Goal: Task Accomplishment & Management: Contribute content

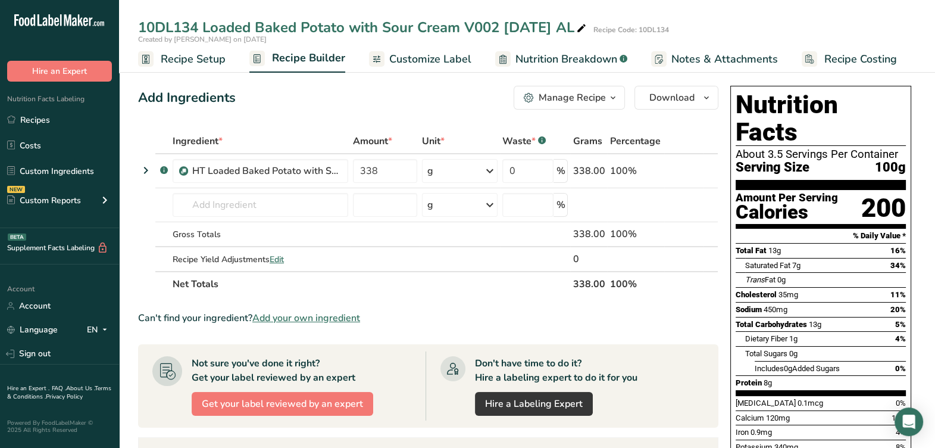
click at [473, 312] on div "Can't find your ingredient? Add your own ingredient" at bounding box center [428, 318] width 580 height 14
click at [422, 305] on section "Ingredient * Amount * Unit * Waste * .a-a{fill:#347362;}.b-a{fill:#fff;} Grams …" at bounding box center [428, 420] width 580 height 583
click at [384, 294] on th "Net Totals" at bounding box center [370, 283] width 400 height 25
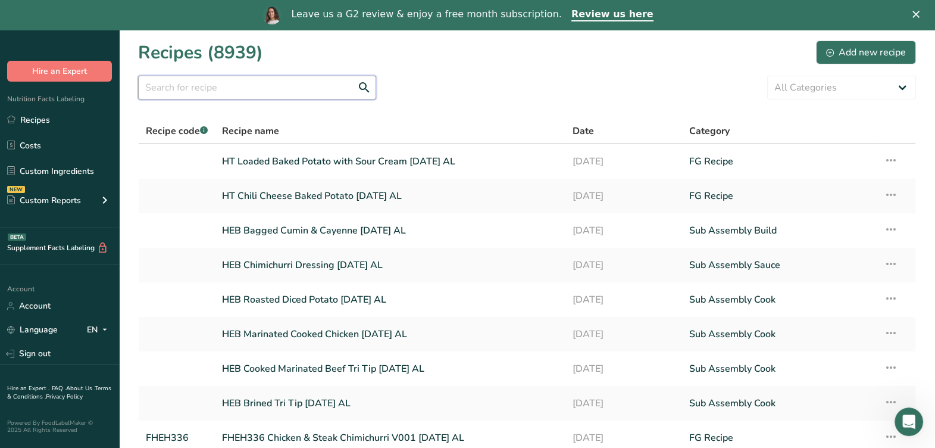
drag, startPoint x: 241, startPoint y: 98, endPoint x: 241, endPoint y: 89, distance: 9.5
click at [241, 94] on input "text" at bounding box center [257, 88] width 238 height 24
paste input "HEB HH Southwest Style Turkey Bowl V004 5-5-25 AL"
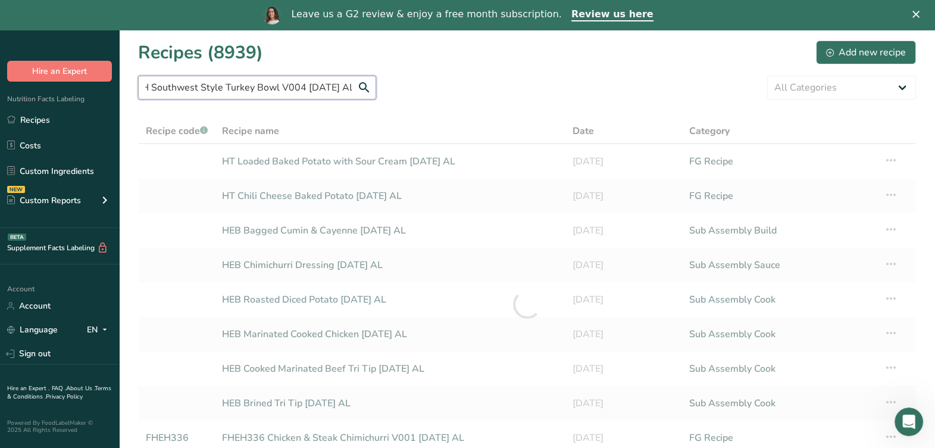
click at [371, 93] on input "HEB HH Southwest Style Turkey Bowl V004 5-5-25 AL" at bounding box center [257, 88] width 238 height 24
type input "HEB HH Southwest Style Turkey Bowl V004 5-5-25 AL"
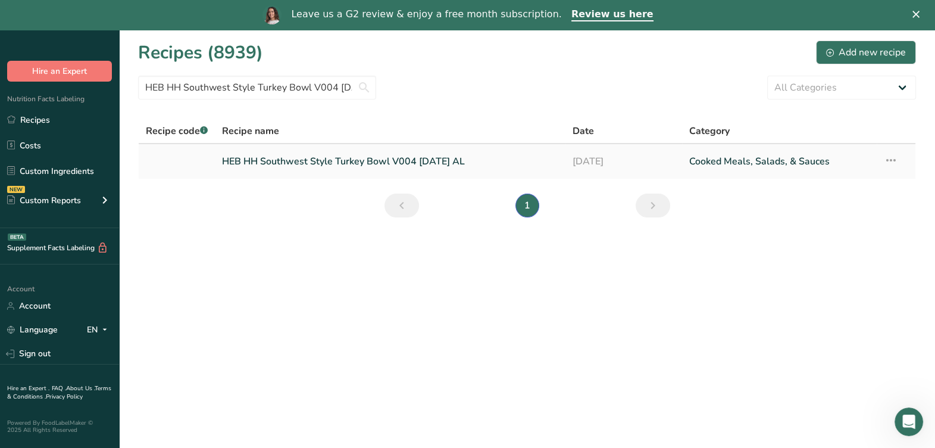
click at [408, 165] on link "HEB HH Southwest Style Turkey Bowl V004 5-5-25 AL" at bounding box center [390, 161] width 336 height 25
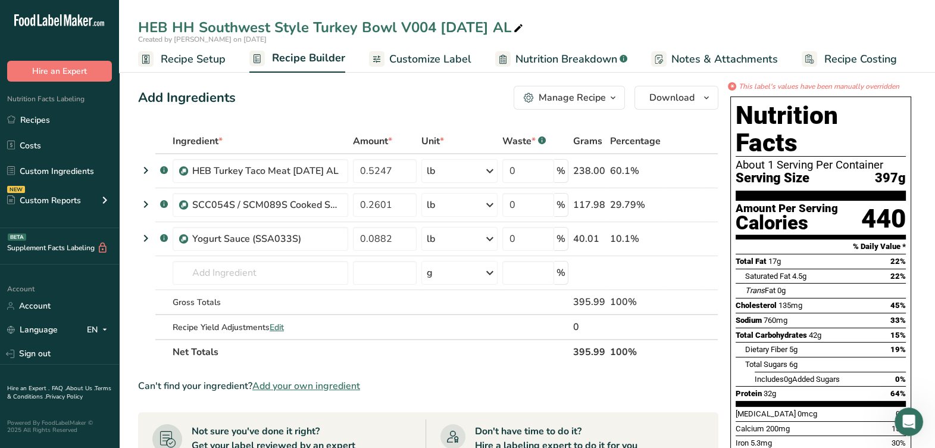
click at [515, 35] on icon at bounding box center [518, 28] width 11 height 17
click at [176, 30] on input "HEB HH Southwest Style Turkey Bowl V004 5-5-25 AL" at bounding box center [527, 27] width 778 height 21
type input "FHEH333 HH Southwest Style Turkey Bowl V004 5-5-25 AL"
click at [216, 60] on span "Recipe Setup" at bounding box center [193, 59] width 65 height 16
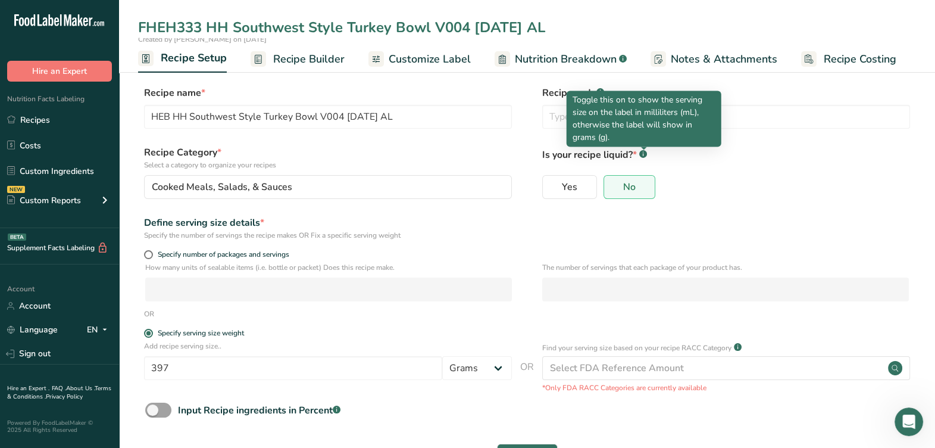
click at [626, 123] on p "Toggle this on to show the serving size on the label in milliliters (mL), other…" at bounding box center [644, 118] width 143 height 50
type input "FHEH333 HH Southwest Style Turkey Bowl V004 5-5-25 AL"
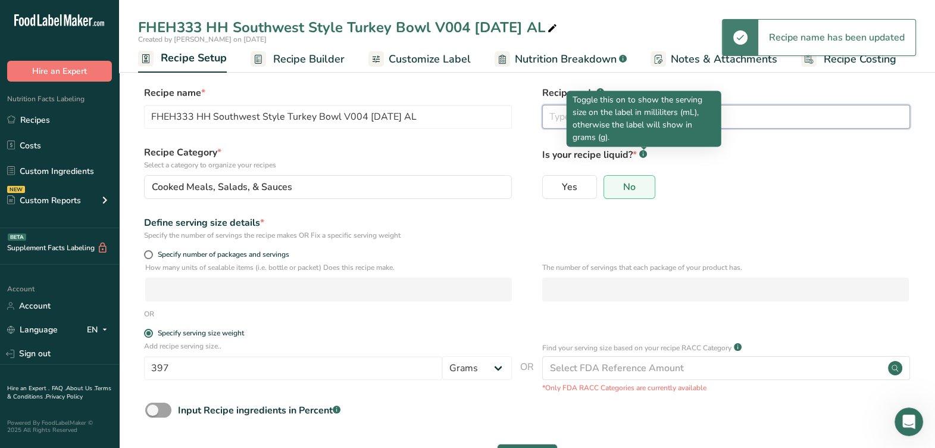
click at [548, 117] on input "text" at bounding box center [726, 117] width 368 height 24
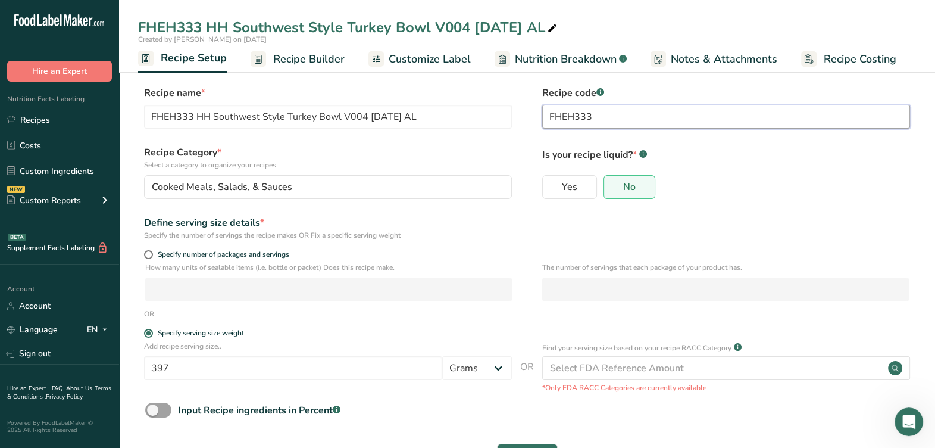
type input "FHEH333"
click at [752, 164] on label "Is your recipe liquid? * .a-a{fill:#347362;}.b-a{fill:#fff;}" at bounding box center [726, 157] width 368 height 25
click at [301, 58] on span "Recipe Builder" at bounding box center [308, 59] width 71 height 16
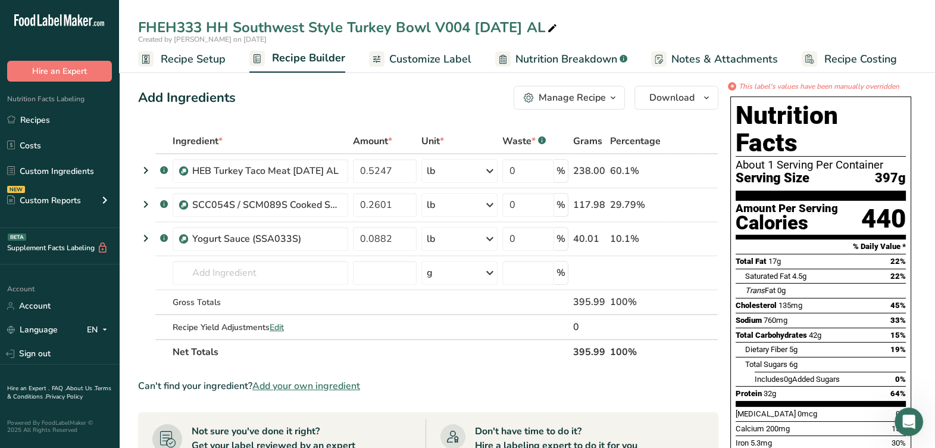
click at [435, 49] on link "Customize Label" at bounding box center [420, 59] width 102 height 27
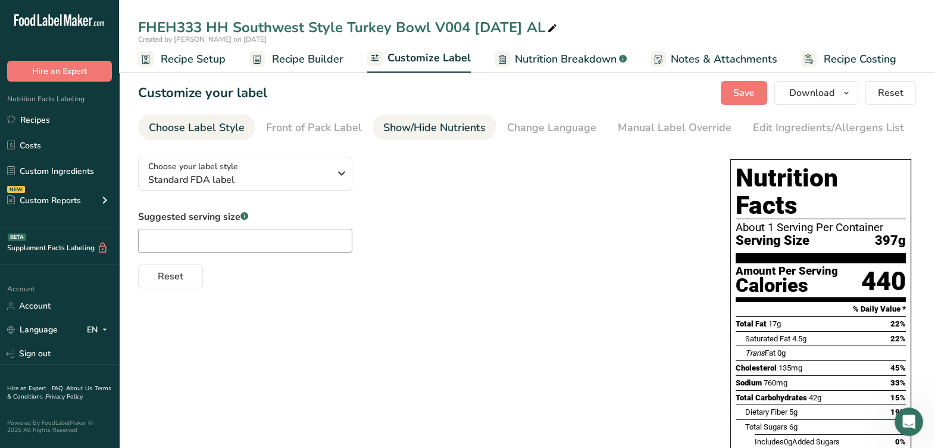
click at [470, 127] on div "Show/Hide Nutrients" at bounding box center [434, 128] width 102 height 16
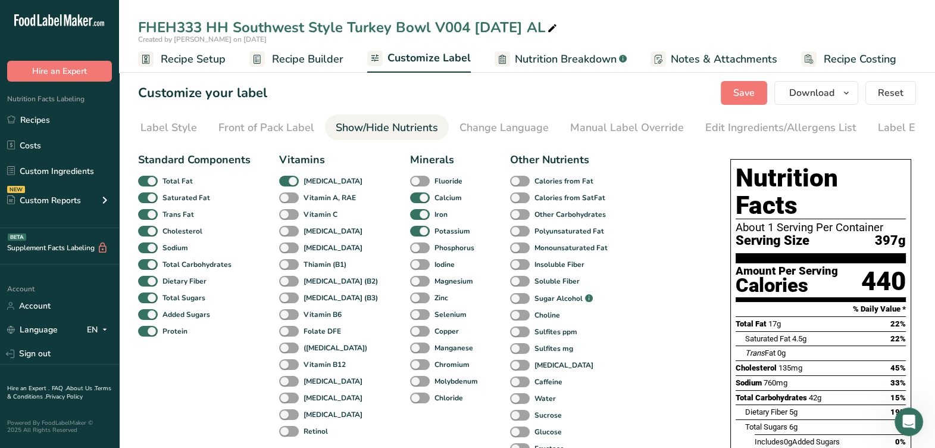
scroll to position [0, 86]
click at [602, 131] on div "Manual Label Override" at bounding box center [589, 128] width 114 height 16
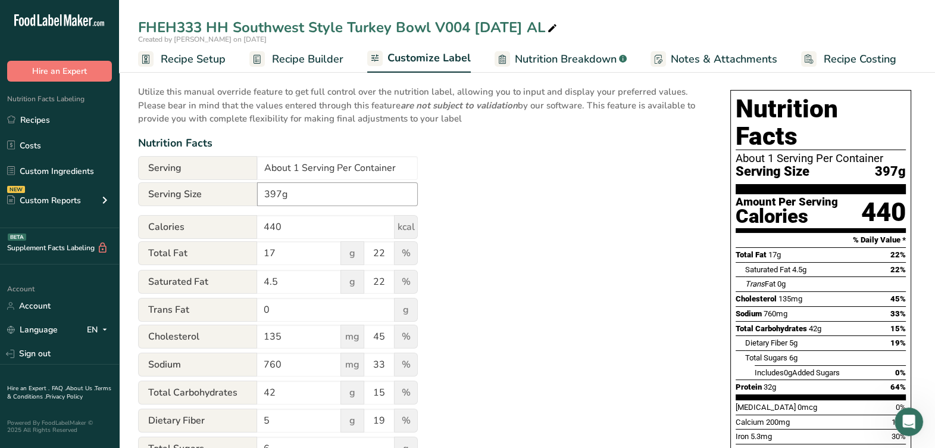
scroll to position [74, 0]
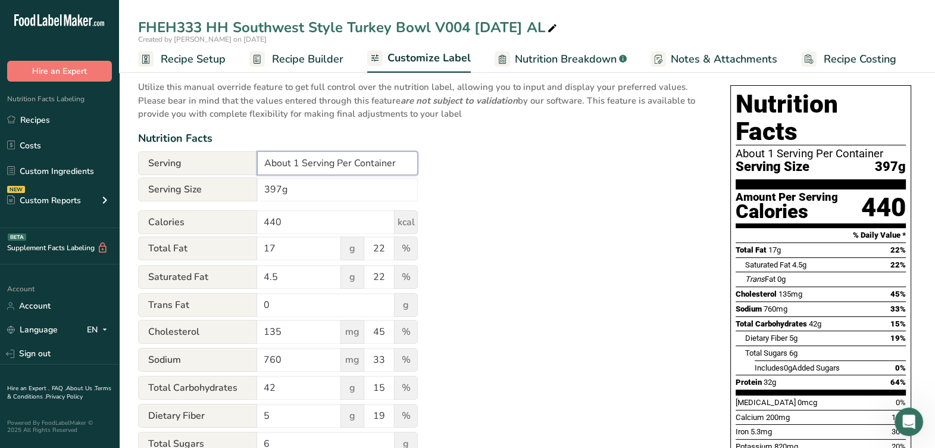
click at [357, 167] on input "About 1 Serving Per Container" at bounding box center [337, 163] width 161 height 24
type input "1 serving per container"
click at [342, 189] on input "397g" at bounding box center [337, 189] width 161 height 24
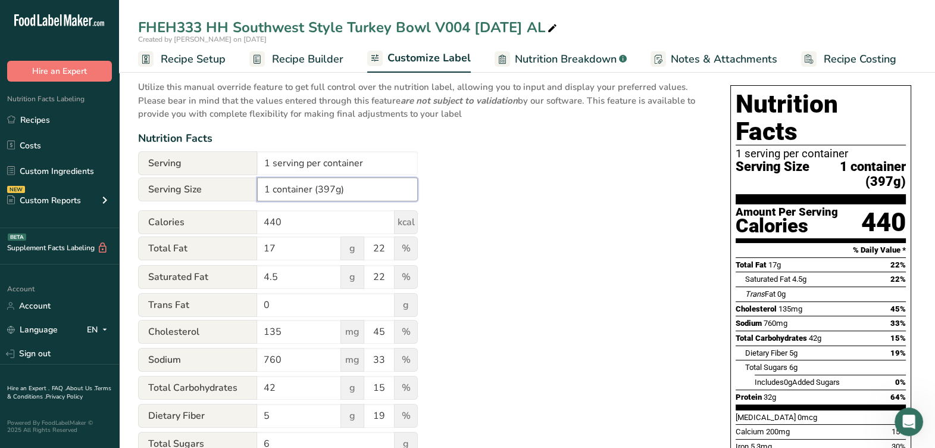
type input "1 container (397g)"
click at [712, 235] on div "Choose your label style Standard FDA label USA (FDA) Standard FDA label Tabular…" at bounding box center [527, 436] width 778 height 727
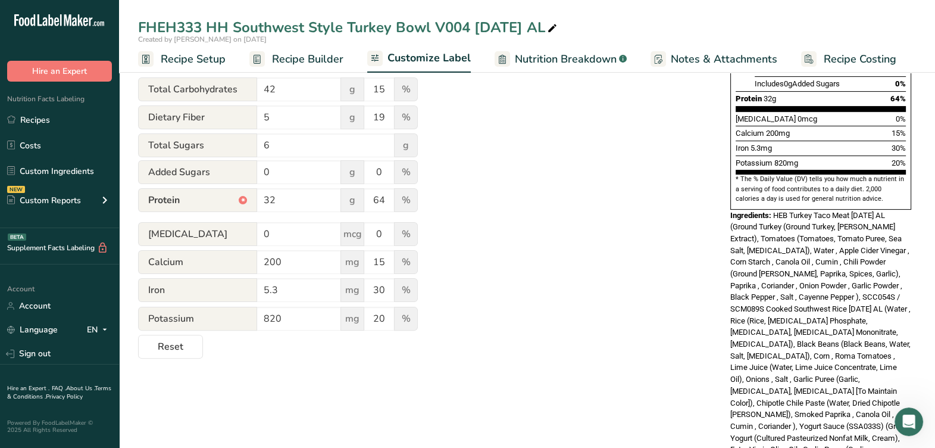
scroll to position [0, 0]
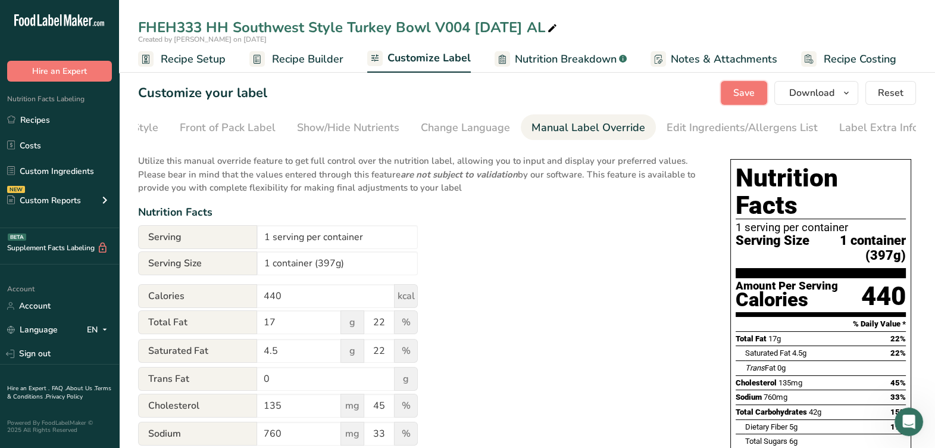
click at [759, 95] on button "Save" at bounding box center [744, 93] width 46 height 24
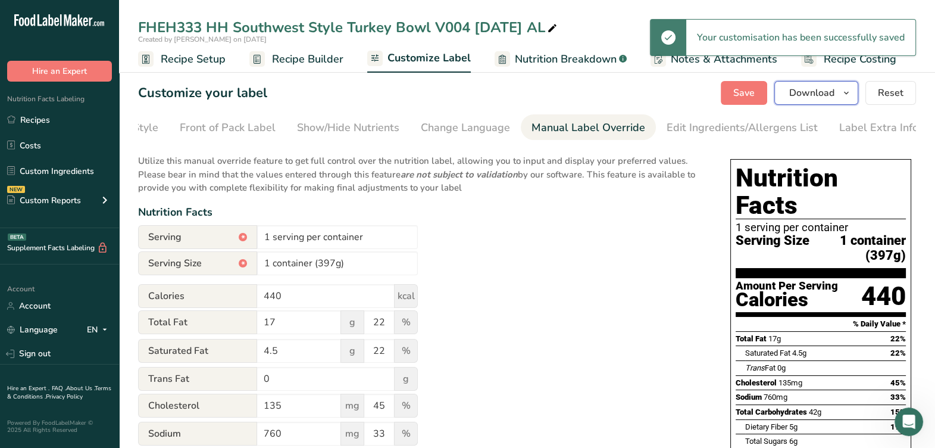
click at [809, 104] on button "Download" at bounding box center [816, 93] width 84 height 24
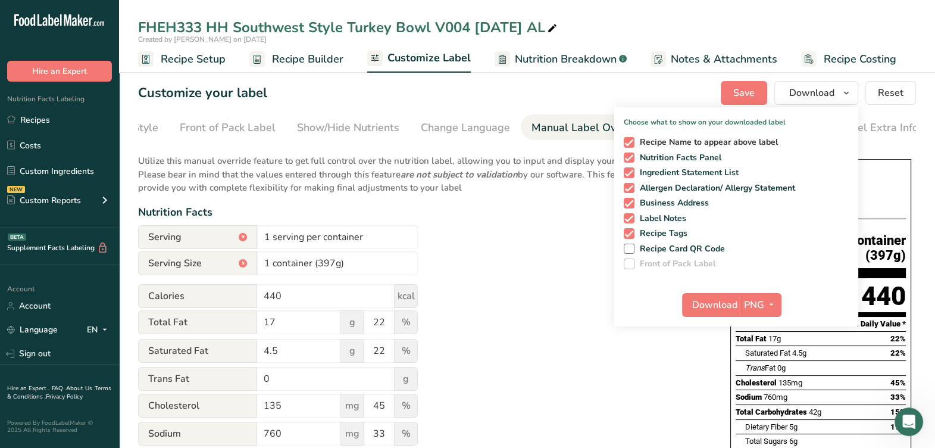
click at [631, 144] on span at bounding box center [629, 142] width 11 height 11
click at [631, 144] on input "Recipe Name to appear above label" at bounding box center [628, 142] width 8 height 8
checkbox input "false"
click at [633, 170] on span at bounding box center [629, 172] width 11 height 11
click at [631, 170] on input "Ingredient Statement List" at bounding box center [628, 172] width 8 height 8
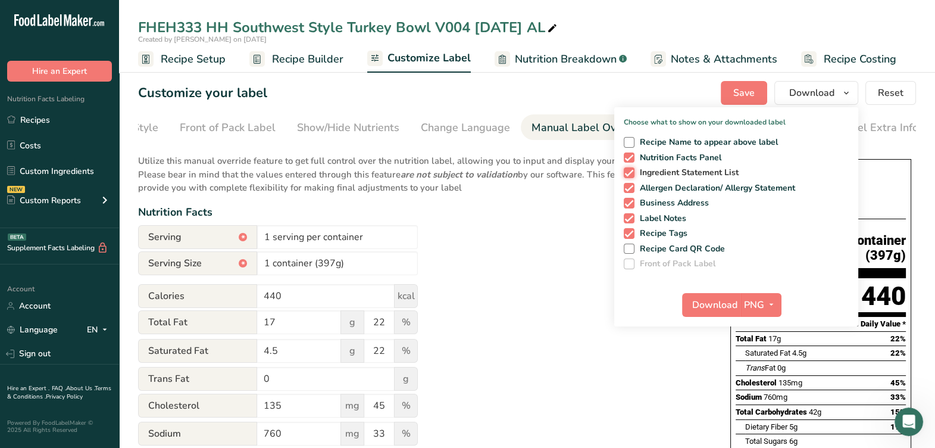
checkbox input "false"
drag, startPoint x: 631, startPoint y: 188, endPoint x: 633, endPoint y: 197, distance: 9.2
click at [631, 187] on span at bounding box center [629, 188] width 11 height 11
click at [631, 187] on input "Allergen Declaration/ Allergy Statement" at bounding box center [628, 188] width 8 height 8
checkbox input "false"
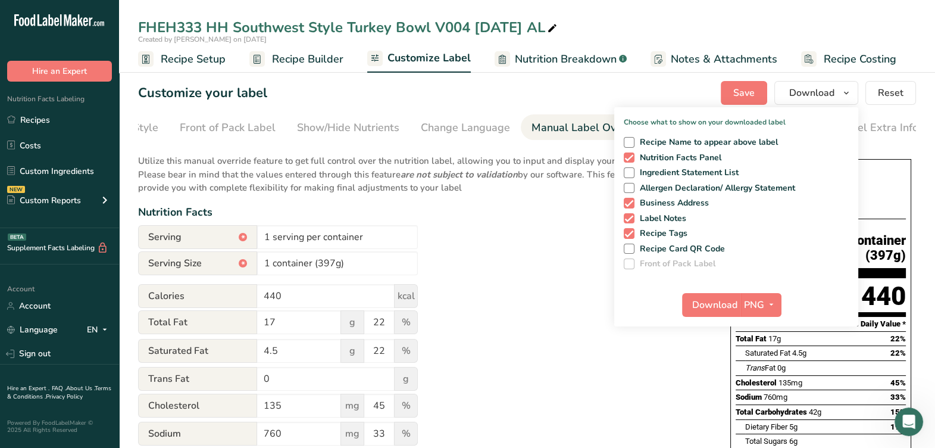
drag, startPoint x: 634, startPoint y: 205, endPoint x: 631, endPoint y: 211, distance: 6.1
click at [634, 205] on span at bounding box center [629, 203] width 11 height 11
click at [631, 205] on input "Business Address" at bounding box center [628, 203] width 8 height 8
checkbox input "false"
drag, startPoint x: 631, startPoint y: 220, endPoint x: 630, endPoint y: 228, distance: 7.8
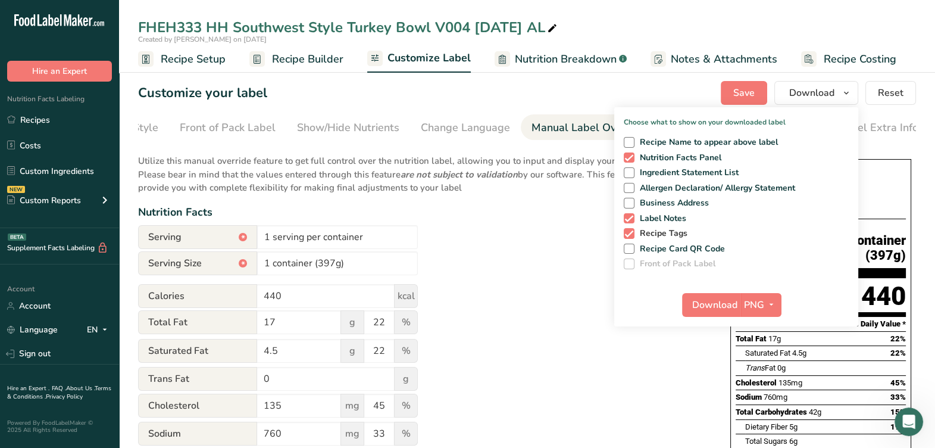
click at [631, 220] on span at bounding box center [629, 218] width 11 height 11
click at [631, 220] on input "Label Notes" at bounding box center [628, 218] width 8 height 8
checkbox input "false"
click at [628, 233] on span at bounding box center [629, 233] width 11 height 11
click at [628, 233] on input "Recipe Tags" at bounding box center [628, 233] width 8 height 8
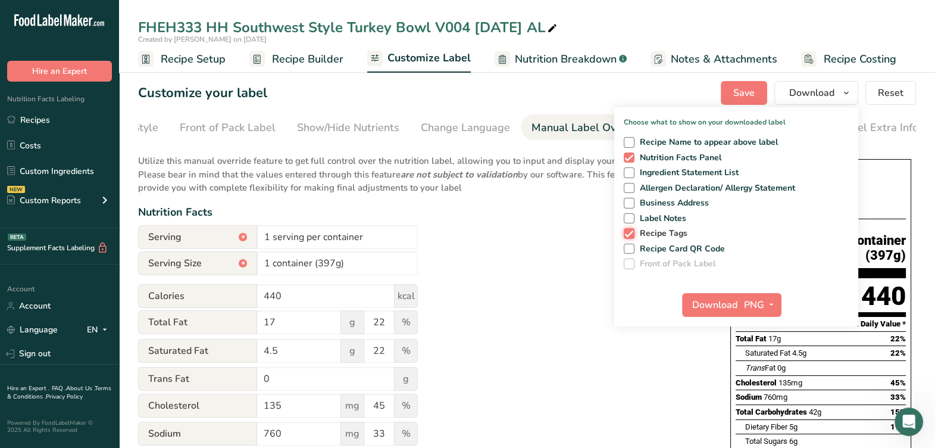
checkbox input "false"
click at [695, 303] on span "Download" at bounding box center [714, 305] width 45 height 14
click at [467, 214] on div "Nutrition Facts" at bounding box center [422, 212] width 568 height 16
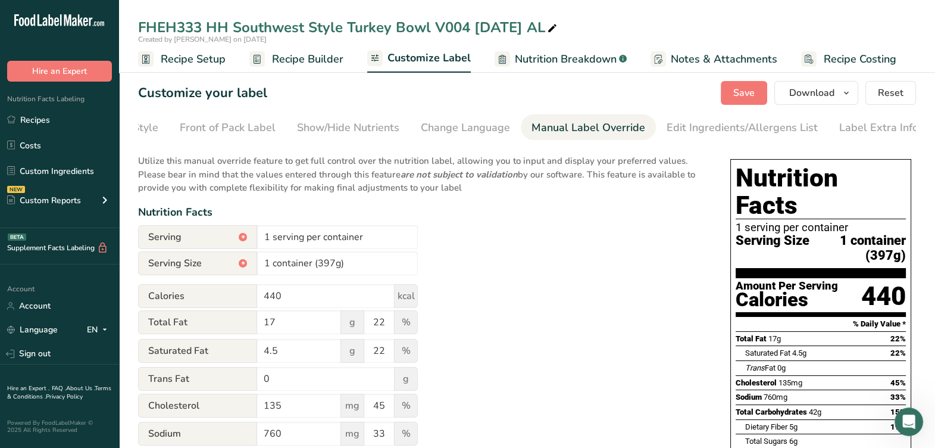
click at [280, 62] on span "Recipe Builder" at bounding box center [307, 59] width 71 height 16
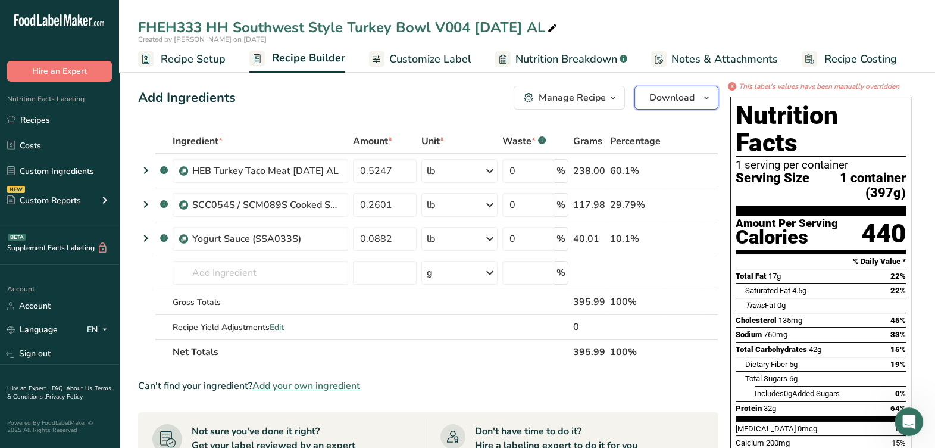
click at [682, 104] on span "Download" at bounding box center [671, 97] width 45 height 14
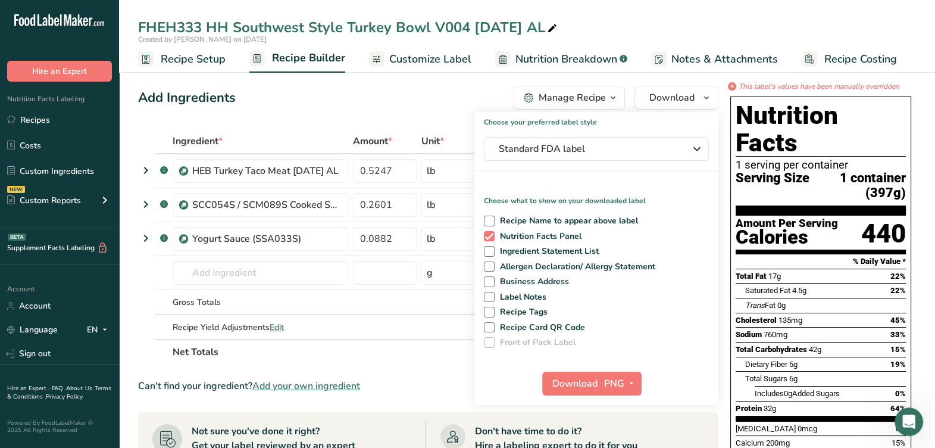
click at [593, 134] on div "Choose your preferred label style Standard FDA label Standard FDA label The mos…" at bounding box center [596, 258] width 244 height 293
click at [586, 149] on span "Standard FDA label" at bounding box center [588, 149] width 179 height 14
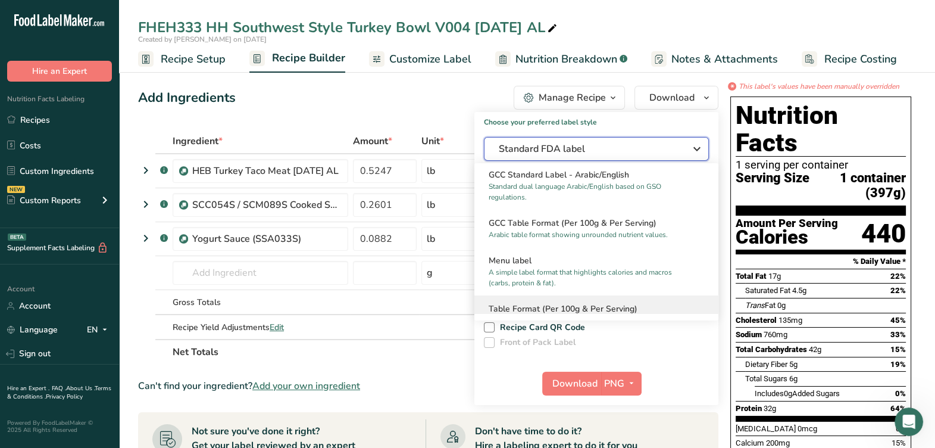
scroll to position [905, 0]
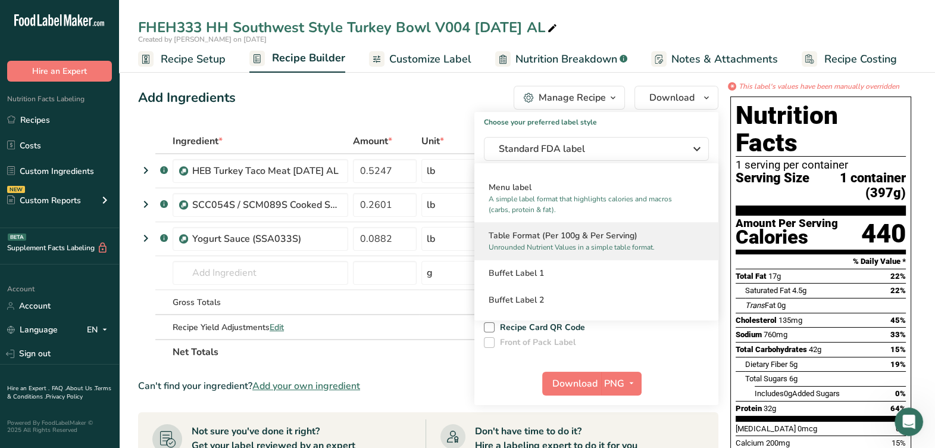
click at [571, 242] on p "Unrounded Nutrient Values in a simple table format." at bounding box center [591, 247] width 205 height 11
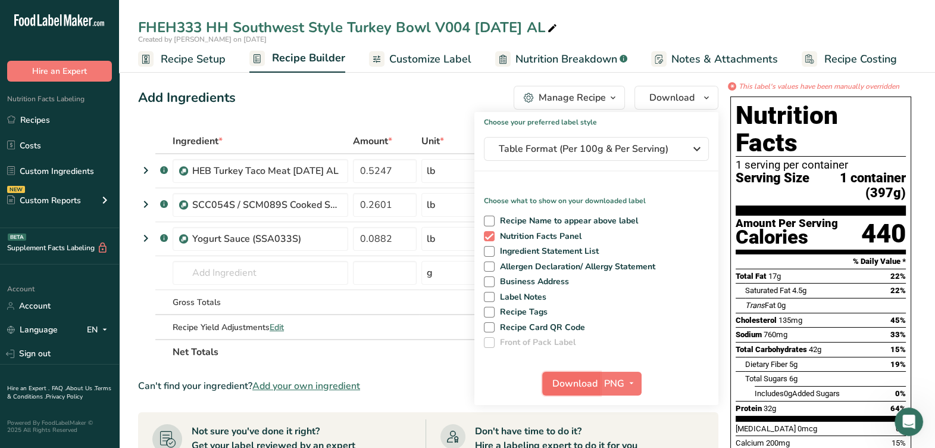
click at [557, 386] on span "Download" at bounding box center [574, 383] width 45 height 14
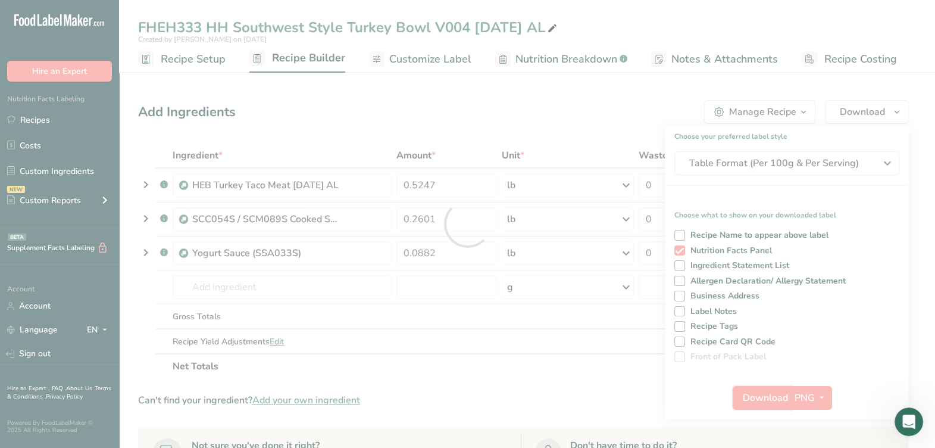
scroll to position [0, 0]
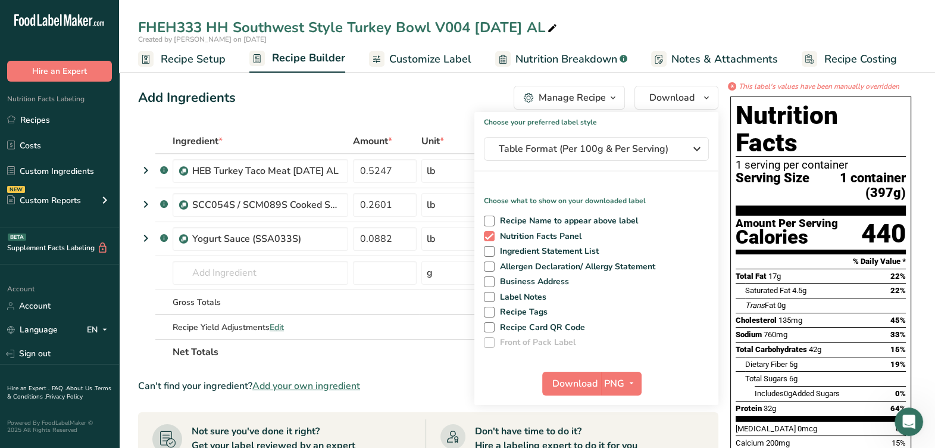
click at [405, 84] on div "Add Ingredients Manage Recipe Delete Recipe Duplicate Recipe Scale Recipe Save …" at bounding box center [431, 446] width 587 height 731
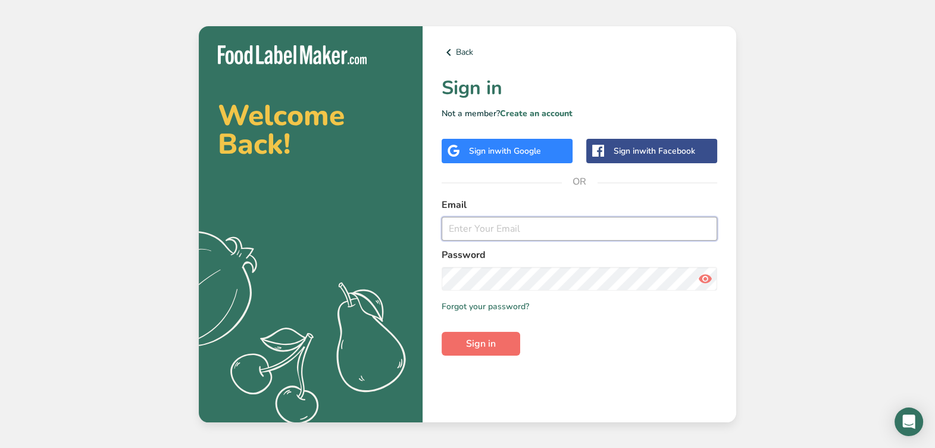
type input "alindsay@bakkavor.us"
click at [467, 348] on span "Sign in" at bounding box center [481, 343] width 30 height 14
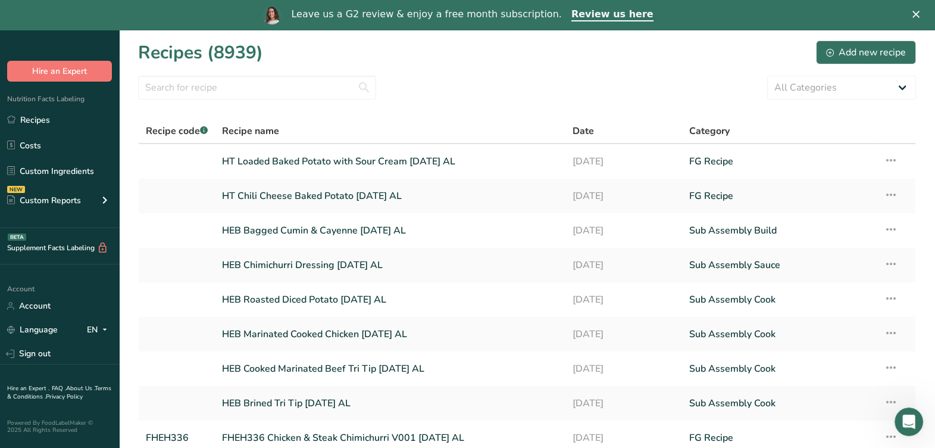
click at [324, 71] on section "Recipes (8939) Add new recipe All Categories Baked Goods Beverages Confectioner…" at bounding box center [527, 288] width 816 height 517
click at [323, 85] on input "text" at bounding box center [257, 88] width 238 height 24
paste input "FHEH331 HH Green Goddess Salmon V002 5-5-25 AL"
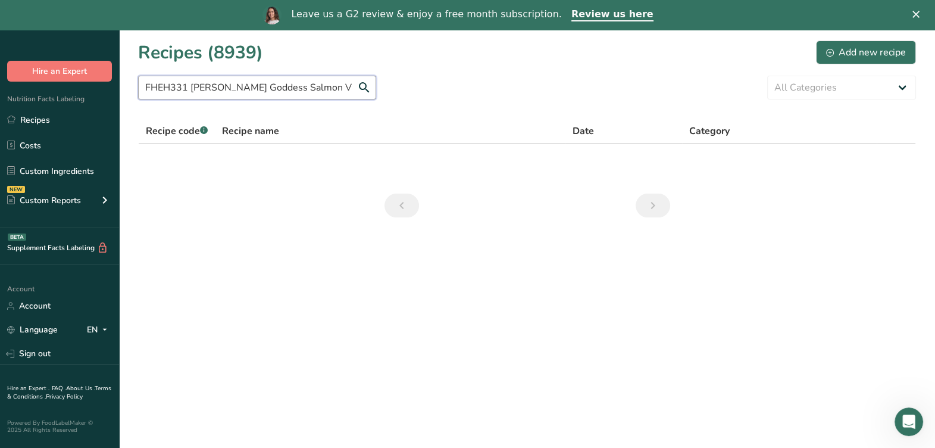
drag, startPoint x: 173, startPoint y: 87, endPoint x: 123, endPoint y: 96, distance: 50.7
click at [123, 96] on section "Recipes (8939) Add new recipe FHEH331 HH Green Goddess Salmon V002 5-5-25 AL Al…" at bounding box center [527, 133] width 816 height 207
type input "hh Green Goddess Salmon V002 5-5-25 AL"
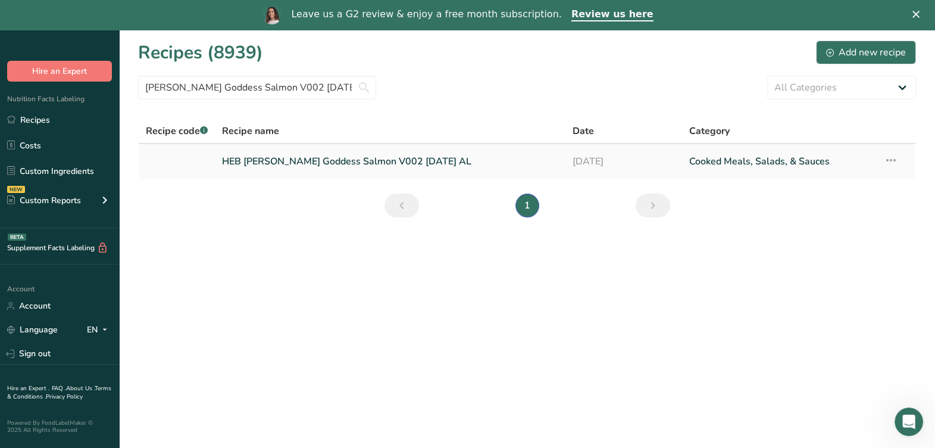
click at [360, 158] on link "HEB HH Green Goddess Salmon V002 5-5-25 AL" at bounding box center [390, 161] width 336 height 25
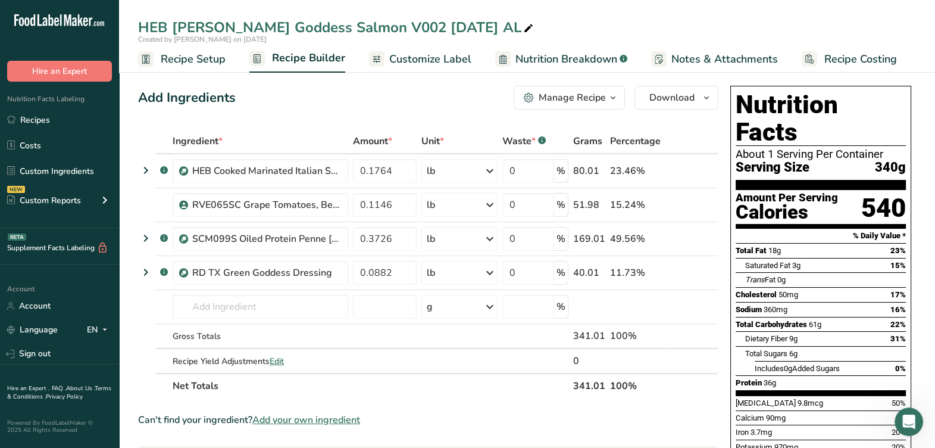
click at [523, 24] on icon at bounding box center [528, 28] width 11 height 17
click at [171, 27] on input "HEB HH Green Goddess Salmon V002 5-5-25 AL" at bounding box center [527, 27] width 778 height 21
click at [564, 24] on input "FHEH331 HH Green Goddess Salmon V002 5-5-25 AL" at bounding box center [527, 27] width 778 height 21
type input "FHEH331 HH Green Goddess Salmon V002 5-5-25 AL"
drag, startPoint x: 210, startPoint y: 54, endPoint x: 423, endPoint y: 245, distance: 286.6
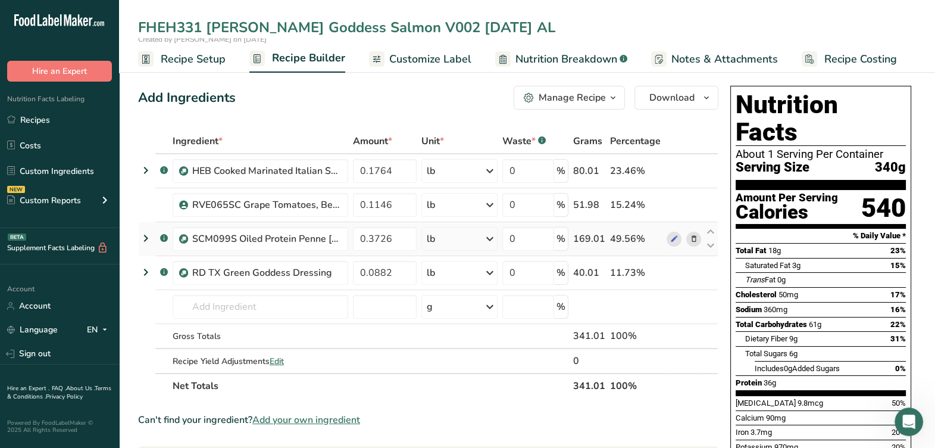
click at [209, 54] on span "Recipe Setup" at bounding box center [193, 59] width 65 height 16
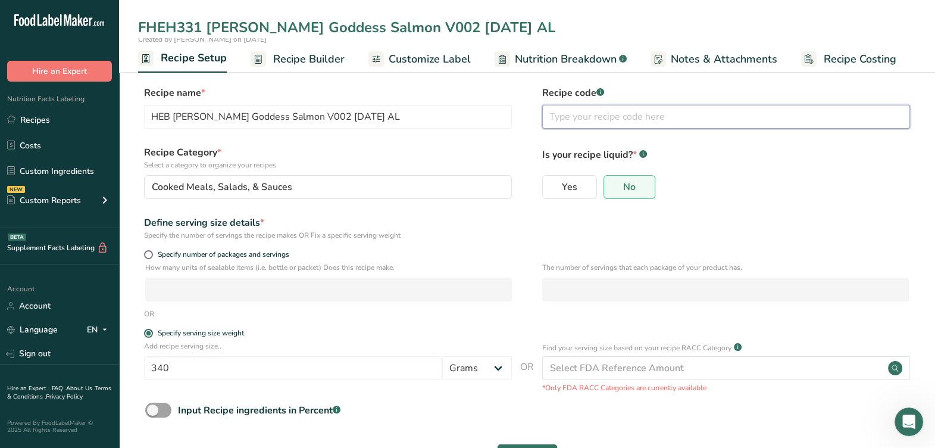
click at [599, 121] on input "text" at bounding box center [726, 117] width 368 height 24
type input "FHEH"
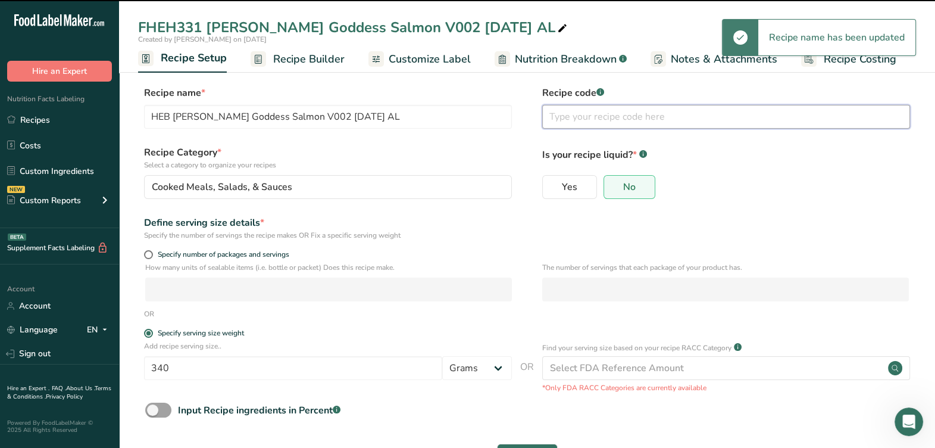
type input "FHEH331 HH Green Goddess Salmon V002 5-5-25 AL"
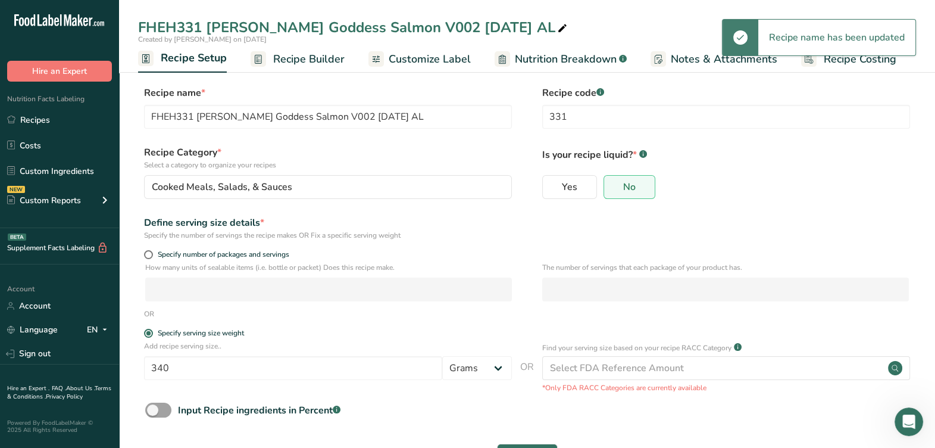
click at [427, 146] on label "Recipe Category * Select a category to organize your recipes" at bounding box center [328, 157] width 368 height 25
drag, startPoint x: 599, startPoint y: 118, endPoint x: 531, endPoint y: 131, distance: 69.0
click at [531, 131] on div "Recipe name * FHEH331 HH Green Goddess Salmon V002 5-5-25 AL Recipe code .a-a{f…" at bounding box center [527, 111] width 778 height 50
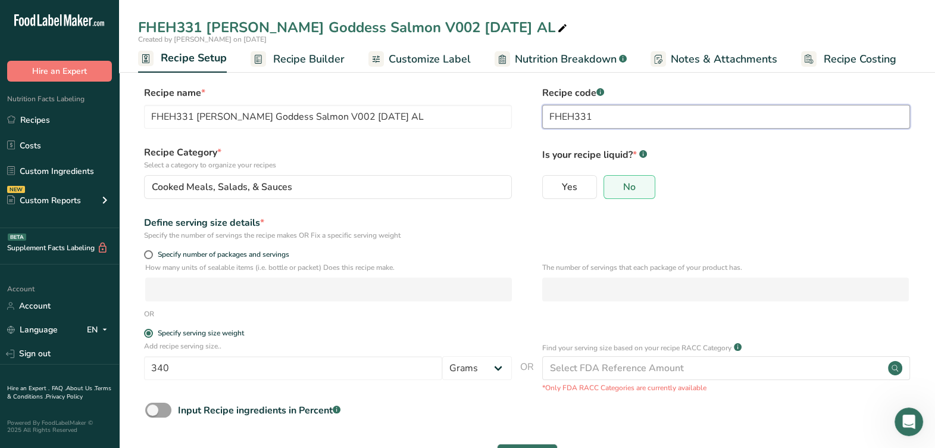
type input "FHEH331"
click at [532, 132] on div "Recipe name * FHEH331 HH Green Goddess Salmon V002 5-5-25 AL Recipe code .a-a{f…" at bounding box center [527, 111] width 778 height 50
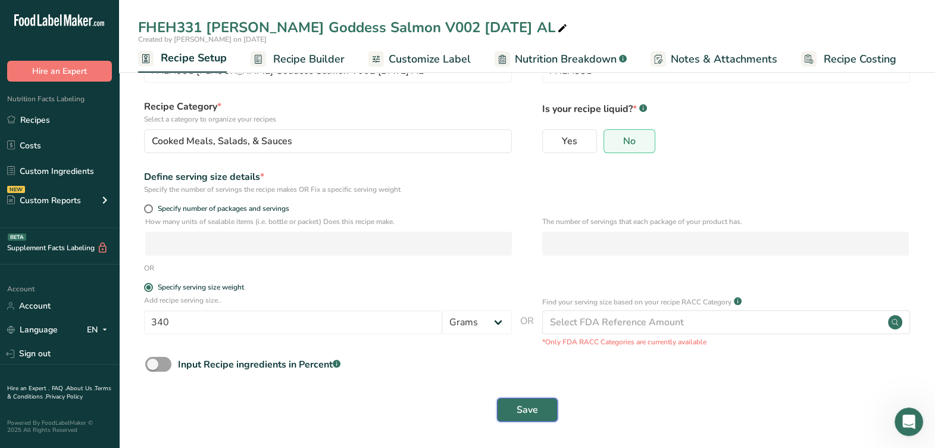
click at [517, 416] on button "Save" at bounding box center [527, 410] width 61 height 24
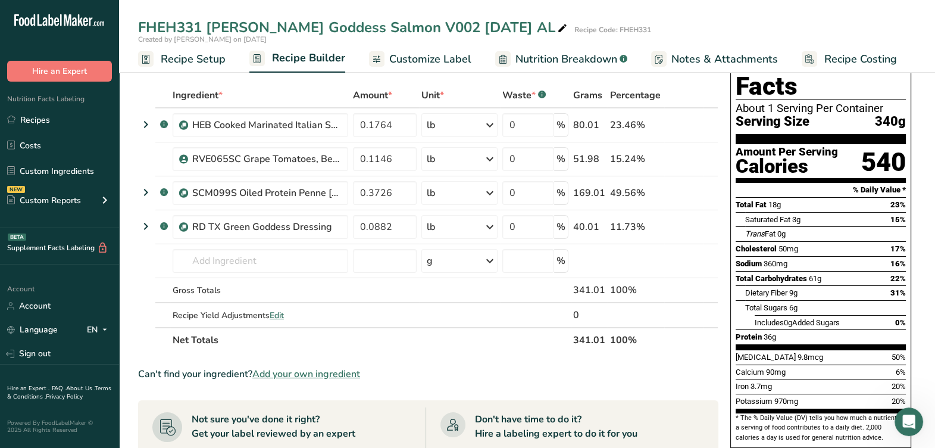
drag, startPoint x: 414, startPoint y: 46, endPoint x: 419, endPoint y: 52, distance: 8.5
click at [414, 47] on link "Customize Label" at bounding box center [420, 59] width 102 height 27
click at [421, 54] on span "Customize Label" at bounding box center [430, 59] width 82 height 16
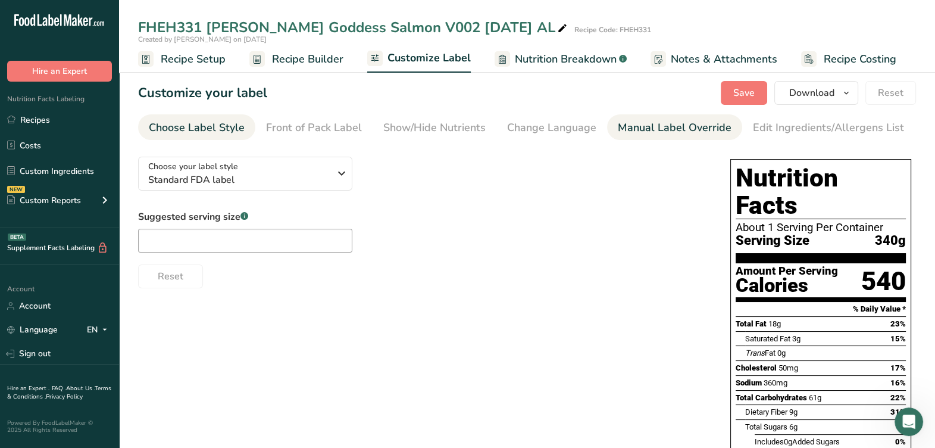
click at [618, 125] on div "Manual Label Override" at bounding box center [675, 128] width 114 height 16
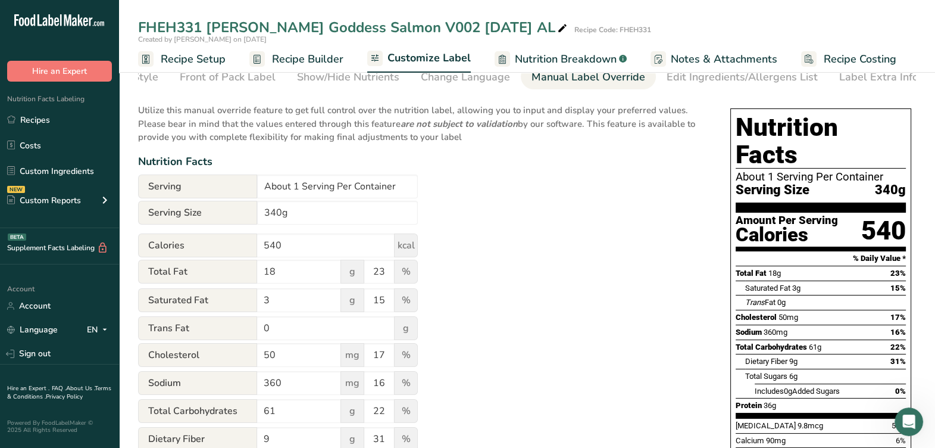
scroll to position [74, 0]
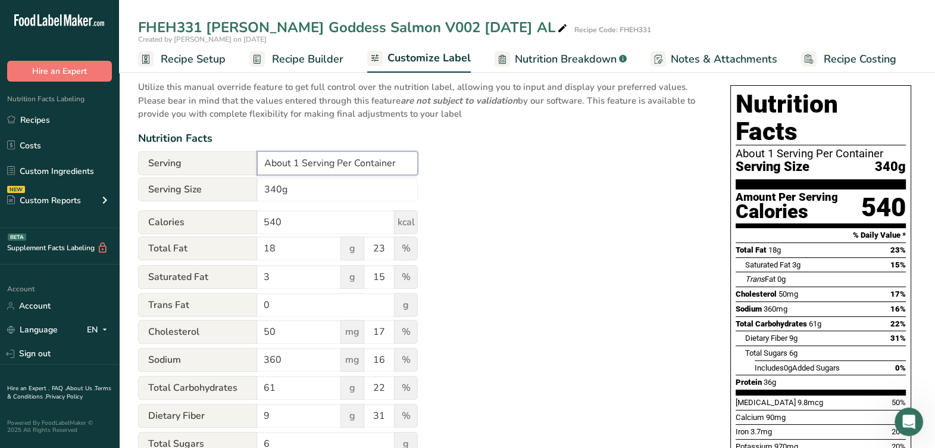
click at [298, 171] on input "About 1 Serving Per Container" at bounding box center [337, 163] width 161 height 24
type input "1 serving per container"
click at [359, 198] on input "340g" at bounding box center [337, 189] width 161 height 24
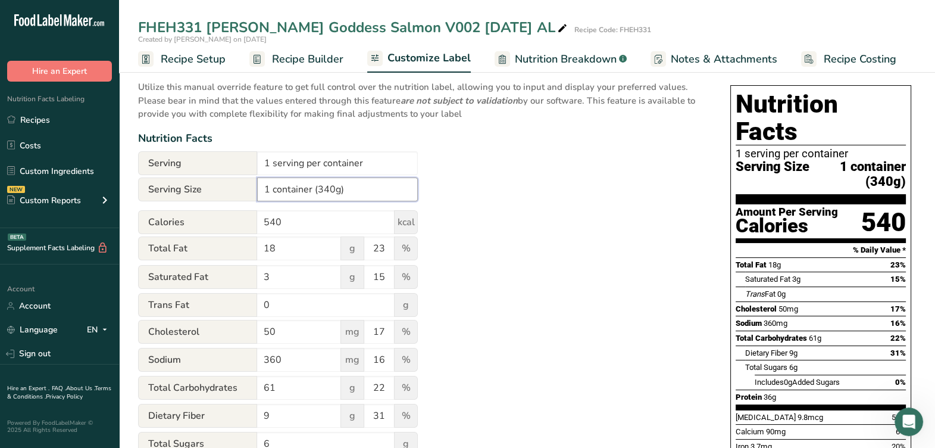
type input "1 container (340g)"
click at [606, 214] on div "Utilize this manual override feature to get full control over the nutrition lab…" at bounding box center [422, 364] width 568 height 583
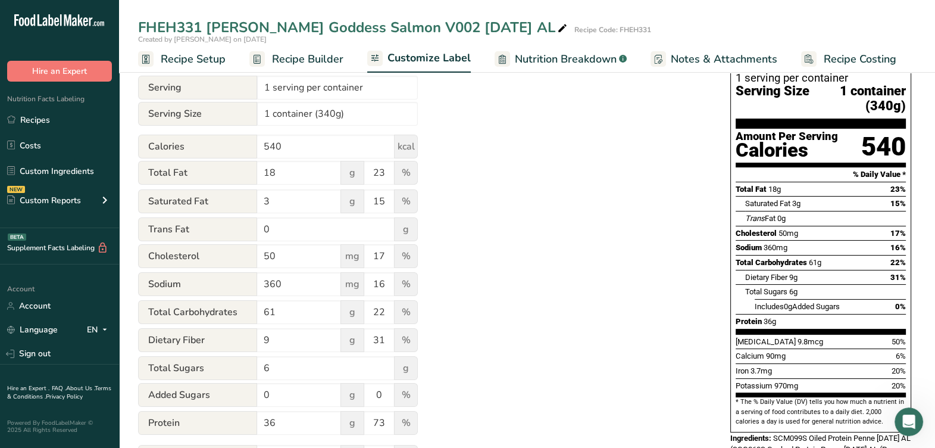
scroll to position [0, 0]
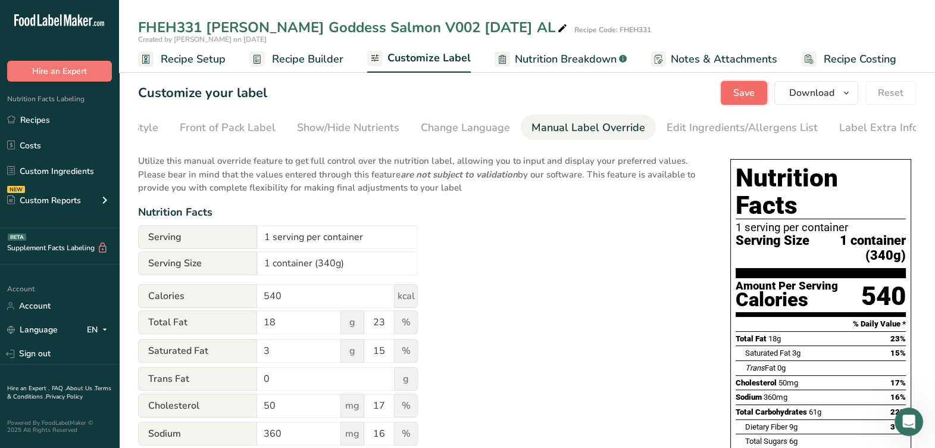
click at [750, 93] on span "Save" at bounding box center [743, 93] width 21 height 14
click at [803, 85] on button "Download" at bounding box center [816, 93] width 84 height 24
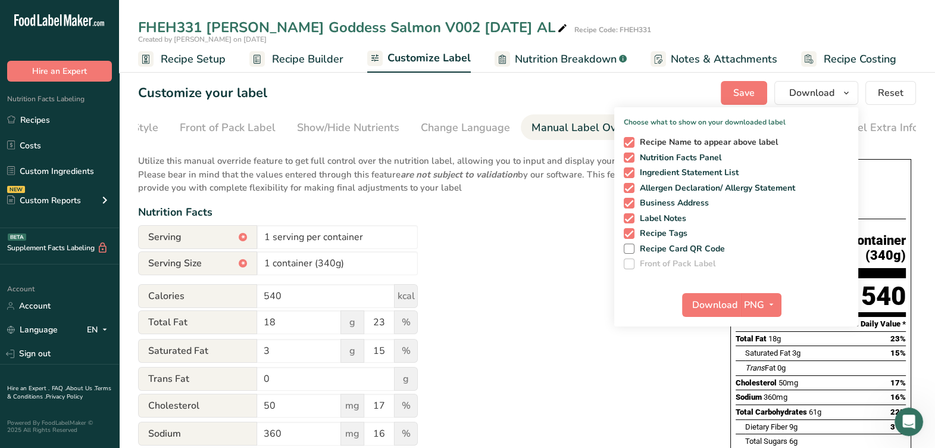
drag, startPoint x: 635, startPoint y: 139, endPoint x: 629, endPoint y: 142, distance: 6.7
click at [633, 140] on label "Recipe Name to appear above label" at bounding box center [734, 142] width 221 height 11
click at [631, 140] on input "Recipe Name to appear above label" at bounding box center [628, 142] width 8 height 8
checkbox input "false"
drag, startPoint x: 634, startPoint y: 174, endPoint x: 637, endPoint y: 187, distance: 13.3
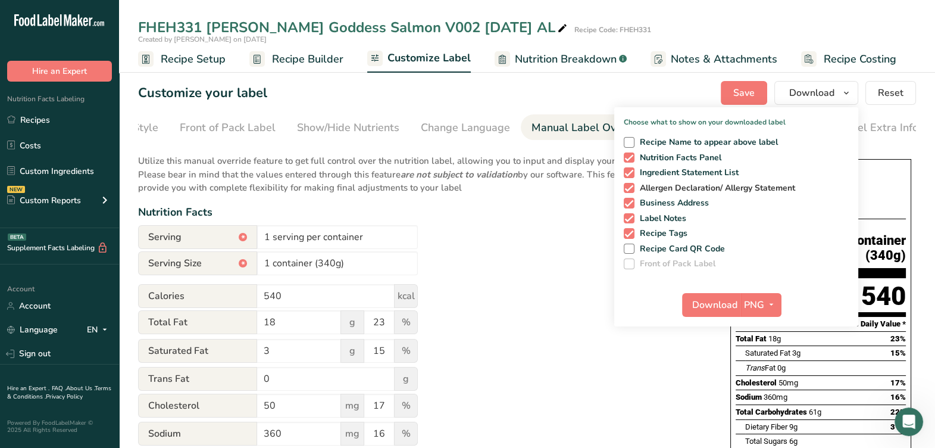
click at [634, 174] on label "Ingredient Statement List" at bounding box center [734, 172] width 221 height 11
click at [631, 174] on input "Ingredient Statement List" at bounding box center [628, 172] width 8 height 8
checkbox input "false"
click at [634, 193] on div "Recipe Name to appear above label Nutrition Facts Panel Ingredient Statement Li…" at bounding box center [736, 200] width 244 height 137
click at [630, 193] on div "Recipe Name to appear above label Nutrition Facts Panel Ingredient Statement Li…" at bounding box center [736, 200] width 244 height 137
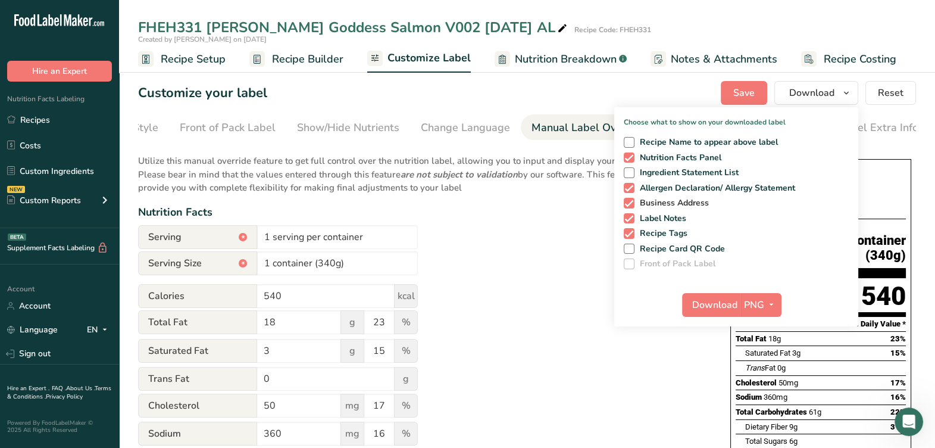
drag, startPoint x: 628, startPoint y: 202, endPoint x: 634, endPoint y: 198, distance: 7.6
click at [629, 202] on span at bounding box center [629, 203] width 11 height 11
click at [629, 202] on input "Business Address" at bounding box center [628, 203] width 8 height 8
checkbox input "false"
click at [632, 190] on span at bounding box center [629, 188] width 11 height 11
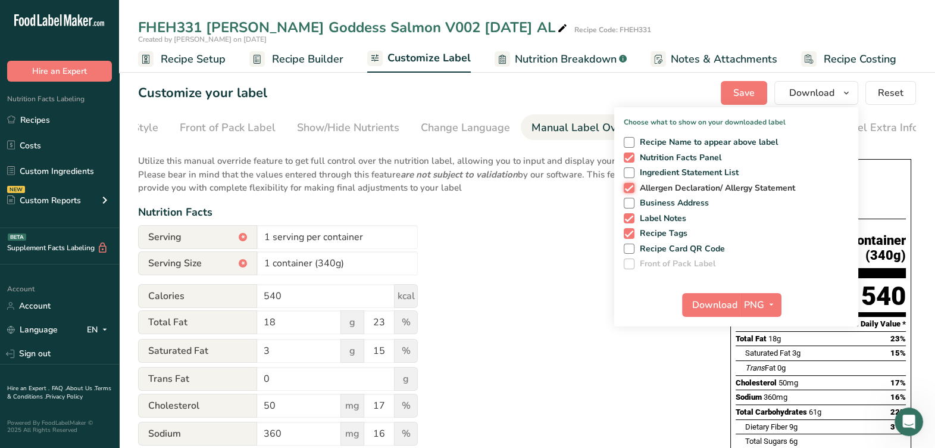
click at [631, 190] on input "Allergen Declaration/ Allergy Statement" at bounding box center [628, 188] width 8 height 8
checkbox input "false"
click at [630, 214] on span at bounding box center [629, 218] width 11 height 11
click at [630, 214] on input "Label Notes" at bounding box center [628, 218] width 8 height 8
checkbox input "false"
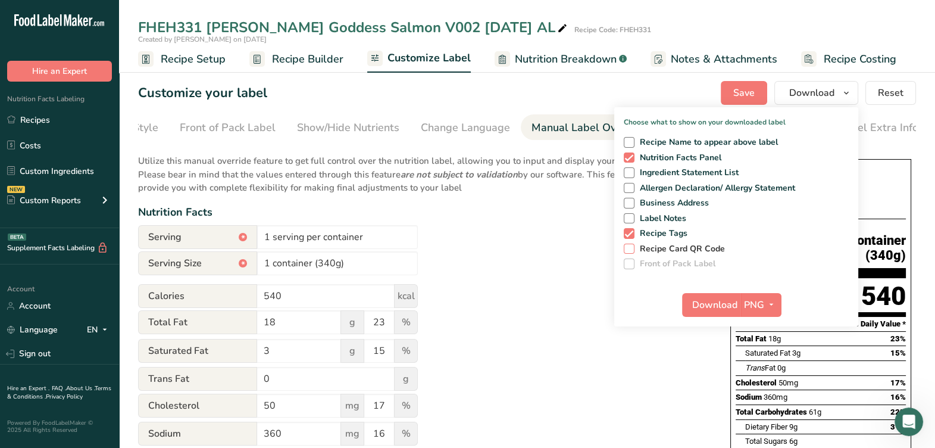
drag, startPoint x: 631, startPoint y: 231, endPoint x: 645, endPoint y: 246, distance: 20.6
click at [631, 230] on span at bounding box center [629, 233] width 11 height 11
click at [631, 230] on input "Recipe Tags" at bounding box center [628, 233] width 8 height 8
checkbox input "false"
click at [712, 311] on span "Download" at bounding box center [714, 305] width 45 height 14
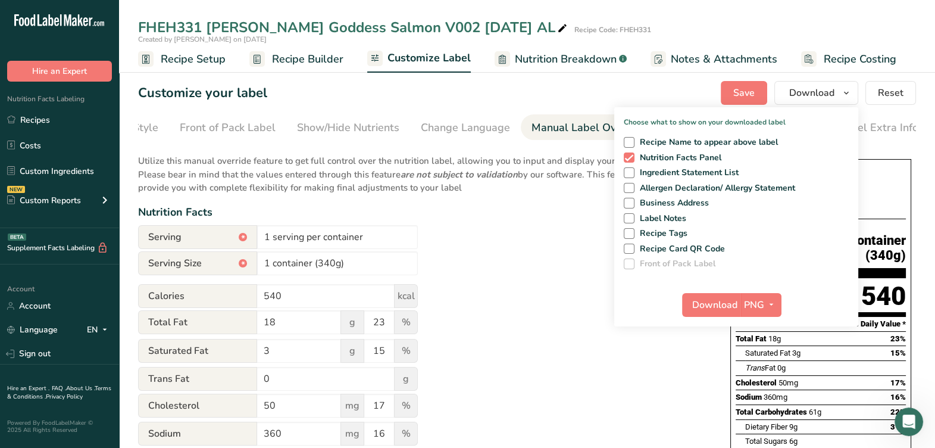
click at [455, 207] on div "Utilize this manual override feature to get full control over the nutrition lab…" at bounding box center [422, 438] width 568 height 583
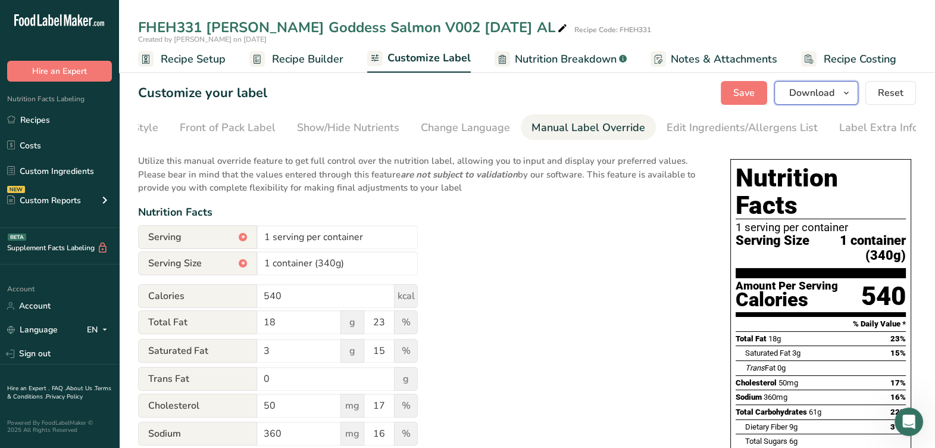
click at [799, 89] on span "Download" at bounding box center [811, 93] width 45 height 14
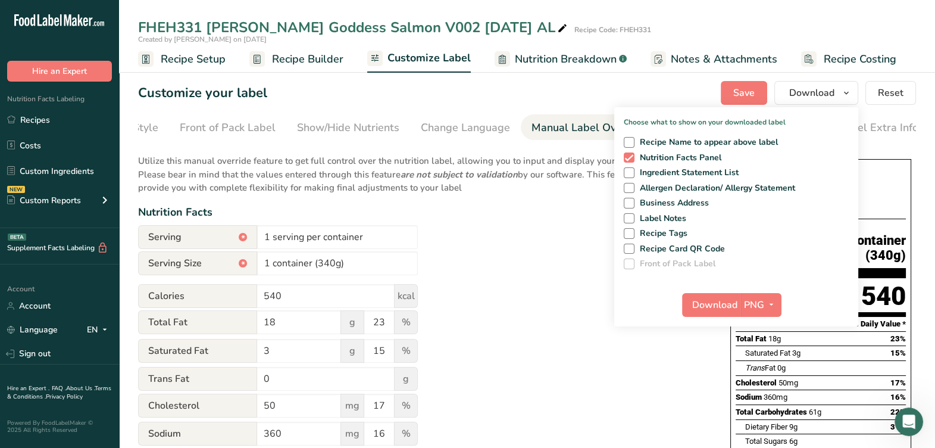
click at [555, 280] on div "Utilize this manual override feature to get full control over the nutrition lab…" at bounding box center [422, 438] width 568 height 583
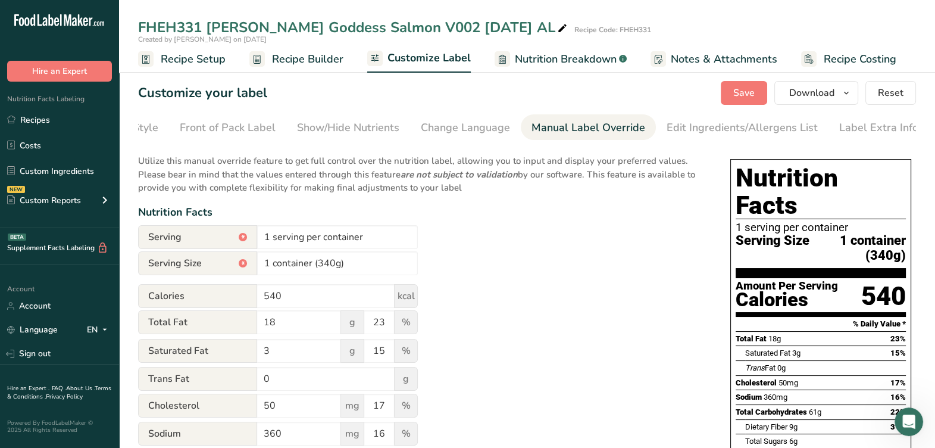
click at [287, 52] on span "Recipe Builder" at bounding box center [307, 59] width 71 height 16
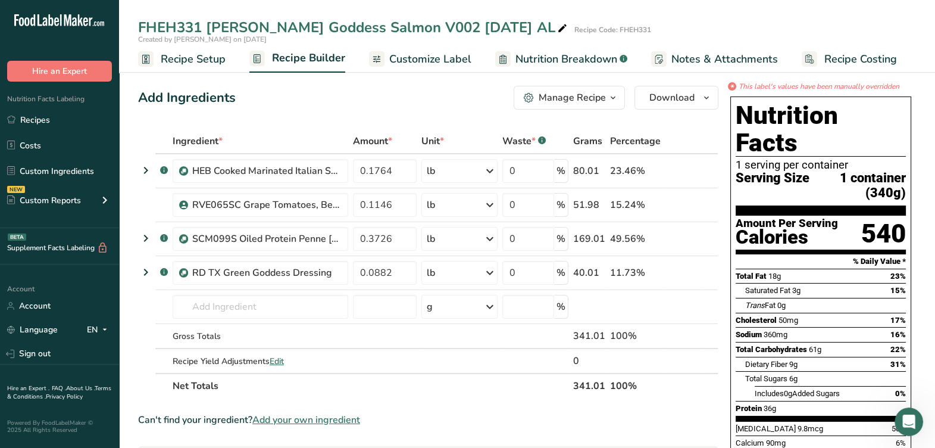
click at [609, 93] on icon "button" at bounding box center [613, 97] width 10 height 15
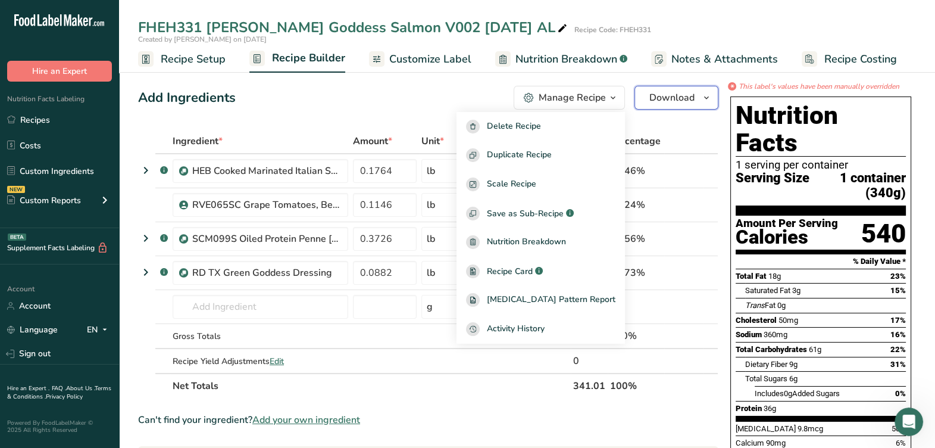
click at [674, 95] on span "Download" at bounding box center [671, 97] width 45 height 14
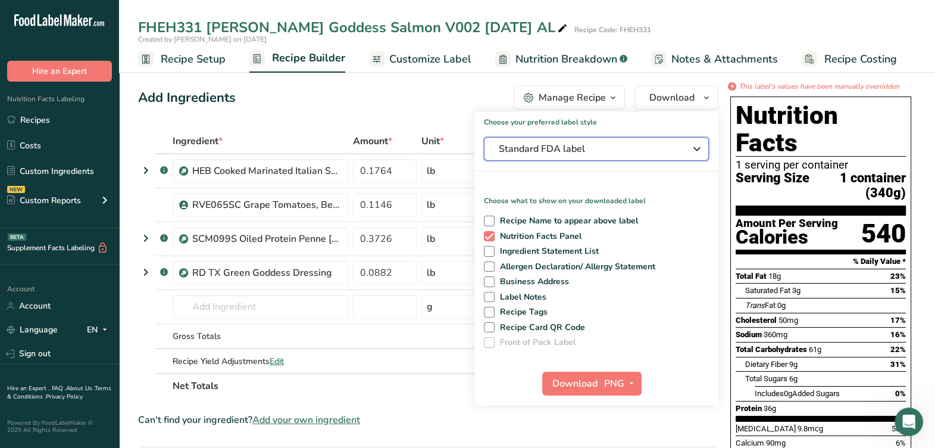
click at [580, 142] on button "Standard FDA label" at bounding box center [596, 149] width 225 height 24
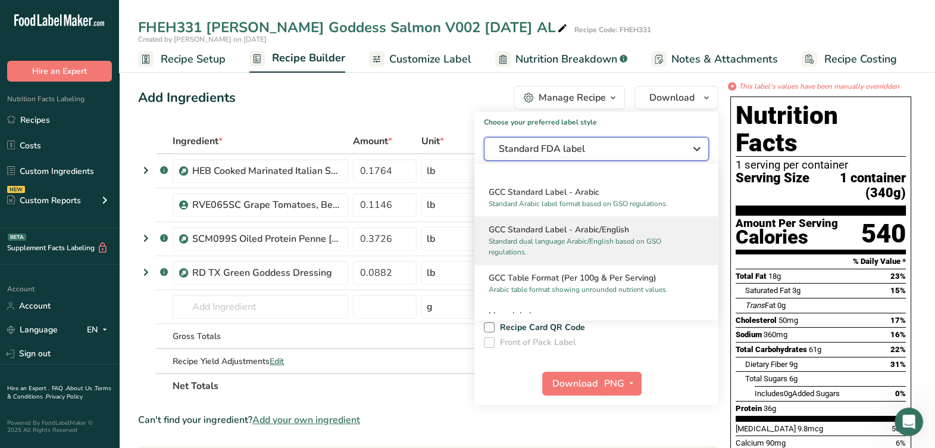
scroll to position [905, 0]
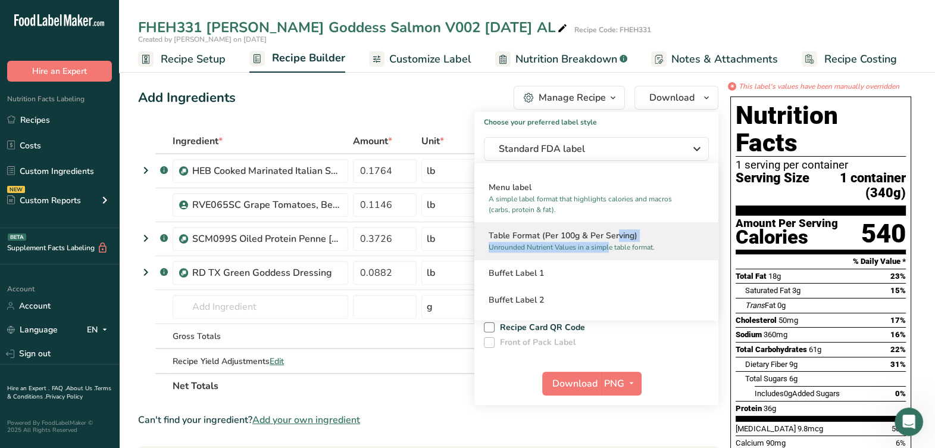
click at [576, 242] on div "Table Format (Per 100g & Per Serving) Unrounded Nutrient Values in a simple tab…" at bounding box center [596, 240] width 244 height 37
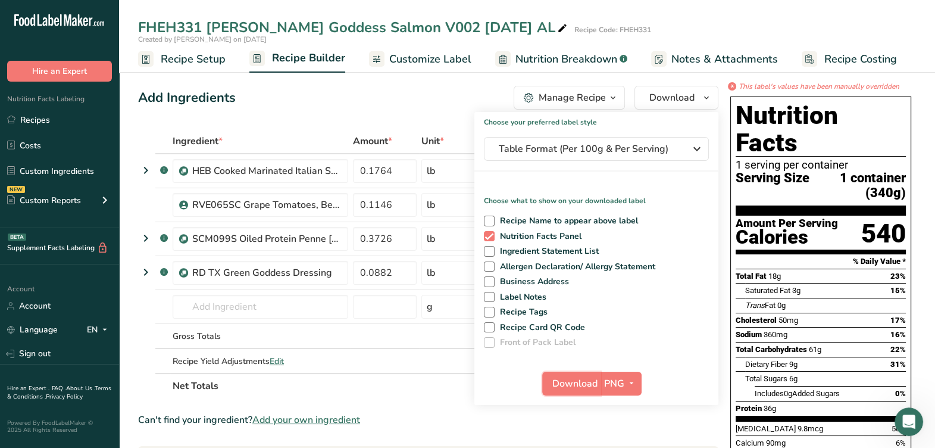
click at [574, 379] on span "Download" at bounding box center [574, 383] width 45 height 14
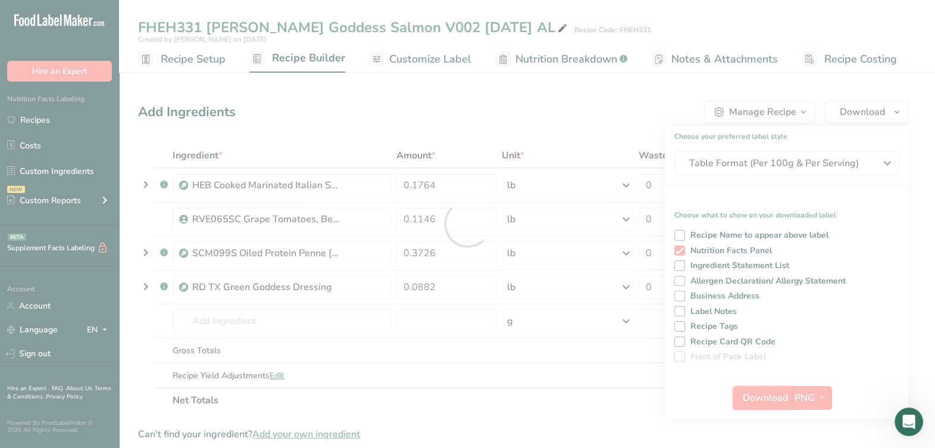
scroll to position [0, 0]
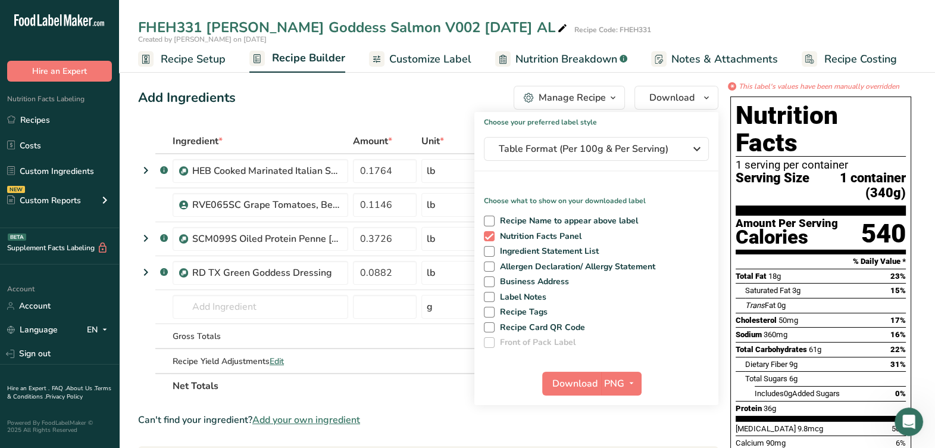
click at [360, 99] on div "Add Ingredients Manage Recipe Delete Recipe Duplicate Recipe Scale Recipe Save …" at bounding box center [428, 98] width 580 height 24
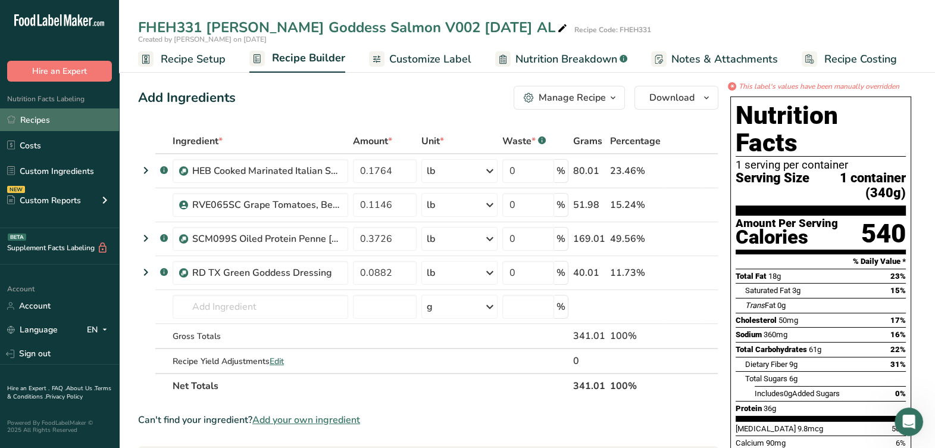
click at [75, 113] on link "Recipes" at bounding box center [59, 119] width 119 height 23
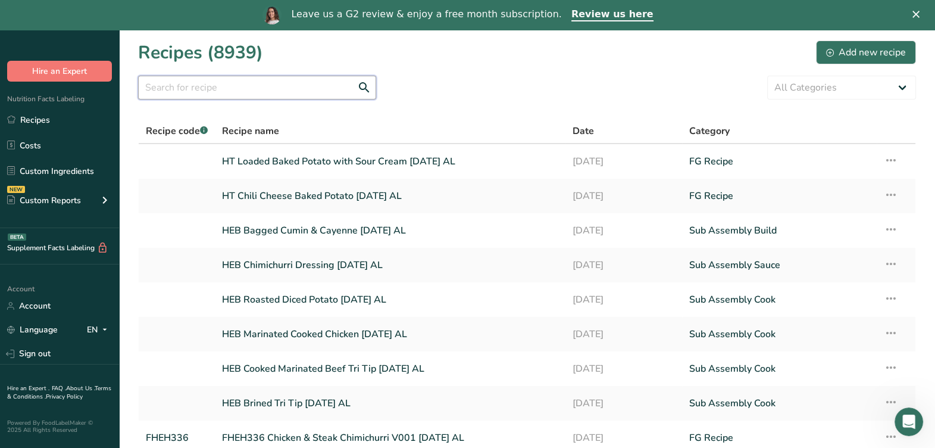
click at [258, 87] on input "text" at bounding box center [257, 88] width 238 height 24
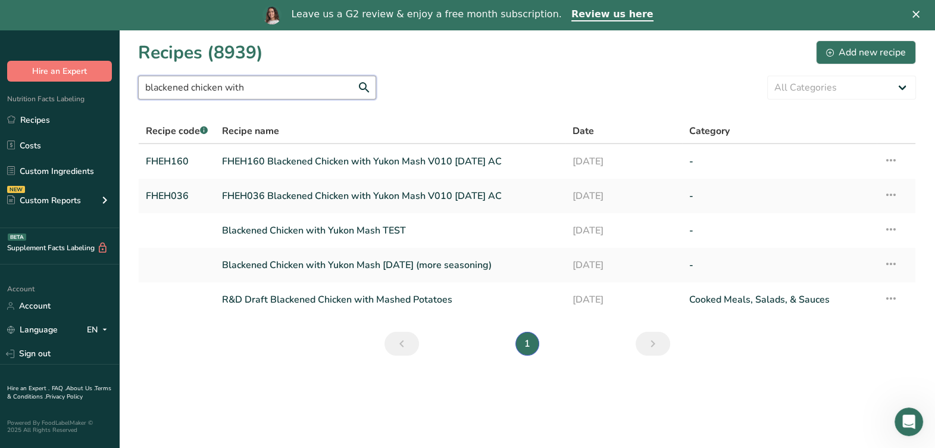
click at [287, 83] on input "blackened chicken with" at bounding box center [257, 88] width 238 height 24
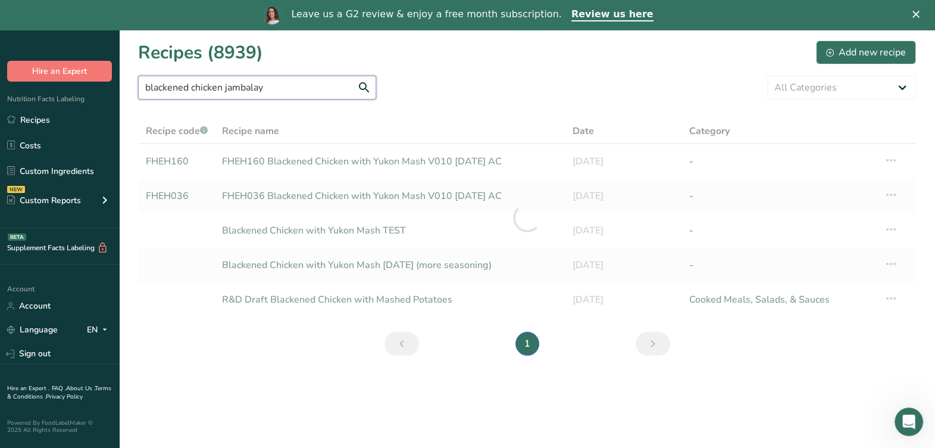
type input "blackened chicken jambalaya"
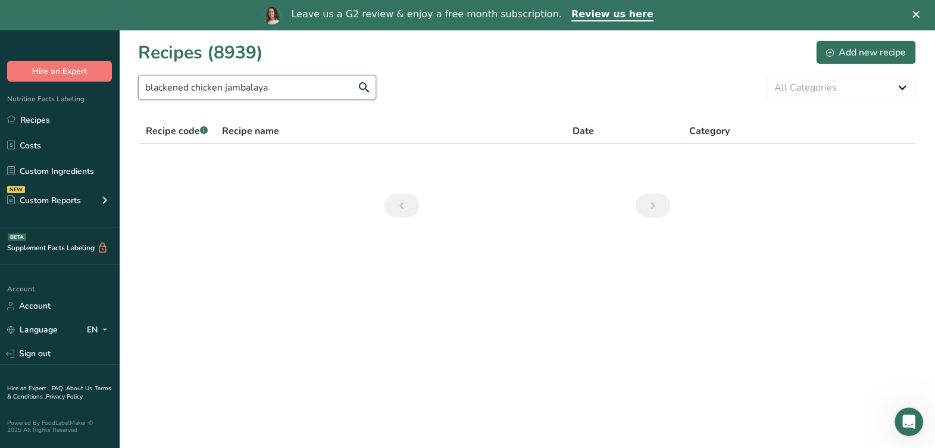
drag, startPoint x: 328, startPoint y: 92, endPoint x: 123, endPoint y: 99, distance: 205.4
click at [123, 99] on section "Recipes (8939) Add new recipe blackened chicken jambalaya All Categories Baked …" at bounding box center [527, 133] width 816 height 207
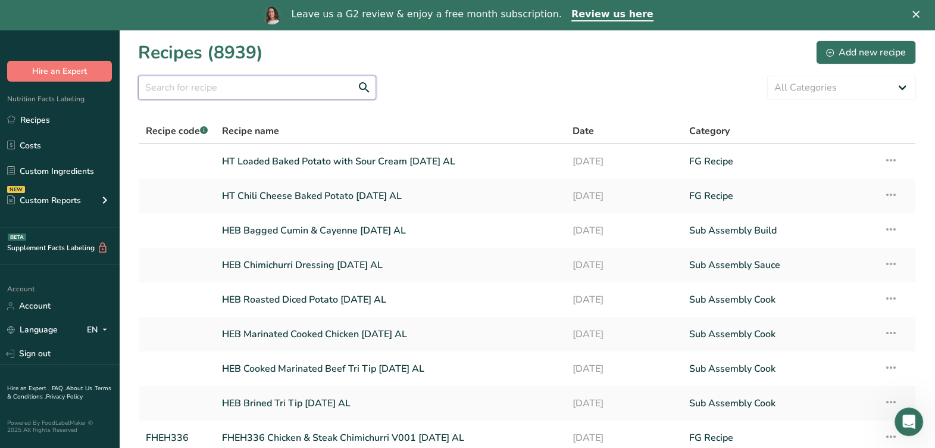
click at [231, 89] on input "text" at bounding box center [257, 88] width 238 height 24
paste input "HEB HH Blackened Chicken Jambalaya V006 4-29-25 AL"
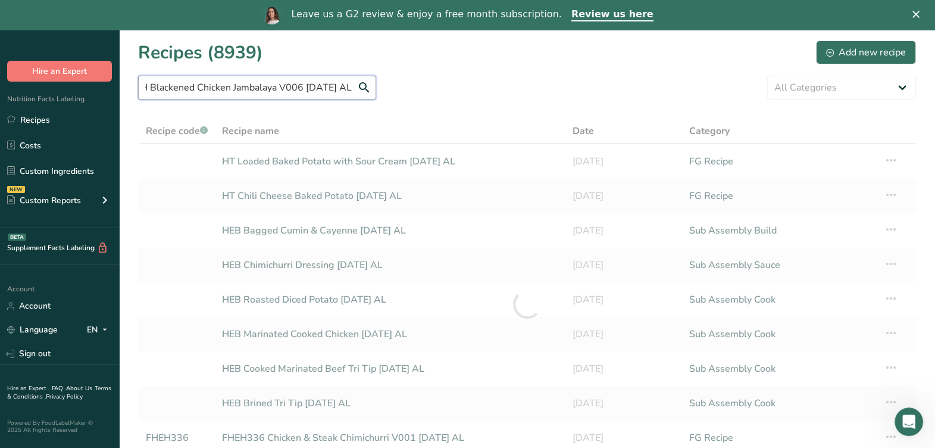
type input "HEB HH Blackened Chicken Jambalaya V006 4-29-25 AL"
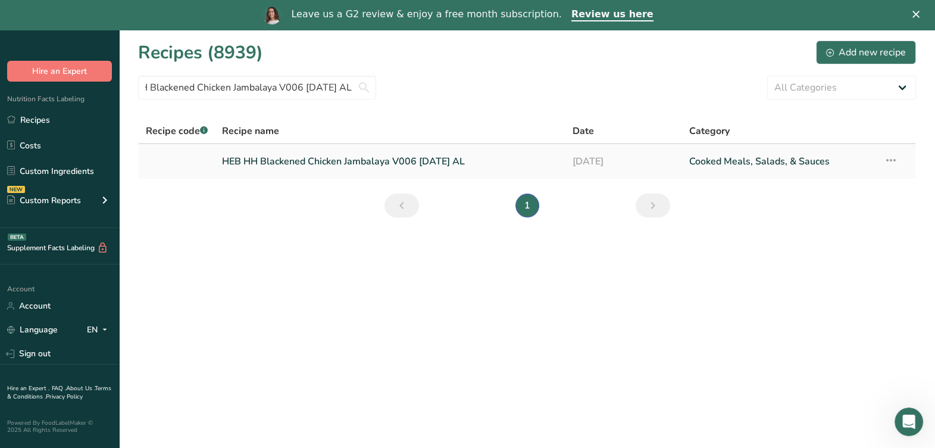
scroll to position [0, 0]
click at [364, 170] on link "HEB HH Blackened Chicken Jambalaya V006 4-29-25 AL" at bounding box center [390, 161] width 336 height 25
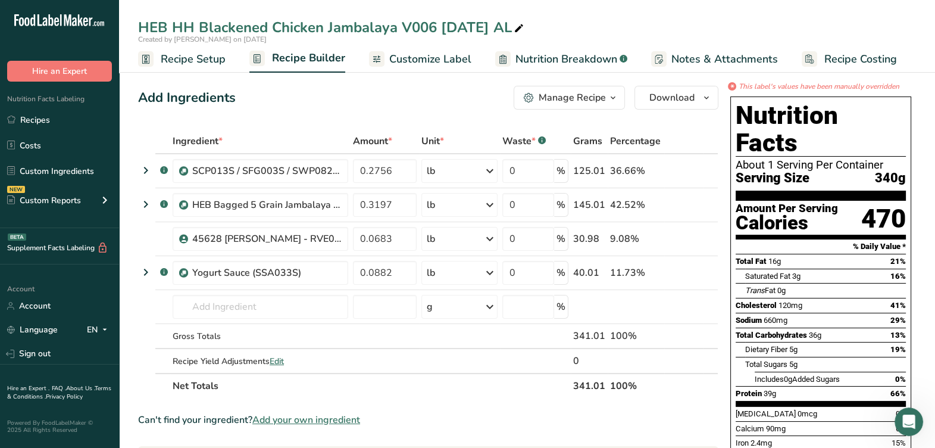
click at [524, 26] on icon at bounding box center [519, 28] width 11 height 17
click at [173, 27] on input "HEB HH Blackened Chicken Jambalaya V006 4-29-25 AL" at bounding box center [527, 27] width 778 height 21
type input "FHEH330 HH Blackened Chicken Jambalaya V006 4-29-25 AL"
click at [438, 51] on span "Customize Label" at bounding box center [430, 59] width 82 height 16
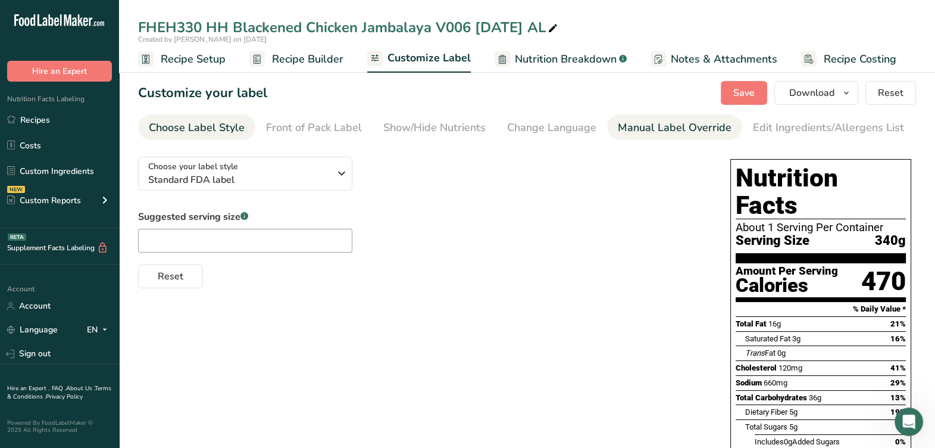
click at [696, 125] on div "Manual Label Override" at bounding box center [675, 128] width 114 height 16
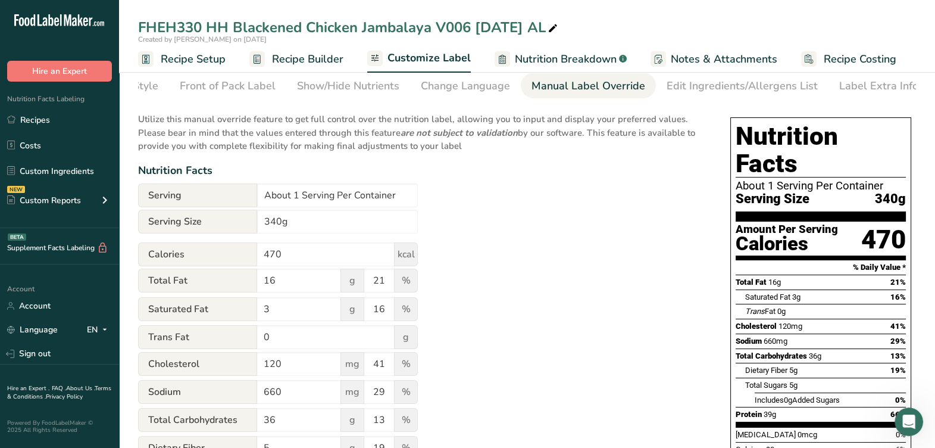
scroll to position [74, 0]
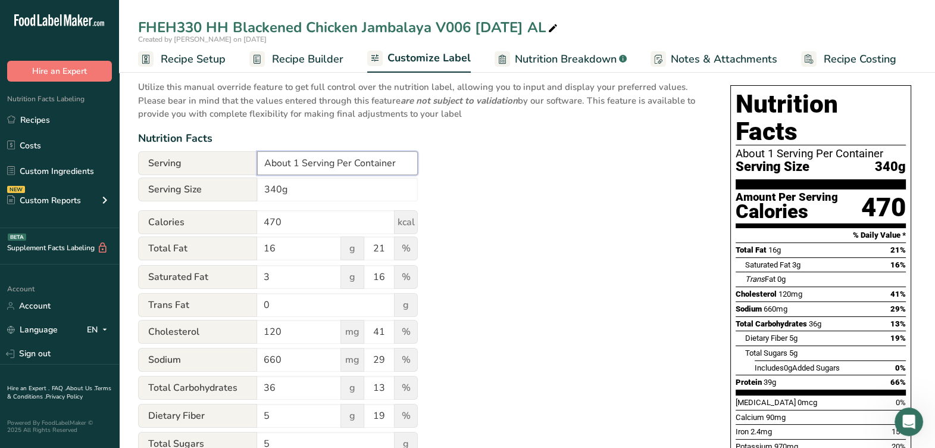
drag, startPoint x: 357, startPoint y: 165, endPoint x: 483, endPoint y: 149, distance: 126.6
click at [357, 165] on input "About 1 Serving Per Container" at bounding box center [337, 163] width 161 height 24
type input "1 serving per container"
click at [411, 185] on input "340g" at bounding box center [337, 189] width 161 height 24
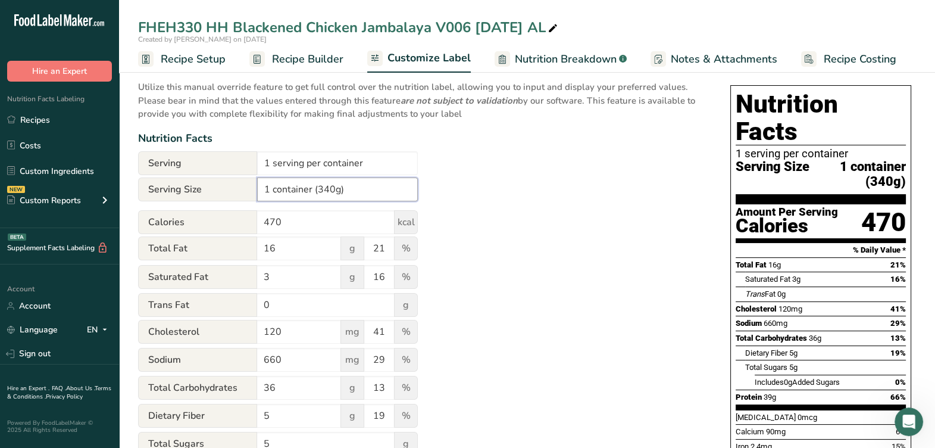
type input "1 container (340g)"
click at [523, 187] on div "Utilize this manual override feature to get full control over the nutrition lab…" at bounding box center [422, 364] width 568 height 583
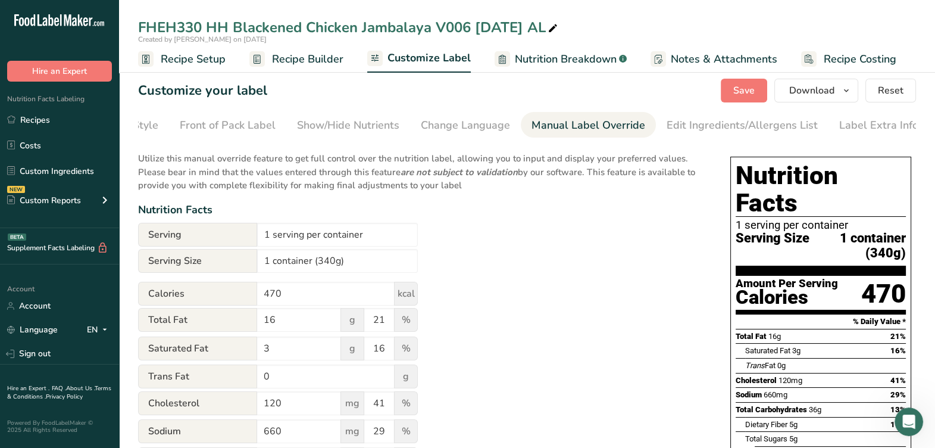
scroll to position [0, 0]
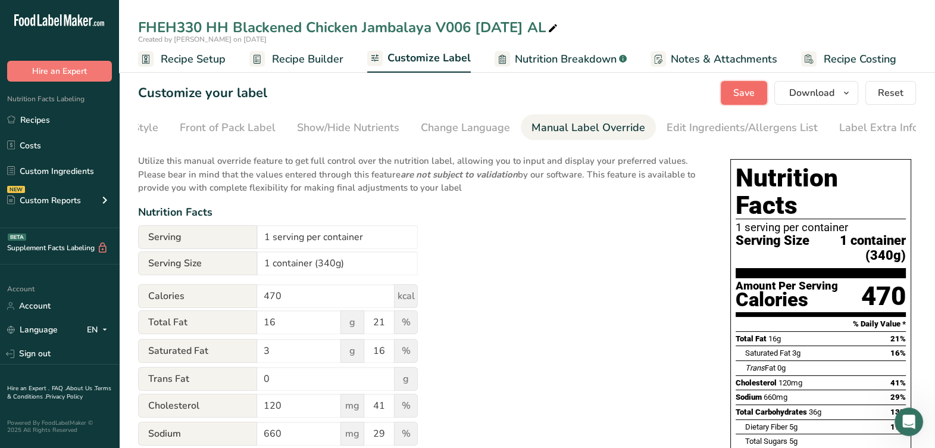
click at [753, 95] on span "Save" at bounding box center [743, 93] width 21 height 14
click at [840, 86] on button "Download" at bounding box center [816, 93] width 84 height 24
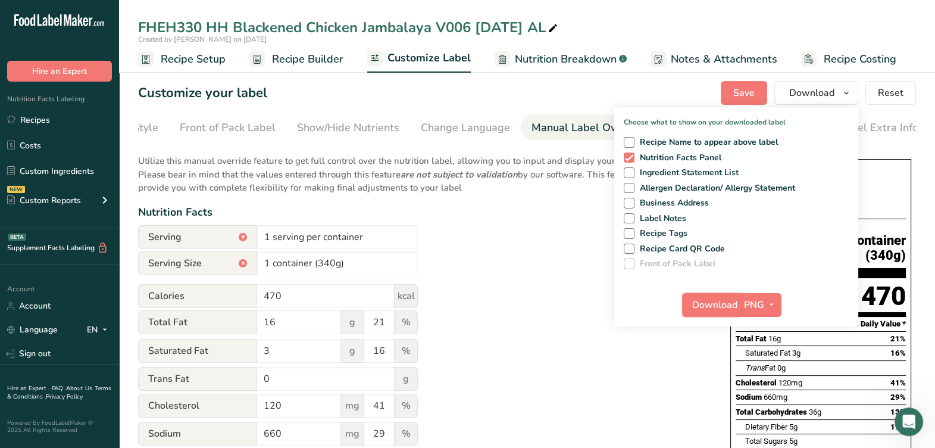
click at [700, 302] on span "Download" at bounding box center [714, 305] width 45 height 14
click at [446, 233] on div "Utilize this manual override feature to get full control over the nutrition lab…" at bounding box center [422, 438] width 568 height 583
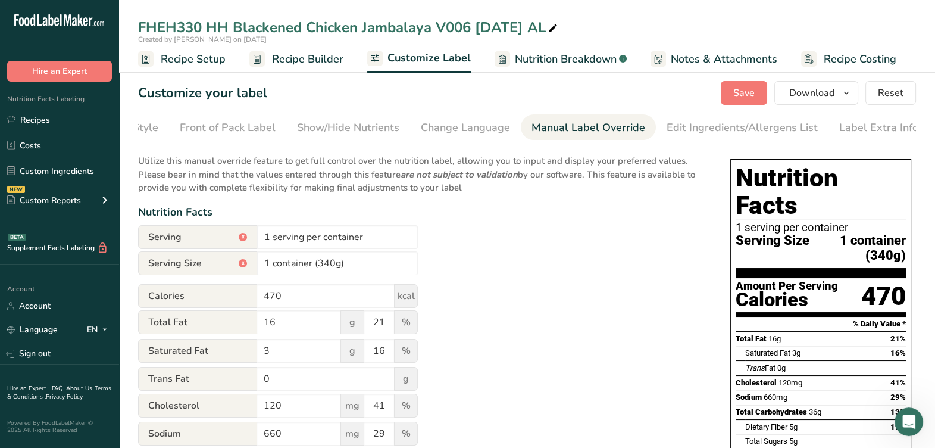
drag, startPoint x: 329, startPoint y: 74, endPoint x: 327, endPoint y: 67, distance: 6.8
click at [324, 65] on span "Recipe Builder" at bounding box center [307, 59] width 71 height 16
click at [302, 57] on span "Recipe Builder" at bounding box center [307, 59] width 71 height 16
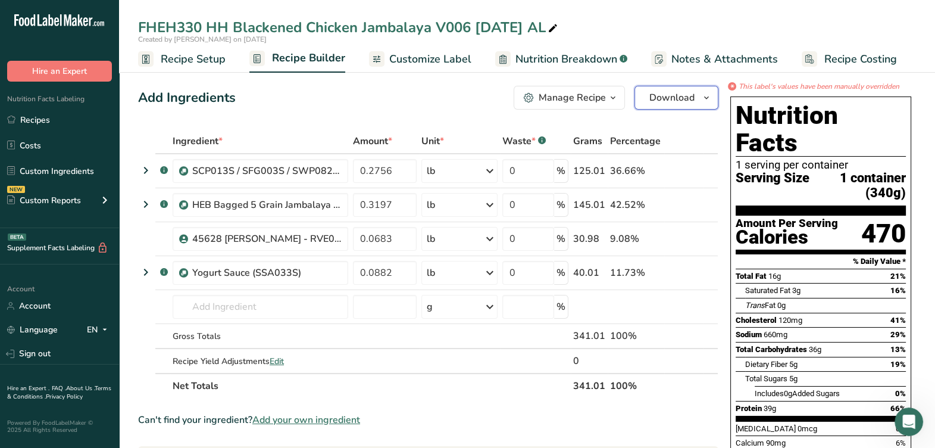
click at [692, 101] on span "Download" at bounding box center [671, 97] width 45 height 14
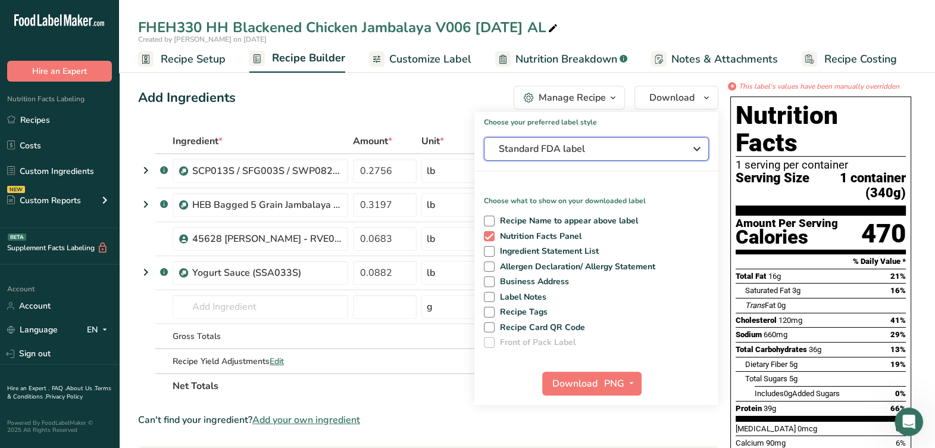
click at [543, 143] on span "Standard FDA label" at bounding box center [588, 149] width 179 height 14
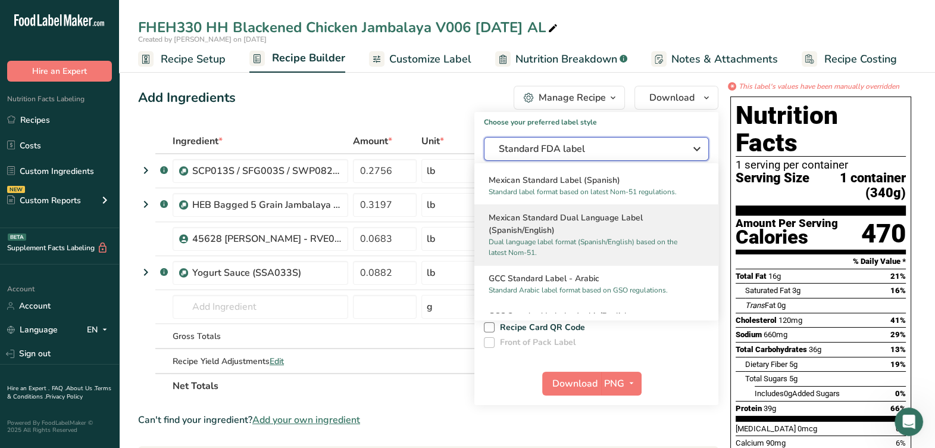
scroll to position [905, 0]
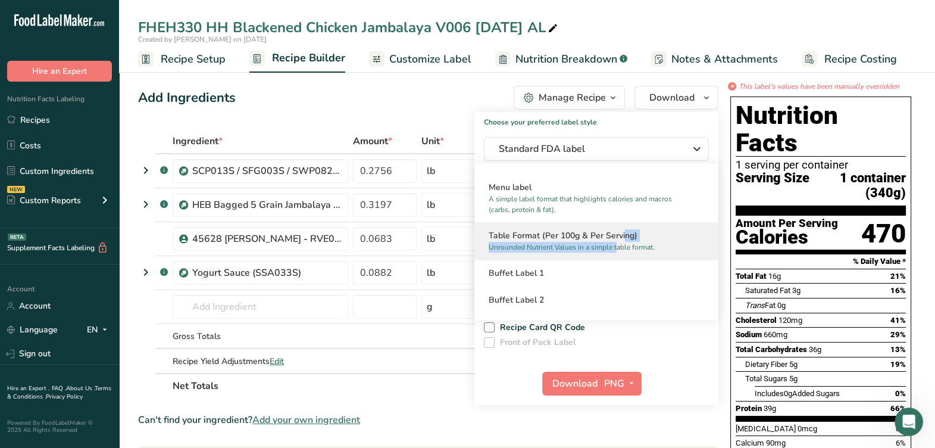
click at [583, 241] on div "Table Format (Per 100g & Per Serving) Unrounded Nutrient Values in a simple tab…" at bounding box center [596, 240] width 244 height 37
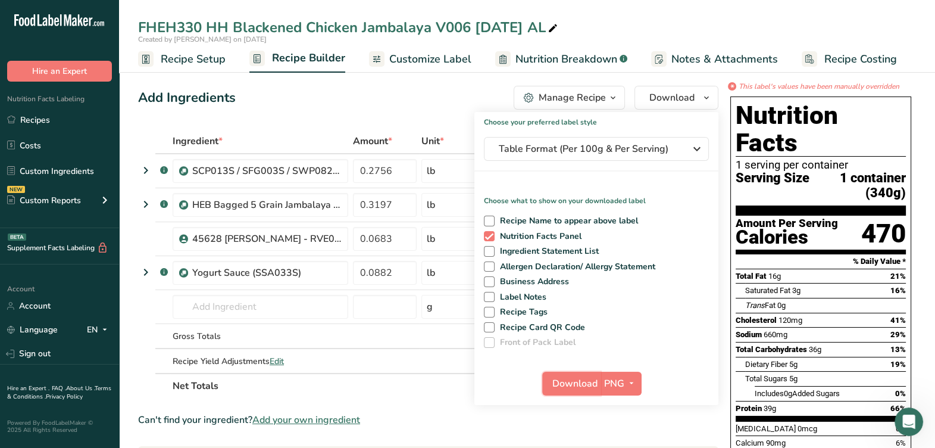
click at [574, 382] on span "Download" at bounding box center [574, 383] width 45 height 14
click at [443, 86] on div "Add Ingredients Manage Recipe Delete Recipe Duplicate Recipe Scale Recipe Save …" at bounding box center [428, 98] width 580 height 24
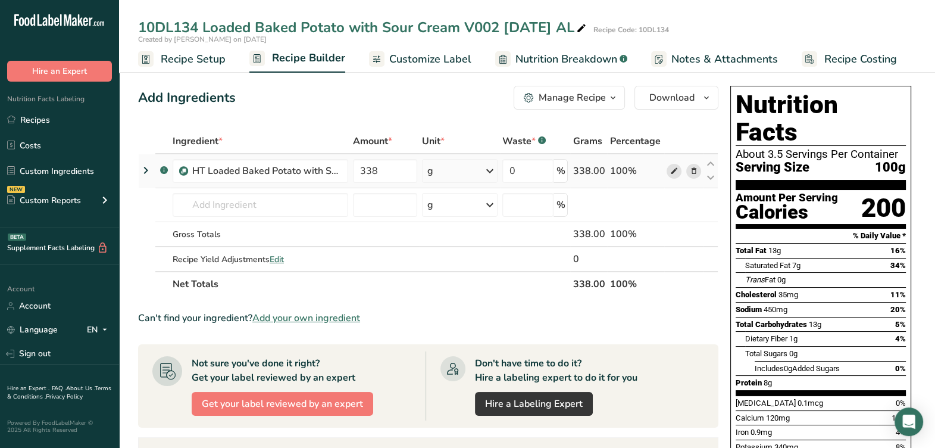
click at [674, 168] on icon at bounding box center [674, 171] width 8 height 12
click at [147, 168] on icon at bounding box center [146, 170] width 14 height 21
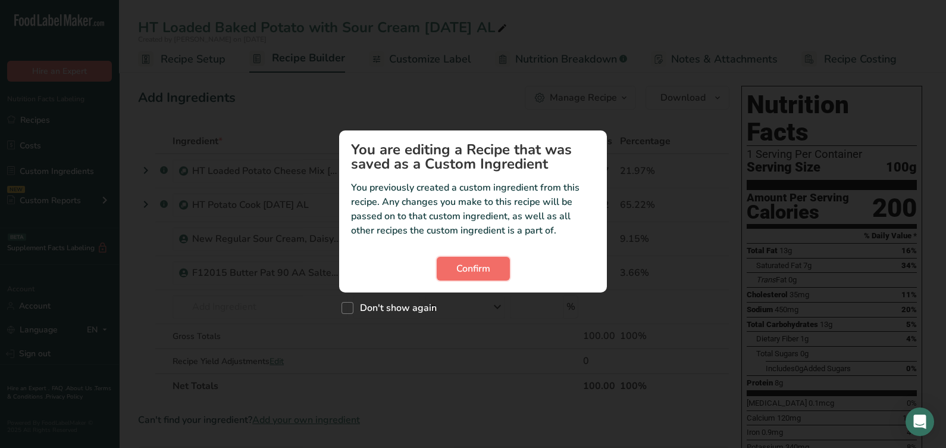
click at [479, 262] on span "Confirm" at bounding box center [474, 268] width 34 height 14
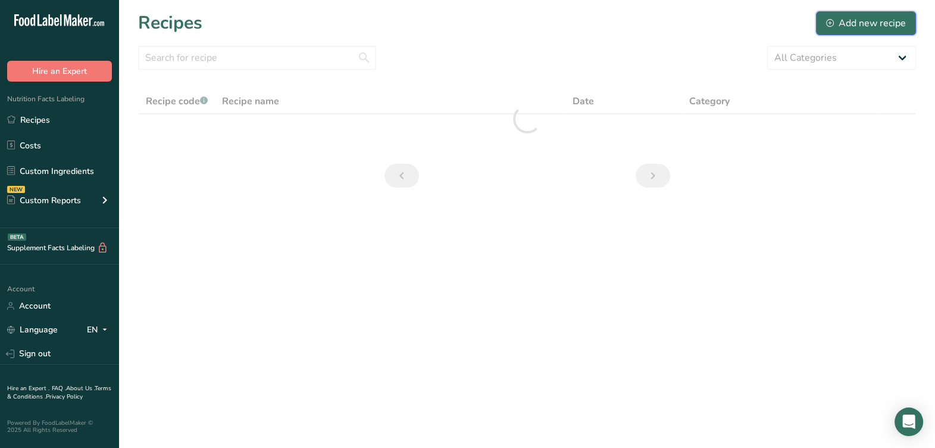
click at [853, 25] on div "Add new recipe" at bounding box center [866, 23] width 80 height 14
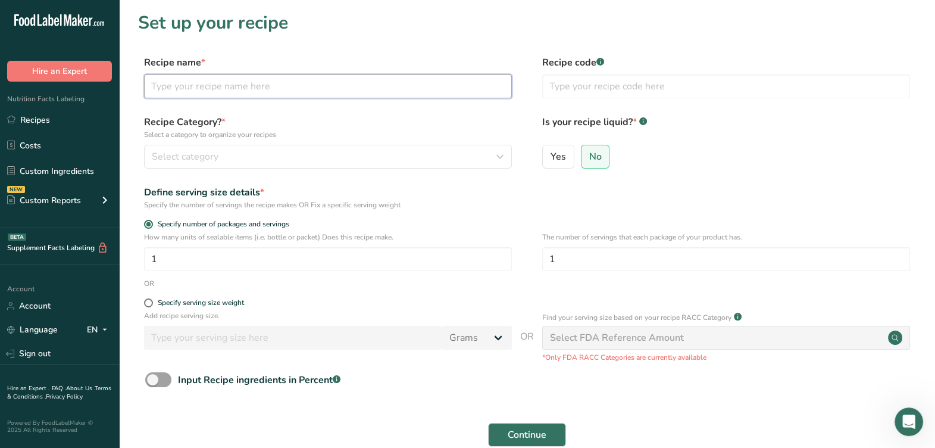
click at [342, 87] on input "text" at bounding box center [328, 86] width 368 height 24
drag, startPoint x: 190, startPoint y: 89, endPoint x: 12, endPoint y: 80, distance: 178.2
click at [7, 80] on div ".a-20{fill:#fff;} Hire an Expert Nutrition Facts Labeling Recipes Costs Custom …" at bounding box center [467, 267] width 935 height 534
type input "80DL028 Loaded Baked Potato V001 [DATE] AL"
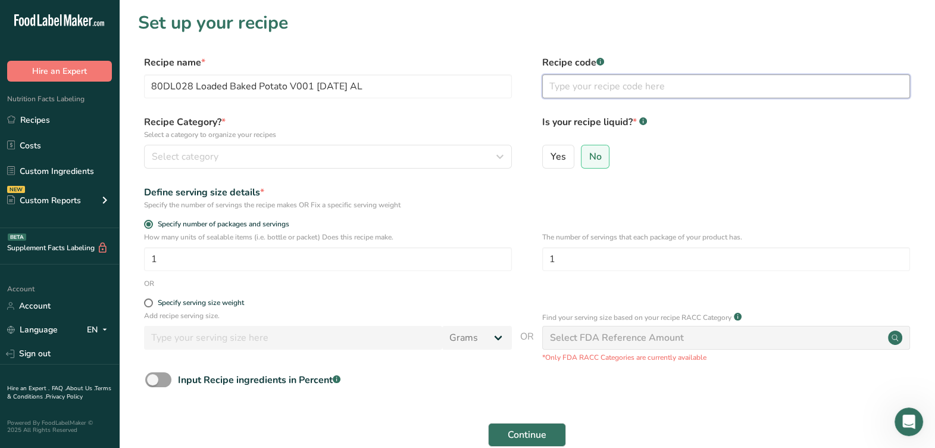
click at [621, 80] on input "text" at bounding box center [726, 86] width 368 height 24
paste input "80DL028"
type input "80DL028"
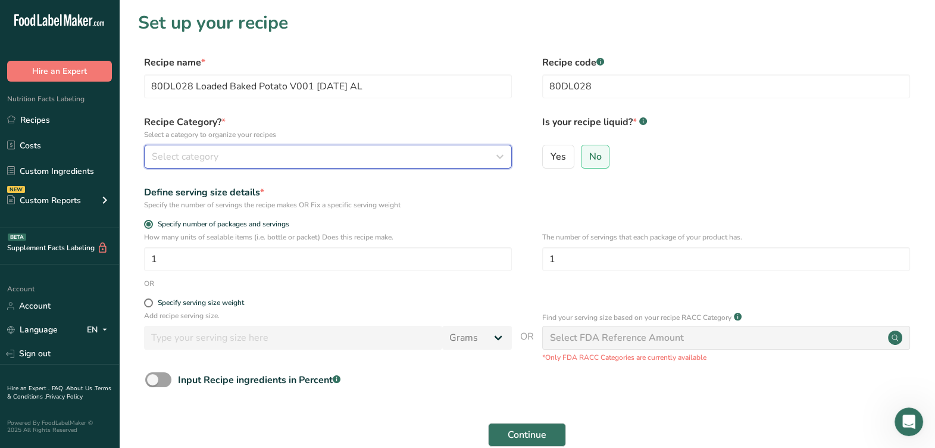
click at [382, 150] on div "Select category" at bounding box center [324, 156] width 345 height 14
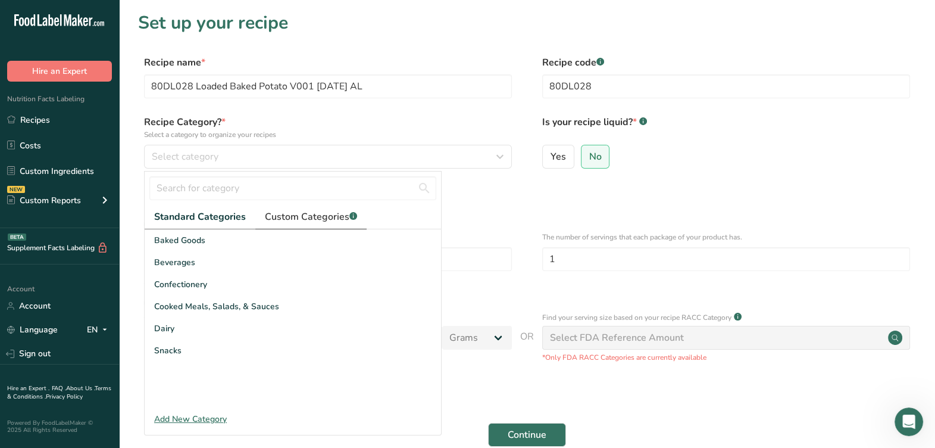
click at [345, 213] on span "Custom Categories .a-a{fill:#347362;}.b-a{fill:#fff;}" at bounding box center [311, 217] width 92 height 14
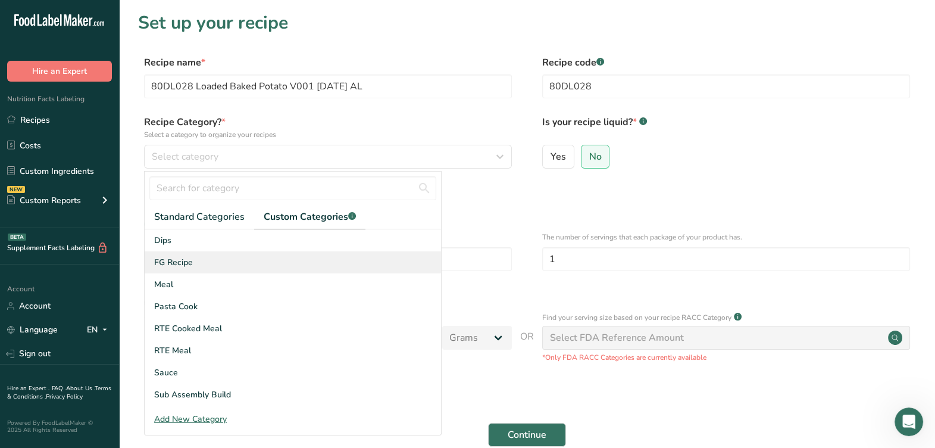
click at [196, 268] on div "FG Recipe" at bounding box center [293, 262] width 296 height 22
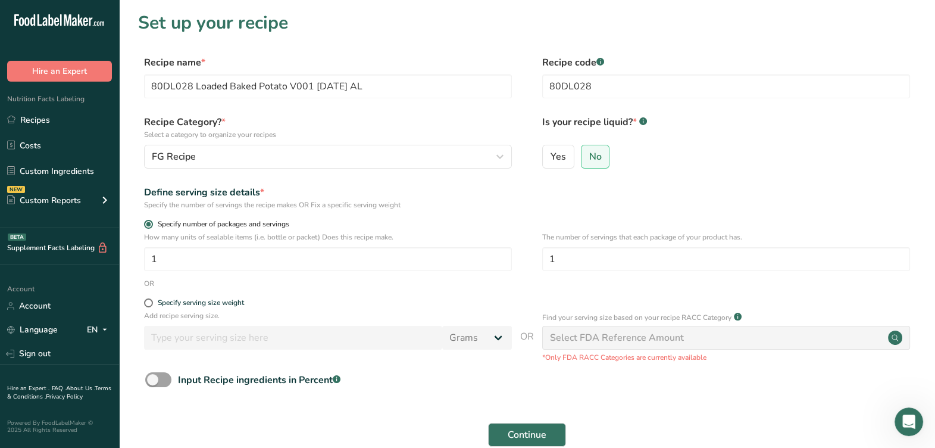
drag, startPoint x: 545, startPoint y: 214, endPoint x: 434, endPoint y: 224, distance: 111.2
click at [546, 215] on form "Recipe name * 80DL028 Loaded Baked Potato V001 8-25-25 AL Recipe code .a-a{fill…" at bounding box center [527, 266] width 778 height 422
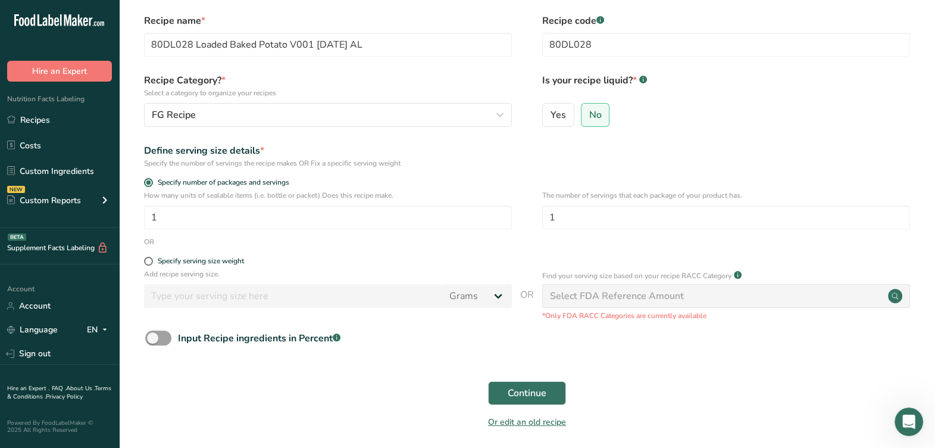
scroll to position [74, 0]
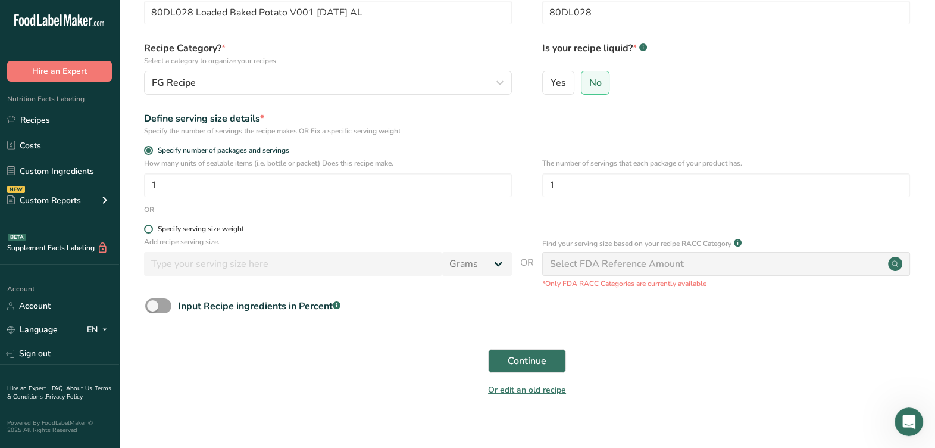
click at [223, 229] on div "Specify serving size weight" at bounding box center [201, 228] width 86 height 9
click at [152, 229] on input "Specify serving size weight" at bounding box center [148, 229] width 8 height 8
radio input "true"
radio input "false"
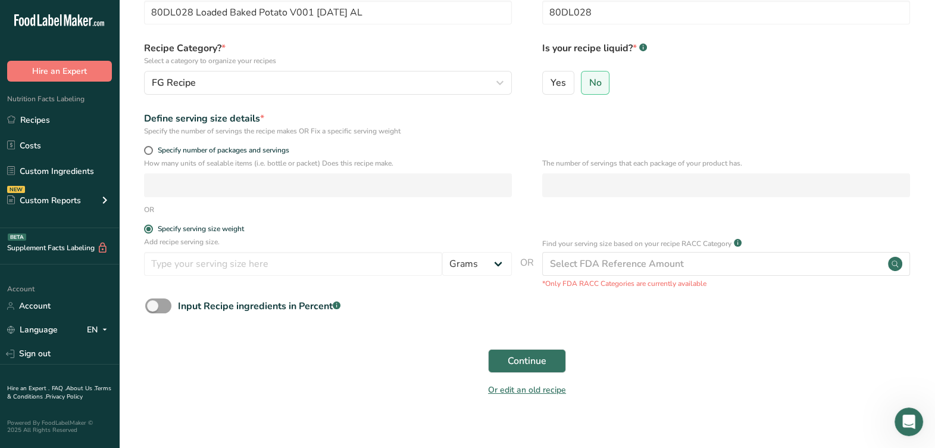
click at [226, 140] on form "Recipe name * 80DL028 Loaded Baked Potato V001 8-25-25 AL Recipe code .a-a{fill…" at bounding box center [527, 193] width 778 height 422
click at [223, 149] on span "Specify number of packages and servings" at bounding box center [221, 150] width 136 height 9
click at [152, 149] on input "Specify number of packages and servings" at bounding box center [148, 150] width 8 height 8
radio input "true"
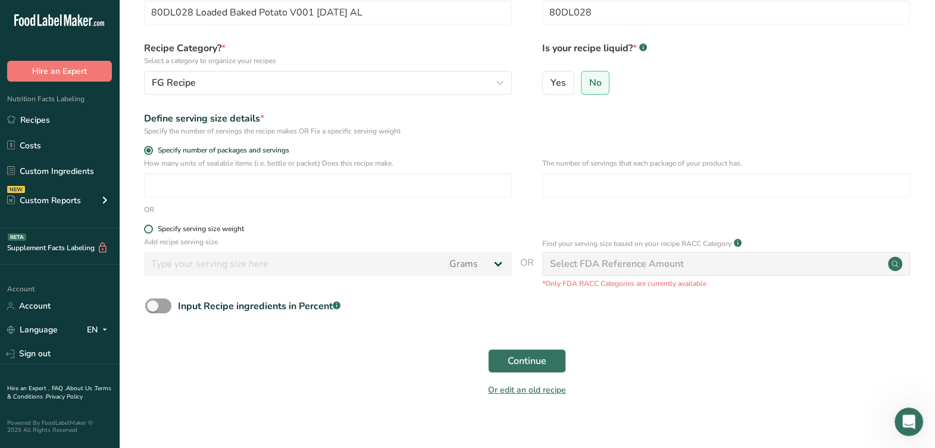
click at [210, 230] on div "Specify serving size weight" at bounding box center [201, 228] width 86 height 9
click at [152, 230] on input "Specify serving size weight" at bounding box center [148, 229] width 8 height 8
radio input "true"
radio input "false"
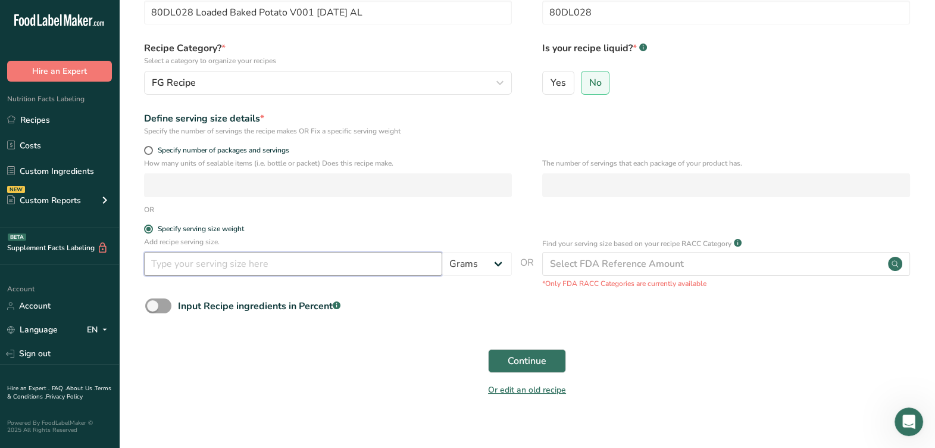
click at [200, 262] on input "number" at bounding box center [293, 264] width 298 height 24
type input "270"
click at [506, 365] on button "Continue" at bounding box center [527, 361] width 78 height 24
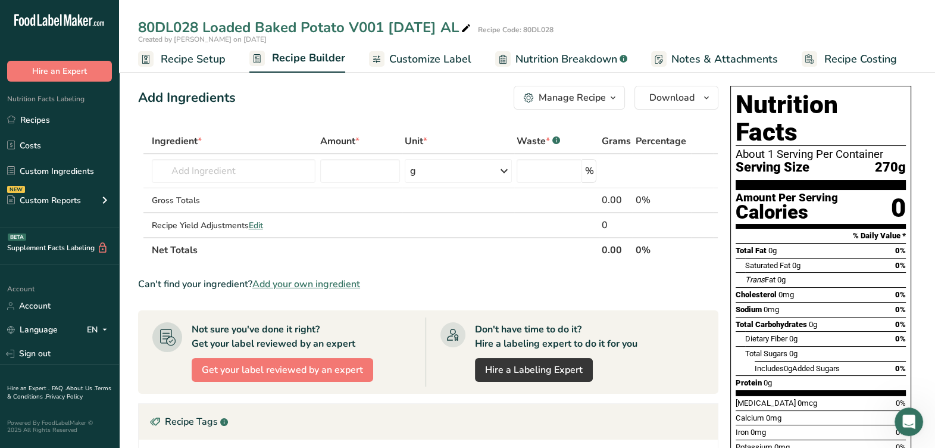
drag, startPoint x: 137, startPoint y: 24, endPoint x: 466, endPoint y: 25, distance: 328.5
click at [466, 25] on div "80DL028 Loaded Baked Potato V001 8-25-25 AL" at bounding box center [305, 27] width 335 height 21
click at [467, 28] on input "80DL028 Loaded Baked Potato V001 8-25-25 AL" at bounding box center [487, 27] width 698 height 21
type input "80DL028 Loaded Baked Potato V001 8-25-25 AL"
click at [492, 24] on input "80DL028 Loaded Baked Potato V001 [DATE] AL" at bounding box center [487, 27] width 698 height 21
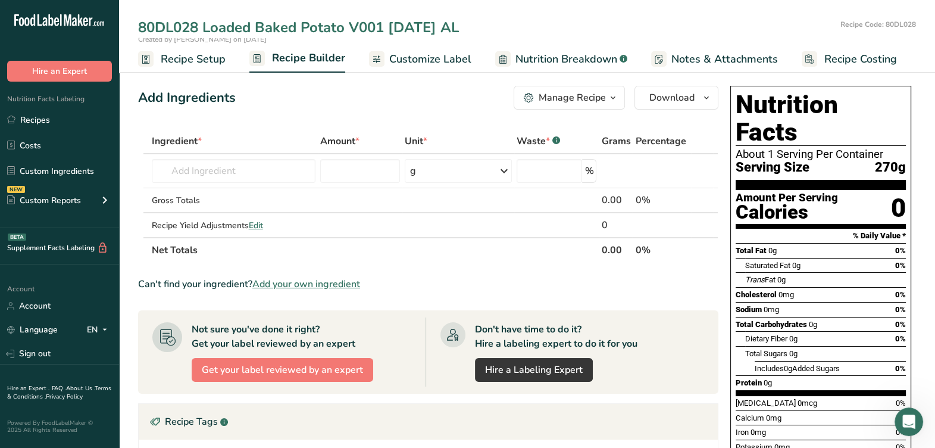
drag, startPoint x: 428, startPoint y: 26, endPoint x: 442, endPoint y: 26, distance: 13.7
click at [427, 26] on input "80DL028 Loaded Baked Potato V001 [DATE] AL" at bounding box center [487, 27] width 698 height 21
drag, startPoint x: 444, startPoint y: 24, endPoint x: 125, endPoint y: 43, distance: 319.6
click at [110, 19] on div ".a-20{fill:#fff;} Hire an Expert Nutrition Facts Labeling Recipes Costs Custom …" at bounding box center [467, 357] width 935 height 715
click at [229, 168] on input "text" at bounding box center [234, 171] width 164 height 24
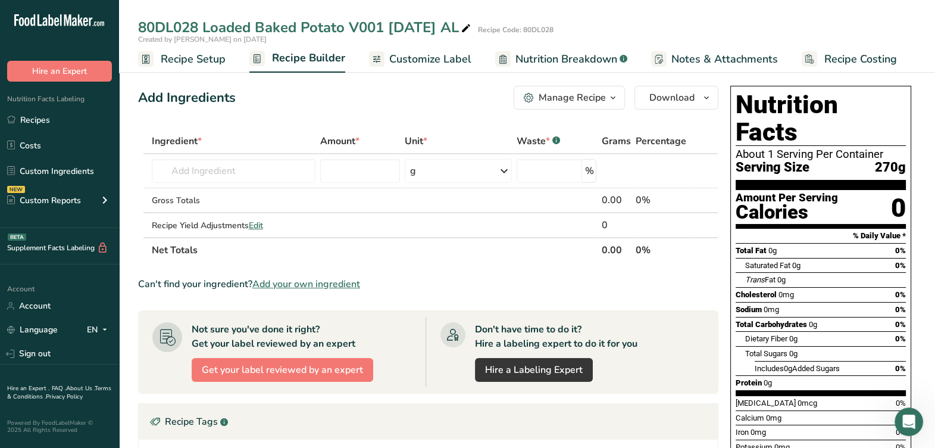
drag, startPoint x: 110, startPoint y: 121, endPoint x: 247, endPoint y: 89, distance: 141.3
click at [255, 88] on div "Add Ingredients Manage Recipe Delete Recipe Duplicate Recipe Scale Recipe Save …" at bounding box center [428, 98] width 580 height 24
click at [276, 159] on input "text" at bounding box center [234, 171] width 164 height 24
click at [265, 167] on input "text" at bounding box center [234, 171] width 164 height 24
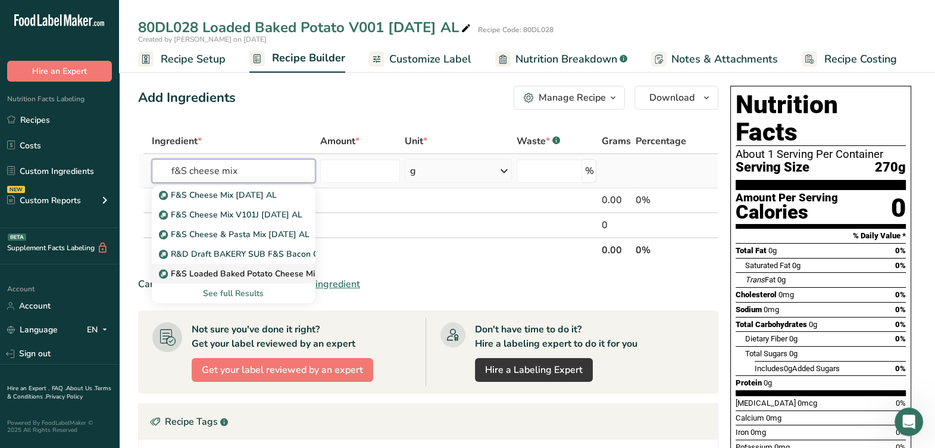
type input "f&S cheese mix"
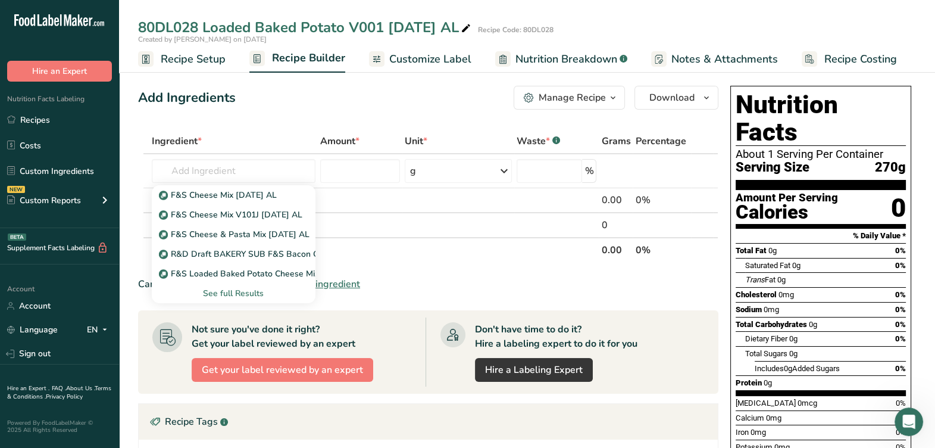
click at [266, 274] on p "F&S Loaded Baked Potato Cheese Mix [DATE] AL" at bounding box center [261, 273] width 201 height 12
type input "F&S Loaded Baked Potato Cheese Mix [DATE] AL"
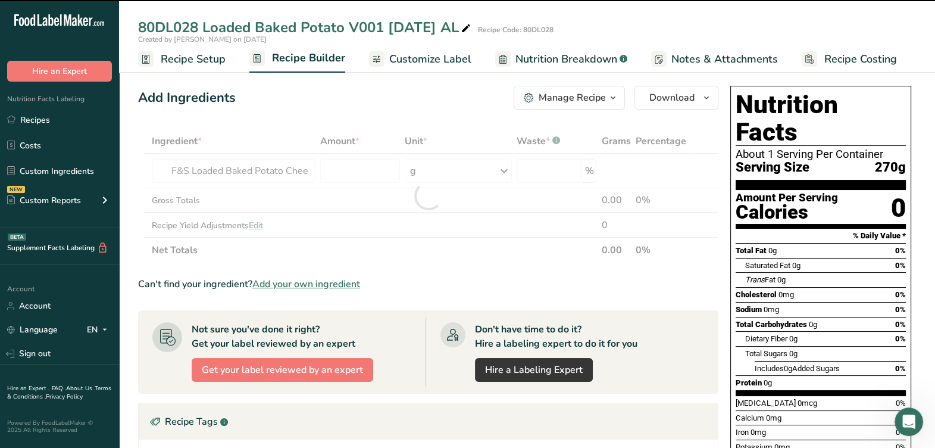
type input "0"
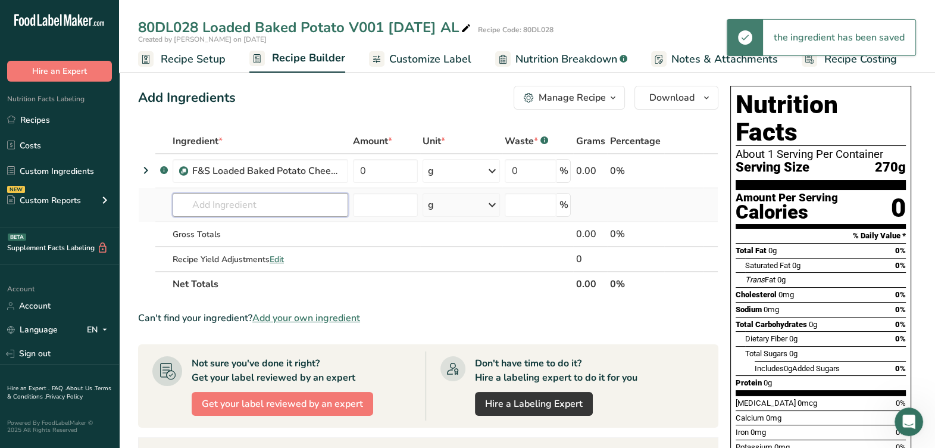
click at [277, 201] on input "text" at bounding box center [261, 205] width 176 height 24
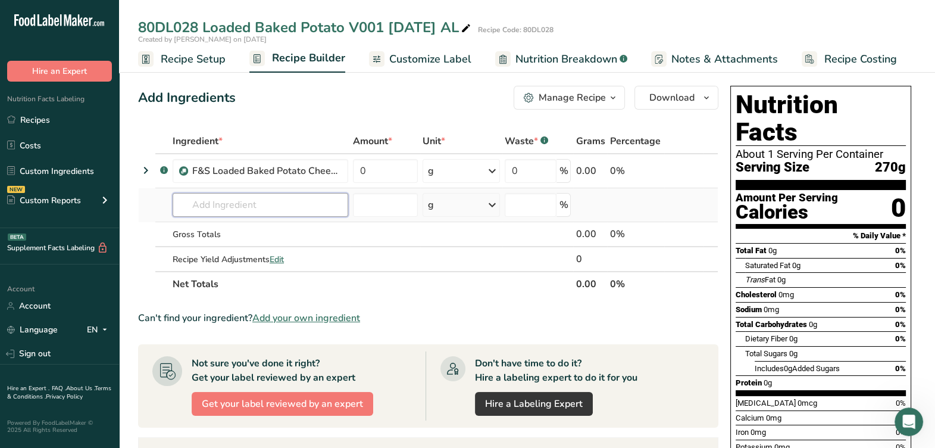
click at [319, 209] on input "text" at bounding box center [261, 205] width 176 height 24
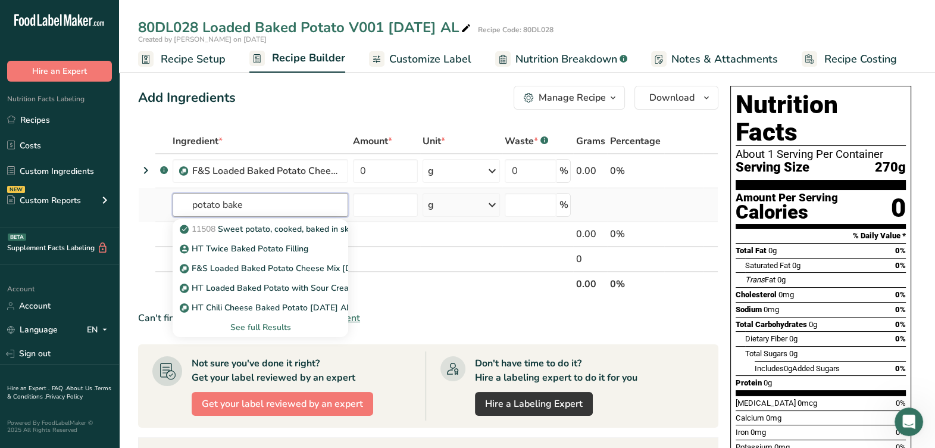
type input "potato bake"
click at [279, 327] on div "See full Results" at bounding box center [260, 327] width 157 height 12
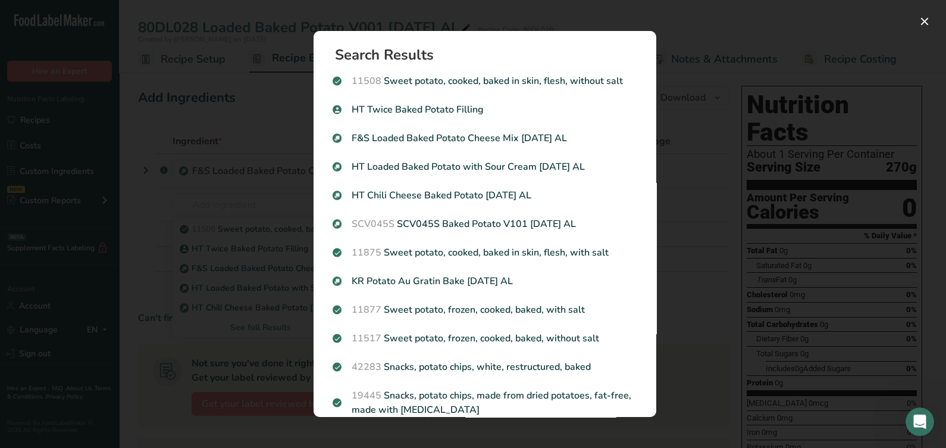
click at [700, 268] on div "Search results modal" at bounding box center [473, 224] width 946 height 448
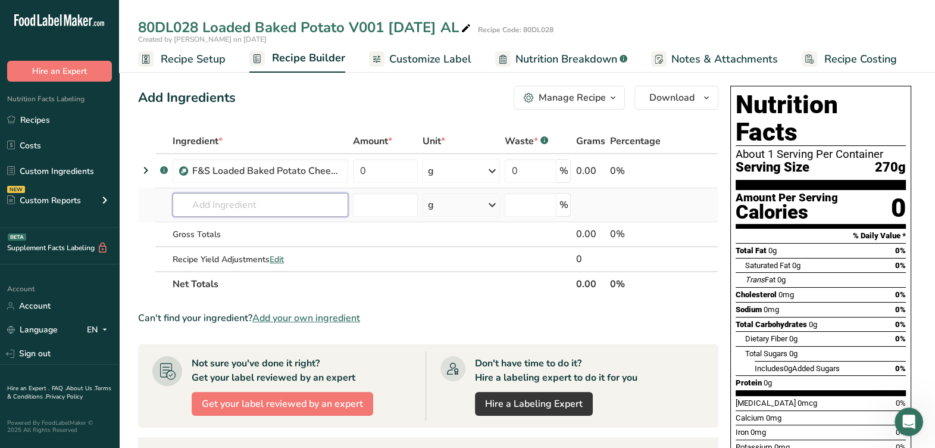
click at [250, 213] on input "text" at bounding box center [261, 205] width 176 height 24
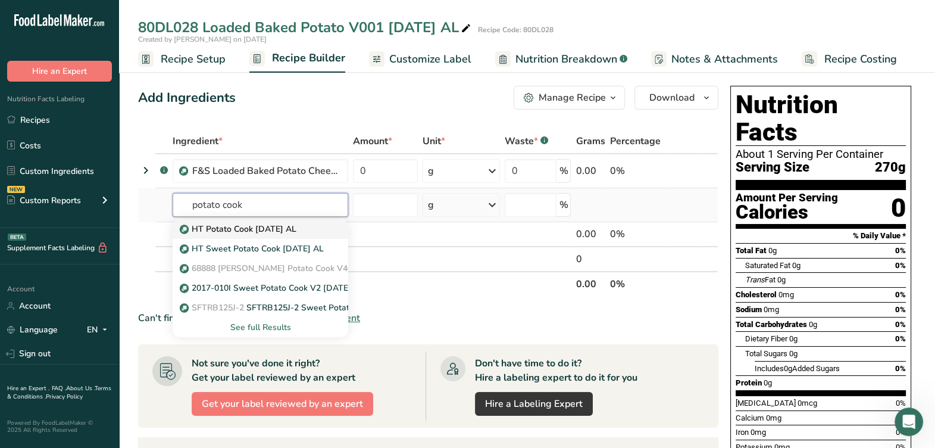
type input "potato cook"
click at [262, 227] on p "HT Potato Cook 8-12-25 AL" at bounding box center [239, 229] width 114 height 12
type input "HT Potato Cook 8-12-25 AL"
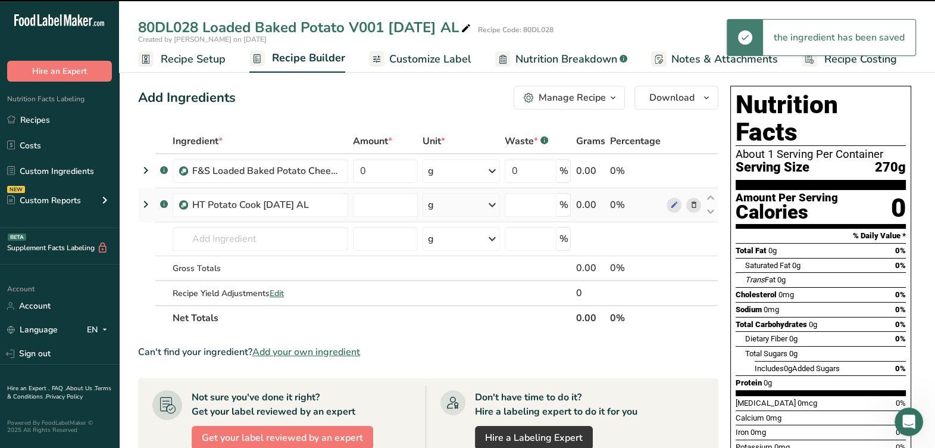
type input "0"
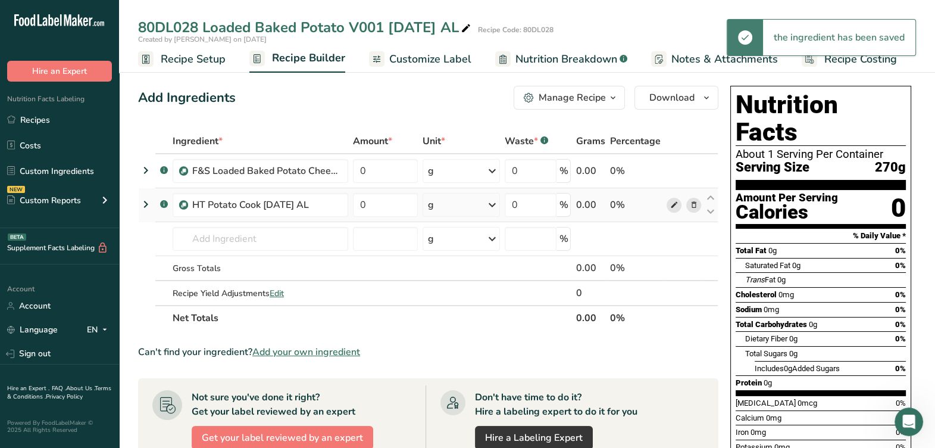
click at [670, 208] on icon at bounding box center [674, 205] width 8 height 12
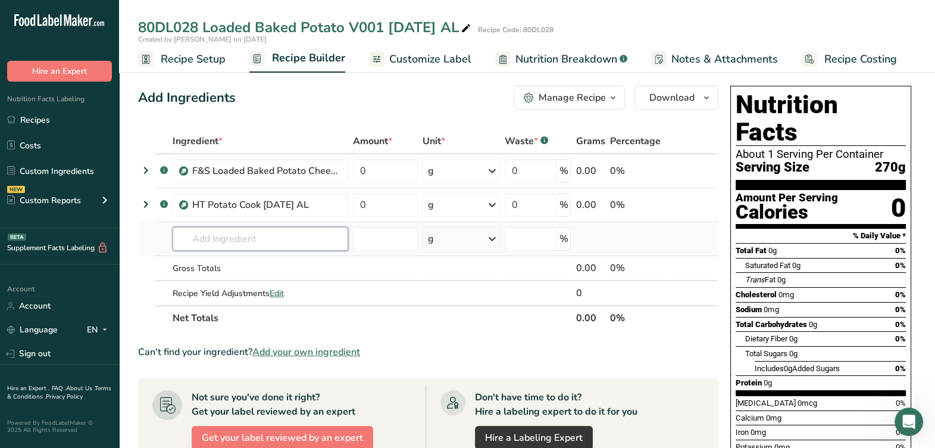
click at [248, 232] on input "text" at bounding box center [261, 239] width 176 height 24
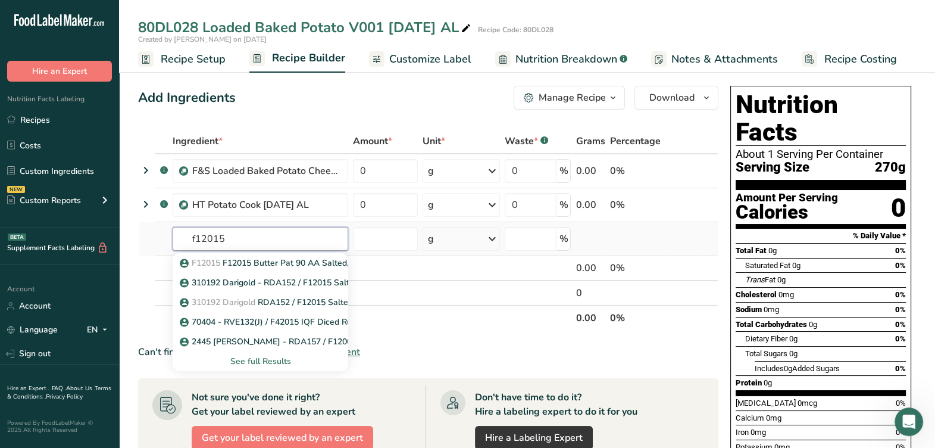
type input "f12015"
click at [277, 364] on div "See full Results" at bounding box center [260, 361] width 157 height 12
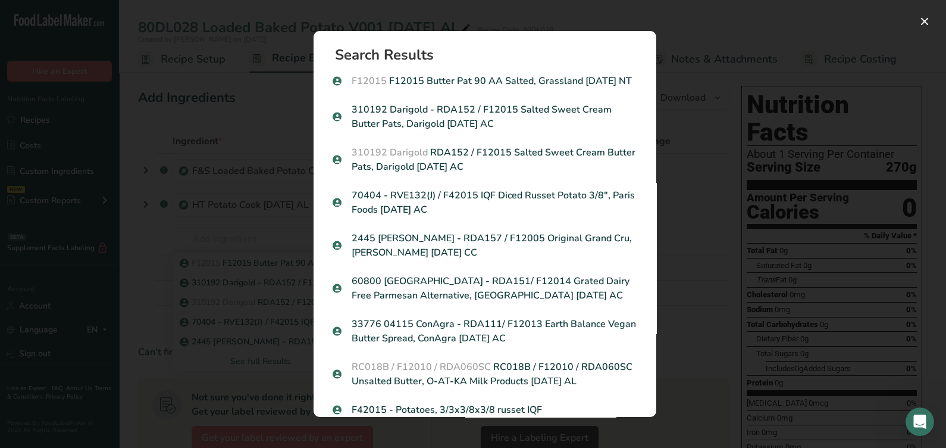
click at [581, 88] on p "F12015 F12015 Butter Pat 90 AA Salted, Grassland 01-03-22 NT" at bounding box center [485, 81] width 305 height 14
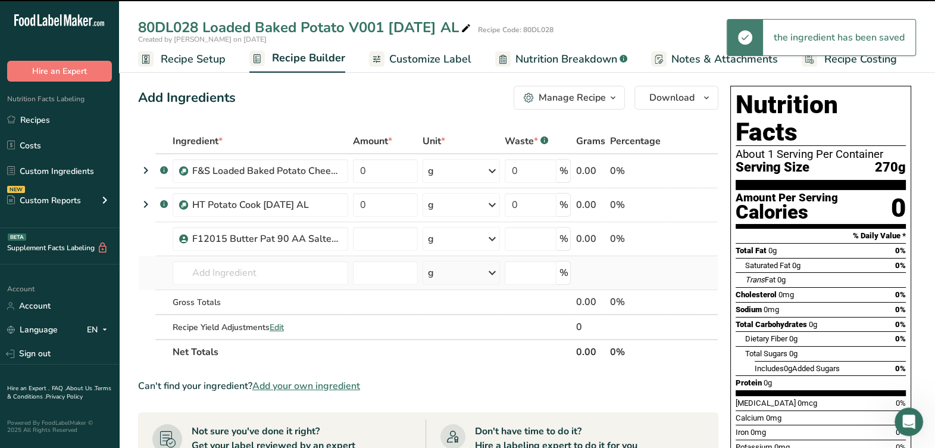
type input "0"
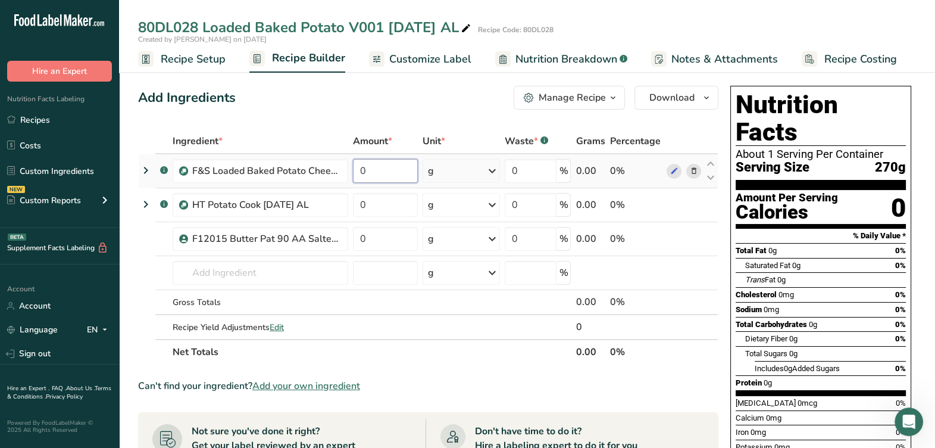
click at [404, 170] on input "0" at bounding box center [385, 171] width 65 height 24
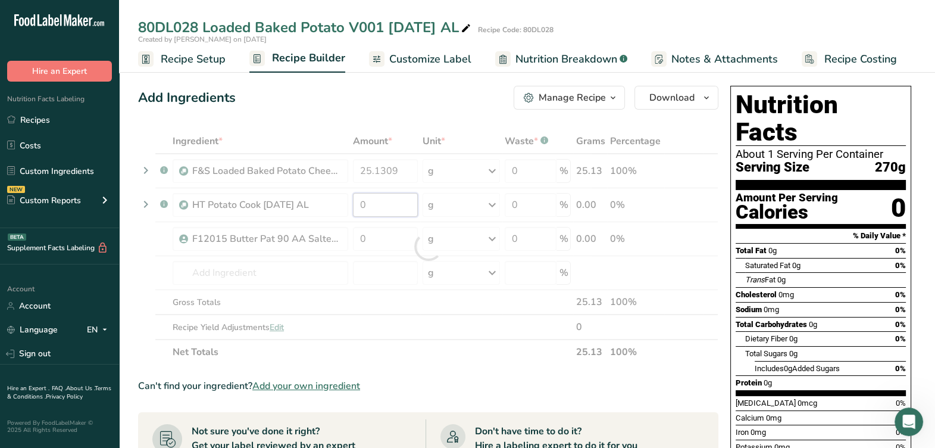
click at [384, 214] on div "Ingredient * Amount * Unit * Waste * .a-a{fill:#347362;}.b-a{fill:#fff;} Grams …" at bounding box center [428, 247] width 580 height 236
drag, startPoint x: 405, startPoint y: 177, endPoint x: 437, endPoint y: 221, distance: 54.9
click at [355, 182] on div "Ingredient * Amount * Unit * Waste * .a-a{fill:#347362;}.b-a{fill:#fff;} Grams …" at bounding box center [428, 247] width 580 height 236
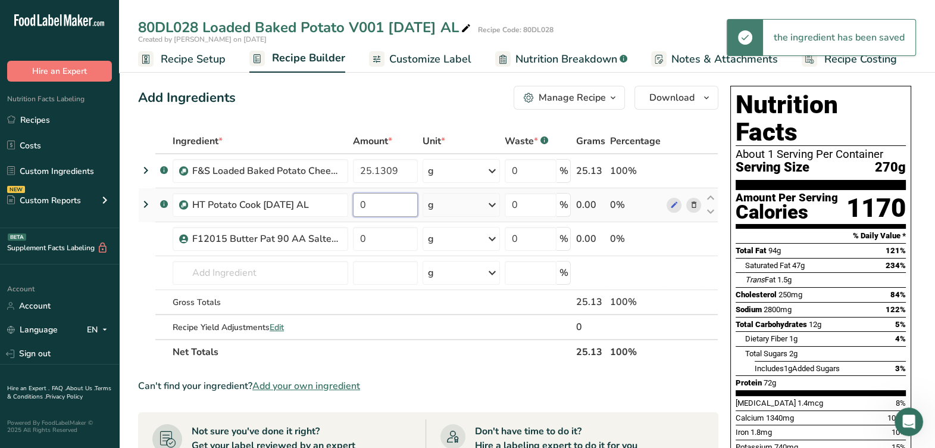
click at [389, 207] on div "Ingredient * Amount * Unit * Waste * .a-a{fill:#347362;}.b-a{fill:#fff;} Grams …" at bounding box center [428, 247] width 580 height 236
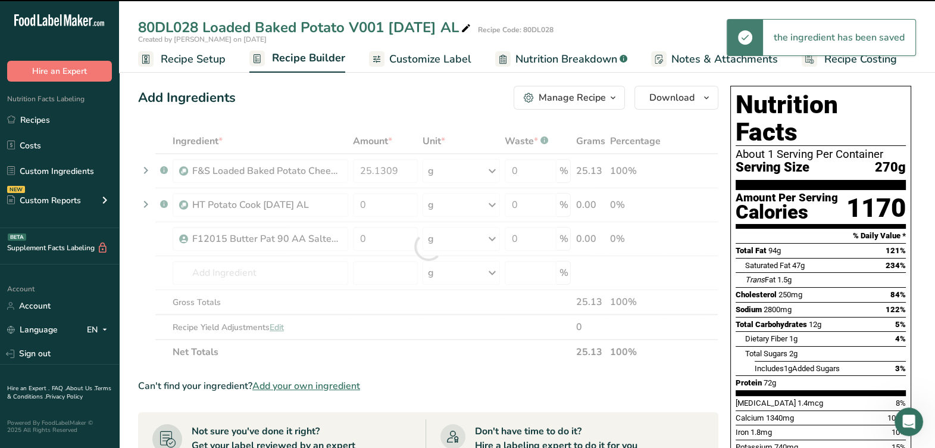
click at [401, 173] on div at bounding box center [428, 247] width 580 height 236
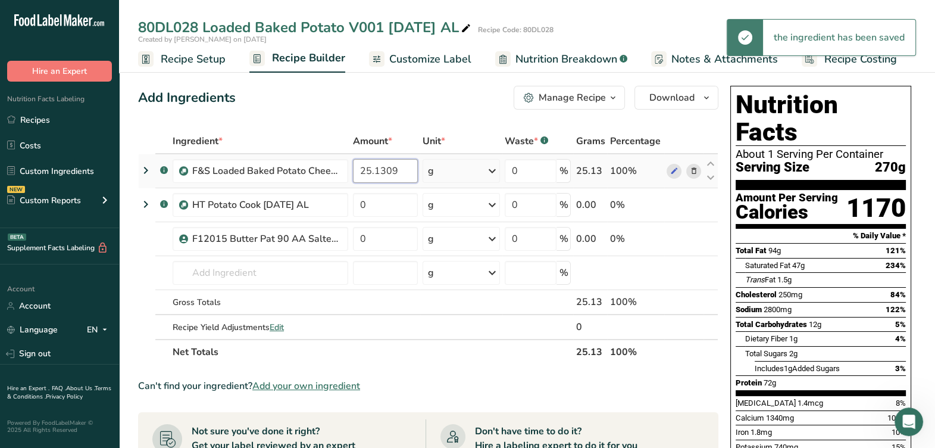
click at [401, 173] on input "25.1309" at bounding box center [385, 171] width 65 height 24
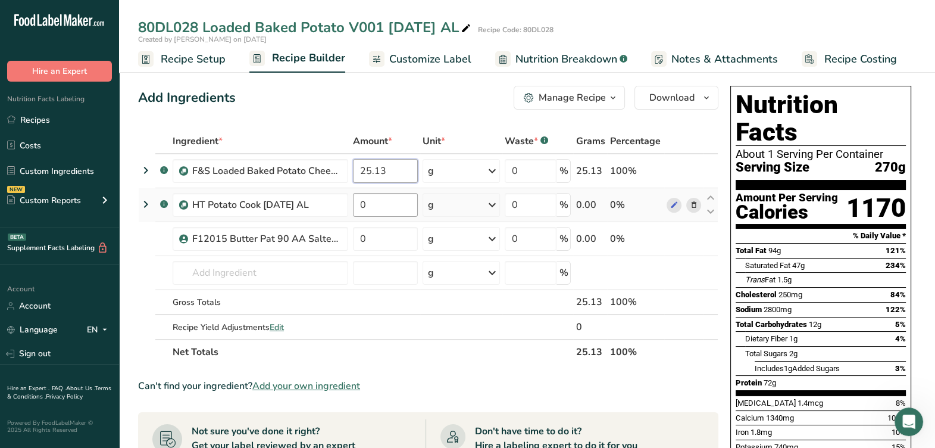
type input "25.13"
click at [380, 202] on div "Ingredient * Amount * Unit * Waste * .a-a{fill:#347362;}.b-a{fill:#fff;} Grams …" at bounding box center [428, 247] width 580 height 236
type input "70.68"
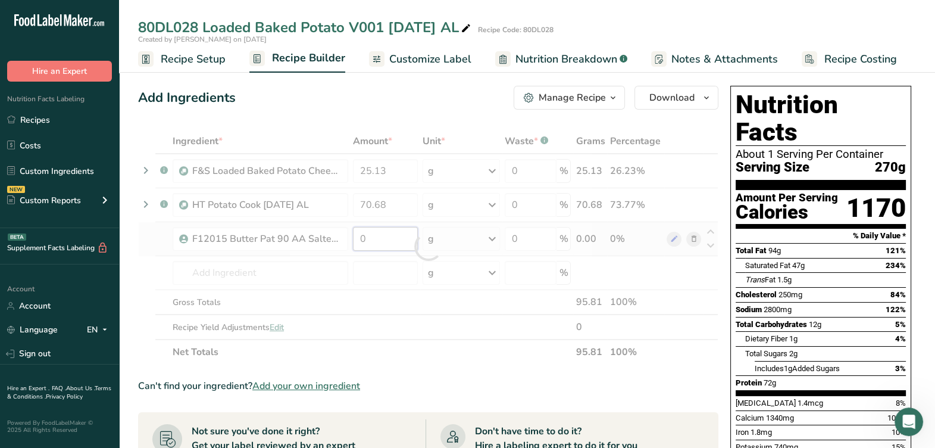
click at [393, 243] on div "Ingredient * Amount * Unit * Waste * .a-a{fill:#347362;}.b-a{fill:#fff;} Grams …" at bounding box center [428, 247] width 580 height 236
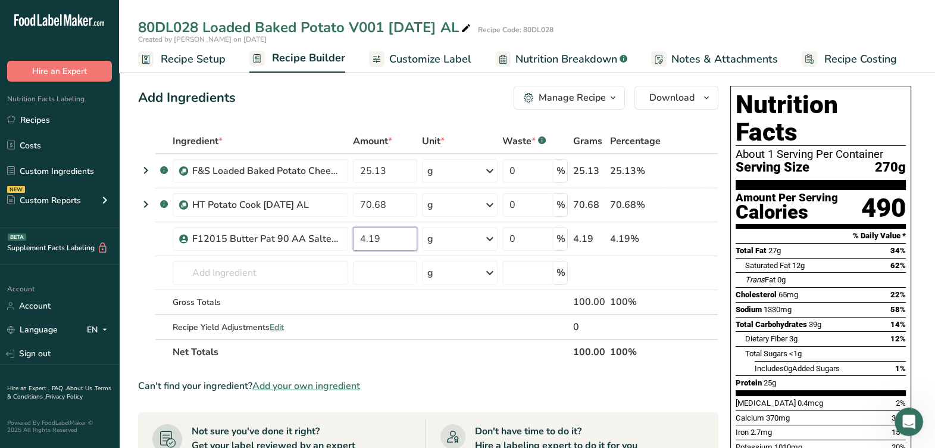
type input "4.19"
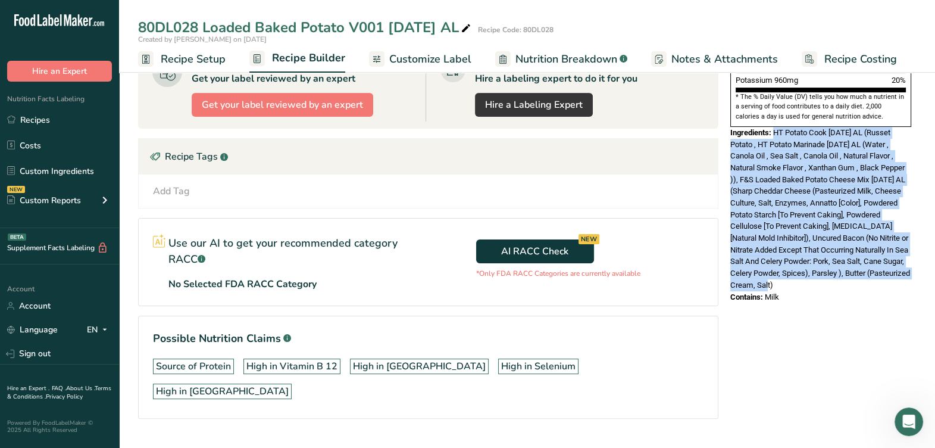
drag, startPoint x: 817, startPoint y: 222, endPoint x: 774, endPoint y: 101, distance: 128.0
click at [774, 127] on div "Ingredients: HT Potato Cook 8-12-25 AL (Russet Potato , HT Potato Marinade 8-12…" at bounding box center [820, 209] width 181 height 164
copy span "HT Potato Cook 8-12-25 AL (Russet Potato , HT Potato Marinade 8-12-25 AL (Water…"
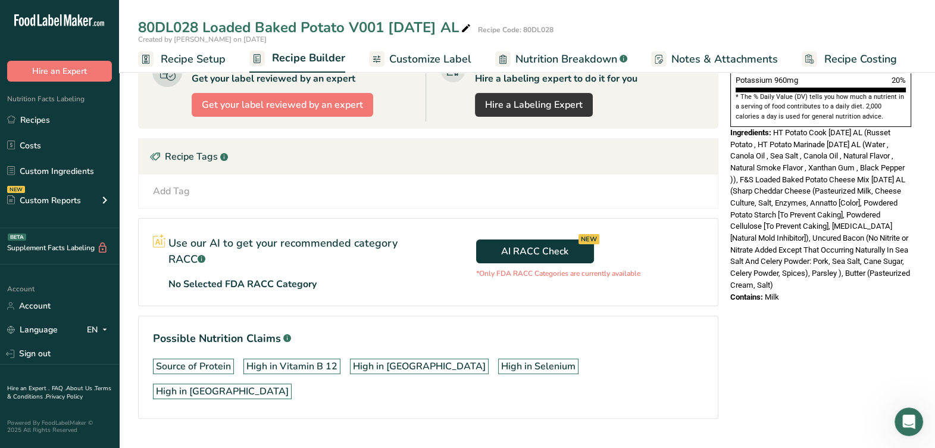
click at [824, 298] on div "Nutrition Facts About 1 Serving Per Container Serving Size 270g Amount Per Serv…" at bounding box center [821, 85] width 190 height 742
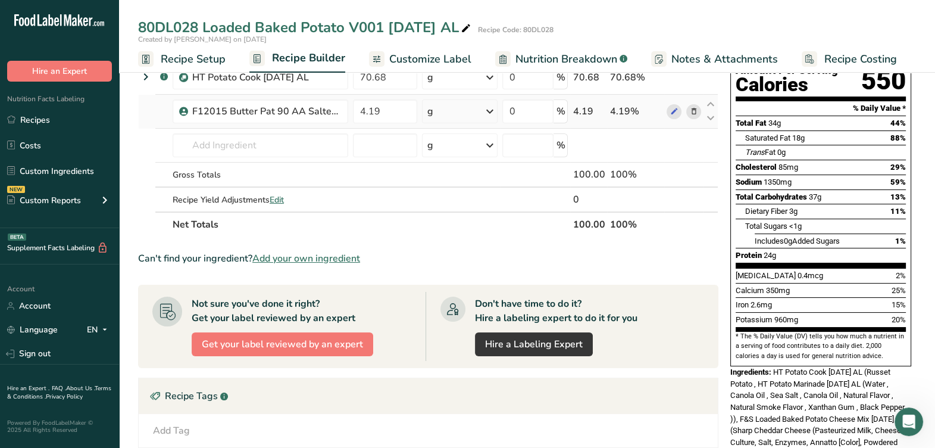
scroll to position [0, 0]
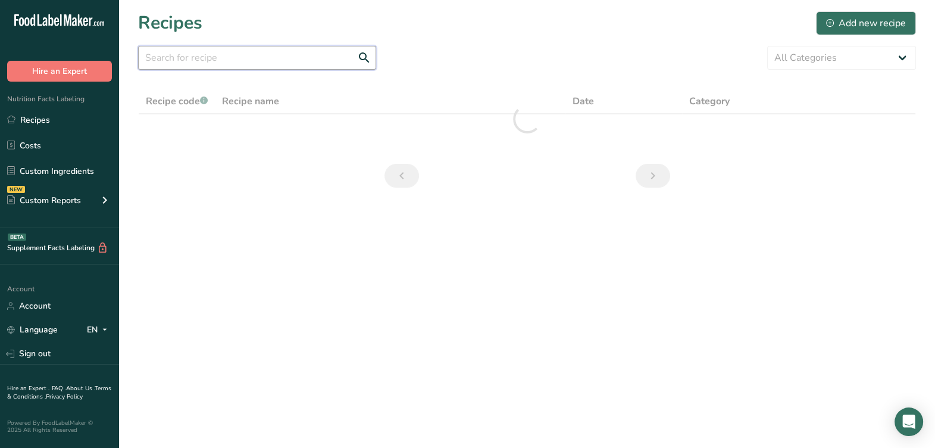
click at [255, 58] on input "text" at bounding box center [257, 58] width 238 height 24
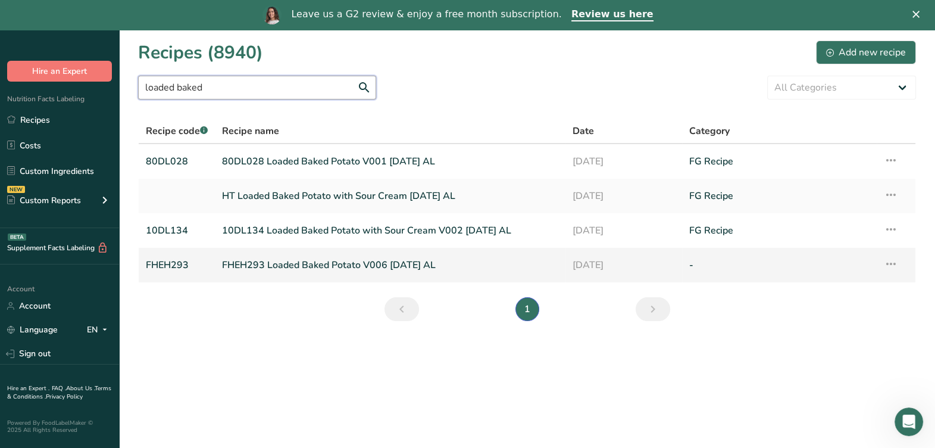
type input "loaded baked"
click at [329, 264] on link "FHEH293 Loaded Baked Potato V006 [DATE] AL" at bounding box center [390, 264] width 336 height 25
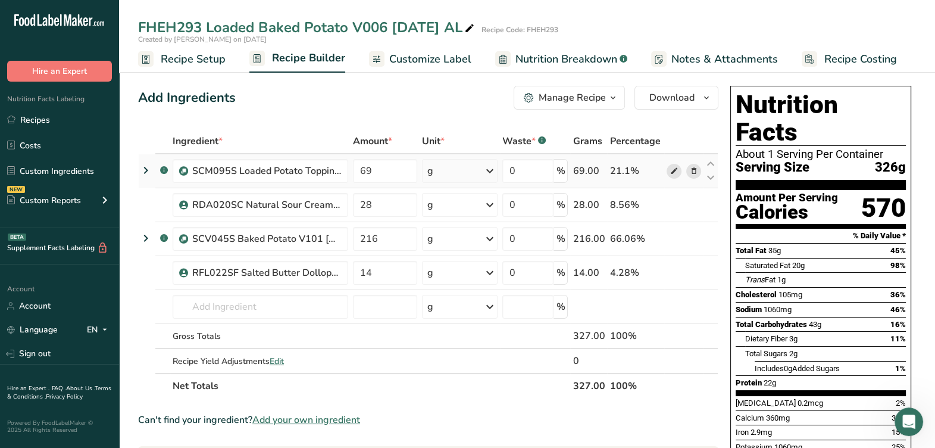
click at [671, 174] on icon at bounding box center [674, 171] width 8 height 12
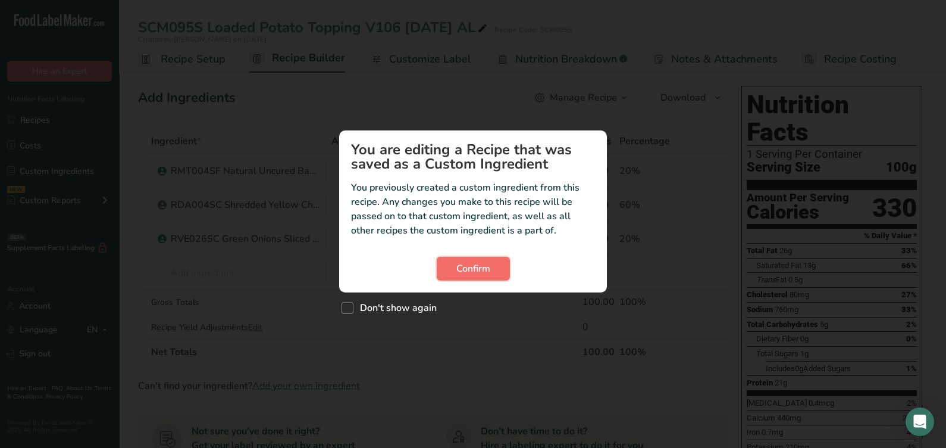
click at [473, 257] on button "Confirm" at bounding box center [473, 269] width 73 height 24
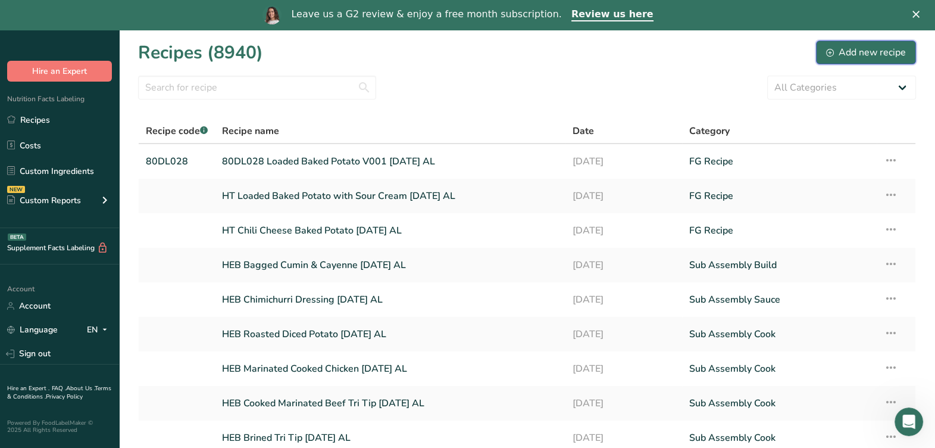
click at [854, 61] on button "Add new recipe" at bounding box center [866, 52] width 100 height 24
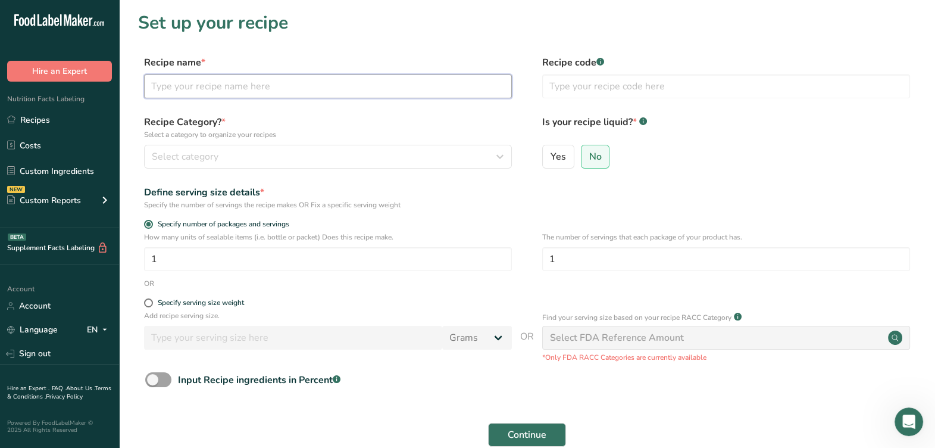
click at [235, 95] on input "text" at bounding box center [328, 86] width 368 height 24
type input "F&S Loaded Baked Potato Cheese Mix [DATE] AL"
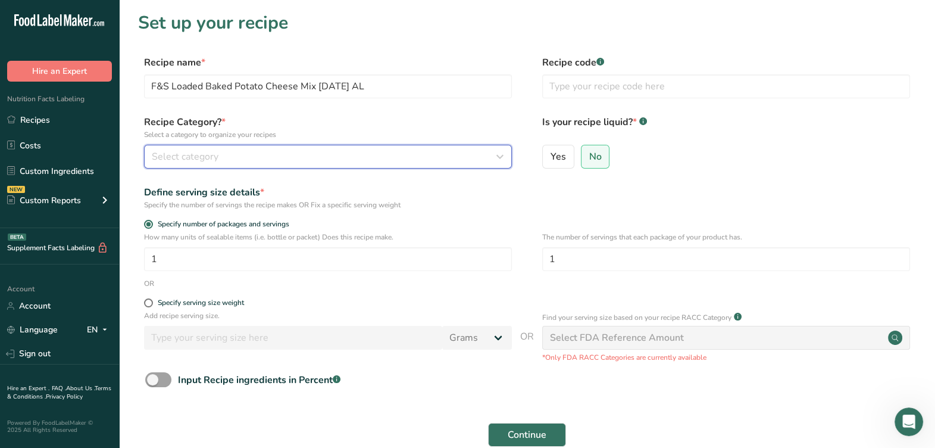
click at [411, 158] on div "Select category" at bounding box center [324, 156] width 345 height 14
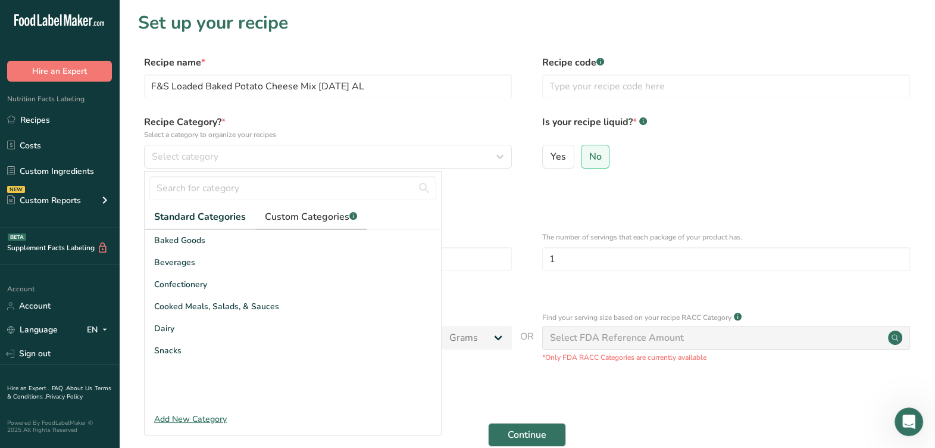
click at [318, 214] on span "Custom Categories .a-a{fill:#347362;}.b-a{fill:#fff;}" at bounding box center [311, 217] width 92 height 14
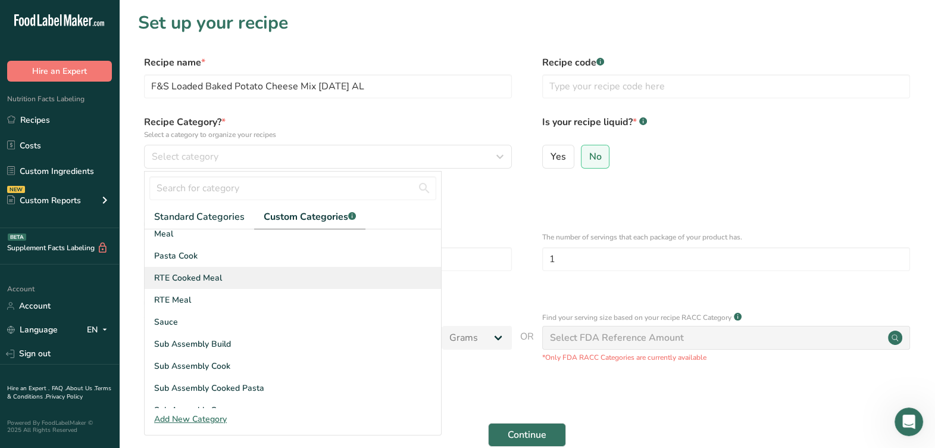
scroll to position [74, 0]
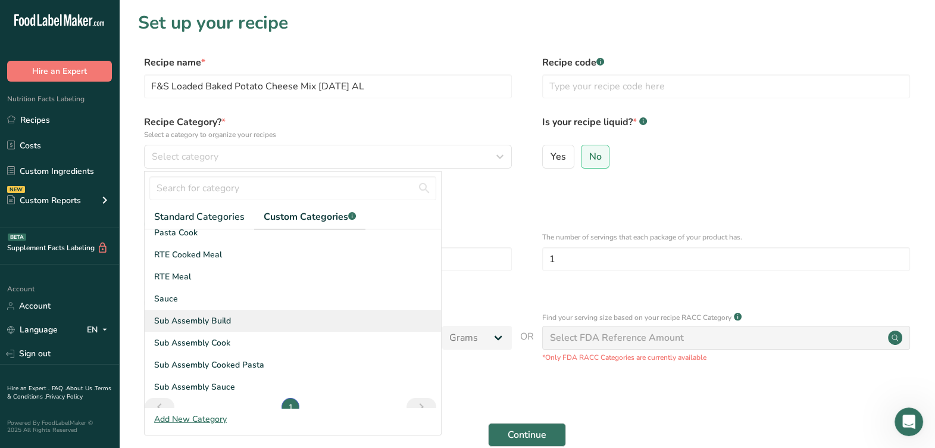
click at [227, 329] on div "Sub Assembly Build" at bounding box center [293, 320] width 296 height 22
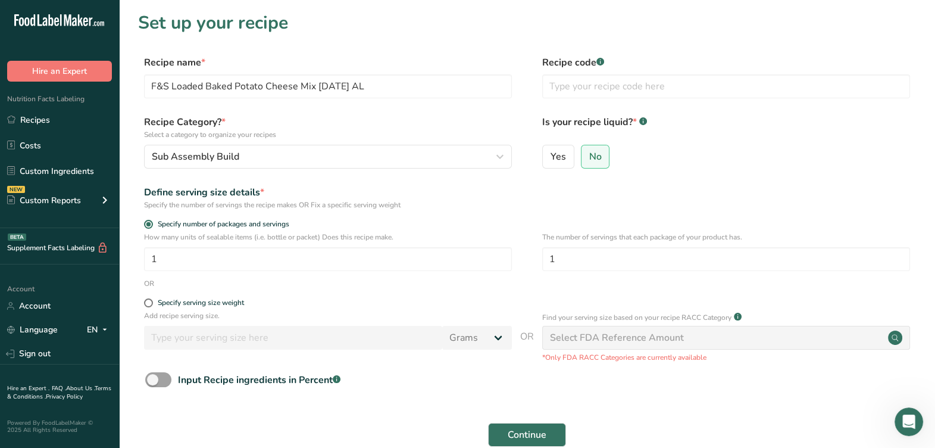
click at [490, 205] on div "Specify the number of servings the recipe makes OR Fix a specific serving weight" at bounding box center [328, 204] width 368 height 11
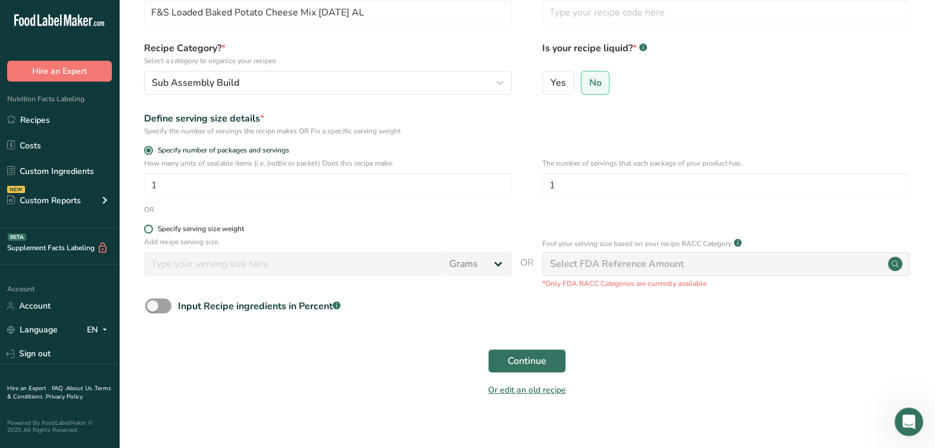
click at [182, 232] on div "Specify serving size weight" at bounding box center [201, 228] width 86 height 9
click at [152, 232] on input "Specify serving size weight" at bounding box center [148, 229] width 8 height 8
radio input "true"
radio input "false"
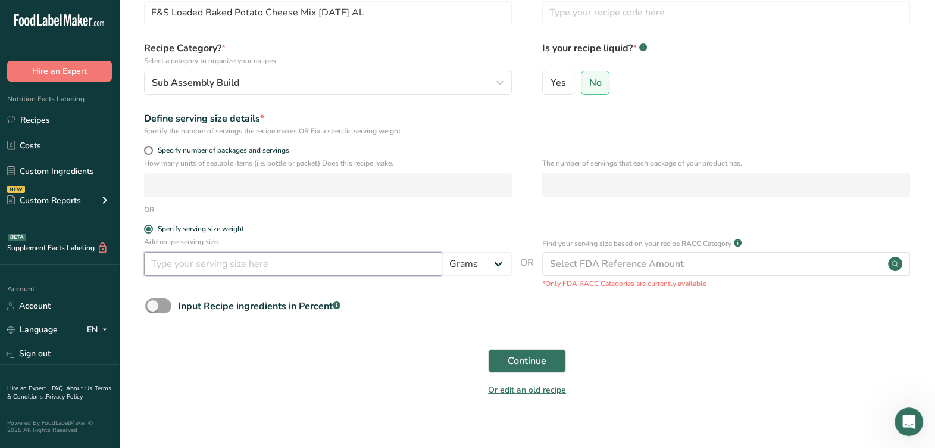
click at [179, 258] on input "number" at bounding box center [293, 264] width 298 height 24
type input "100"
click at [520, 302] on div "Input Recipe ingredients in Percent .a-a{fill:#347362;}.b-a{fill:#fff;}" at bounding box center [527, 310] width 778 height 24
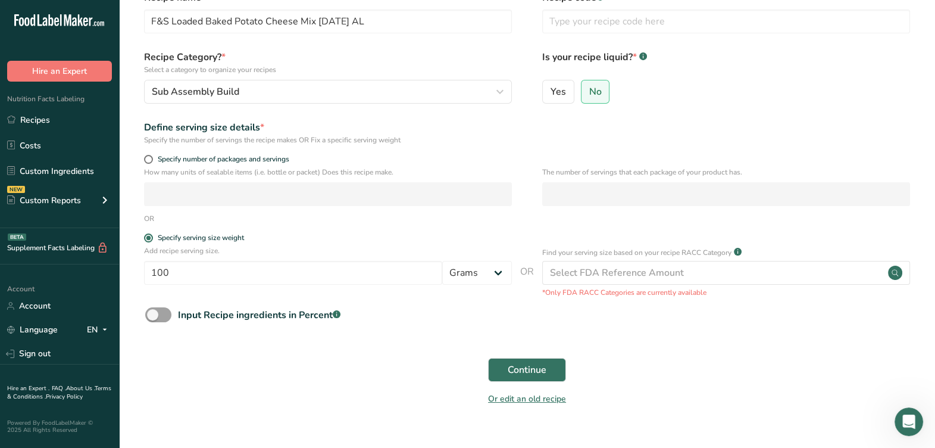
scroll to position [87, 0]
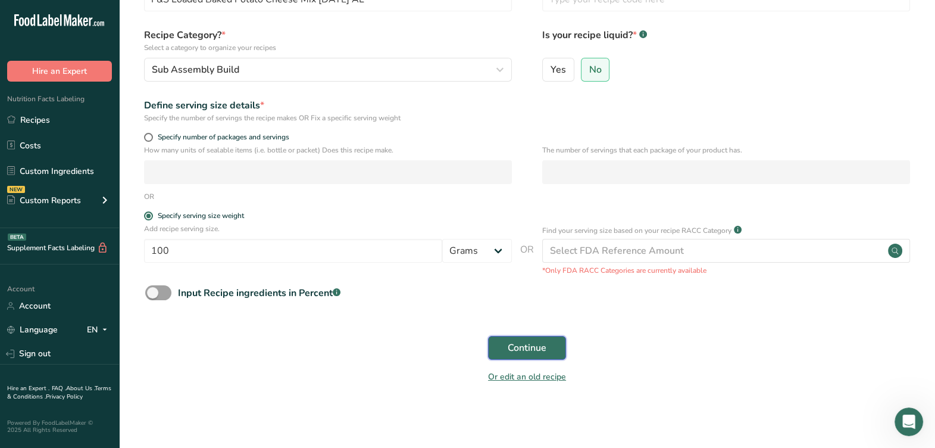
click at [497, 351] on button "Continue" at bounding box center [527, 348] width 78 height 24
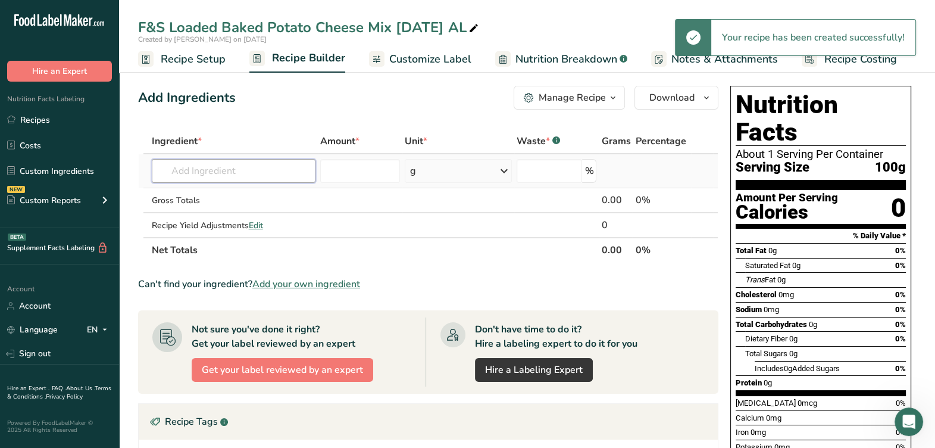
click at [268, 174] on input "text" at bounding box center [234, 171] width 164 height 24
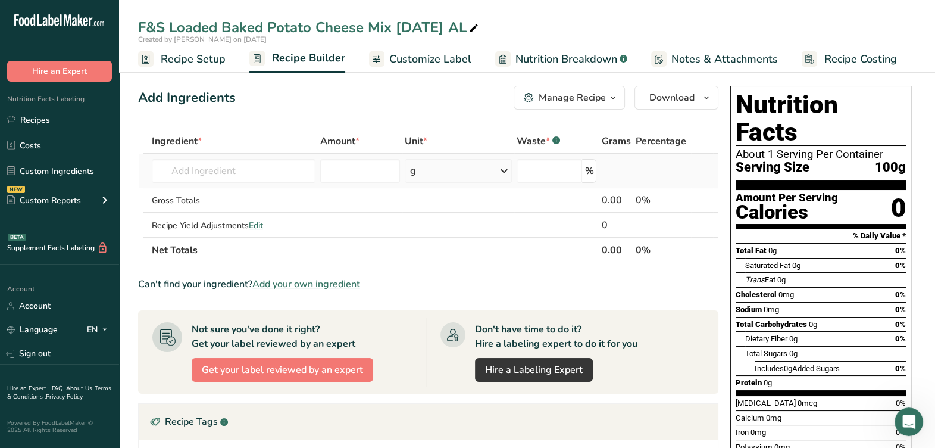
click at [178, 186] on td "Almond flour 1211 Milk, whole, 3.25% milkfat, without added vitamin A and [MEDI…" at bounding box center [233, 171] width 168 height 34
click at [248, 181] on input "text" at bounding box center [234, 171] width 164 height 24
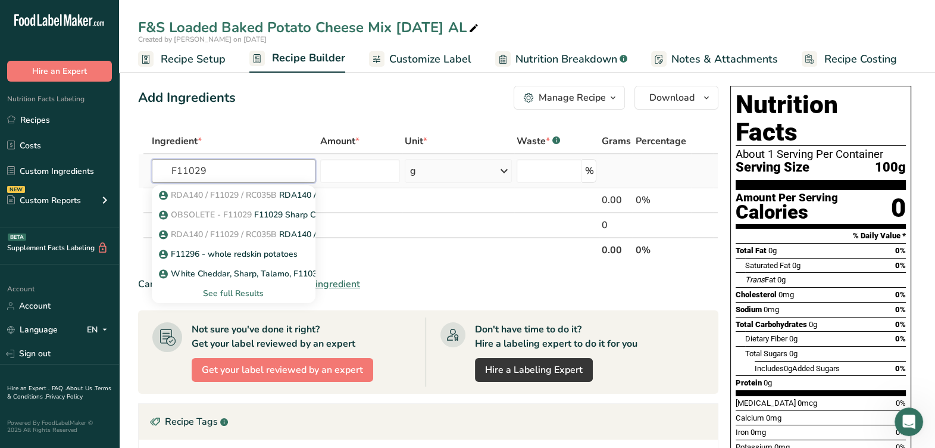
type input "F11029"
click at [244, 293] on div "See full Results" at bounding box center [233, 293] width 145 height 12
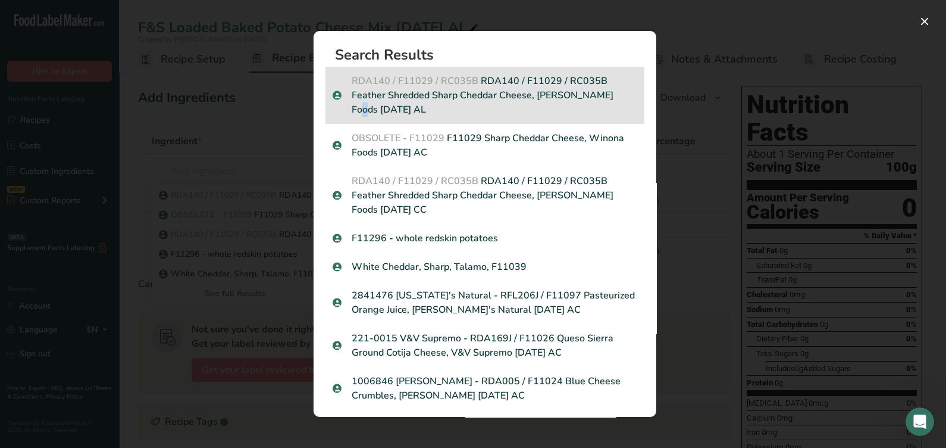
click at [551, 90] on p "RDA140 / F11029 / RC035B RDA140 / F11029 / RC035B Feather Shredded Sharp Chedda…" at bounding box center [485, 95] width 305 height 43
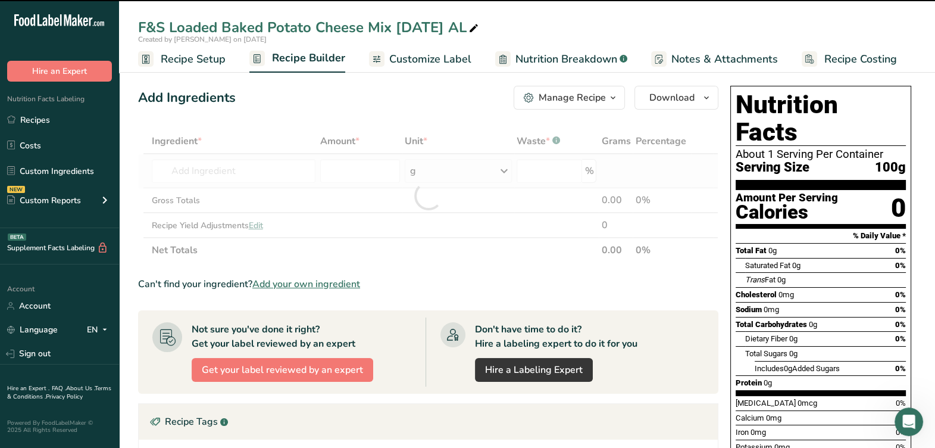
type input "0"
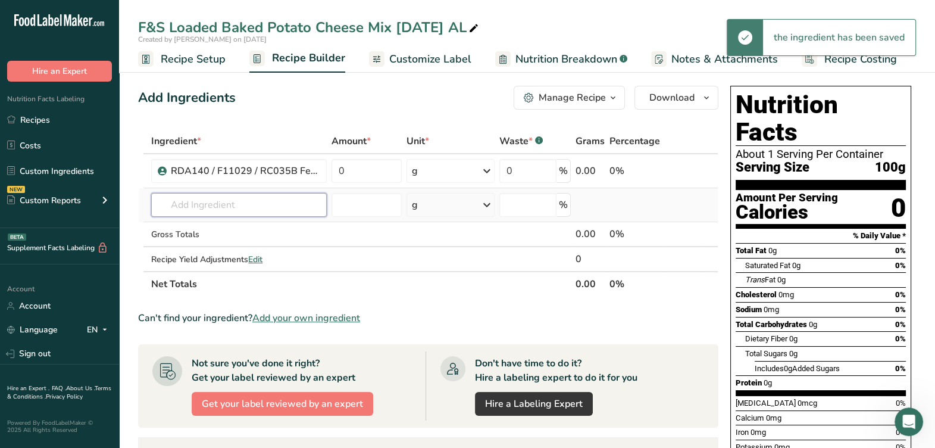
click at [242, 200] on input "text" at bounding box center [239, 205] width 176 height 24
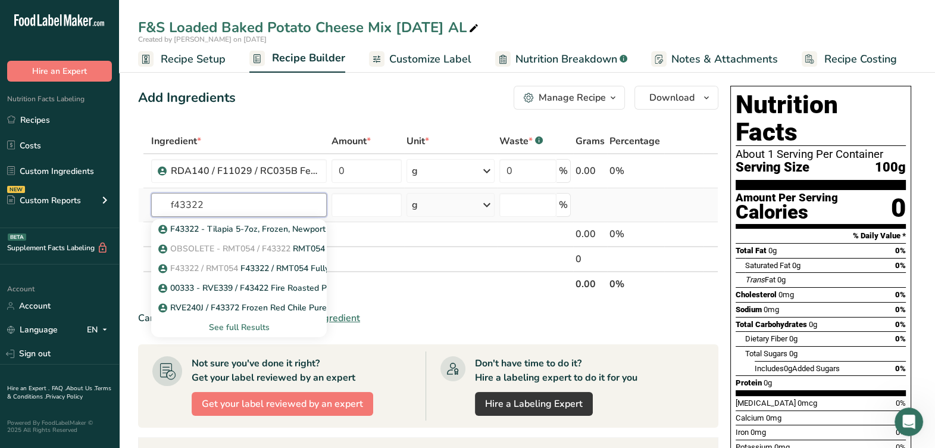
type input "f43322"
click at [262, 326] on div "See full Results" at bounding box center [239, 327] width 157 height 12
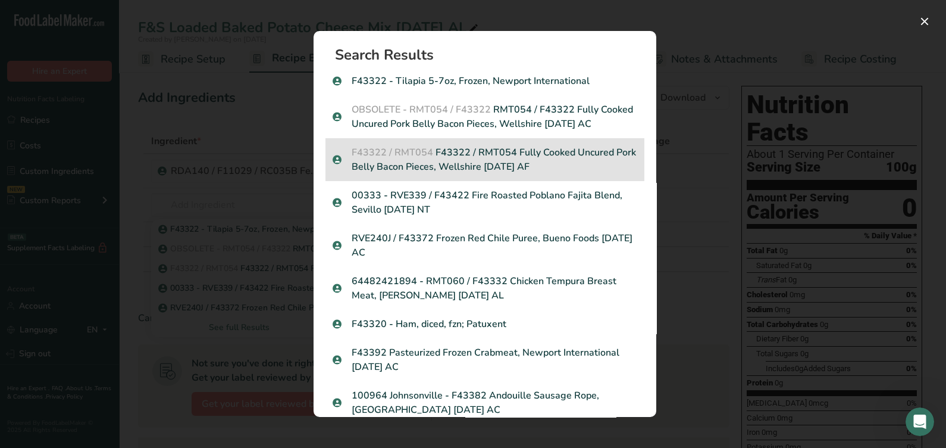
click at [487, 167] on p "F43322 / RMT054 F43322 / RMT054 Fully Cooked Uncured Pork Belly Bacon Pieces, W…" at bounding box center [485, 159] width 305 height 29
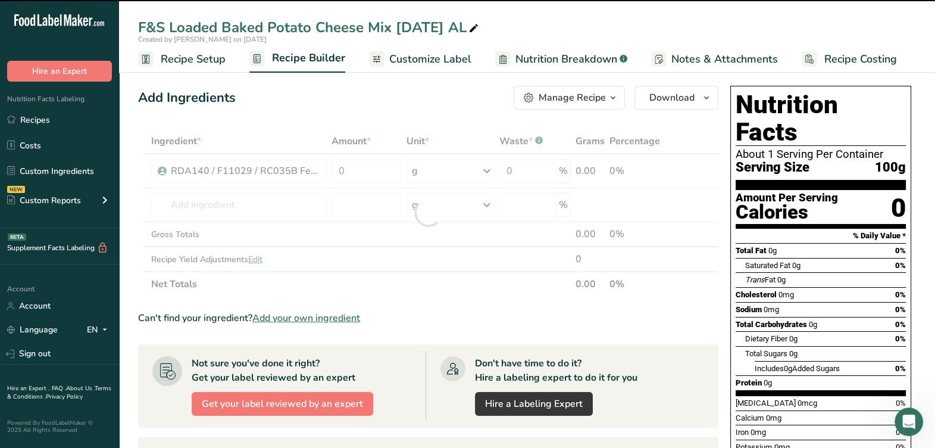
type input "0"
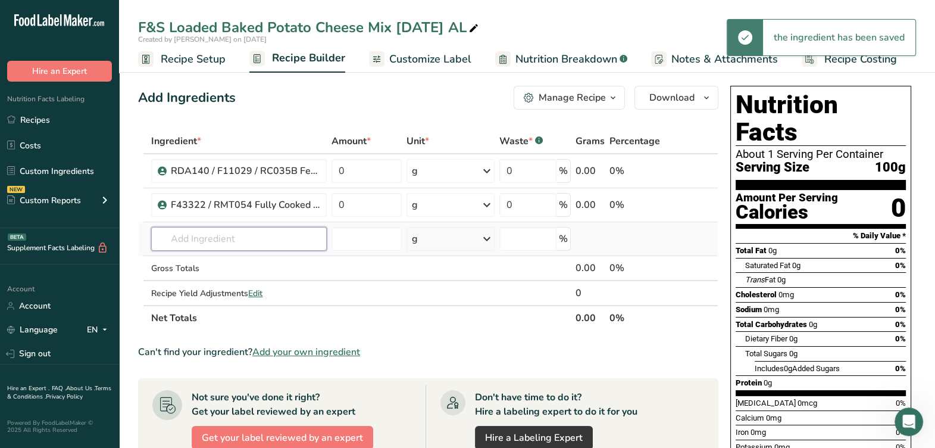
click at [299, 242] on input "text" at bounding box center [239, 239] width 176 height 24
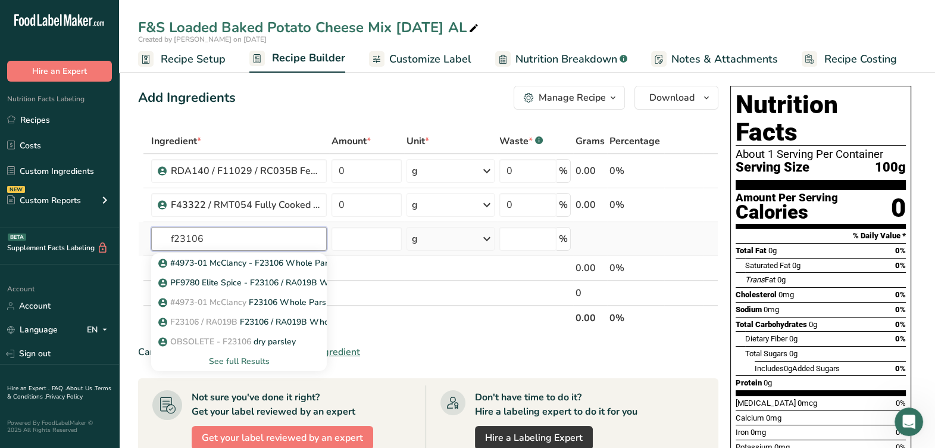
type input "f23106"
click at [275, 361] on div "See full Results" at bounding box center [239, 361] width 157 height 12
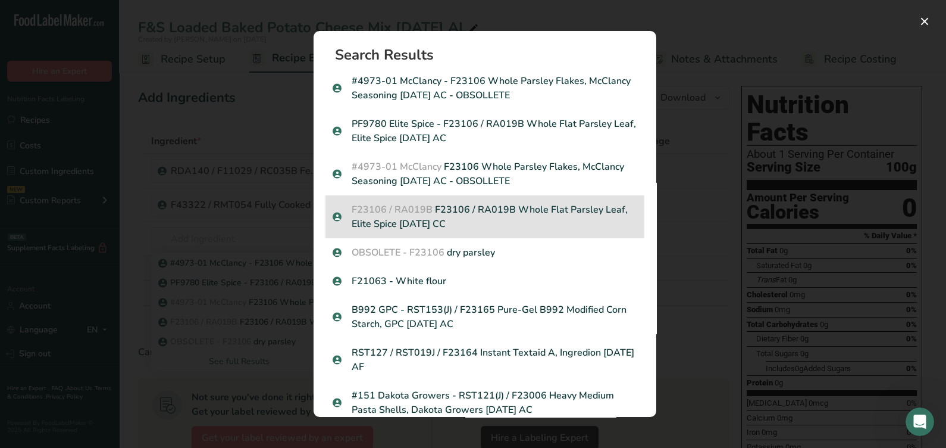
click at [463, 221] on p "F23106 / RA019B F23106 / RA019B Whole Flat Parsley Leaf, Elite Spice 06-06-23 CC" at bounding box center [485, 216] width 305 height 29
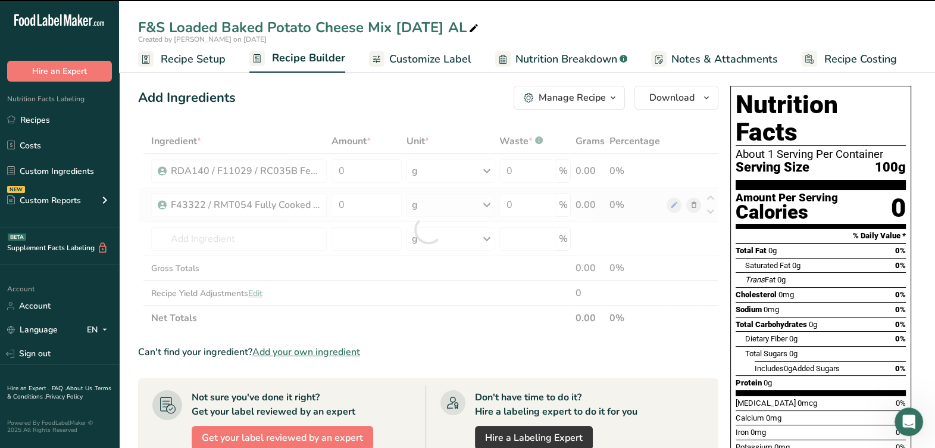
type input "0"
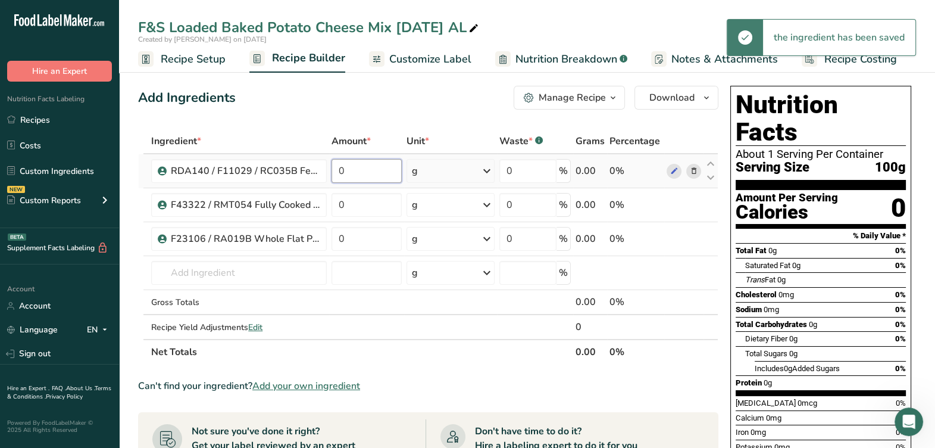
click at [379, 178] on input "0" at bounding box center [367, 171] width 70 height 24
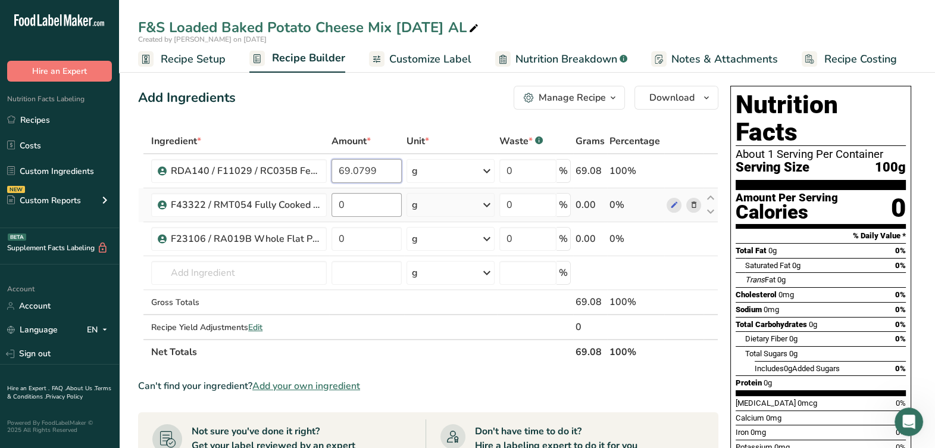
type input "69.0799"
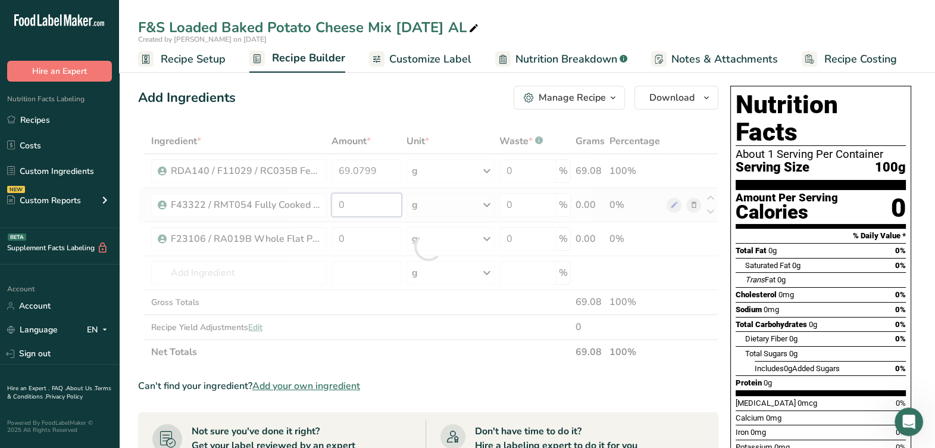
click at [362, 208] on div "Ingredient * Amount * Unit * Waste * .a-a{fill:#347362;}.b-a{fill:#fff;} Grams …" at bounding box center [428, 247] width 580 height 236
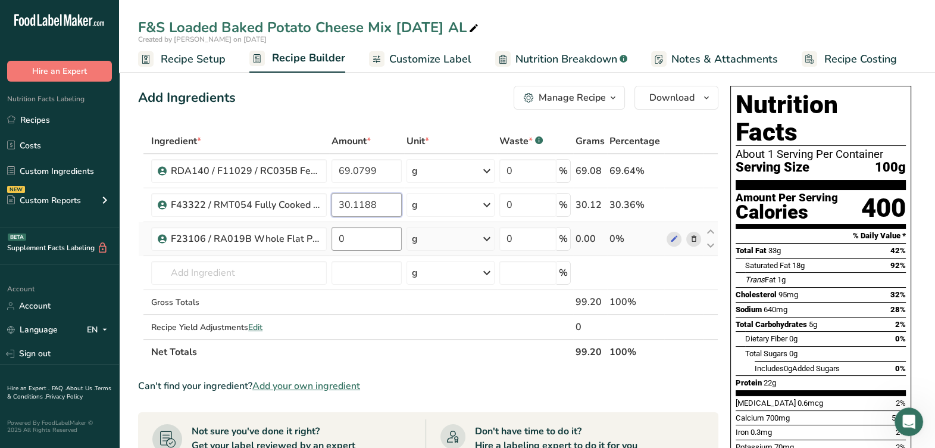
type input "30.1188"
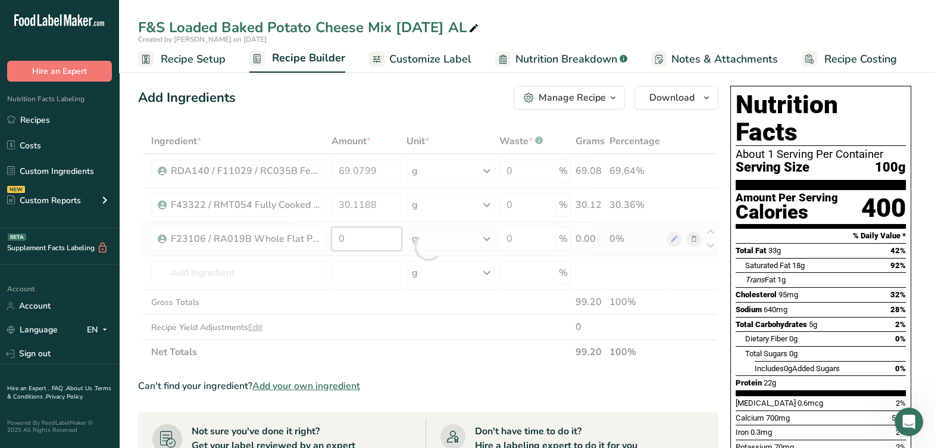
click at [370, 229] on div "Ingredient * Amount * Unit * Waste * .a-a{fill:#347362;}.b-a{fill:#fff;} Grams …" at bounding box center [428, 247] width 580 height 236
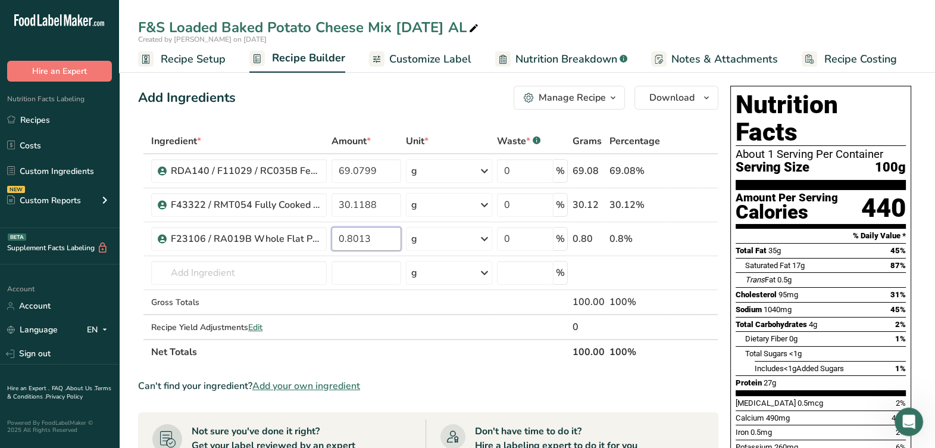
type input "0.8013"
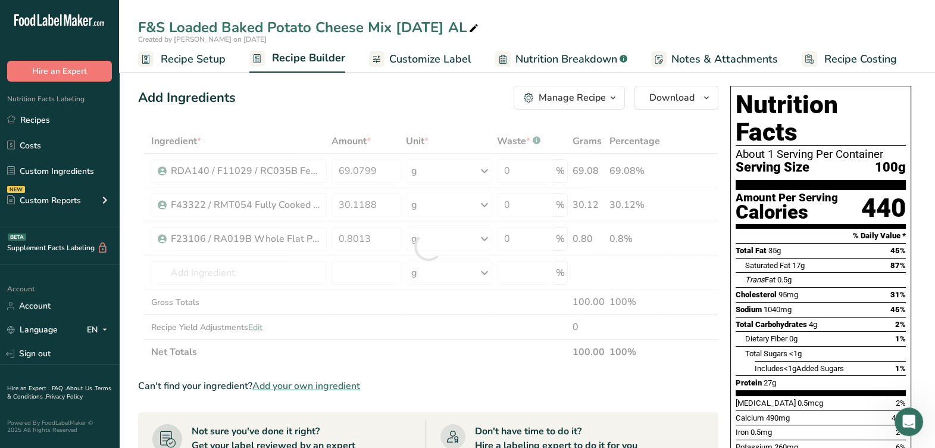
click at [428, 338] on div "Ingredient * Amount * Unit * Waste * .a-a{fill:#347362;}.b-a{fill:#fff;} Grams …" at bounding box center [428, 247] width 580 height 236
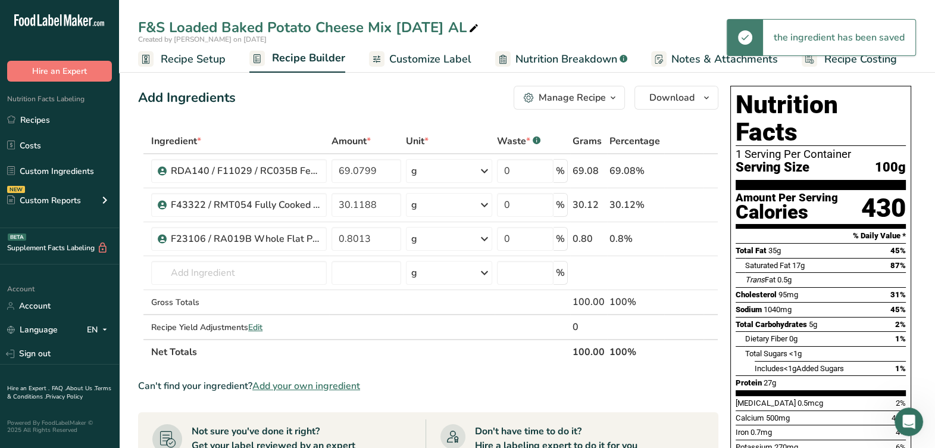
click at [553, 95] on div "Manage Recipe" at bounding box center [572, 97] width 67 height 14
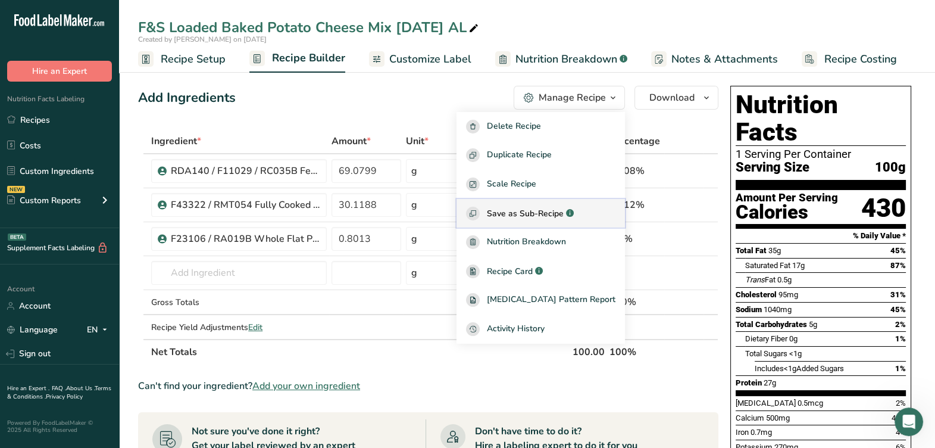
click at [554, 215] on span "Save as Sub-Recipe" at bounding box center [525, 213] width 77 height 12
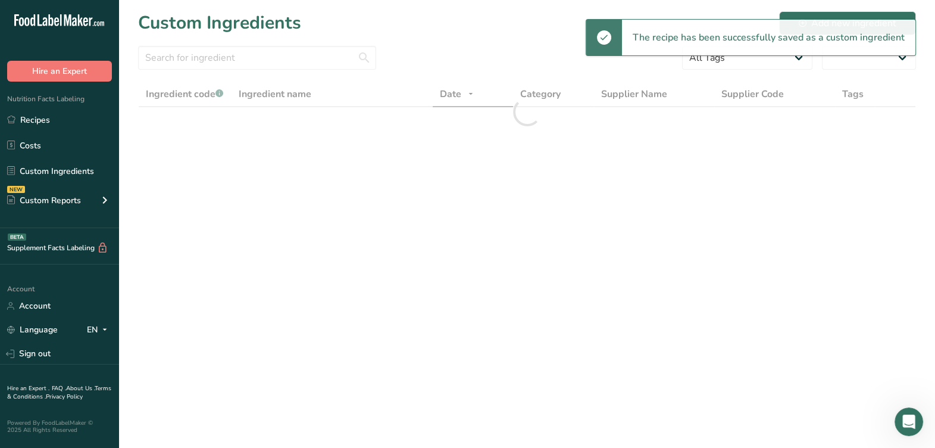
select select "30"
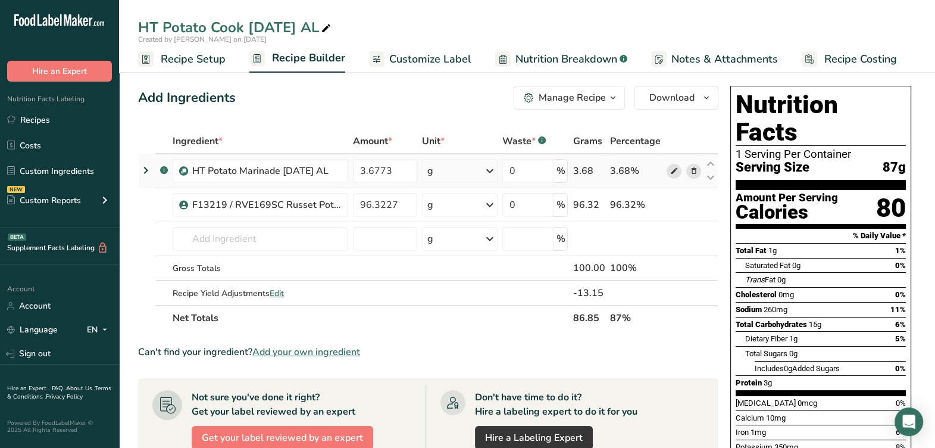
click at [676, 173] on icon at bounding box center [674, 171] width 8 height 12
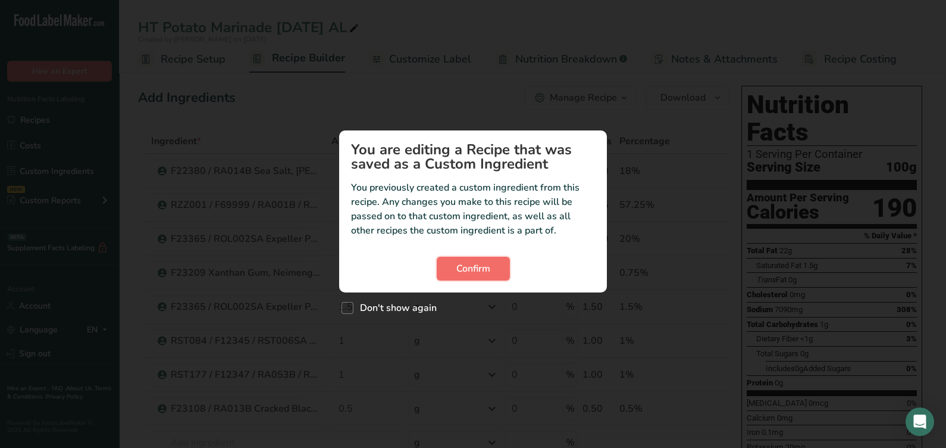
click at [493, 271] on button "Confirm" at bounding box center [473, 269] width 73 height 24
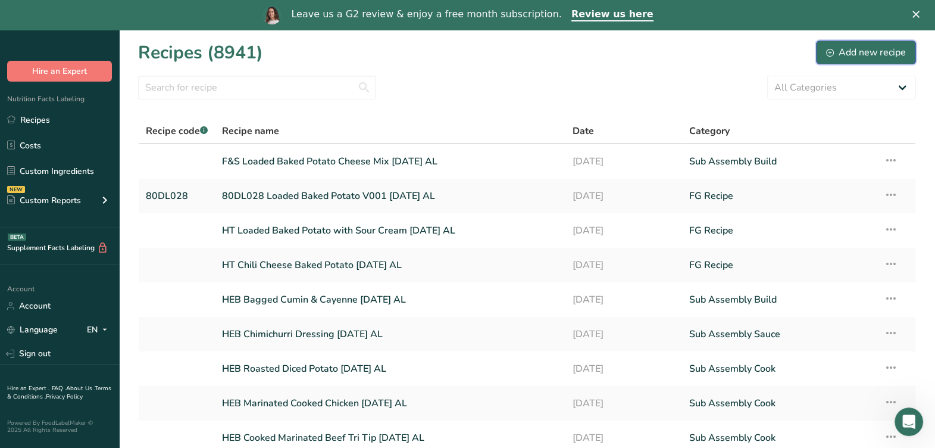
click at [842, 54] on div "Add new recipe" at bounding box center [866, 52] width 80 height 14
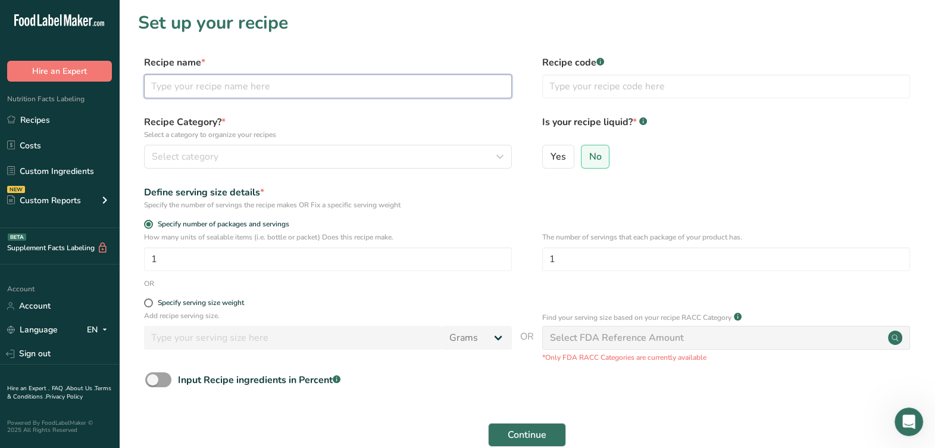
click at [382, 81] on input "text" at bounding box center [328, 86] width 368 height 24
drag, startPoint x: 190, startPoint y: 87, endPoint x: 104, endPoint y: 102, distance: 88.1
click at [104, 102] on div ".a-20{fill:#fff;} Hire an Expert Nutrition Facts Labeling Recipes Costs Custom …" at bounding box center [467, 267] width 935 height 534
type input "80DL029 Chili & Cheese Baked Potato V001 [DATE] AL"
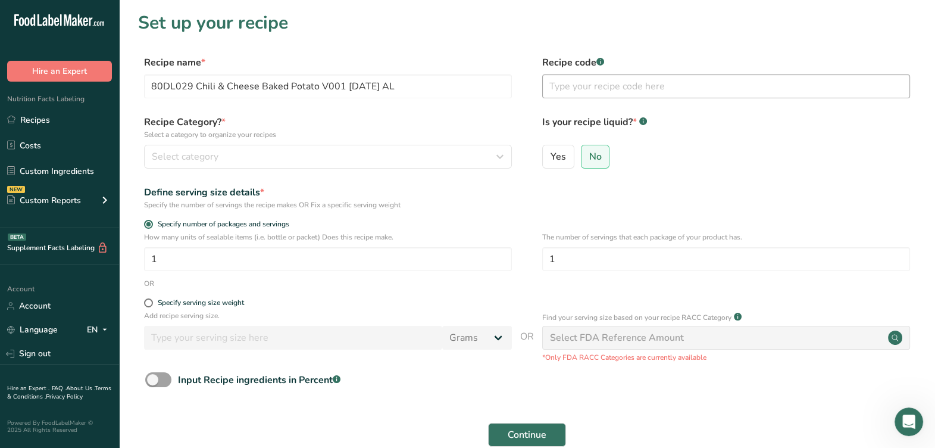
click at [566, 74] on div "Recipe code .a-a{fill:#347362;}.b-a{fill:#fff;}" at bounding box center [726, 80] width 368 height 50
click at [574, 89] on input "text" at bounding box center [726, 86] width 368 height 24
paste input "80DL029"
type input "80DL029"
click at [445, 122] on label "Recipe Category? * Select a category to organize your recipes" at bounding box center [328, 127] width 368 height 25
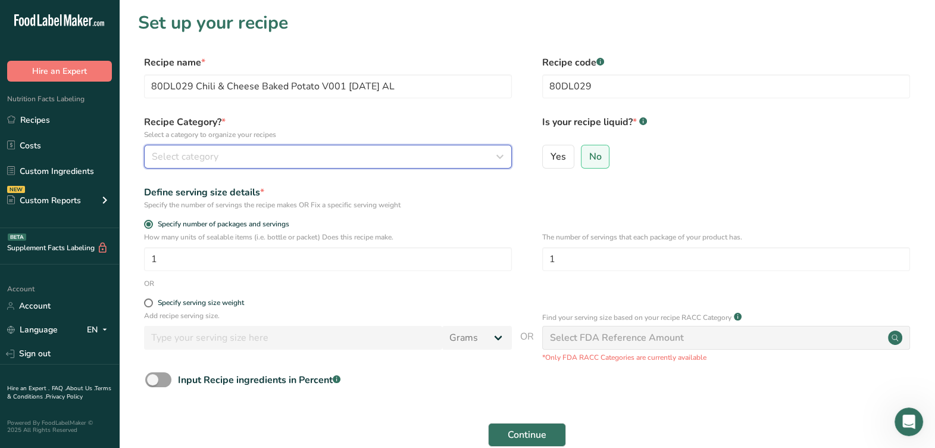
click at [408, 162] on div "Select category" at bounding box center [324, 156] width 345 height 14
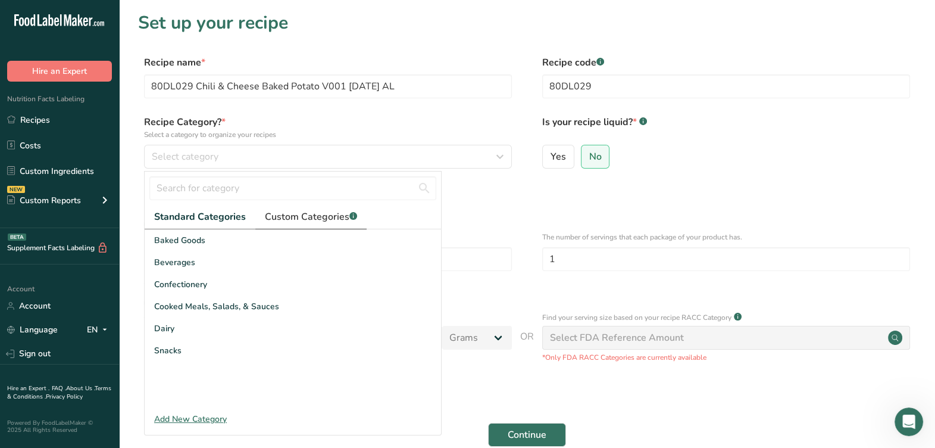
click at [329, 217] on span "Custom Categories .a-a{fill:#347362;}.b-a{fill:#fff;}" at bounding box center [311, 217] width 92 height 14
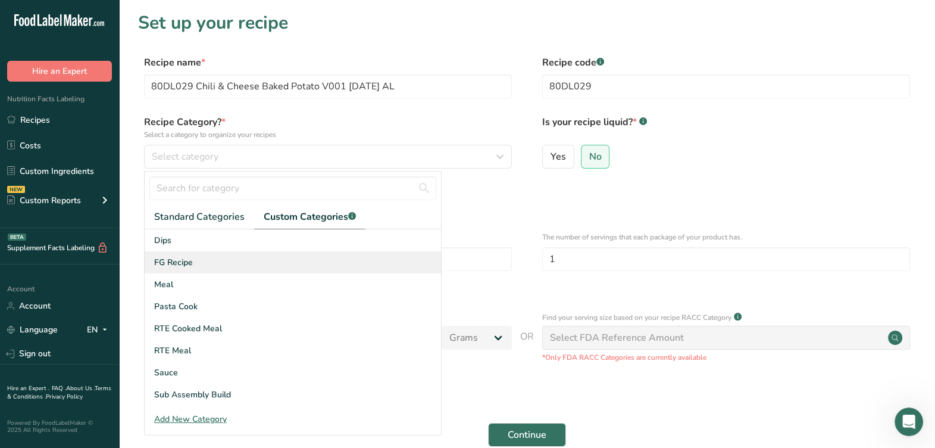
click at [179, 262] on span "FG Recipe" at bounding box center [173, 262] width 39 height 12
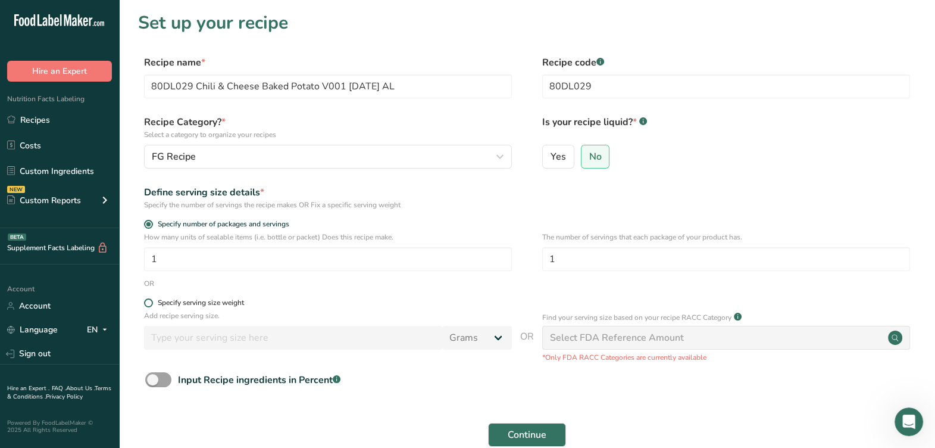
click at [168, 307] on div "Specify serving size weight" at bounding box center [201, 302] width 86 height 9
click at [152, 307] on input "Specify serving size weight" at bounding box center [148, 303] width 8 height 8
radio input "true"
radio input "false"
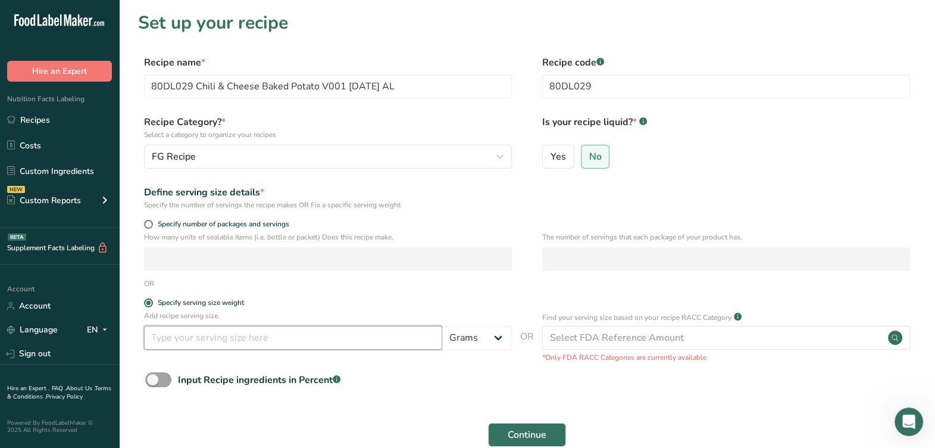
click at [163, 333] on input "number" at bounding box center [293, 338] width 298 height 24
type input "1"
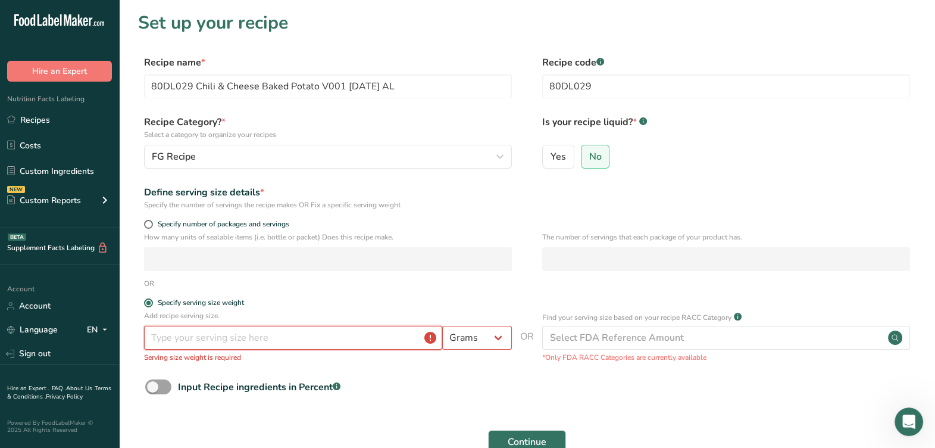
click at [324, 342] on input "number" at bounding box center [293, 338] width 298 height 24
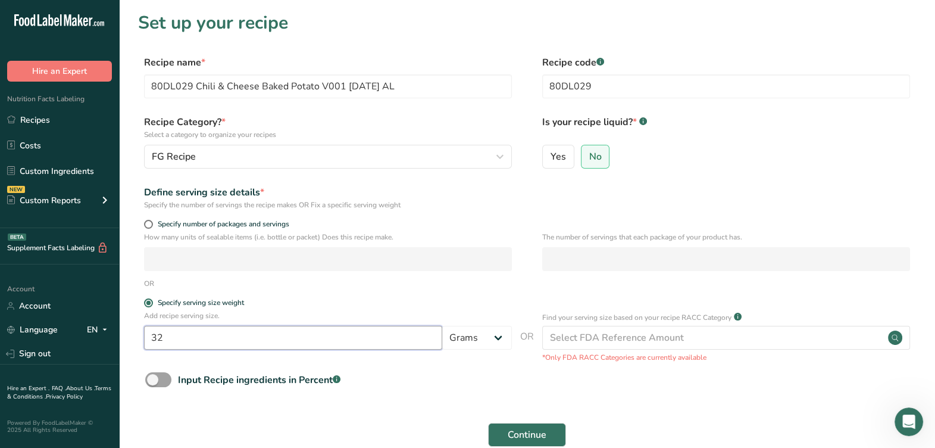
type input "327"
drag, startPoint x: 323, startPoint y: 343, endPoint x: 61, endPoint y: 344, distance: 261.9
click at [61, 344] on div ".a-20{fill:#fff;} Hire an Expert Nutrition Facts Labeling Recipes Costs Custom …" at bounding box center [467, 267] width 935 height 534
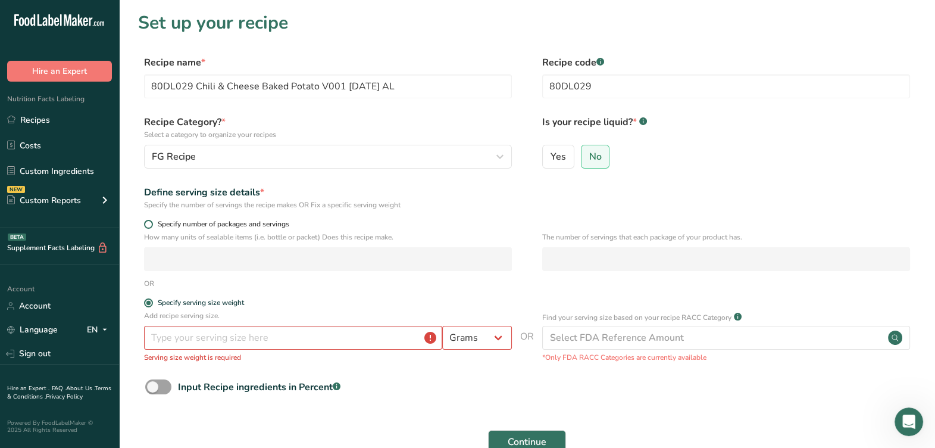
click at [255, 221] on span "Specify number of packages and servings" at bounding box center [221, 224] width 136 height 9
click at [152, 221] on input "Specify number of packages and servings" at bounding box center [148, 224] width 8 height 8
radio input "true"
radio input "false"
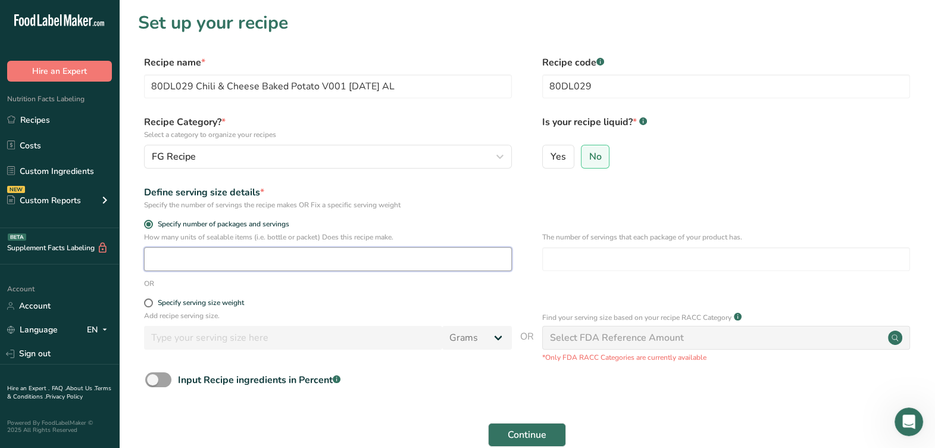
click at [224, 261] on input "number" at bounding box center [328, 259] width 368 height 24
type input "1"
click at [761, 268] on input "number" at bounding box center [726, 259] width 368 height 24
type input "2"
click at [705, 287] on div "OR" at bounding box center [527, 283] width 778 height 11
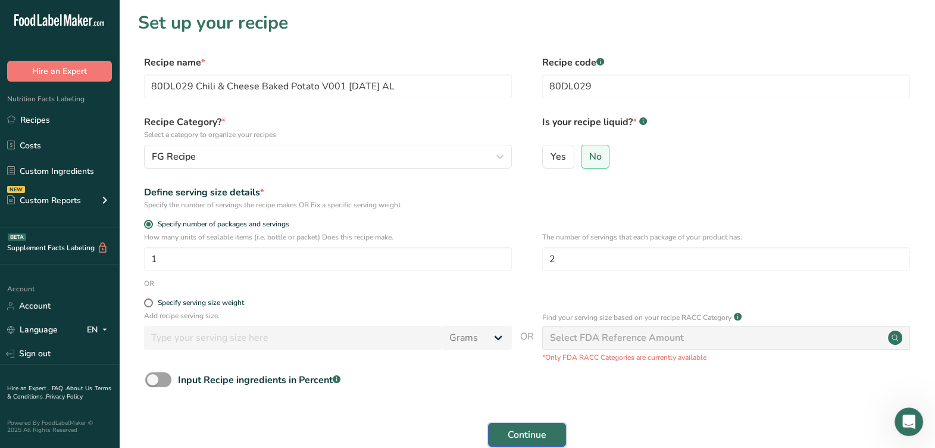
click at [520, 438] on span "Continue" at bounding box center [527, 434] width 39 height 14
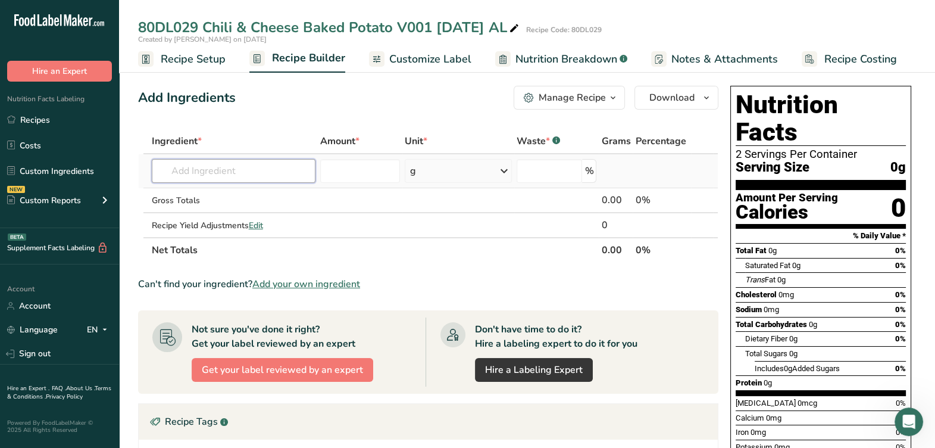
click at [237, 171] on input "text" at bounding box center [234, 171] width 164 height 24
click at [279, 171] on input "text" at bounding box center [234, 171] width 164 height 24
type input "F"
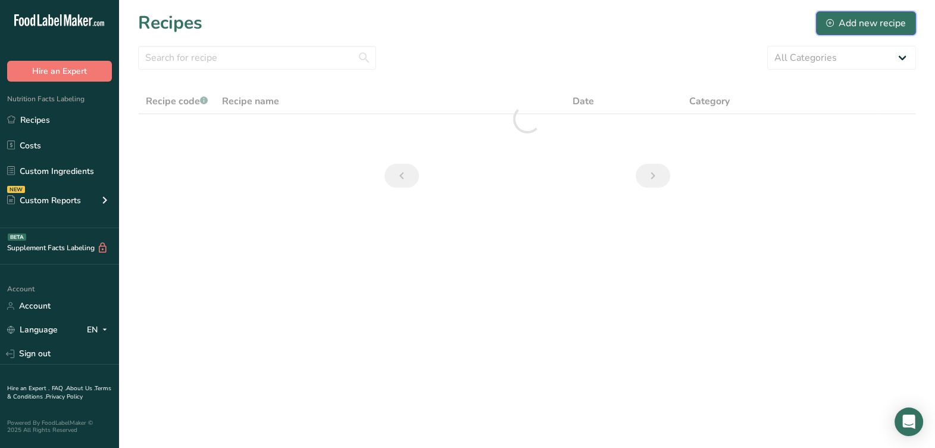
click at [871, 21] on div "Add new recipe" at bounding box center [866, 23] width 80 height 14
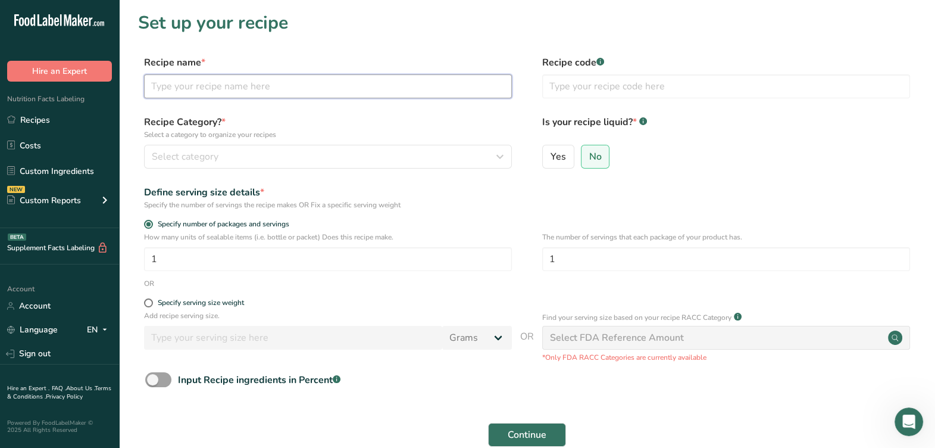
click at [341, 90] on input "text" at bounding box center [328, 86] width 368 height 24
type input "C"
type input "F&S Chili & Cheese Baked Potato 8-25-25 AL"
click at [168, 301] on div "Specify serving size weight" at bounding box center [201, 302] width 86 height 9
click at [152, 301] on input "Specify serving size weight" at bounding box center [148, 303] width 8 height 8
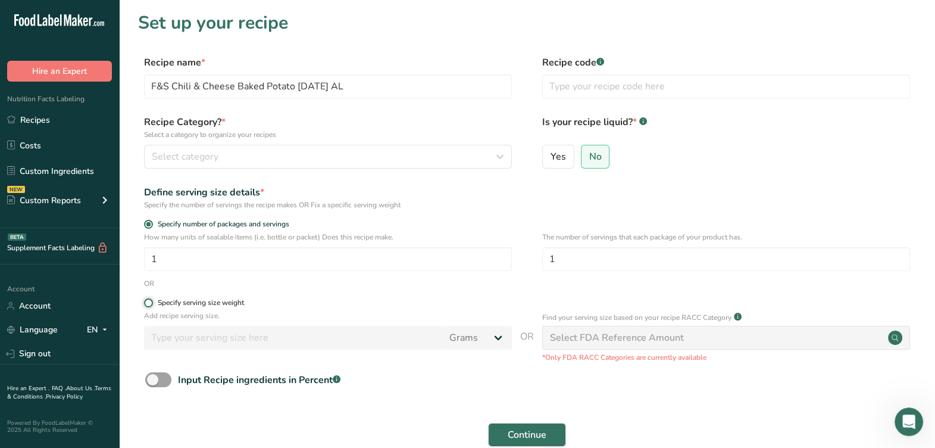
radio input "true"
radio input "false"
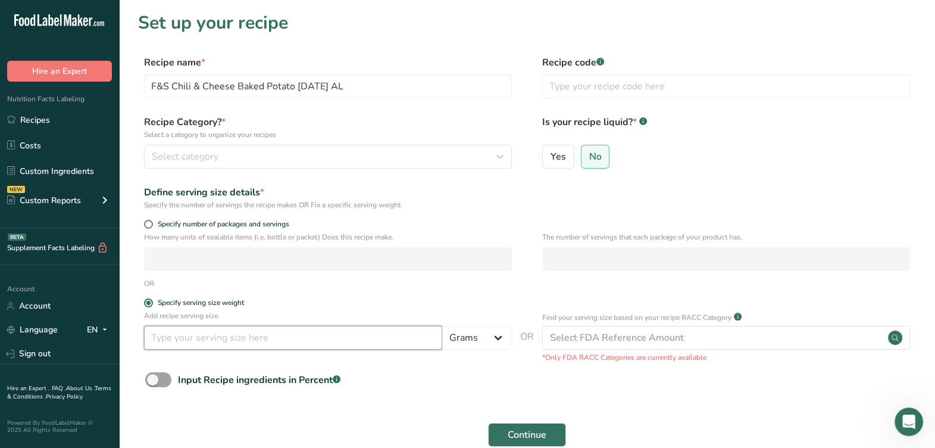
click at [189, 336] on input "number" at bounding box center [293, 338] width 298 height 24
type input "100"
click at [531, 430] on span "Continue" at bounding box center [527, 434] width 39 height 14
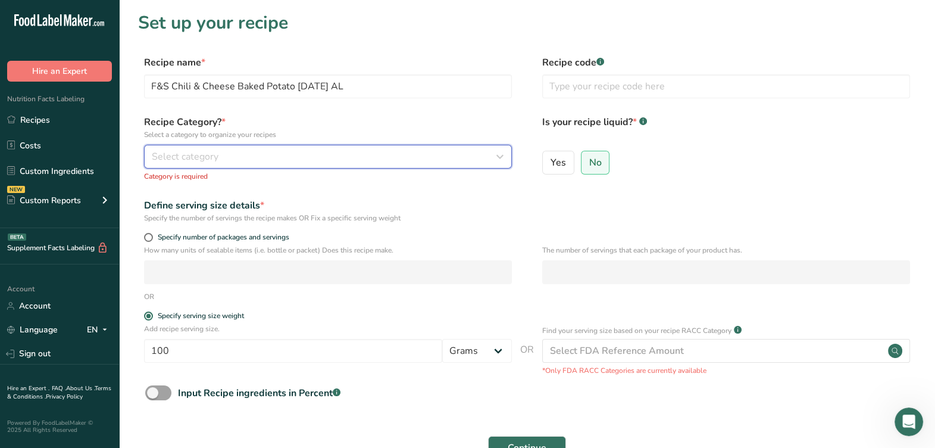
click at [359, 156] on div "Select category" at bounding box center [324, 156] width 345 height 14
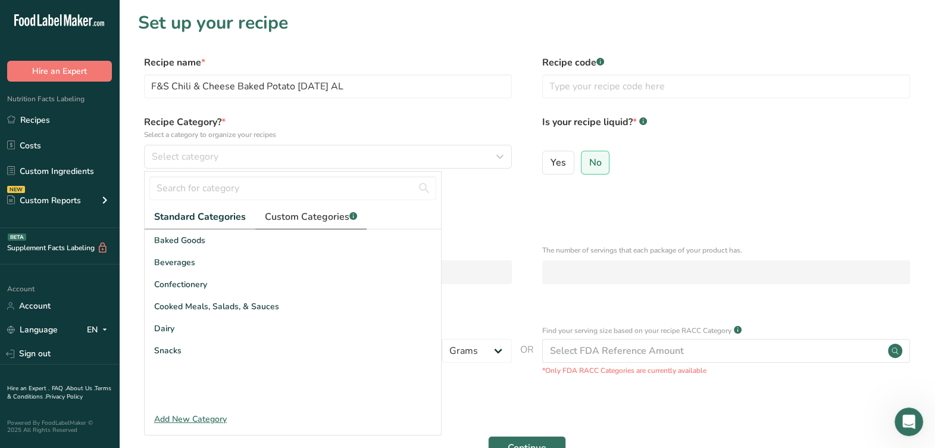
click at [339, 210] on span "Custom Categories .a-a{fill:#347362;}.b-a{fill:#fff;}" at bounding box center [311, 217] width 92 height 14
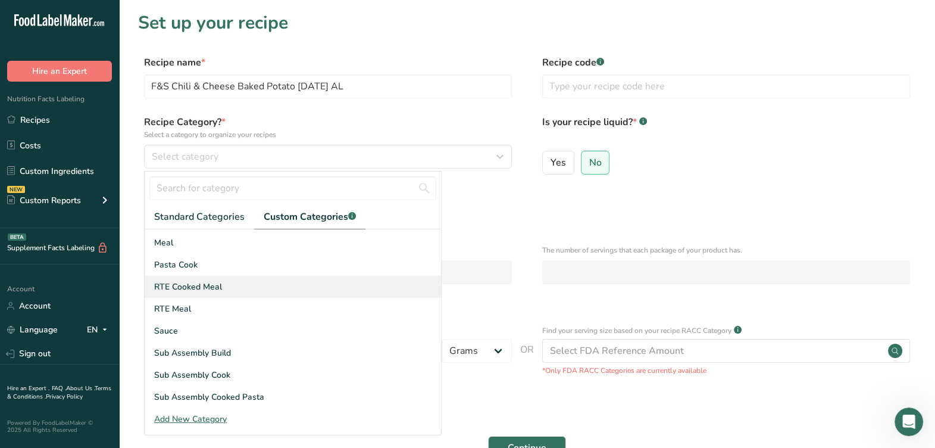
scroll to position [74, 0]
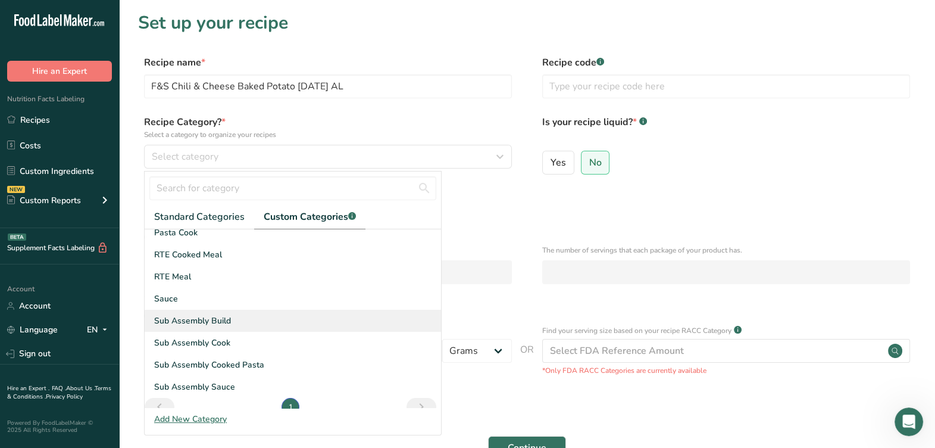
click at [261, 320] on div "Sub Assembly Build" at bounding box center [293, 320] width 296 height 22
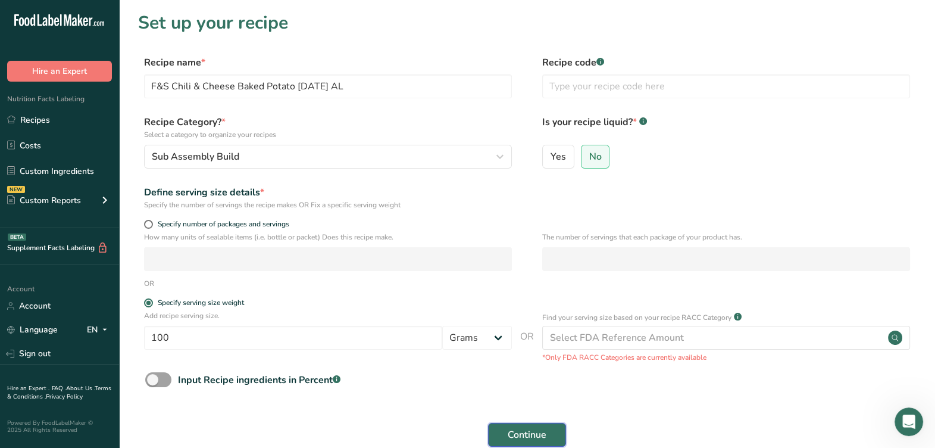
click at [515, 437] on span "Continue" at bounding box center [527, 434] width 39 height 14
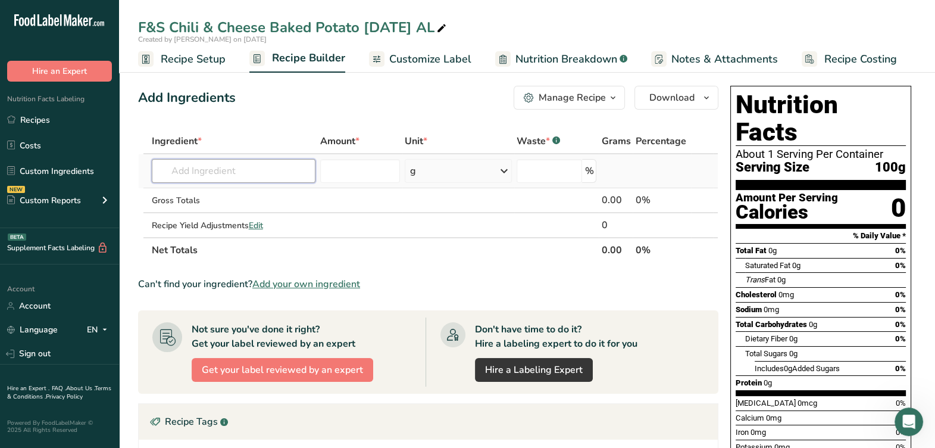
click at [213, 170] on input "text" at bounding box center [234, 171] width 164 height 24
click at [203, 177] on input "text" at bounding box center [234, 171] width 164 height 24
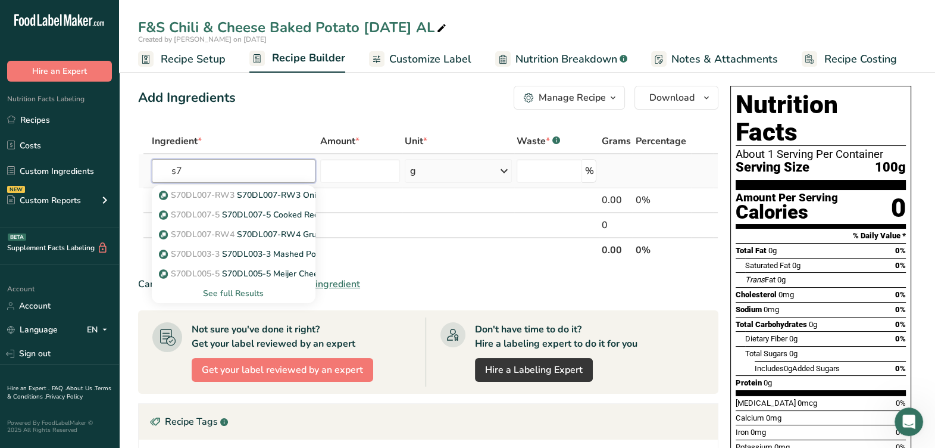
type input "s"
type input "beef chili"
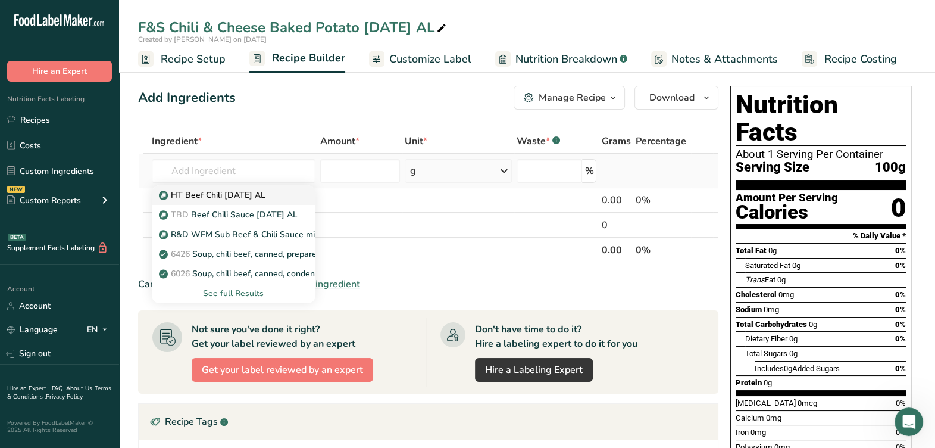
click at [214, 190] on p "HT Beef Chili 8-12-25 AL" at bounding box center [213, 195] width 104 height 12
type input "HT Beef Chili 8-12-25 AL"
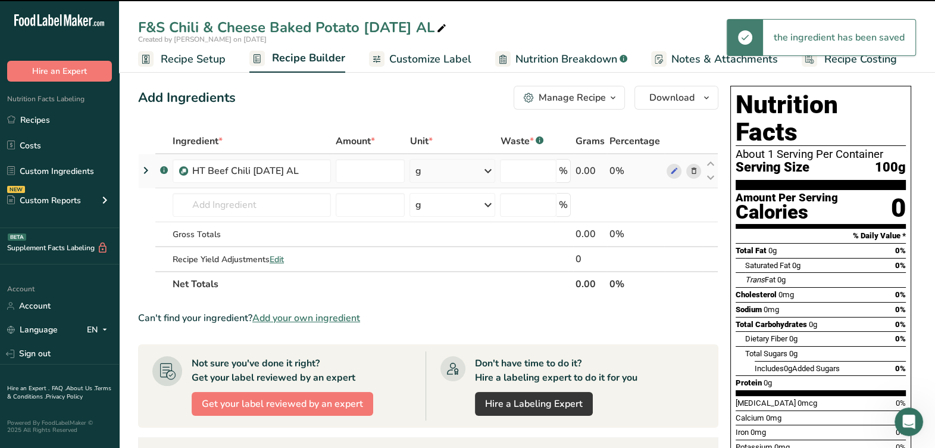
type input "0"
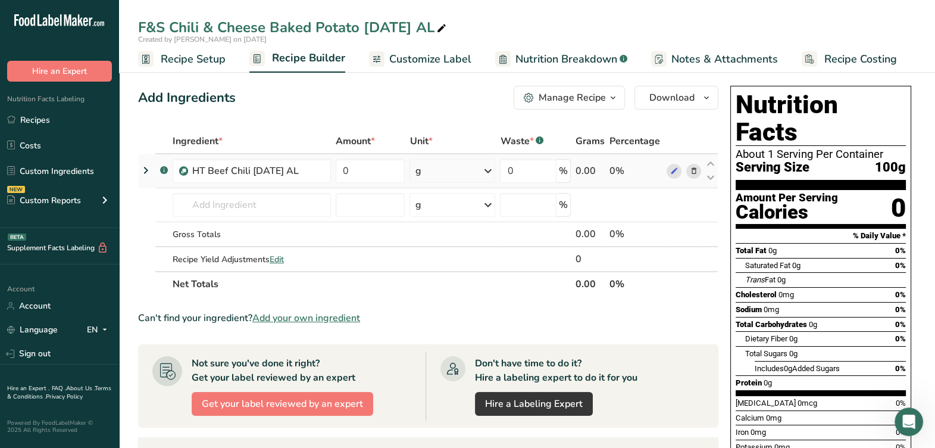
click at [673, 179] on td at bounding box center [683, 171] width 39 height 34
click at [673, 174] on icon at bounding box center [674, 171] width 8 height 12
click at [697, 175] on icon at bounding box center [693, 171] width 8 height 12
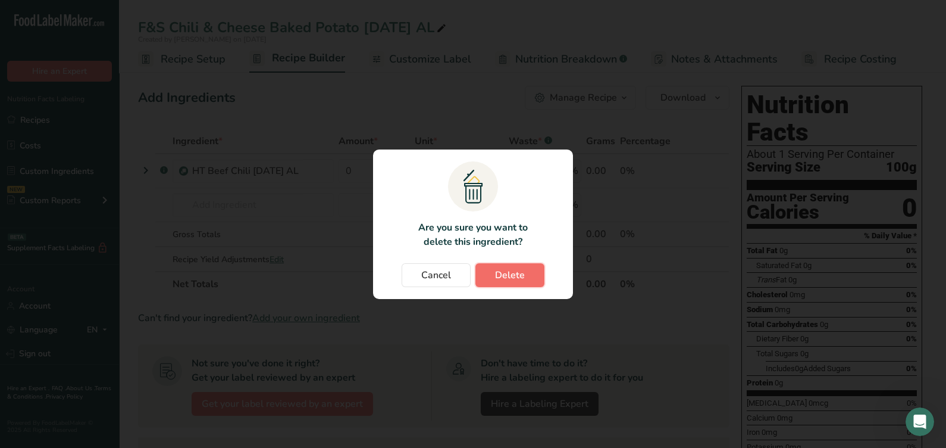
click at [530, 275] on button "Delete" at bounding box center [510, 275] width 69 height 24
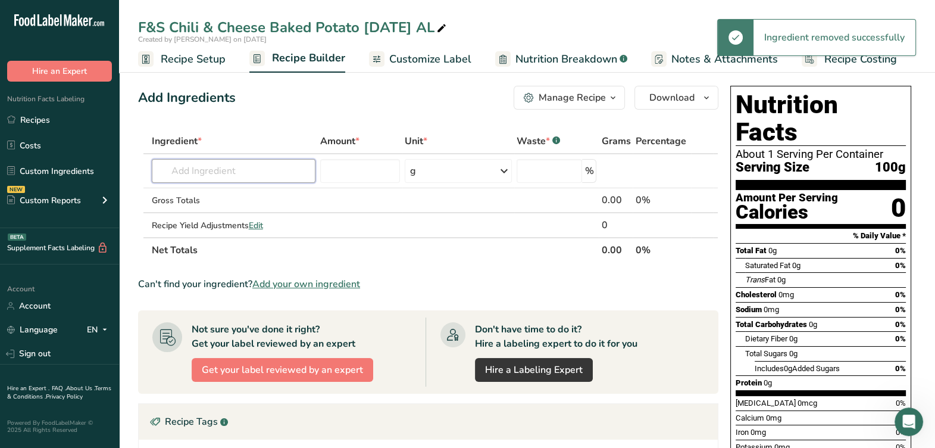
click at [242, 177] on input "text" at bounding box center [234, 171] width 164 height 24
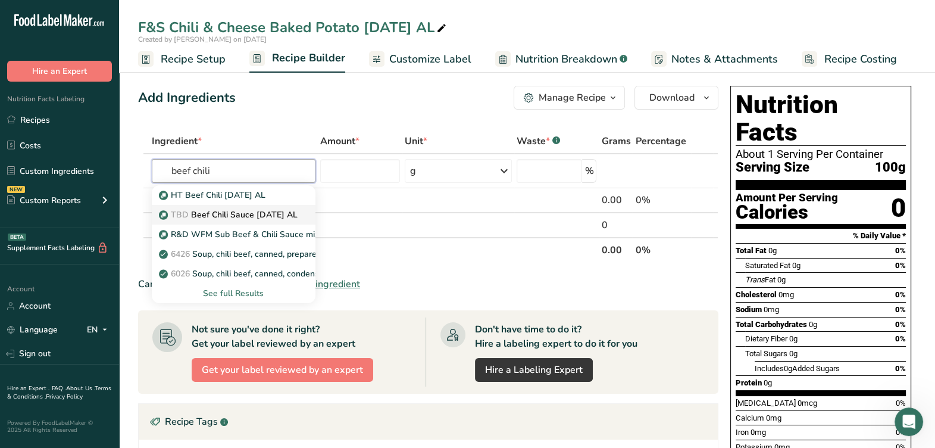
type input "beef chili"
click at [232, 211] on p "TBD Beef Chili Sauce 4-3-25 AL" at bounding box center [229, 214] width 136 height 12
type input "Beef Chili Sauce 4-3-25 AL"
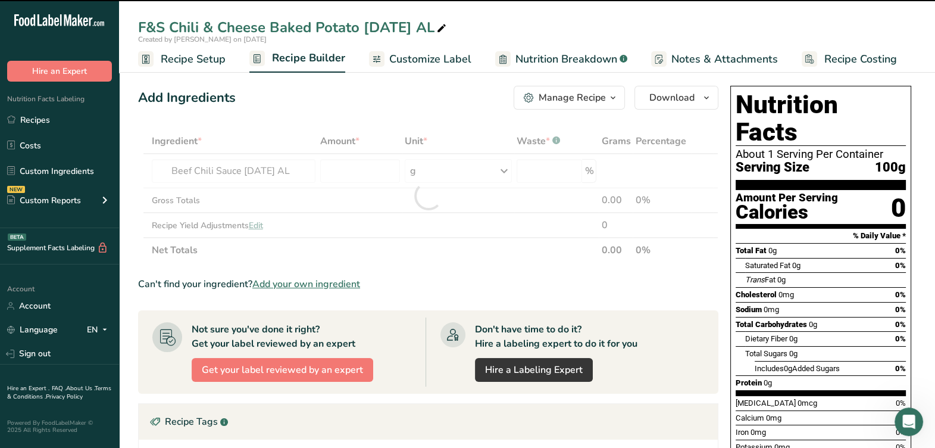
type input "0"
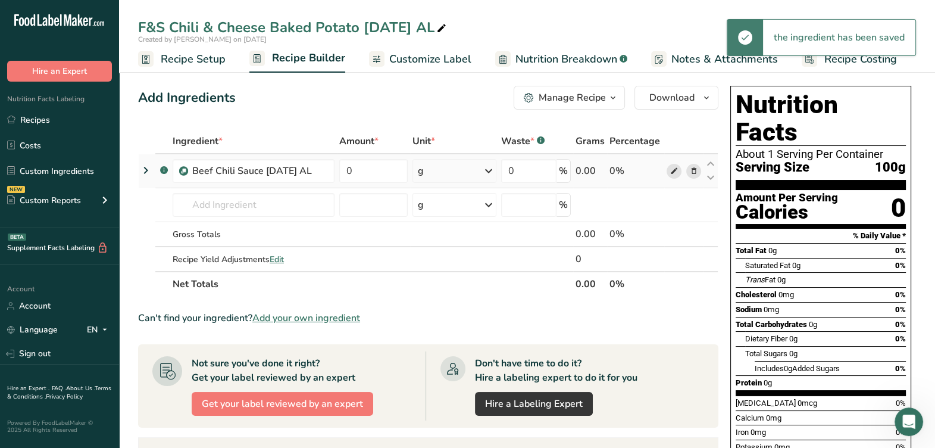
click at [673, 170] on icon at bounding box center [674, 171] width 8 height 12
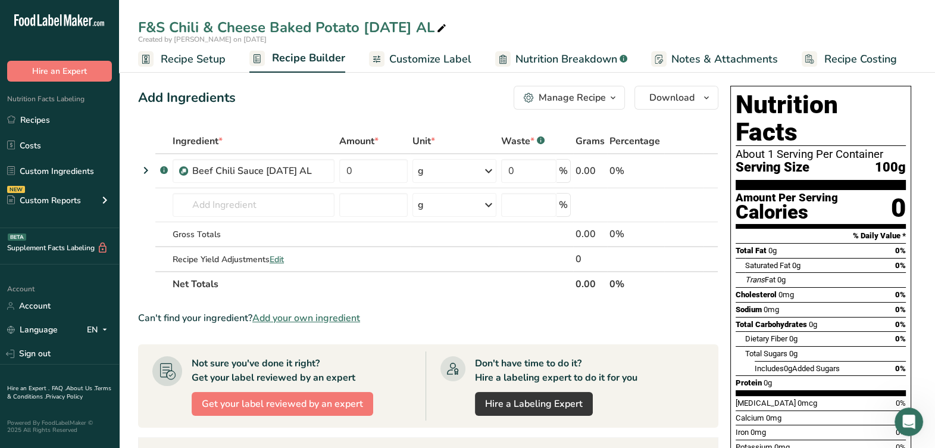
click at [692, 168] on icon at bounding box center [693, 171] width 8 height 12
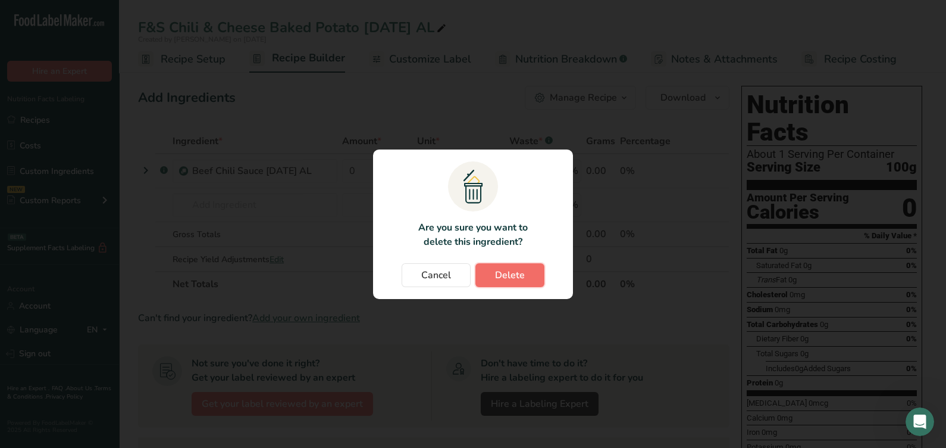
click at [520, 268] on span "Delete" at bounding box center [510, 275] width 30 height 14
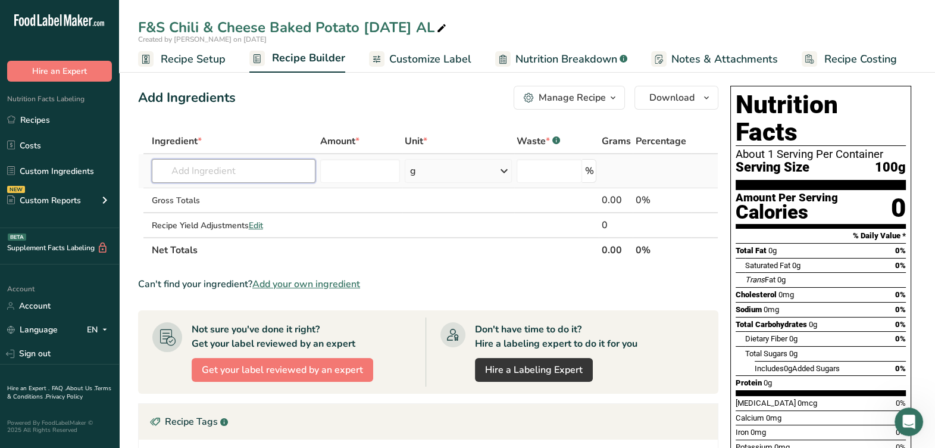
click at [277, 179] on input "text" at bounding box center [234, 171] width 164 height 24
type input "S70SD023-1RW Beef Chili BB 8-25-25 AL"
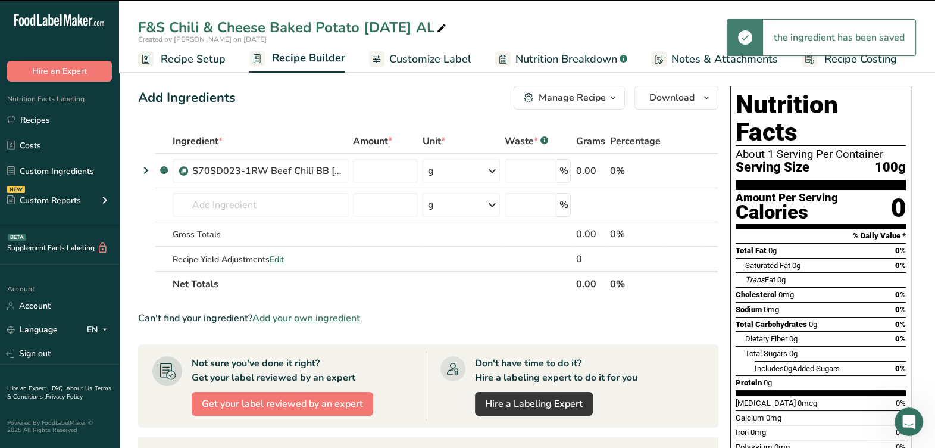
type input "0"
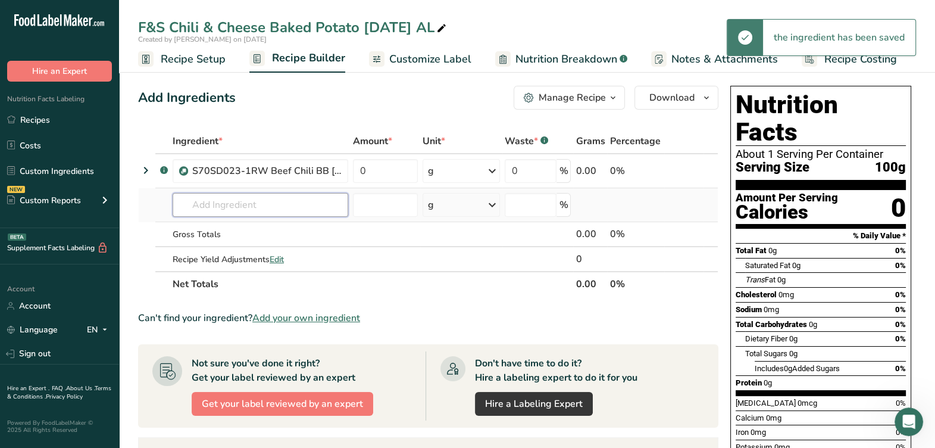
click at [267, 202] on input "text" at bounding box center [261, 205] width 176 height 24
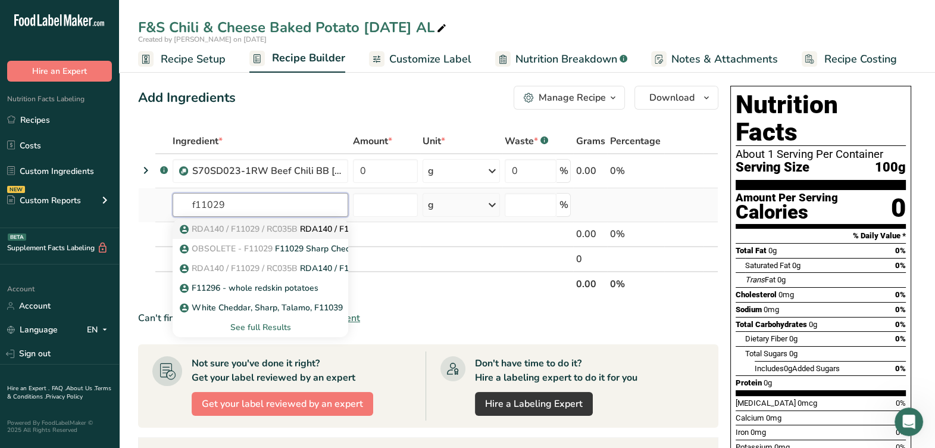
type input "f11029"
click at [289, 220] on link "RDA140 / F11029 / RC035B RDA140 / F11029 / RC035B Feather Shredded Sharp Chedda…" at bounding box center [261, 229] width 176 height 20
type input "RDA140 / F11029 / RC035B Feather Shredded Sharp Cheddar Cheese, Talamo Foods 03…"
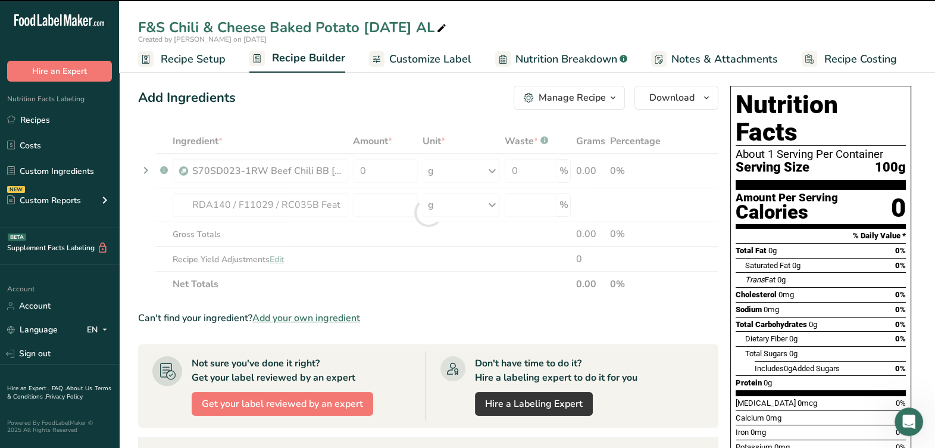
type input "0"
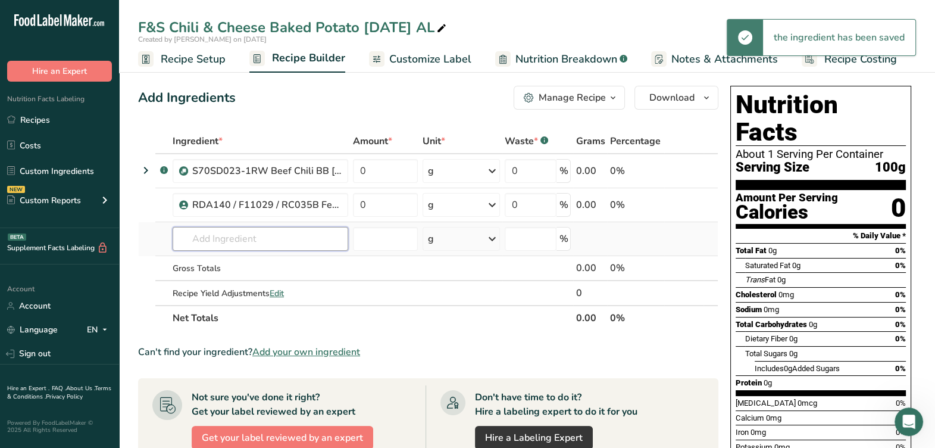
click at [300, 232] on input "text" at bounding box center [261, 239] width 176 height 24
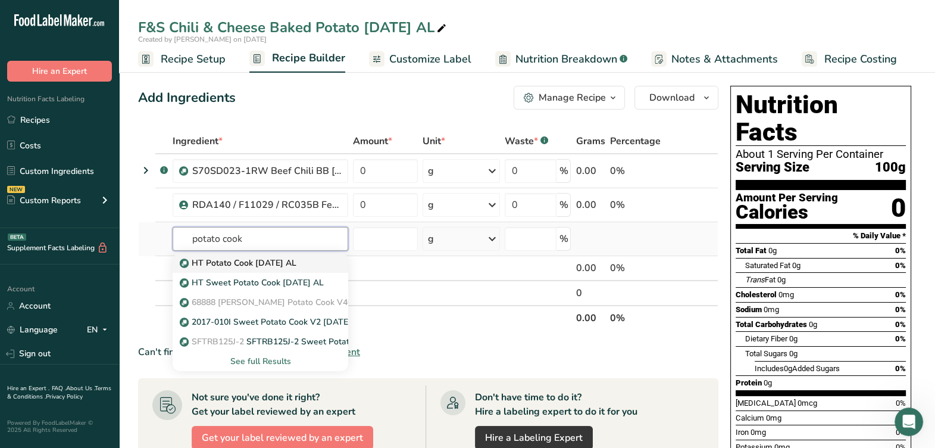
type input "potato cook"
click at [272, 258] on p "HT Potato Cook 8-12-25 AL" at bounding box center [239, 263] width 114 height 12
type input "HT Potato Cook 8-12-25 AL"
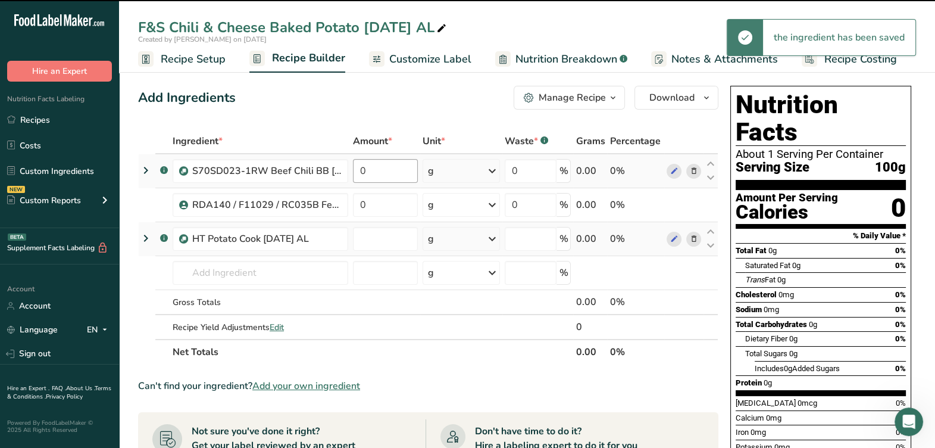
type input "0"
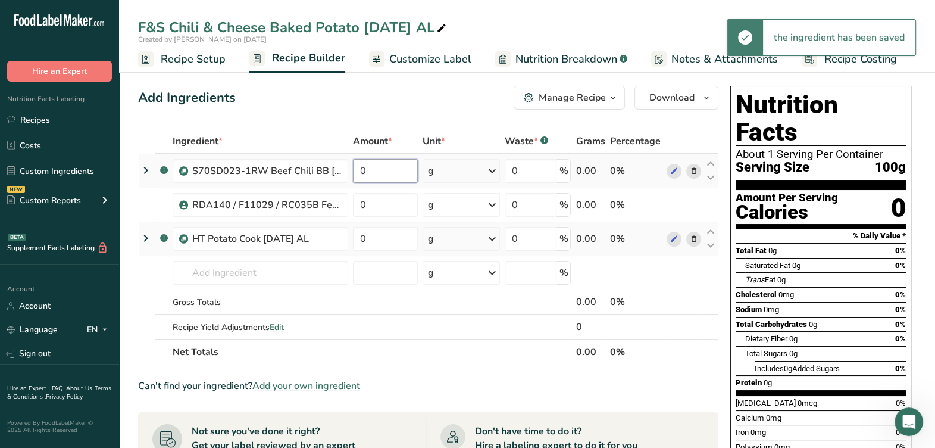
click at [394, 174] on input "0" at bounding box center [385, 171] width 65 height 24
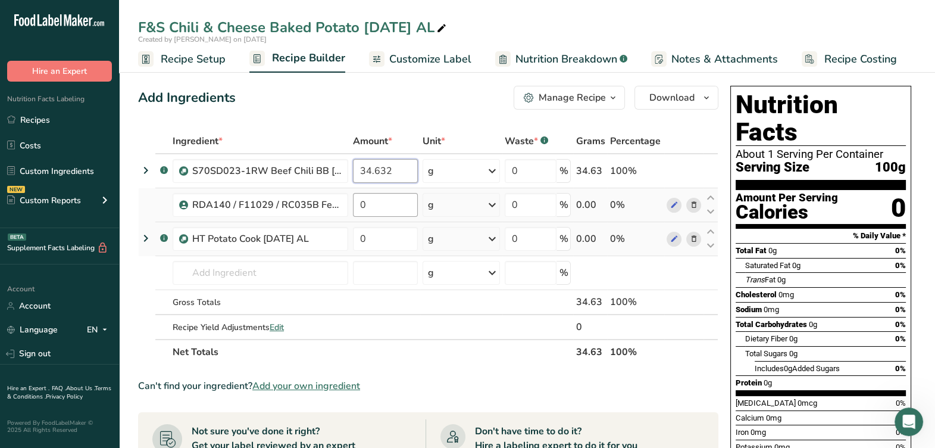
type input "34.632"
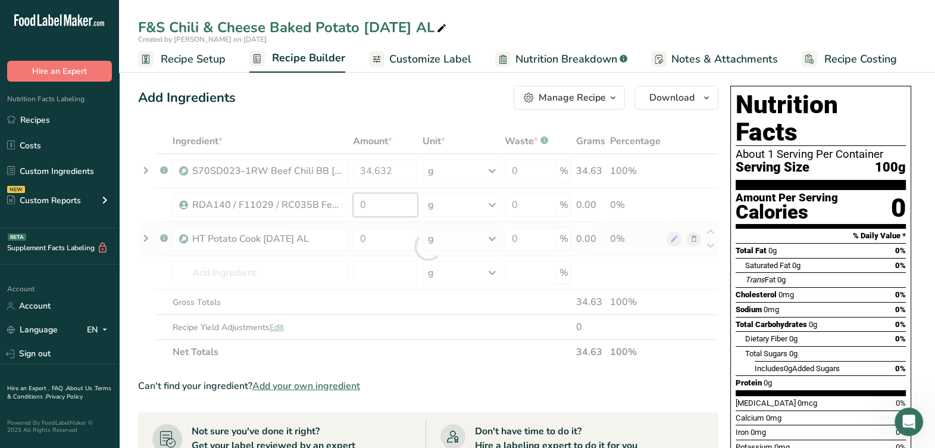
click at [397, 193] on div "Ingredient * Amount * Unit * Waste * .a-a{fill:#347362;}.b-a{fill:#fff;} Grams …" at bounding box center [428, 247] width 580 height 236
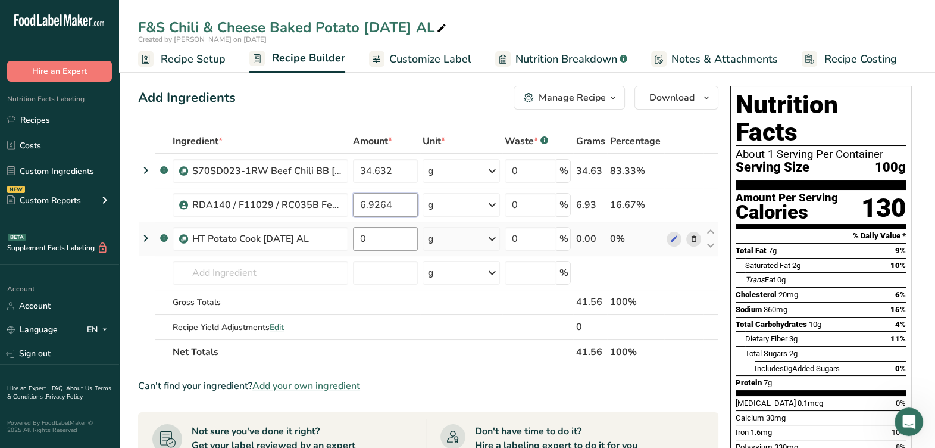
type input "6.9264"
click at [414, 238] on div "Ingredient * Amount * Unit * Waste * .a-a{fill:#347362;}.b-a{fill:#fff;} Grams …" at bounding box center [428, 247] width 580 height 236
type input "58.4416"
click at [416, 345] on div "Ingredient * Amount * Unit * Waste * .a-a{fill:#347362;}.b-a{fill:#fff;} Grams …" at bounding box center [428, 247] width 580 height 236
click at [610, 99] on icon "button" at bounding box center [613, 97] width 10 height 15
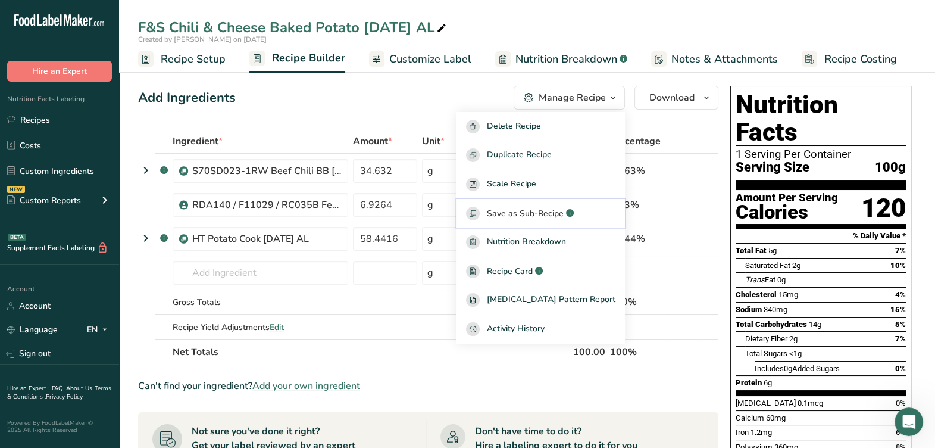
click at [531, 211] on span "Save as Sub-Recipe" at bounding box center [525, 213] width 77 height 12
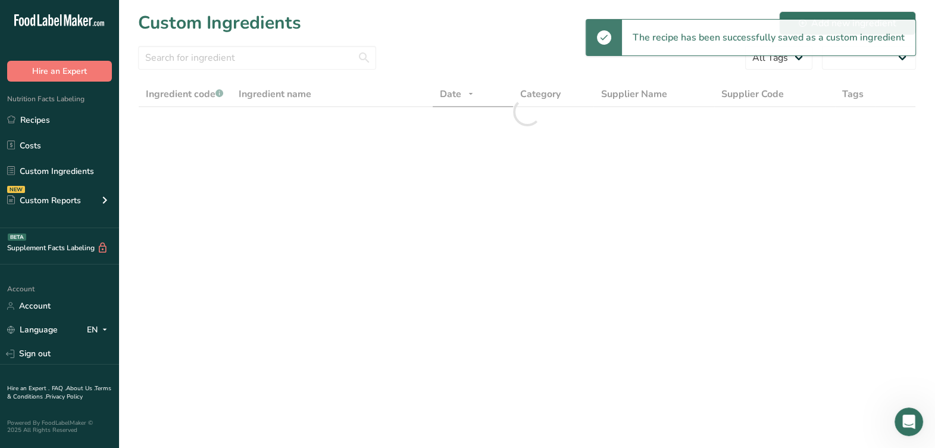
select select "30"
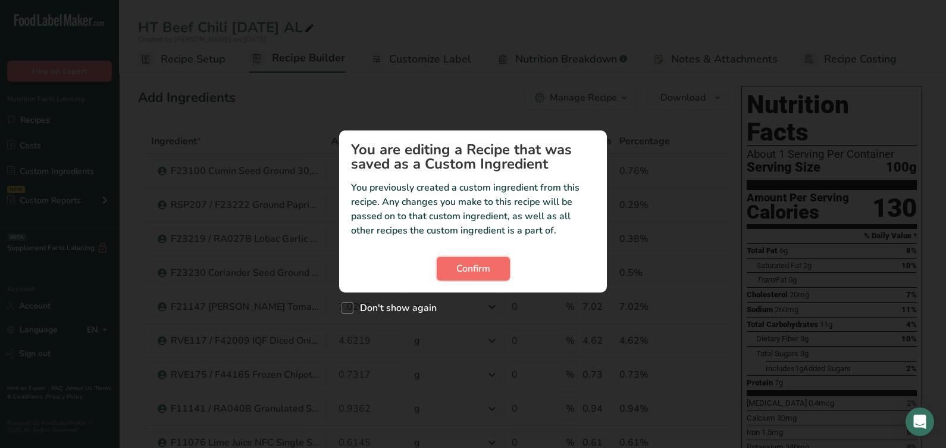
click at [489, 262] on span "Confirm" at bounding box center [474, 268] width 34 height 14
click at [455, 264] on button "Confirm" at bounding box center [473, 269] width 73 height 24
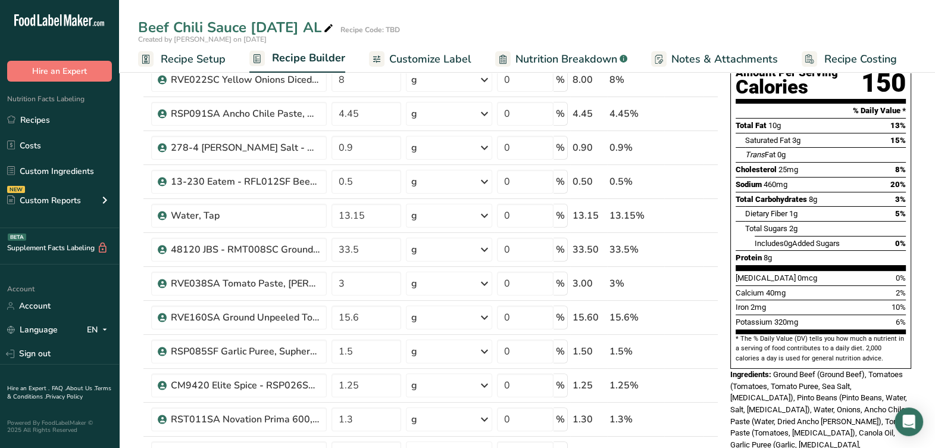
scroll to position [148, 0]
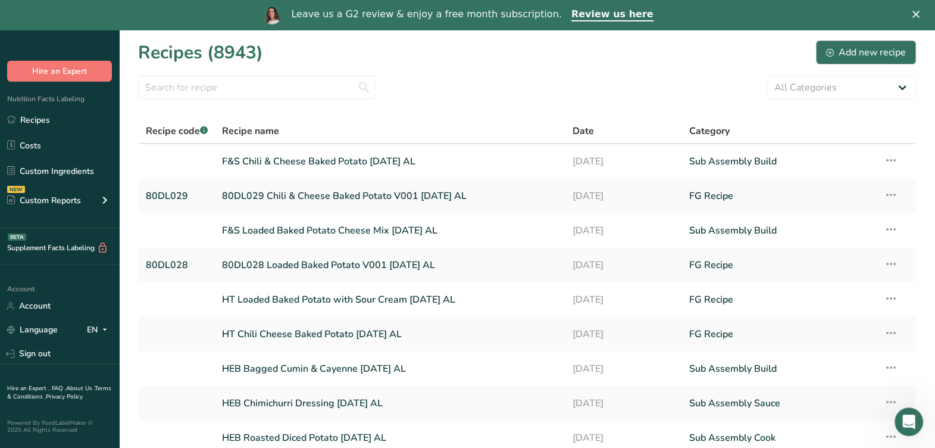
drag, startPoint x: 850, startPoint y: 30, endPoint x: 854, endPoint y: 43, distance: 13.7
click at [850, 30] on section "Recipes (8943) Add new recipe All Categories Baked Goods Beverages Confectioner…" at bounding box center [527, 288] width 816 height 517
click at [860, 53] on div "Add new recipe" at bounding box center [866, 52] width 80 height 14
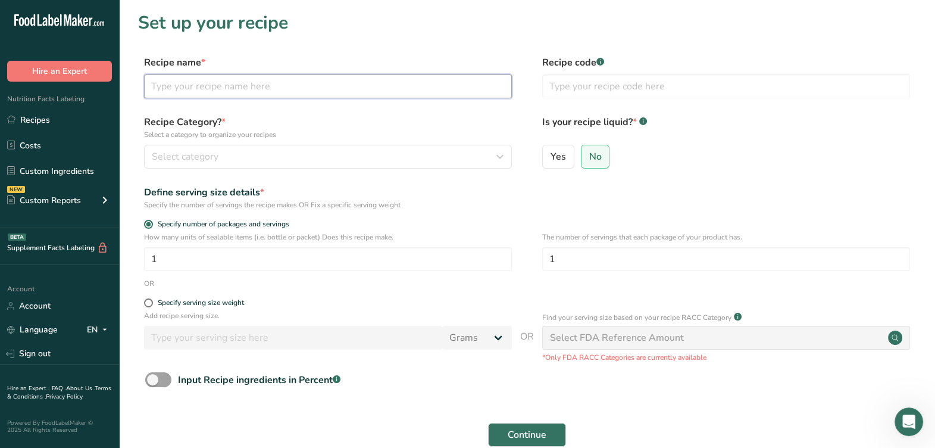
click at [315, 86] on input "text" at bounding box center [328, 86] width 368 height 24
drag, startPoint x: 225, startPoint y: 80, endPoint x: 146, endPoint y: 83, distance: 79.2
click at [142, 86] on div "Recipe name * S70SD023-1RW Beef Chili BB 8-25-25 AL Recipe code .a-a{fill:#3473…" at bounding box center [527, 80] width 778 height 50
type input "S70SD023-1RW Beef Chili BB 8-25-25 AL"
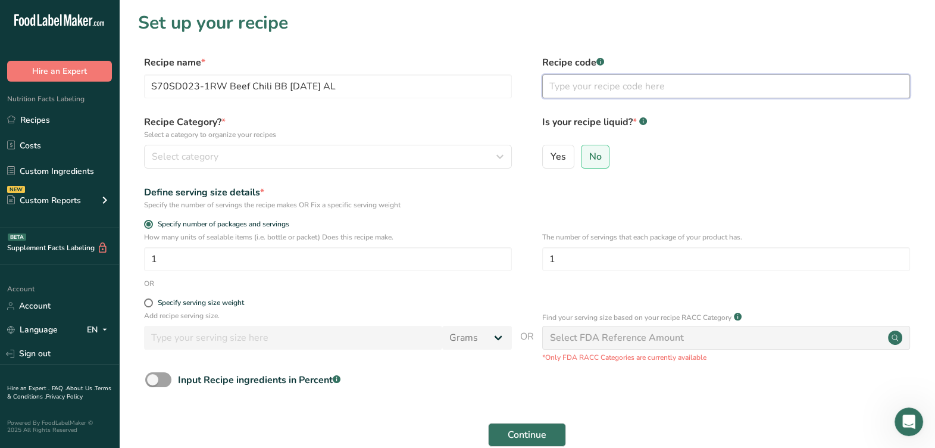
drag, startPoint x: 755, startPoint y: 74, endPoint x: 670, endPoint y: 111, distance: 92.5
click at [712, 96] on input "text" at bounding box center [726, 86] width 368 height 24
paste input "S70SD023-1RW"
type input "S70SD023-1RW"
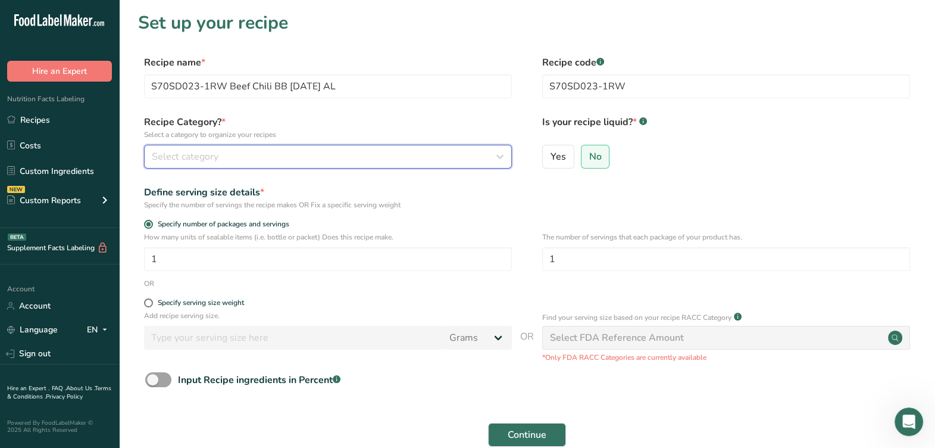
click at [330, 161] on div "Select category" at bounding box center [324, 156] width 345 height 14
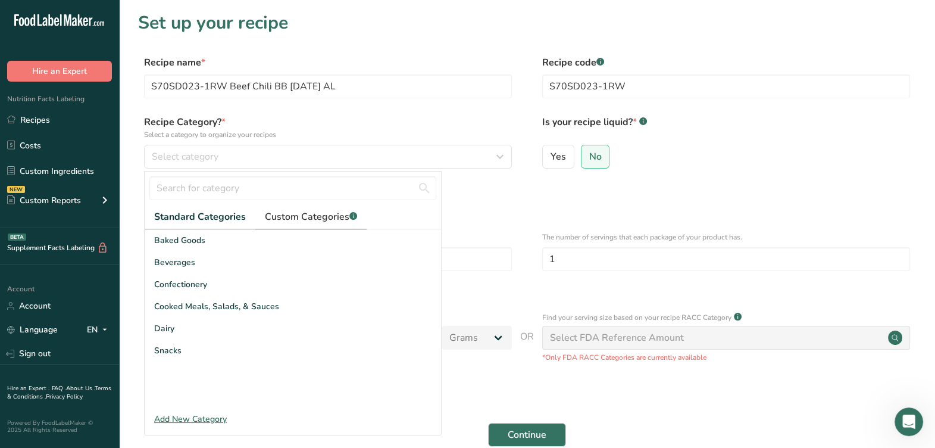
click at [319, 214] on span "Custom Categories .a-a{fill:#347362;}.b-a{fill:#fff;}" at bounding box center [311, 217] width 92 height 14
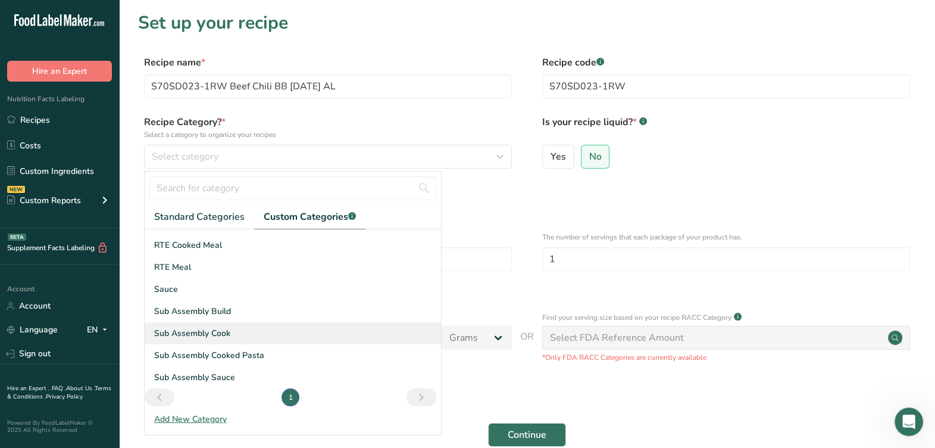
scroll to position [86, 0]
click at [223, 336] on span "Sub Assembly Cook" at bounding box center [192, 330] width 76 height 12
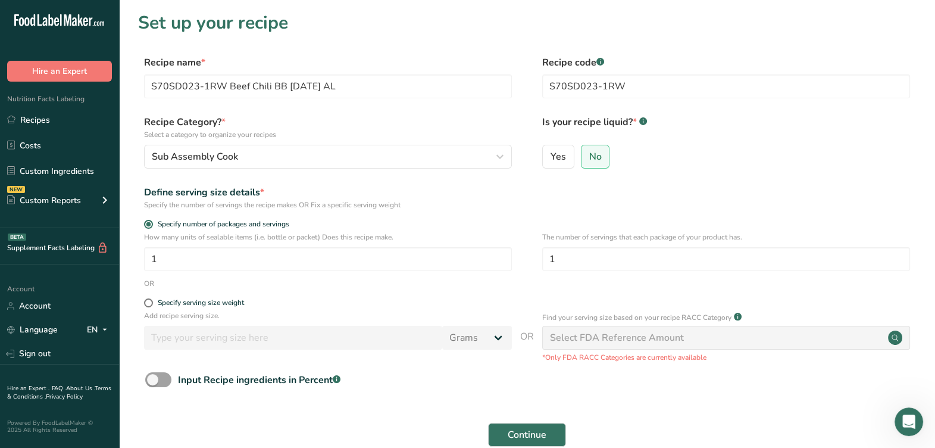
click at [534, 198] on div "Define serving size details * Specify the number of servings the recipe makes O…" at bounding box center [527, 197] width 778 height 25
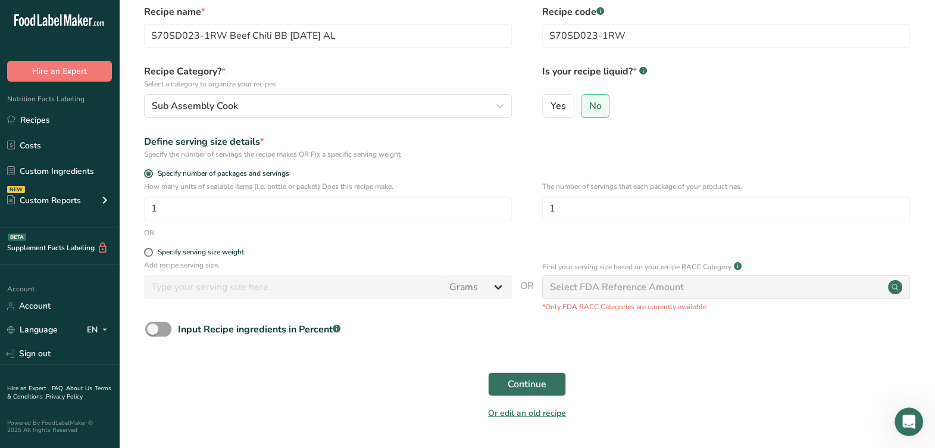
scroll to position [74, 0]
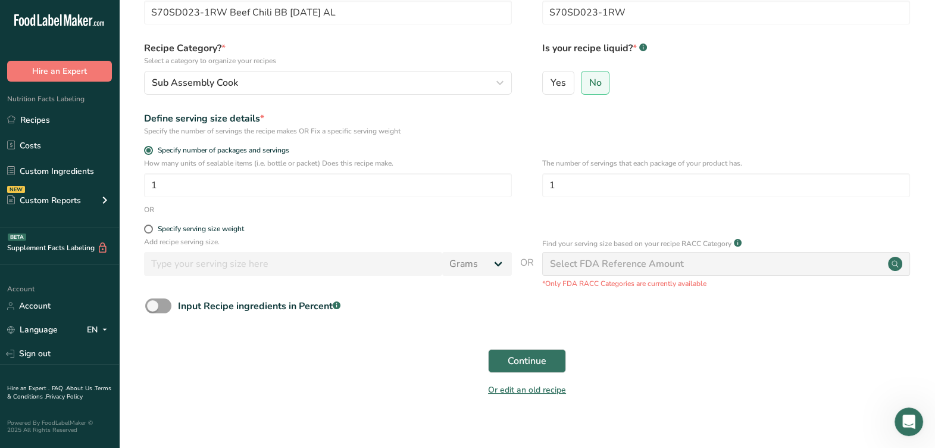
click at [214, 222] on form "Recipe name * S70SD023-1RW Beef Chili BB 8-25-25 AL Recipe code .a-a{fill:#3473…" at bounding box center [527, 193] width 778 height 422
click at [217, 229] on div "Specify serving size weight" at bounding box center [201, 228] width 86 height 9
click at [152, 229] on input "Specify serving size weight" at bounding box center [148, 229] width 8 height 8
radio input "true"
radio input "false"
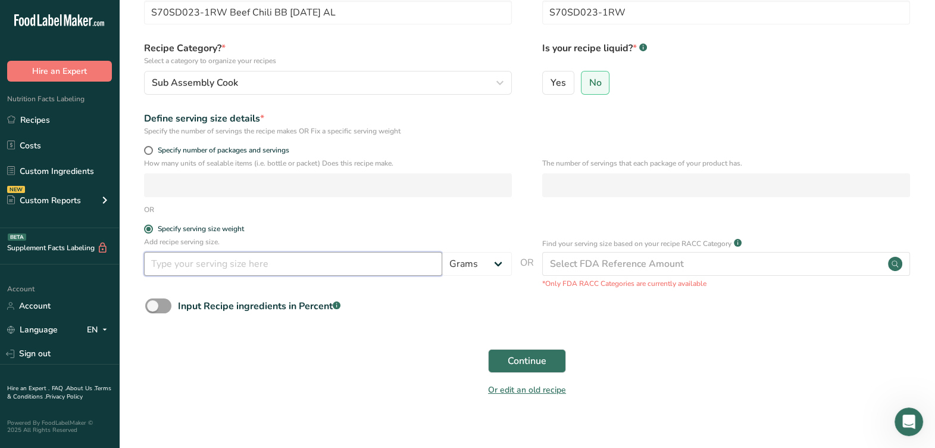
click at [228, 258] on input "number" at bounding box center [293, 264] width 298 height 24
type input "100"
click at [539, 366] on span "Continue" at bounding box center [527, 361] width 39 height 14
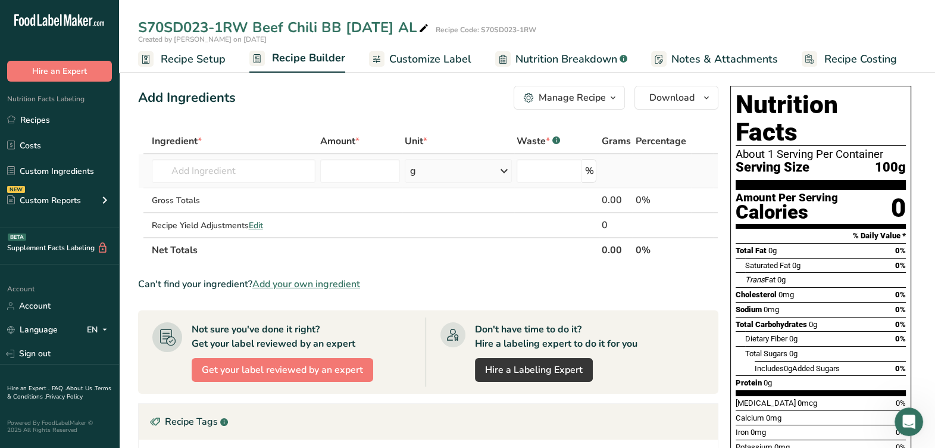
click at [251, 183] on td "Almond flour 1211 Milk, whole, 3.25% milkfat, without added vitamin A and vitam…" at bounding box center [233, 171] width 168 height 34
click at [248, 173] on input "text" at bounding box center [234, 171] width 164 height 24
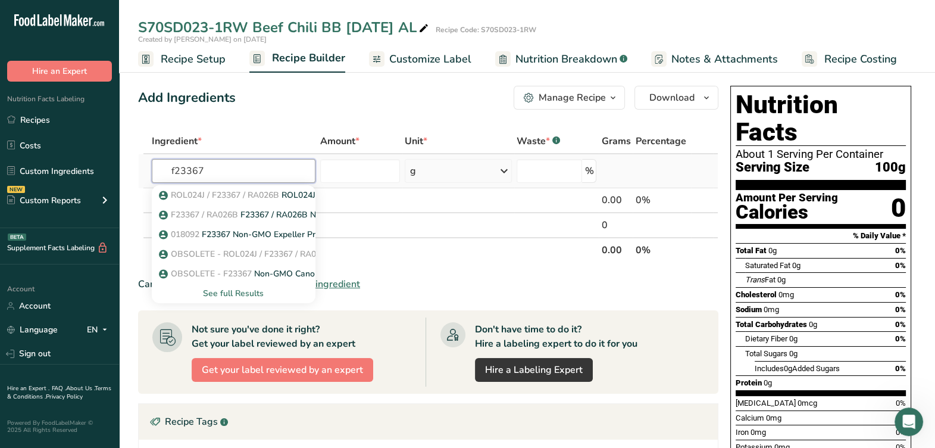
type input "f23367"
click at [243, 289] on div "See full Results" at bounding box center [233, 293] width 145 height 12
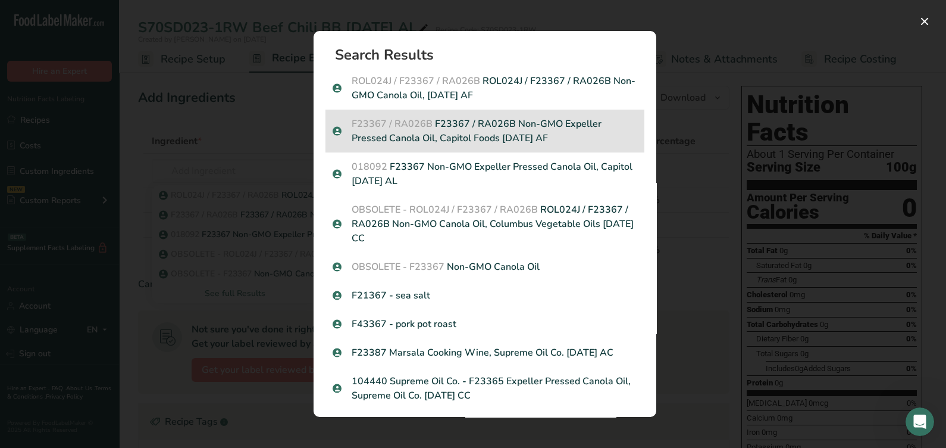
click at [497, 127] on p "F23367 / RA026B F23367 / RA026B Non-GMO Expeller Pressed Canola Oil, Capitol Fo…" at bounding box center [485, 131] width 305 height 29
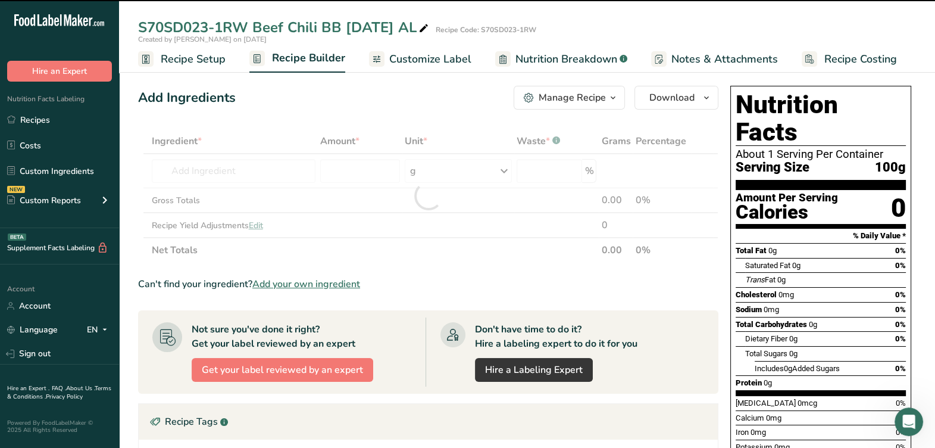
type input "0"
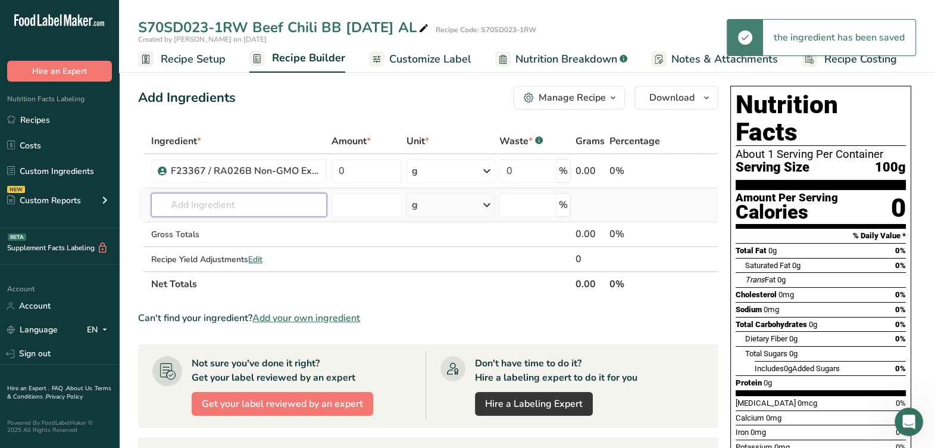
click at [258, 202] on input "text" at bounding box center [239, 205] width 176 height 24
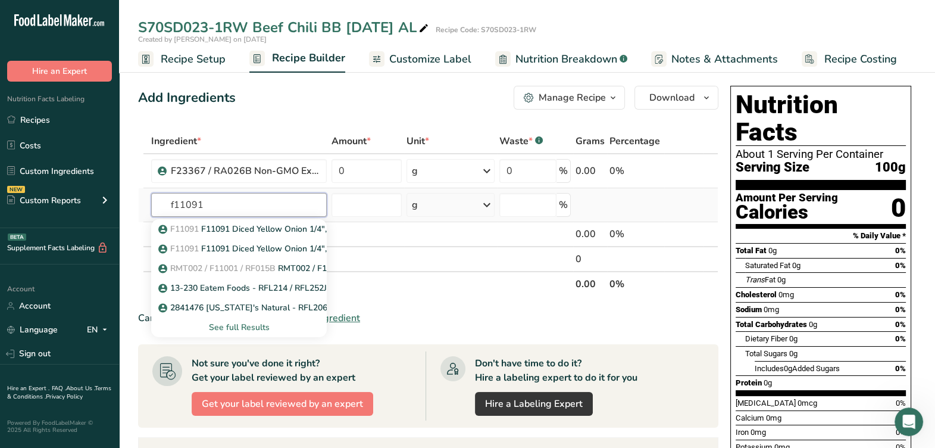
type input "f11091"
click at [265, 331] on div "See full Results" at bounding box center [239, 327] width 157 height 12
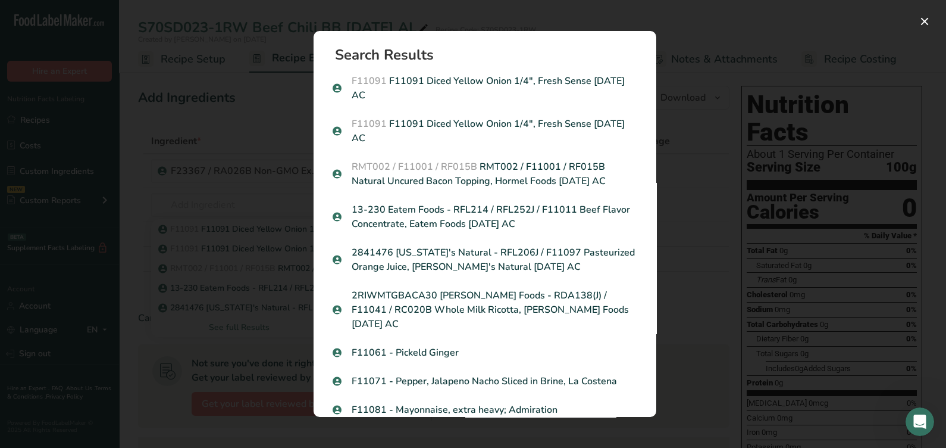
click at [536, 90] on p "F11091 F11091 Diced Yellow Onion 1/4", Fresh Sense 08-24-18 AC" at bounding box center [485, 88] width 305 height 29
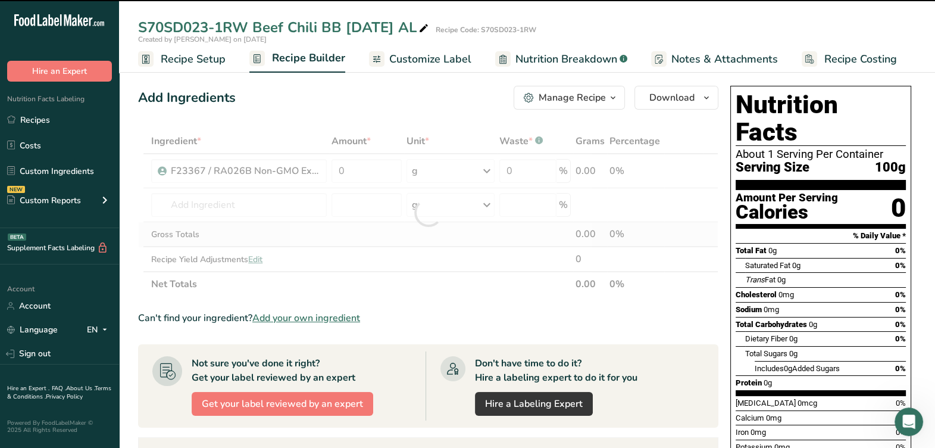
type input "0"
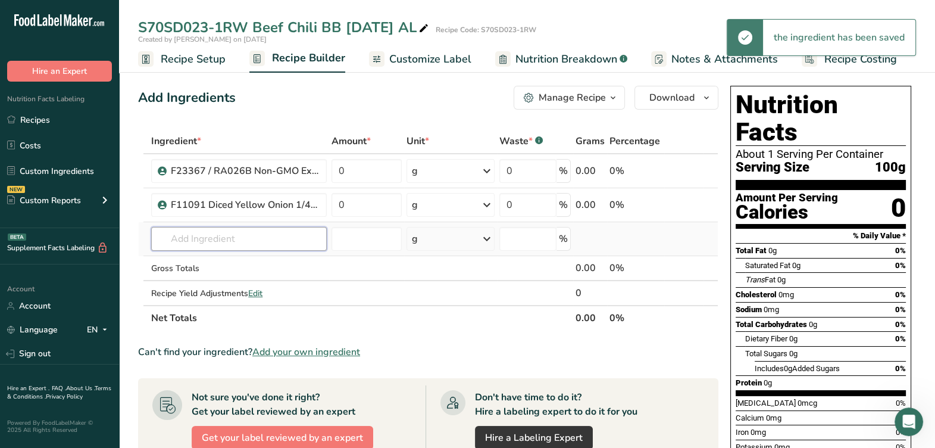
click at [219, 235] on input "text" at bounding box center [239, 239] width 176 height 24
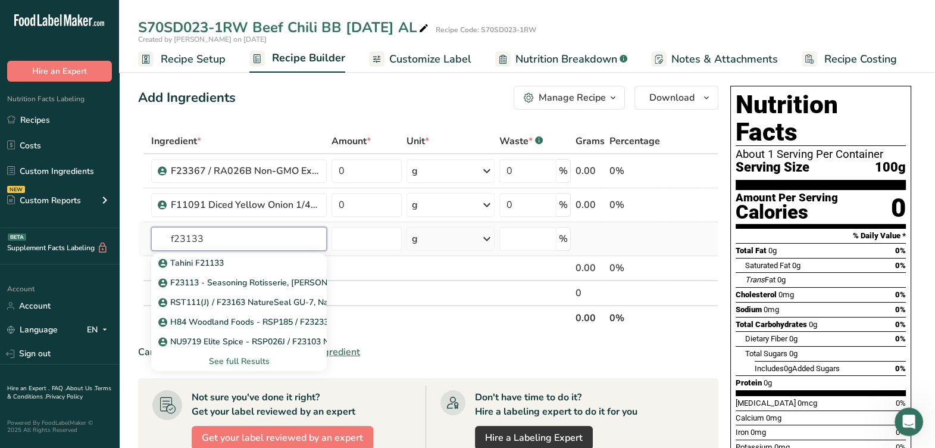
type input "f23133"
click at [232, 358] on div "See full Results" at bounding box center [239, 361] width 157 height 12
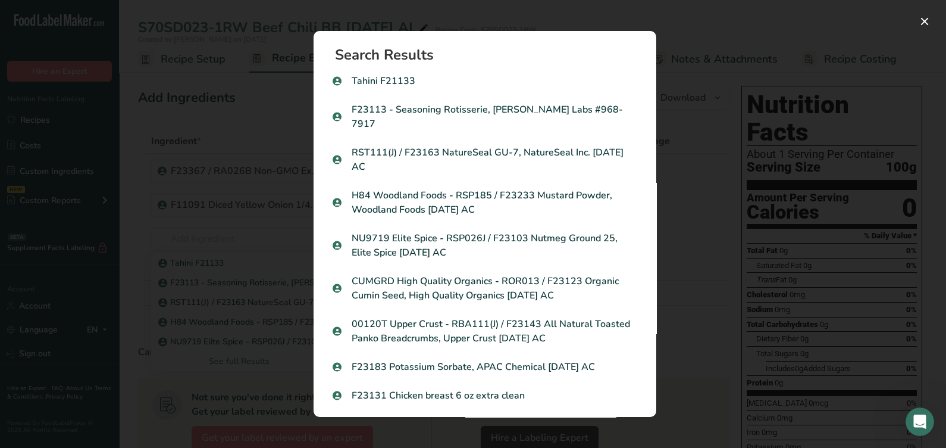
click at [704, 252] on div "Search results modal" at bounding box center [473, 224] width 946 height 448
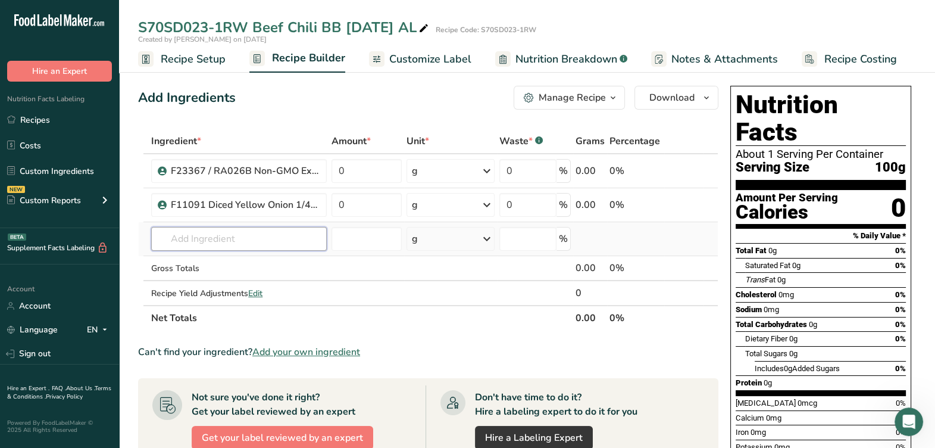
click at [254, 235] on input "text" at bounding box center [239, 239] width 176 height 24
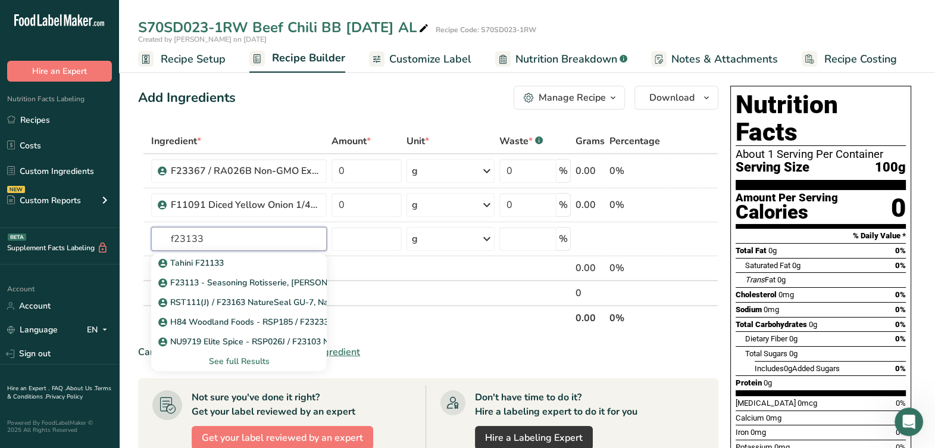
type input "f23133"
click at [256, 242] on input "text" at bounding box center [239, 239] width 176 height 24
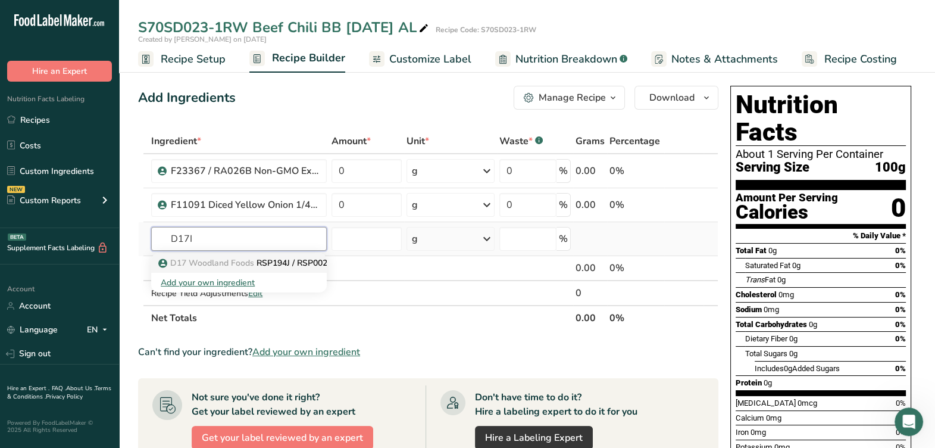
type input "D17I"
click at [254, 254] on link "D17 Woodland Foods RSP194J / RSP002SA Ancho Chile Powder, Woodland Foods 09-25-…" at bounding box center [239, 263] width 176 height 20
type input "RSP194J / RSP002SA Ancho Chile Powder, Woodland Foods 09-25-18 AC"
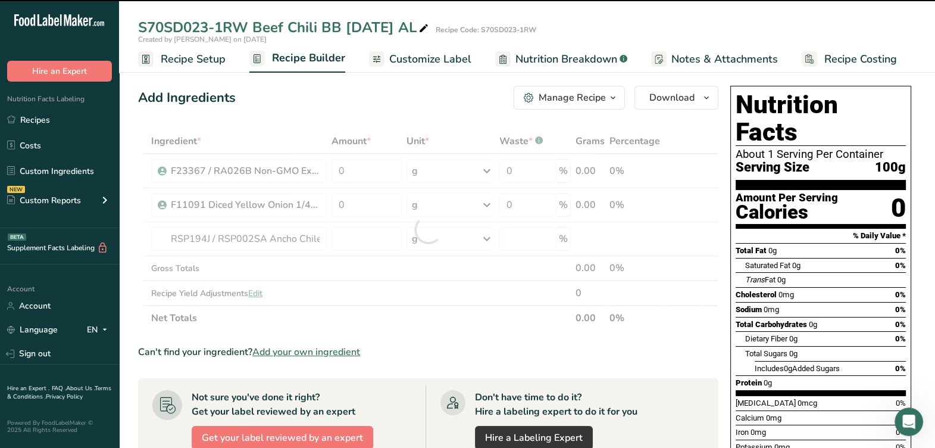
type input "0"
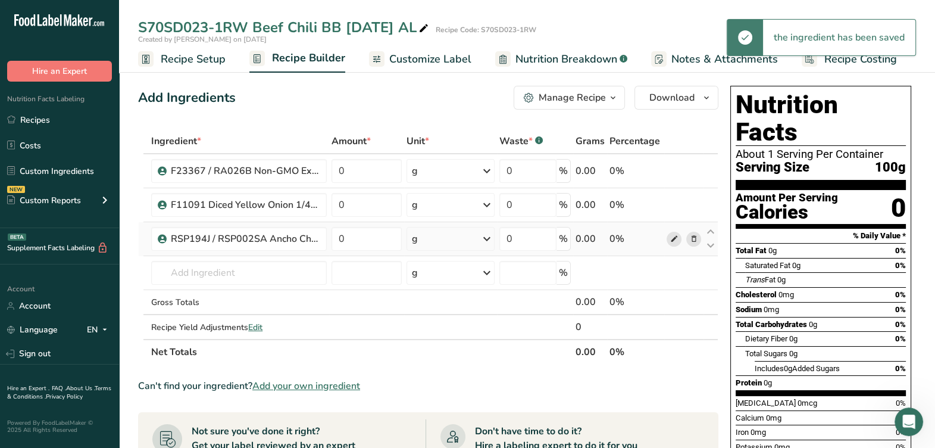
click at [674, 242] on icon at bounding box center [674, 239] width 8 height 12
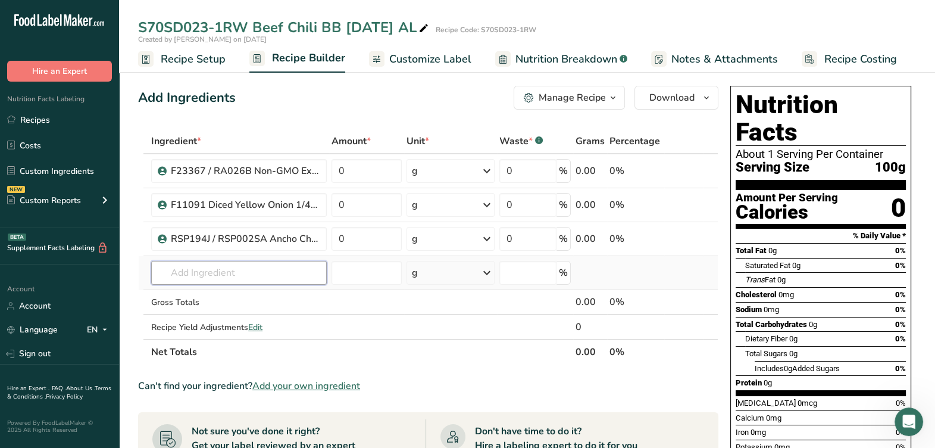
click at [299, 265] on input "text" at bounding box center [239, 273] width 176 height 24
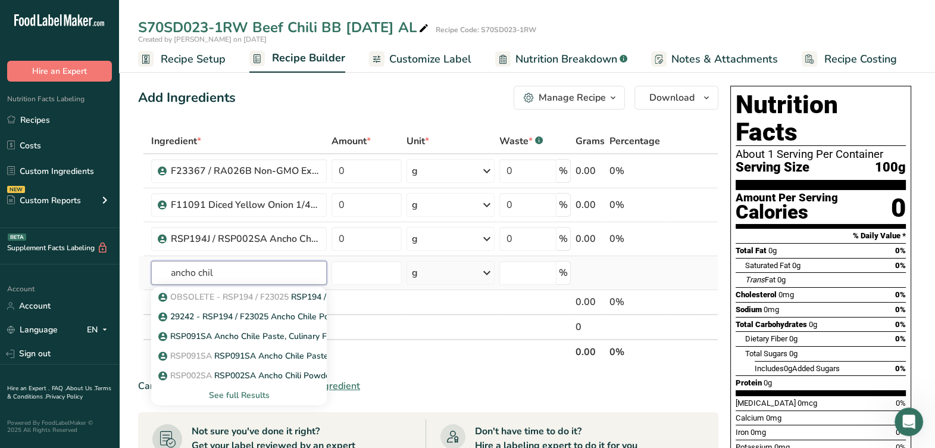
type input "ancho chil"
click at [244, 398] on div "See full Results" at bounding box center [239, 395] width 157 height 12
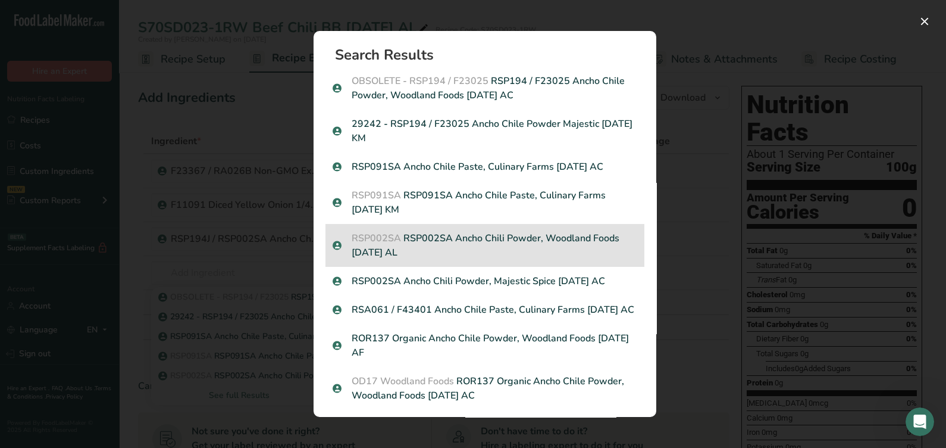
click at [503, 243] on p "RSP002SA RSP002SA Ancho Chili Powder, Woodland Foods 05-05-23 AL" at bounding box center [485, 245] width 305 height 29
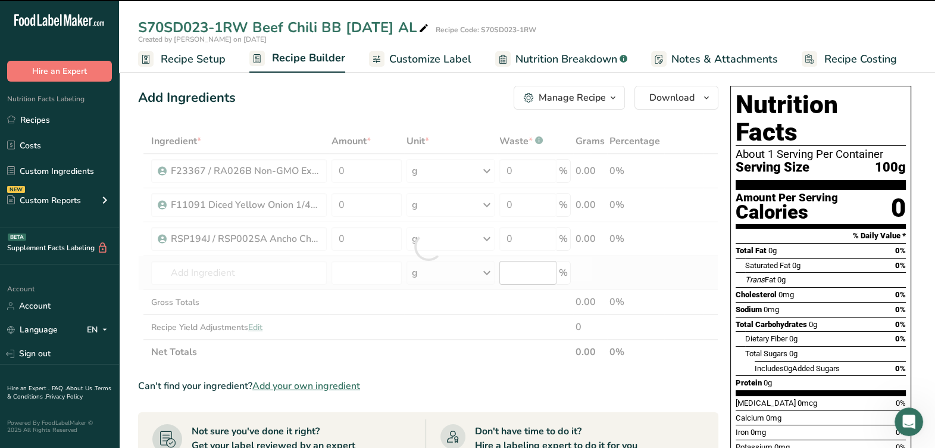
type input "0"
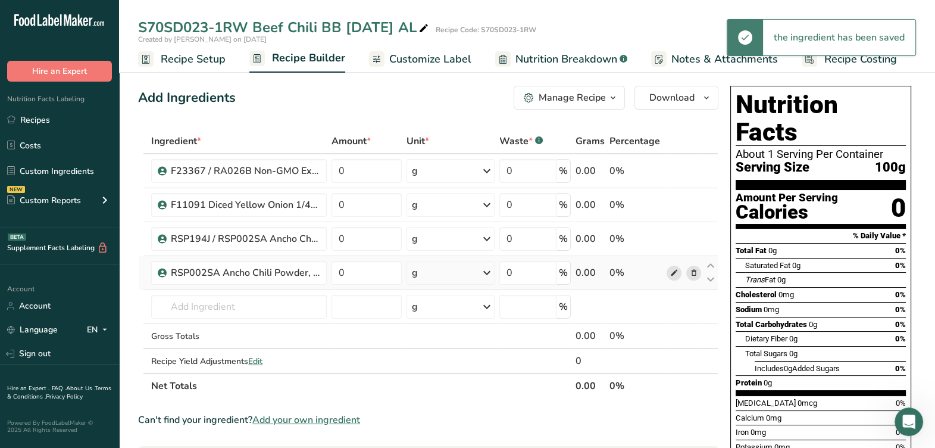
click at [667, 270] on span at bounding box center [674, 272] width 14 height 14
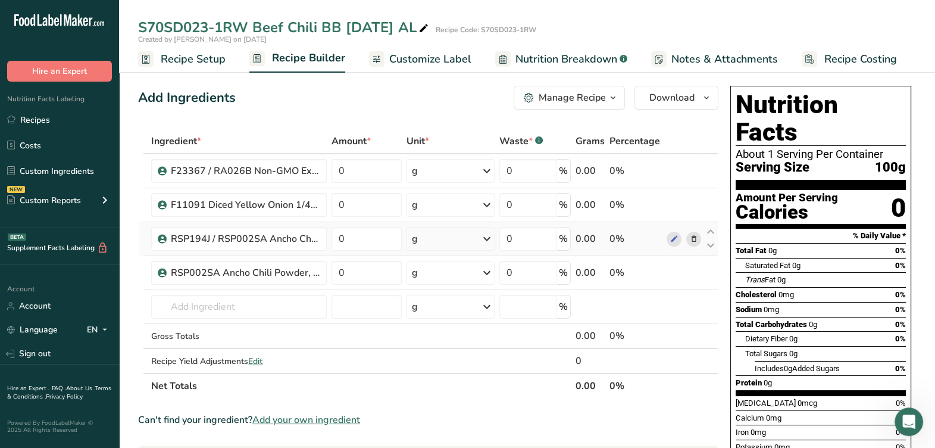
click at [693, 241] on icon at bounding box center [693, 239] width 8 height 12
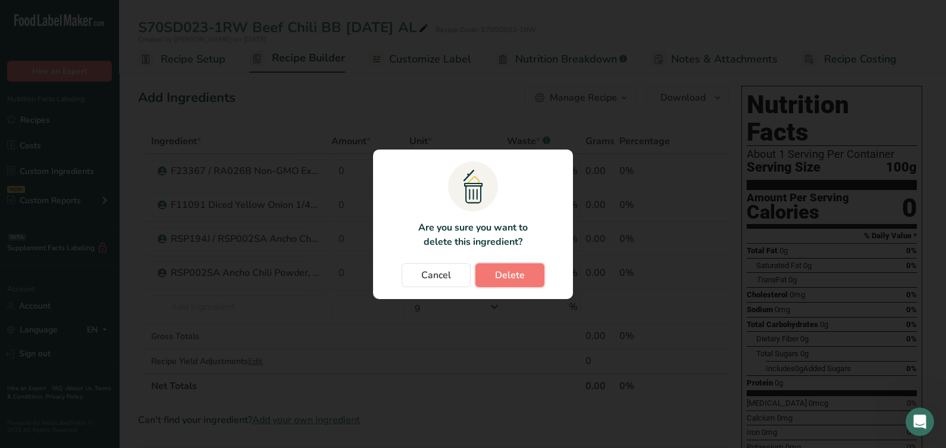
click at [492, 277] on button "Delete" at bounding box center [510, 275] width 69 height 24
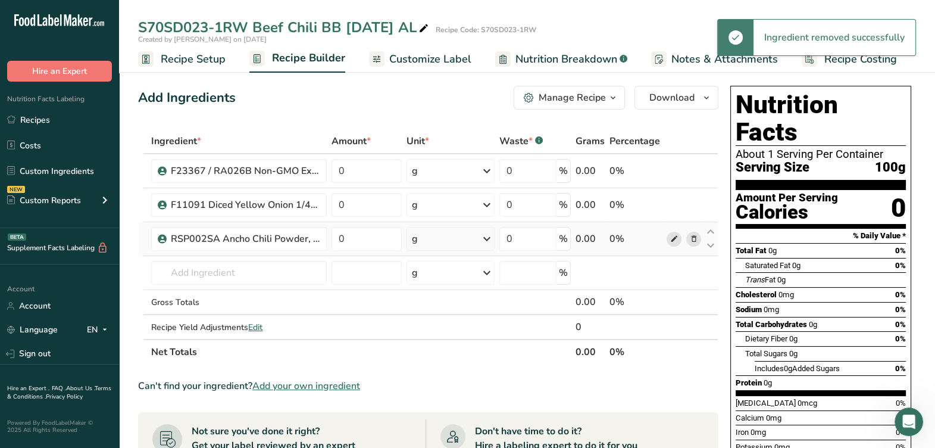
click at [673, 240] on icon at bounding box center [674, 239] width 8 height 12
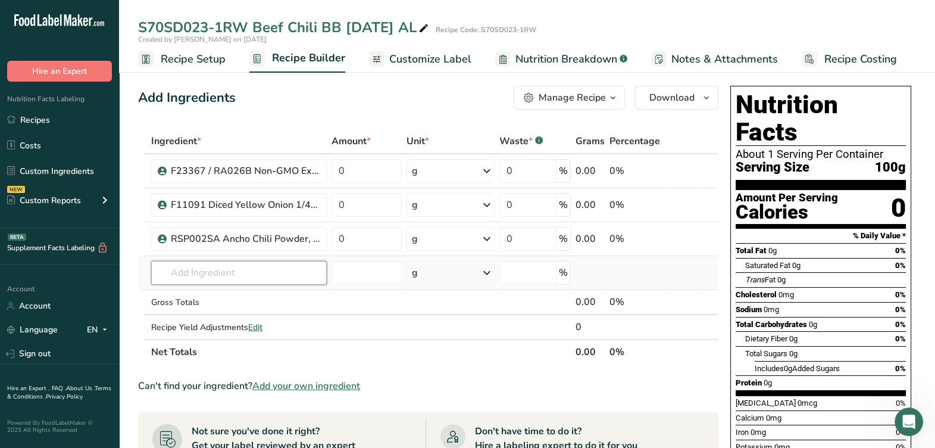
click at [182, 271] on input "text" at bounding box center [239, 273] width 176 height 24
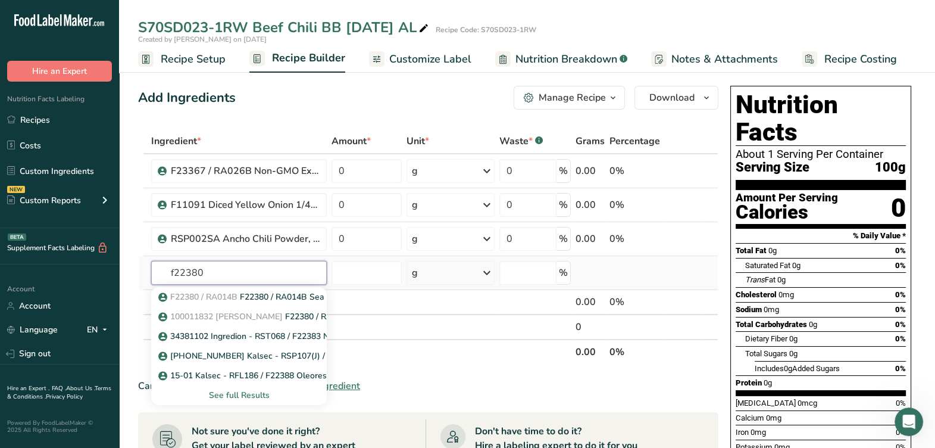
type input "f22380"
click at [214, 392] on div "See full Results" at bounding box center [239, 395] width 157 height 12
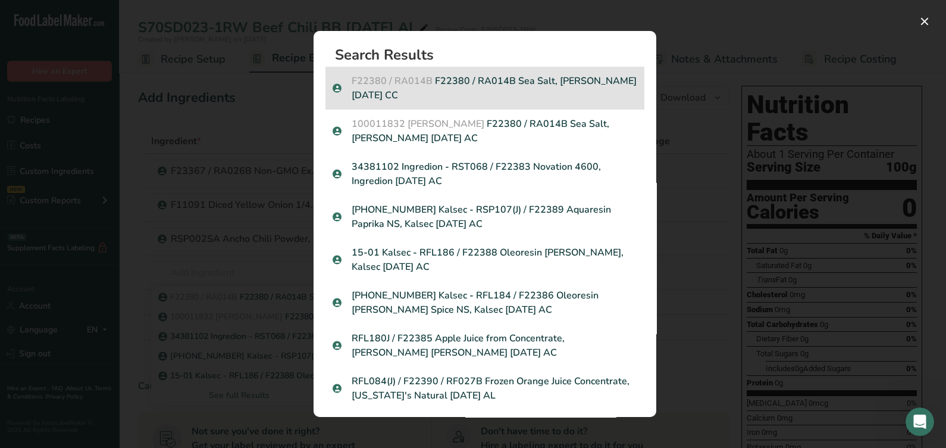
click at [542, 105] on div "F22380 / RA014B F22380 / RA014B Sea Salt, Cargill 2-01-23 CC" at bounding box center [485, 88] width 319 height 43
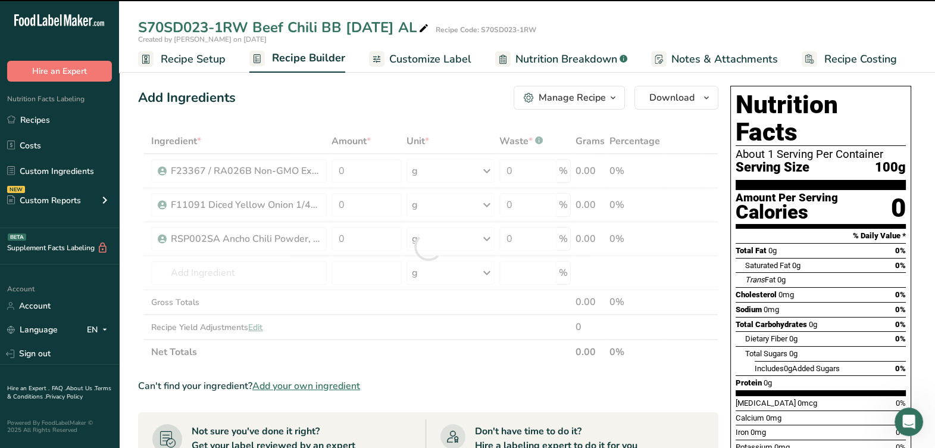
type input "0"
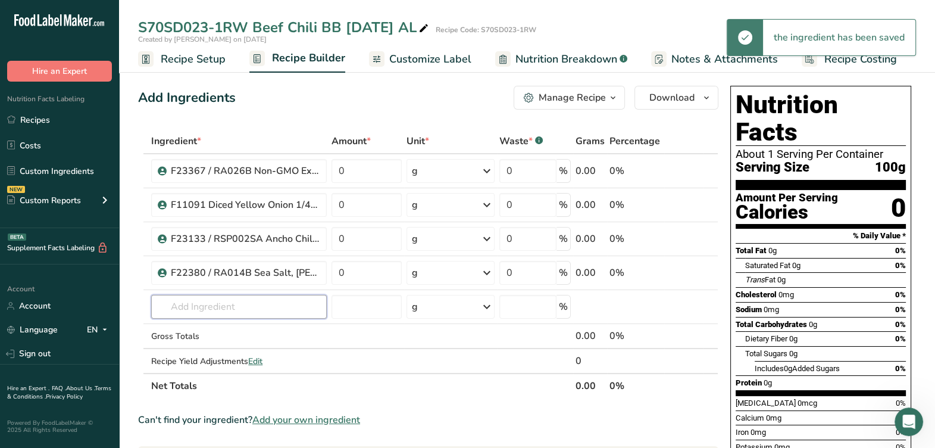
drag, startPoint x: 177, startPoint y: 301, endPoint x: 770, endPoint y: 398, distance: 600.1
click at [201, 295] on input "text" at bounding box center [239, 307] width 176 height 24
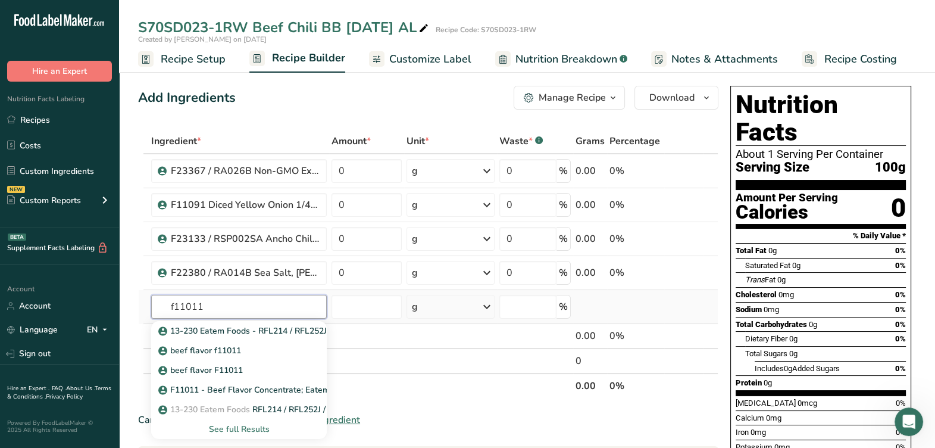
type input "f11011"
click at [246, 431] on div "See full Results" at bounding box center [239, 429] width 157 height 12
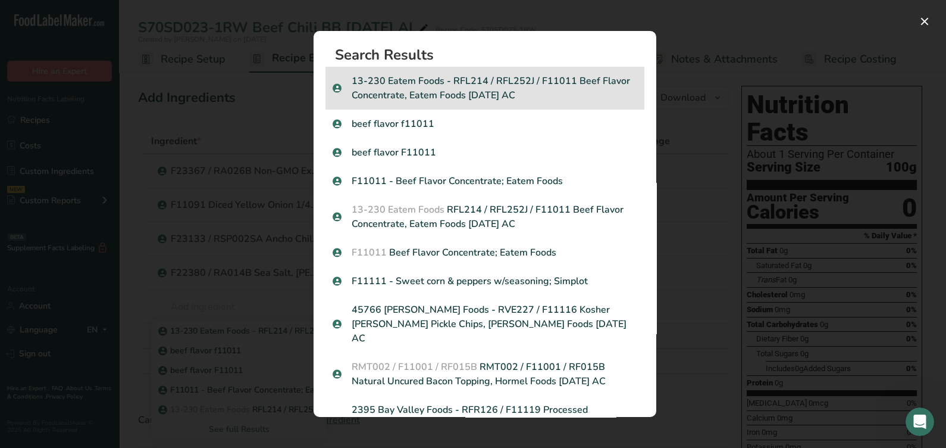
click at [521, 89] on p "13-230 Eatem Foods - RFL214 / RFL252J / F11011 Beef Flavor Concentrate, Eatem F…" at bounding box center [485, 88] width 305 height 29
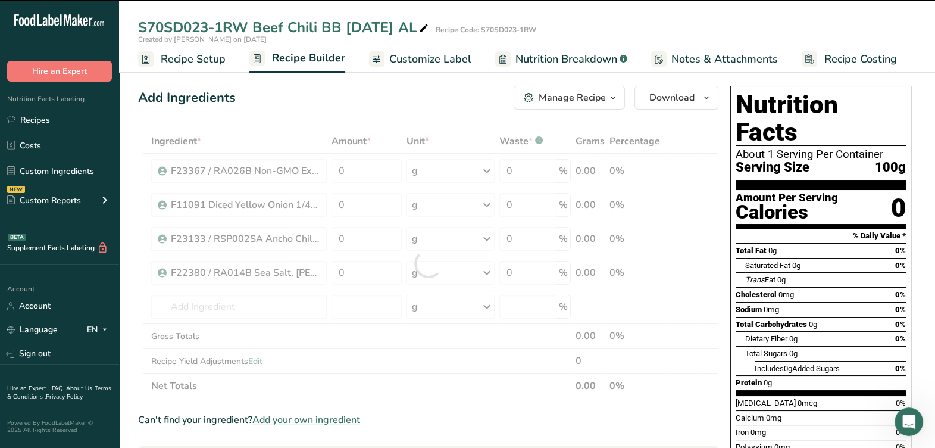
type input "0"
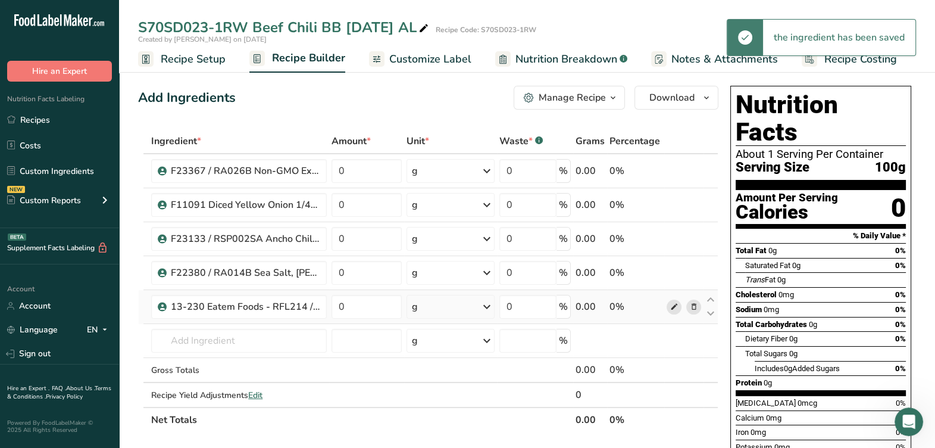
click at [678, 309] on icon at bounding box center [674, 307] width 8 height 12
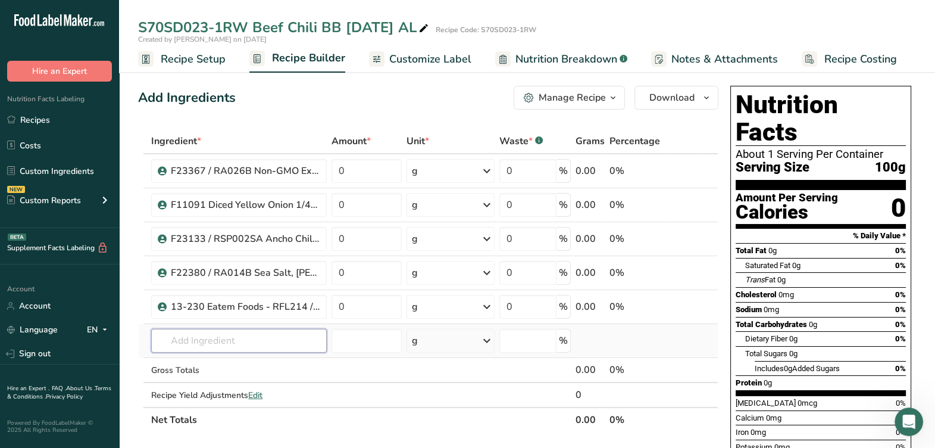
click at [265, 339] on input "text" at bounding box center [239, 341] width 176 height 24
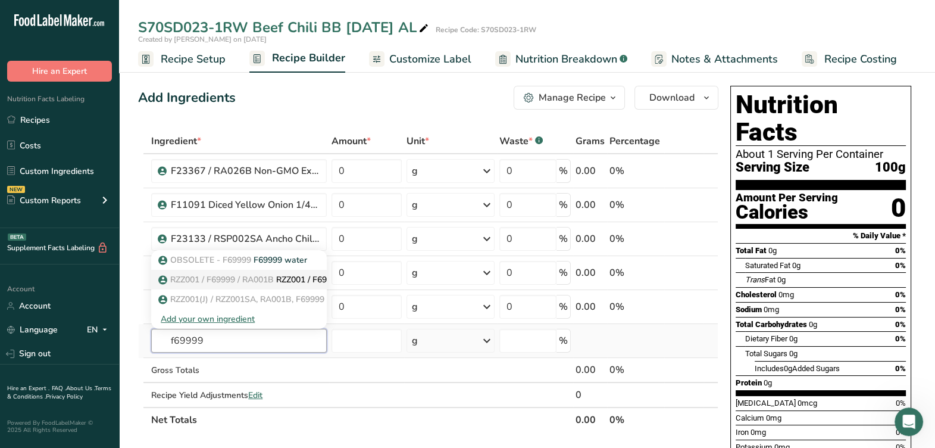
type input "f69999"
click at [244, 280] on span "RZZ001 / F69999 / RA001B" at bounding box center [222, 279] width 104 height 11
type input "RZZ001 / F69999 / RA001B / RZZ001SA Water, Tap"
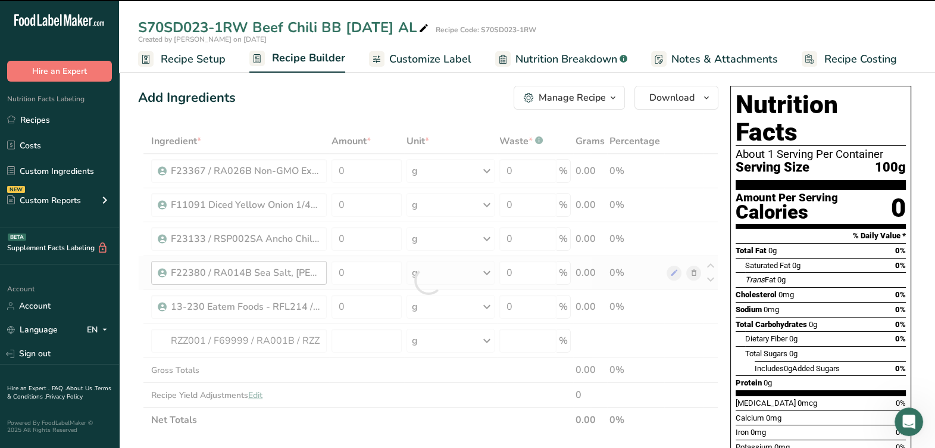
type input "0"
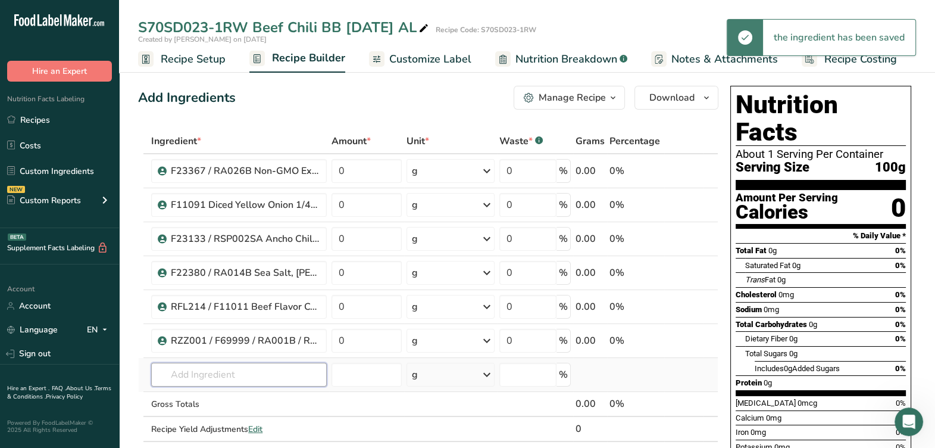
click at [221, 373] on input "text" at bounding box center [239, 374] width 176 height 24
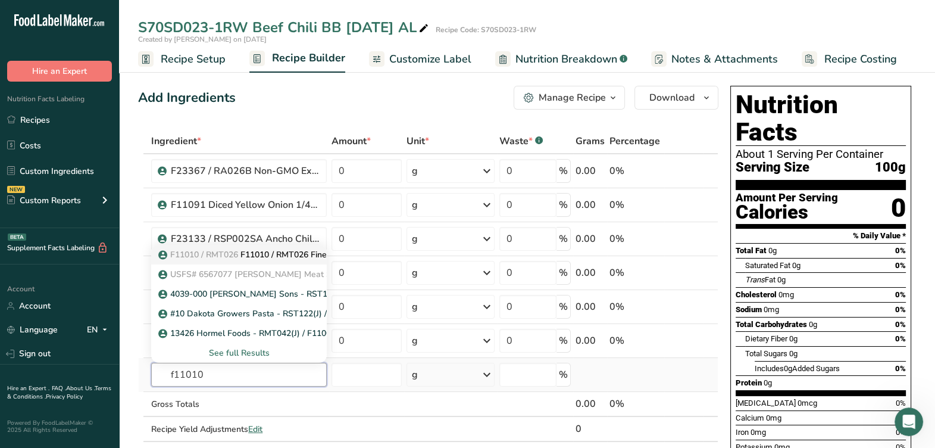
type input "f11010"
click at [267, 253] on p "F11010 / RMT026 F11010 / RMT026 Fine Grind Ground Beef 81/19, US Foods / JBS 10…" at bounding box center [346, 254] width 370 height 12
type input "F11010 / RMT026 Fine Grind Ground Beef 81/19, US Foods / JBS [DATE] AF"
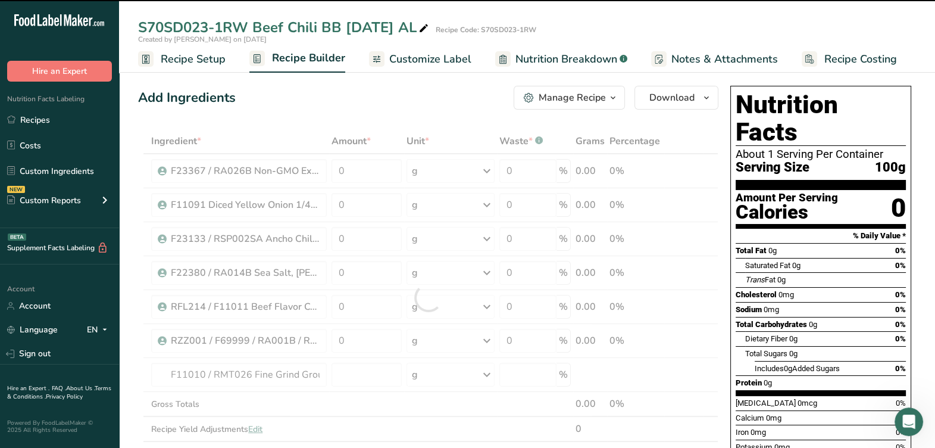
type input "0"
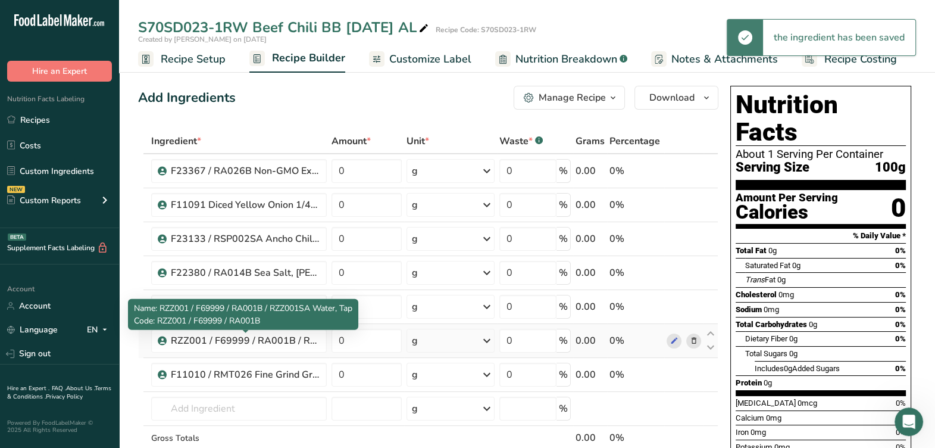
scroll to position [74, 0]
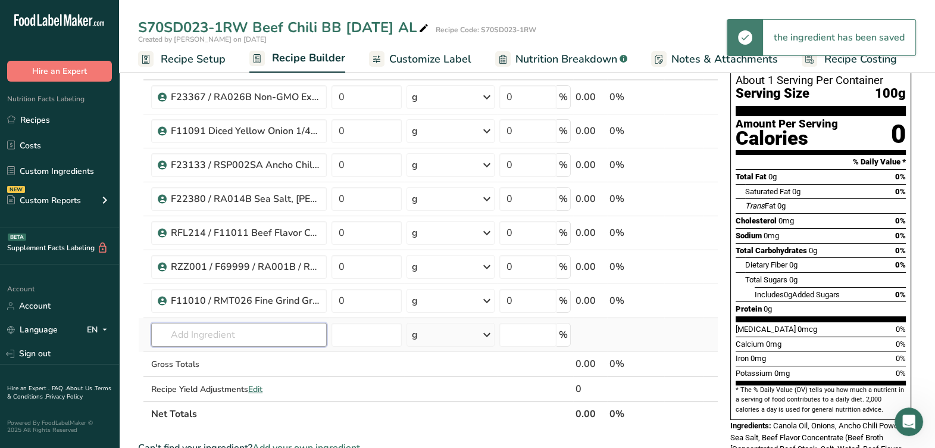
click at [267, 333] on input "text" at bounding box center [239, 335] width 176 height 24
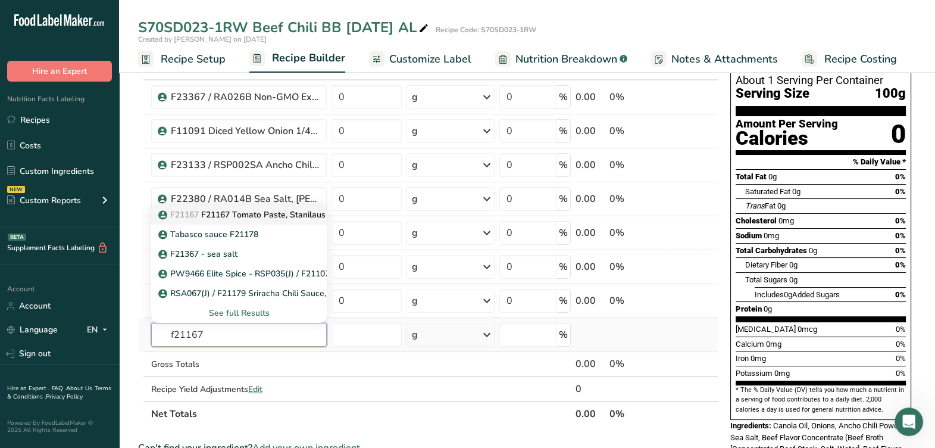
type input "f21167"
click at [264, 209] on p "F21167 F21167 Tomato Paste, Stanilaus Foods 10.09.24 AF" at bounding box center [278, 214] width 234 height 12
type input "F21167 Tomato Paste, Stanilaus Foods [DATE] AF"
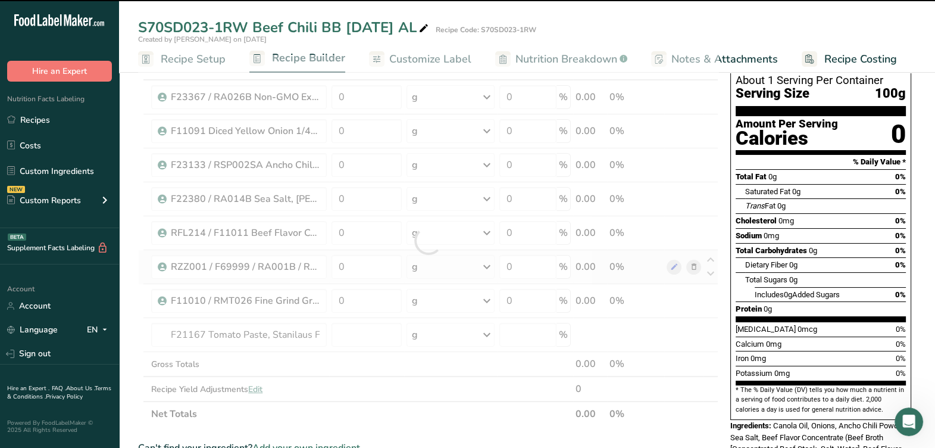
type input "0"
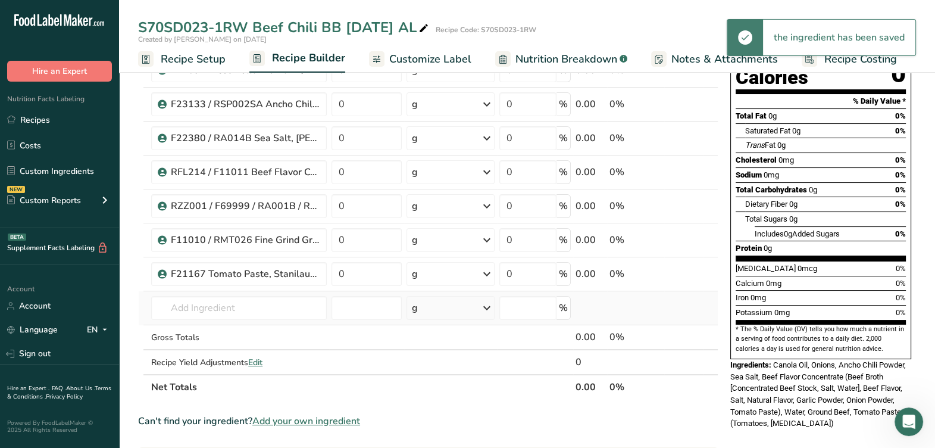
scroll to position [148, 0]
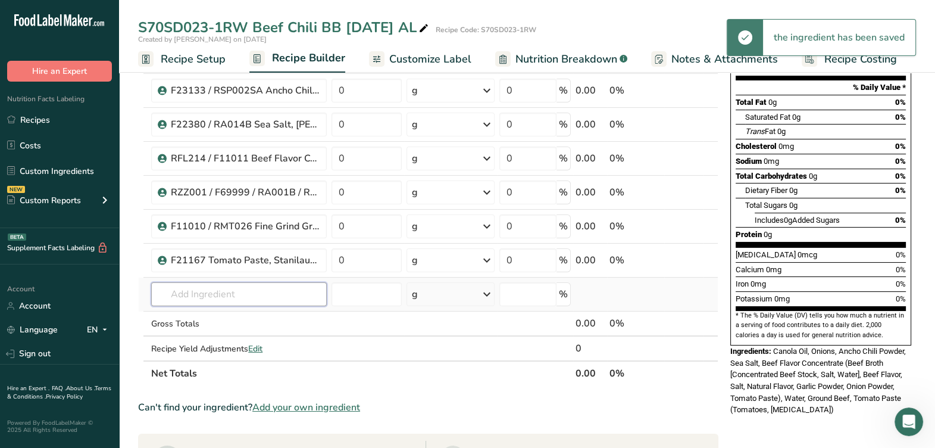
click at [256, 303] on input "text" at bounding box center [239, 294] width 176 height 24
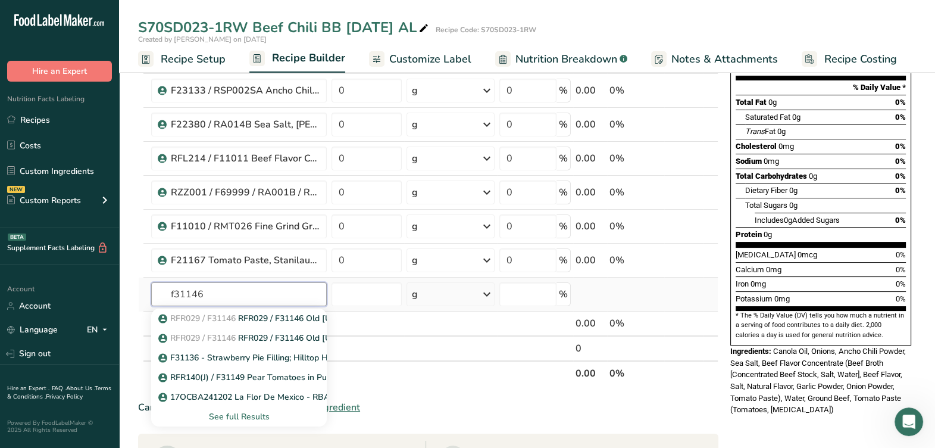
type input "f31146"
click at [256, 415] on div "See full Results" at bounding box center [239, 416] width 157 height 12
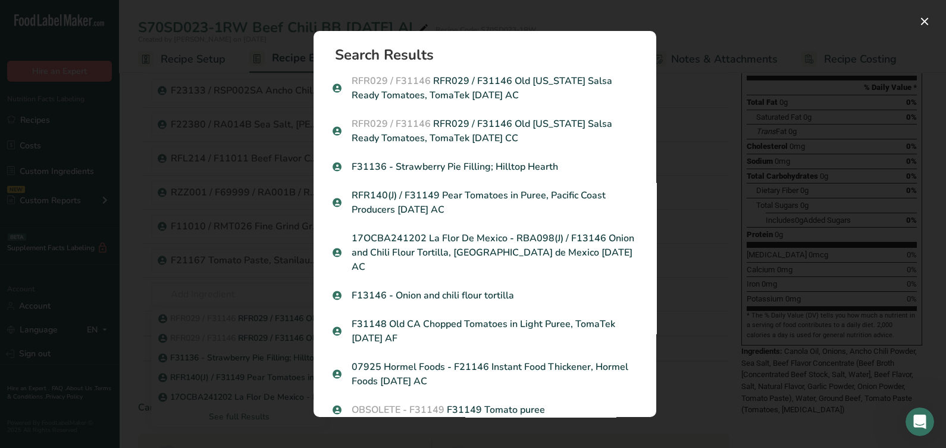
click at [571, 135] on p "RFR029 / F31146 RFR029 / F31146 Old California Salsa Ready Tomatoes, TomaTek 05…" at bounding box center [485, 131] width 305 height 29
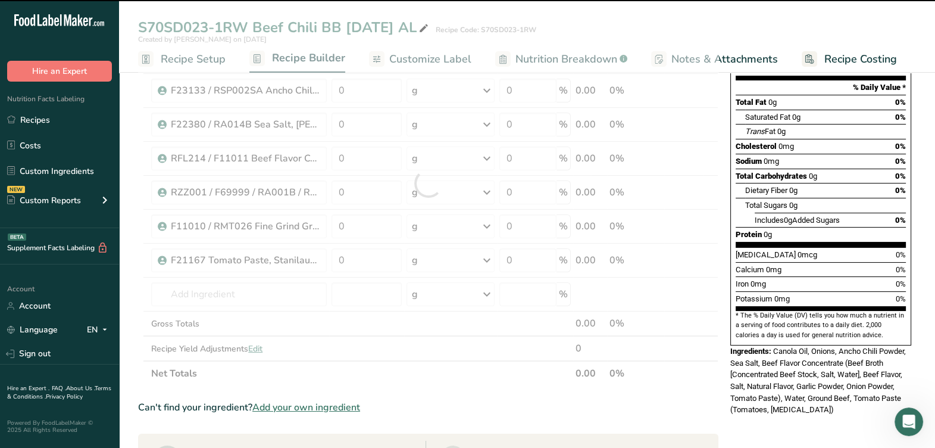
type input "0"
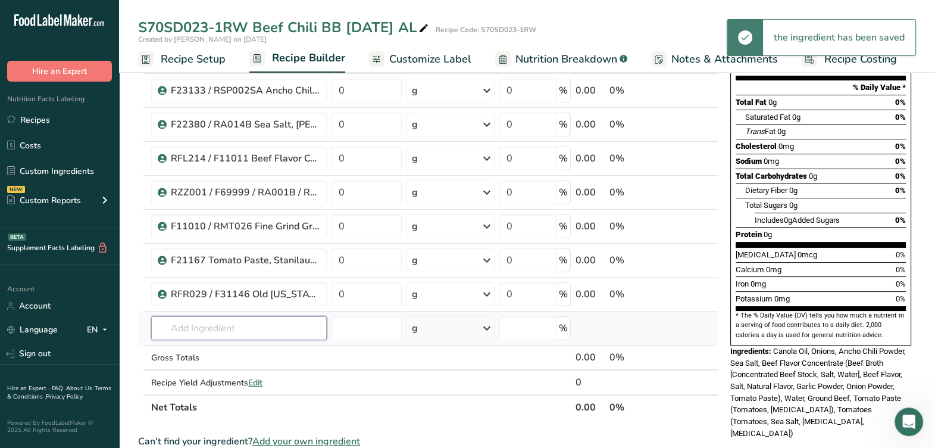
click at [233, 324] on input "text" at bounding box center [239, 328] width 176 height 24
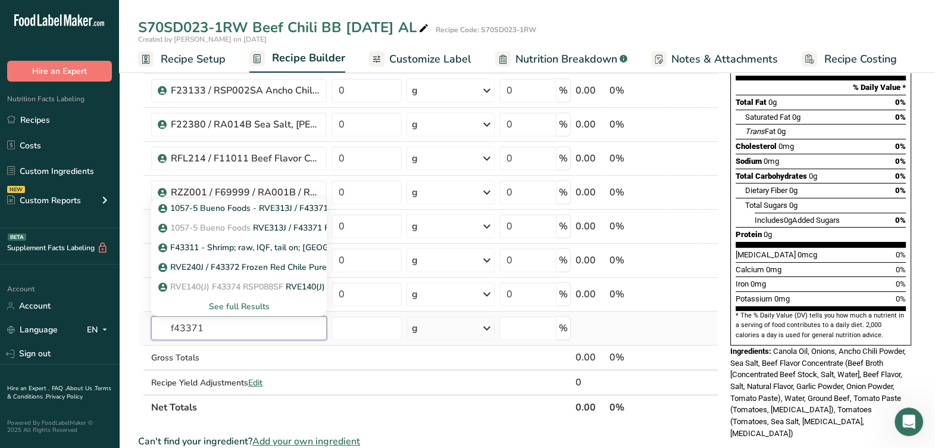
type input "f43371"
click at [239, 305] on div "See full Results" at bounding box center [239, 306] width 157 height 12
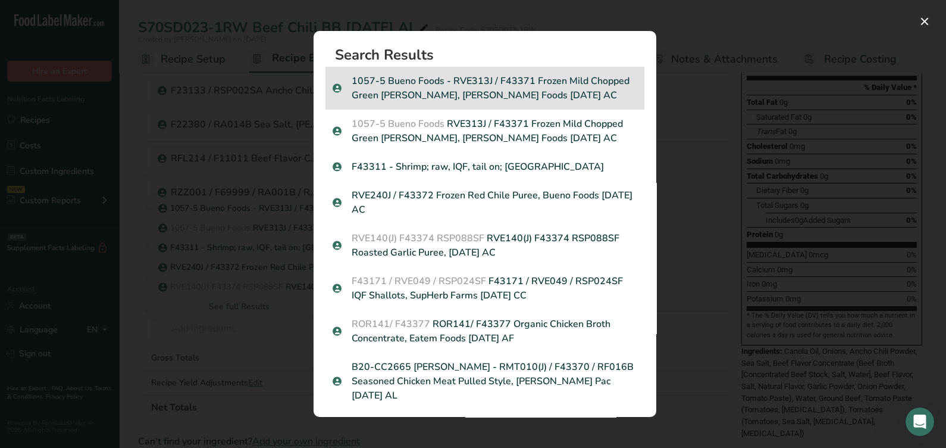
click at [561, 95] on p "1057-5 Bueno Foods - RVE313J / F43371 Frozen Mild Chopped Green Chiles, Bueno F…" at bounding box center [485, 88] width 305 height 29
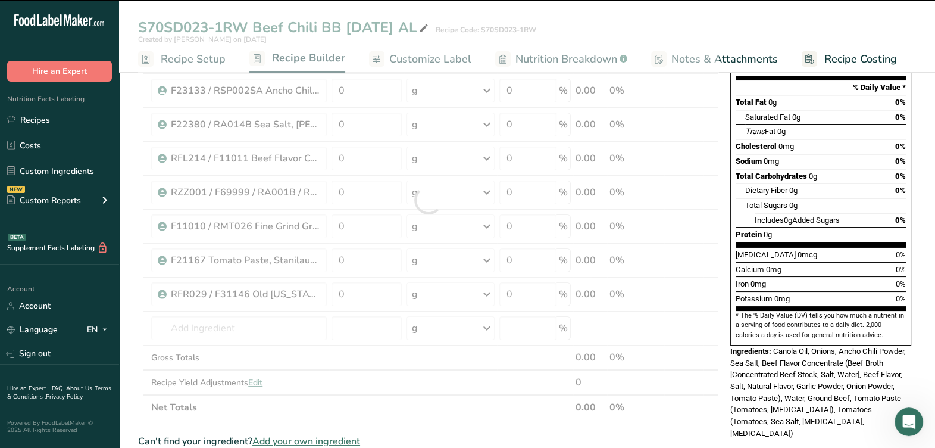
type input "0"
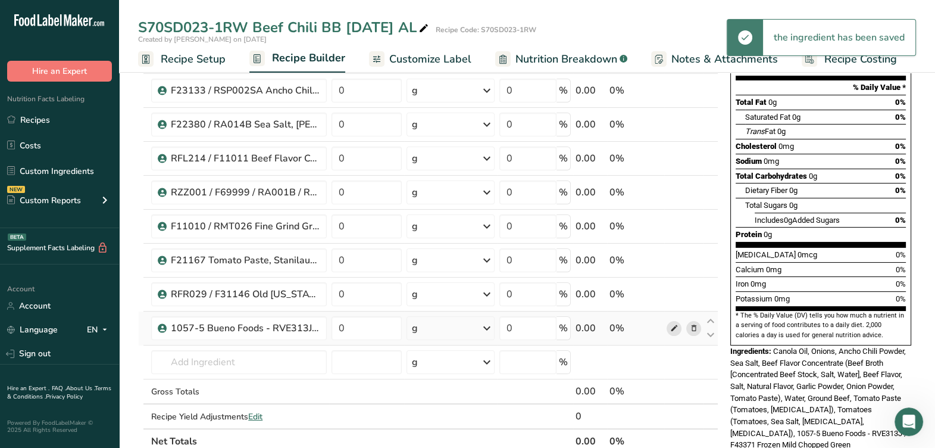
click at [671, 325] on icon at bounding box center [674, 328] width 8 height 12
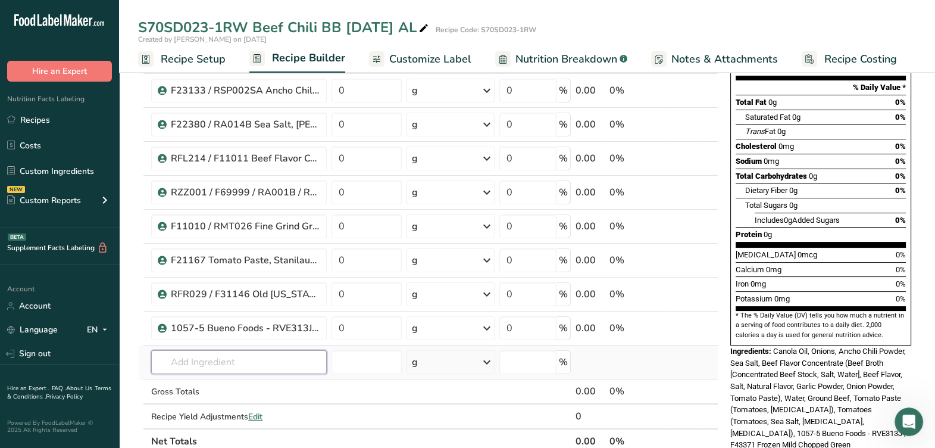
click at [267, 355] on input "text" at bounding box center [239, 362] width 176 height 24
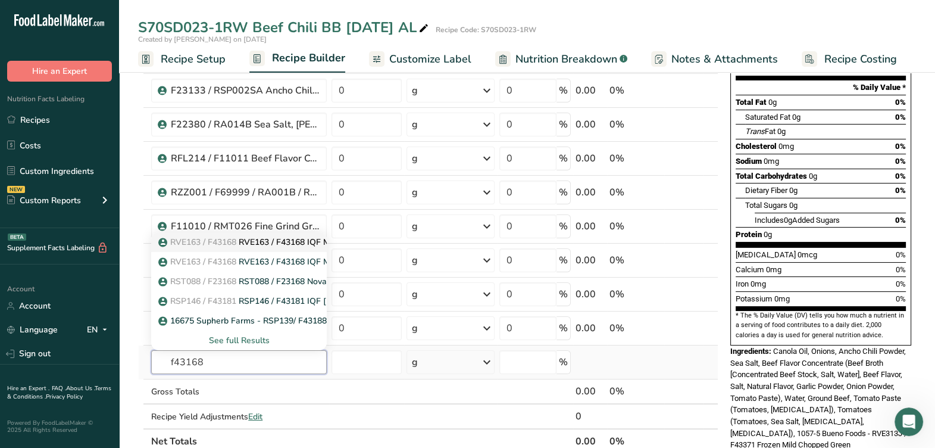
type input "f43168"
click at [262, 236] on p "RVE163 / F43168 RVE163 / F43168 IQF Minced Garlic, Supherb Farms 09-30-22 CC" at bounding box center [321, 242] width 320 height 12
type input "RVE163 / F43168 IQF Minced Garlic, Supherb Farms [DATE] CC"
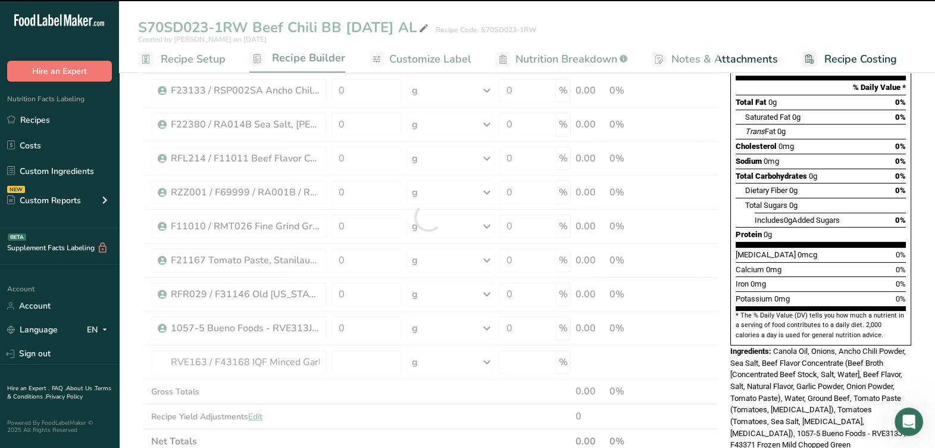
type input "0"
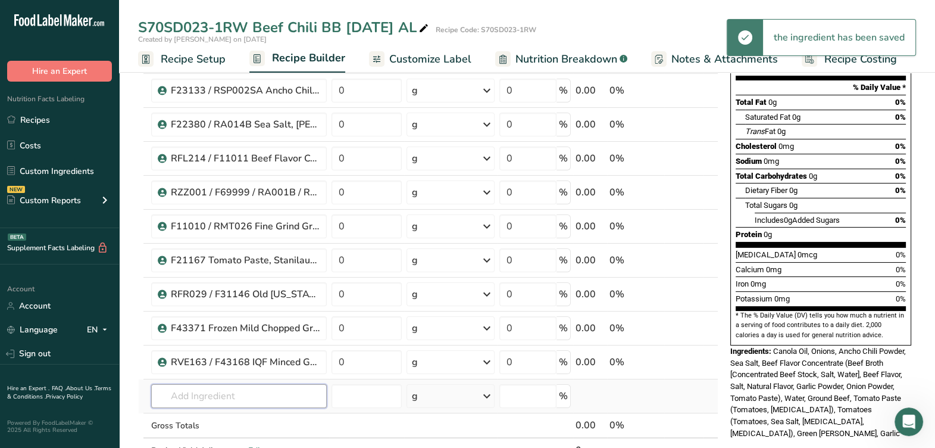
click at [264, 395] on input "text" at bounding box center [239, 396] width 176 height 24
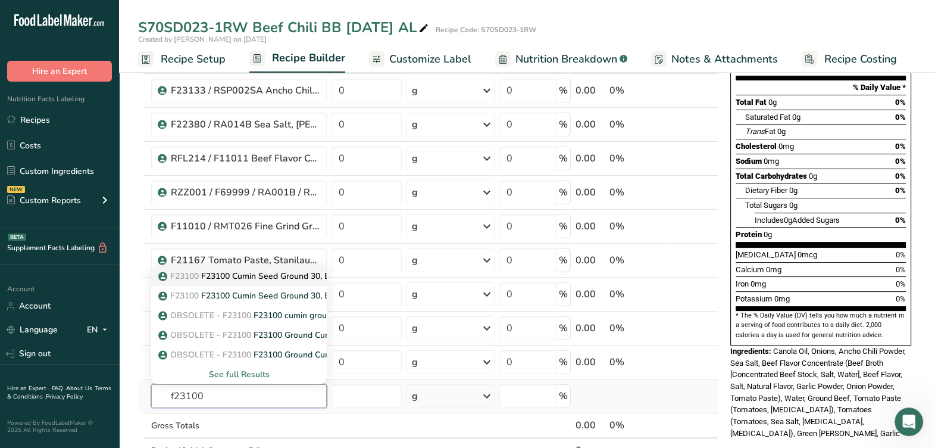
type input "f23100"
click at [301, 270] on p "F23100 F23100 Cumin Seed Ground 30, Elite Spice 1-1-24 AL" at bounding box center [284, 276] width 247 height 12
type input "F23100 Cumin Seed Ground 30, Elite Spice [DATE] AL"
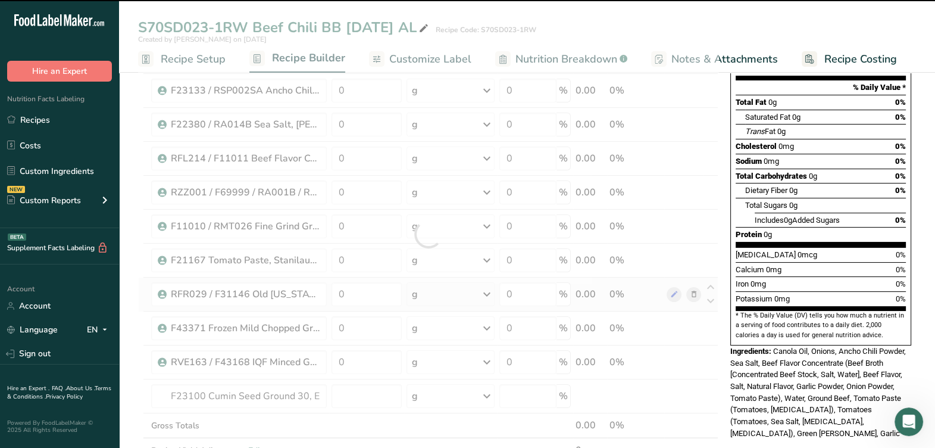
type input "0"
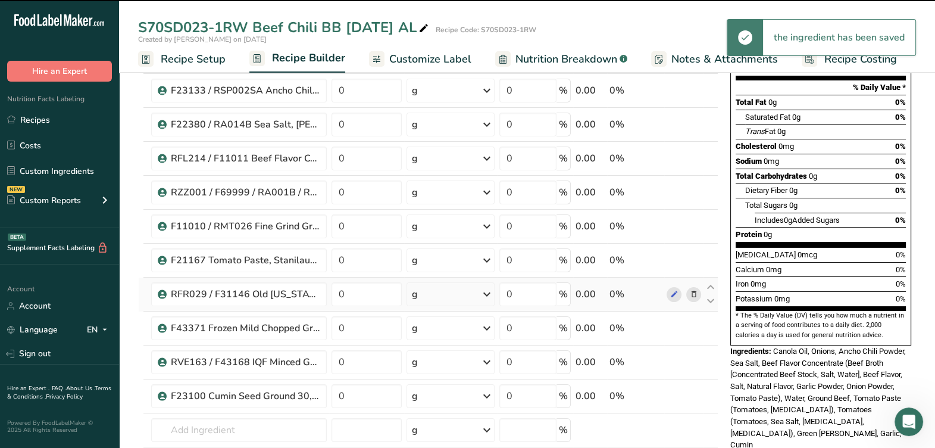
scroll to position [223, 0]
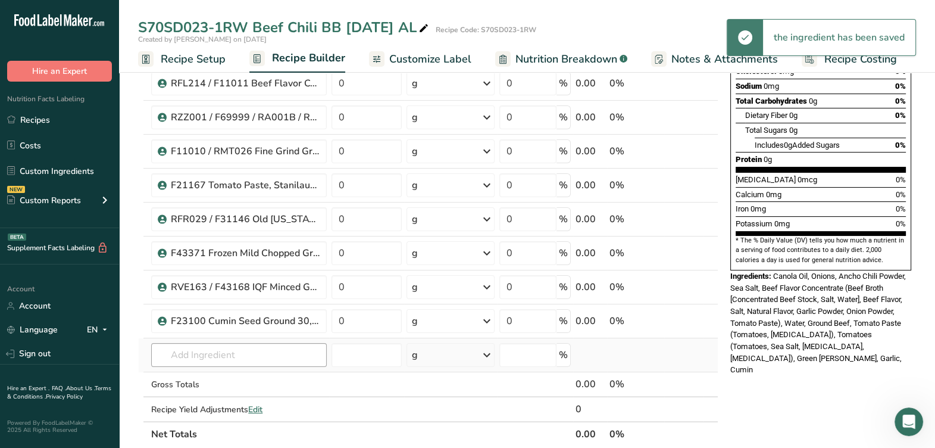
click at [272, 365] on td "F23100 F23100 Cumin Seed Ground 30, Elite Spice 1-1-24 AL F23100 F23100 Cumin S…" at bounding box center [239, 355] width 180 height 34
click at [271, 357] on input "text" at bounding box center [239, 355] width 176 height 24
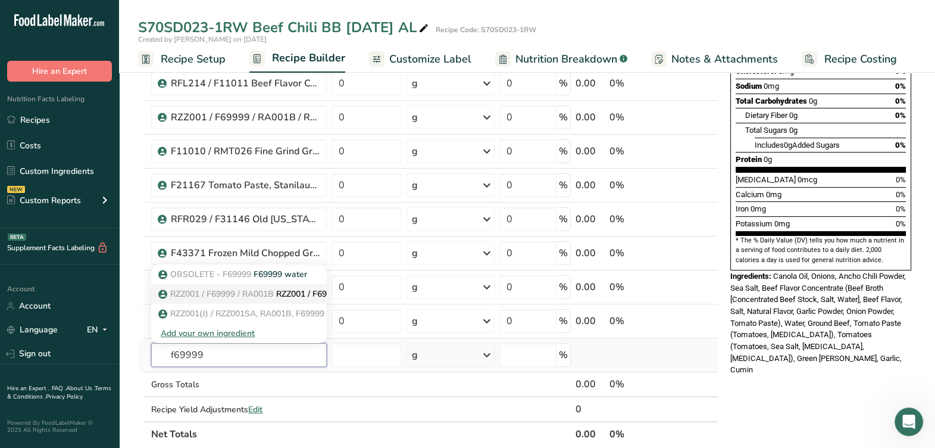
type input "f69999"
click at [260, 295] on span "RZZ001 / F69999 / RA001B" at bounding box center [222, 293] width 104 height 11
type input "RZZ001 / F69999 / RA001B / RZZ001SA Water, Tap"
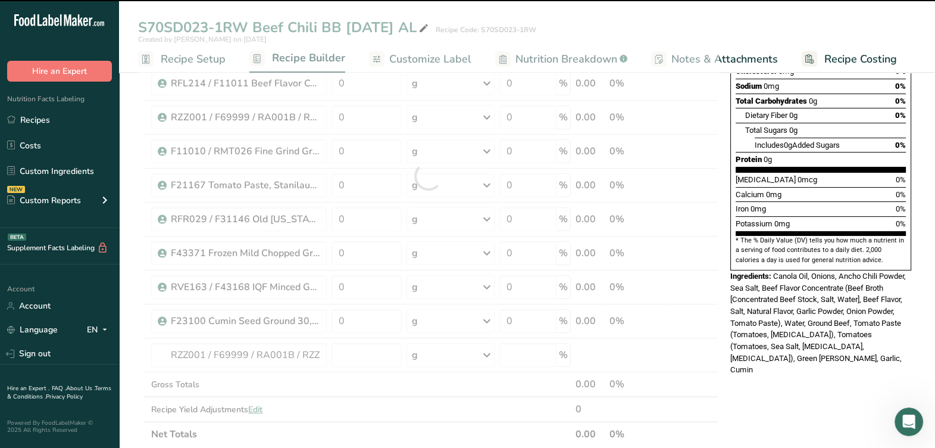
type input "0"
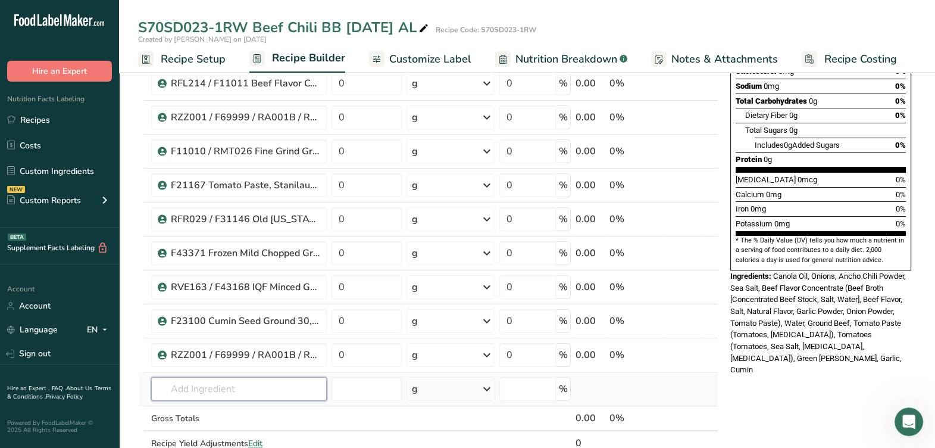
click at [236, 392] on input "text" at bounding box center [239, 389] width 176 height 24
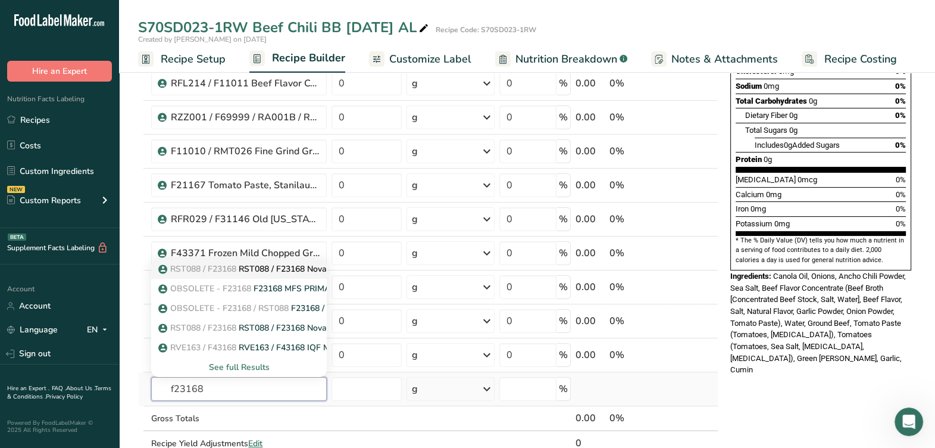
type input "f23168"
click at [253, 262] on p "RST088 / F23168 RST088 / F23168 Novation Prima 300, Ingredion 6-19-23 AL" at bounding box center [313, 268] width 305 height 12
type input "RST088 / F23168 Novation Prima 300, Ingredion [DATE] AL"
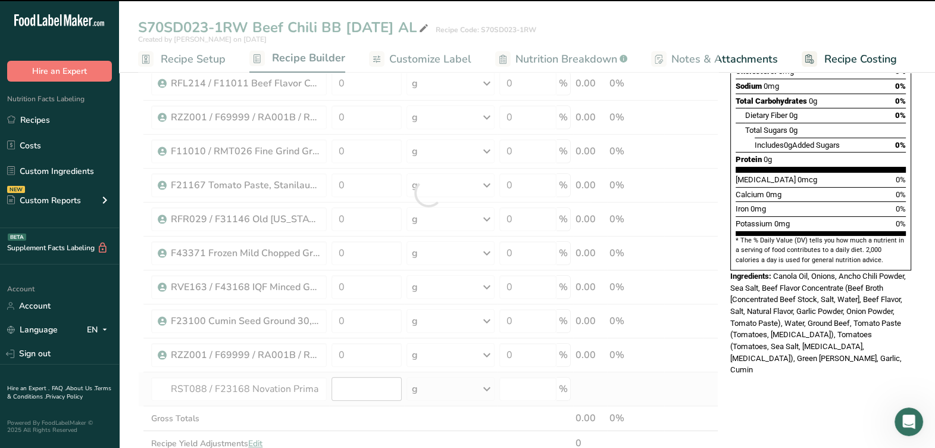
type input "0"
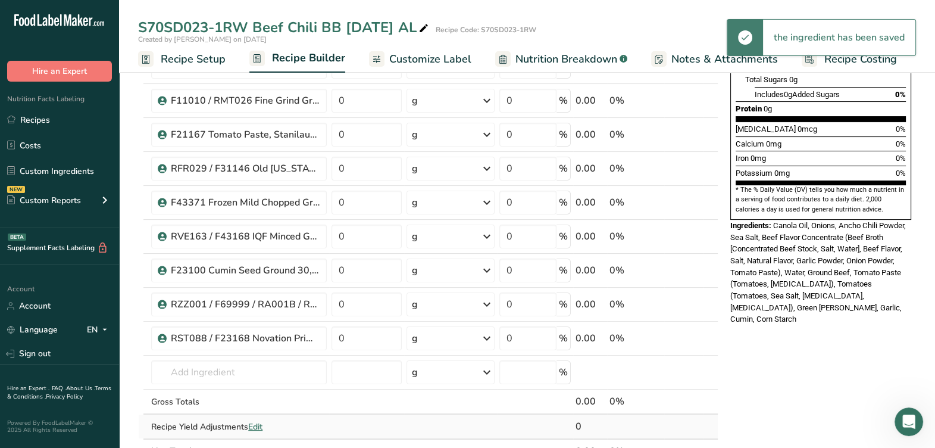
scroll to position [297, 0]
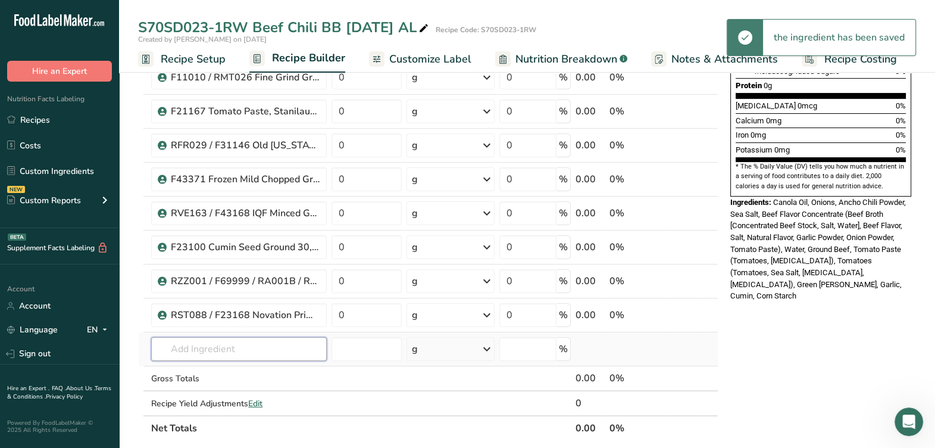
click at [258, 348] on input "text" at bounding box center [239, 349] width 176 height 24
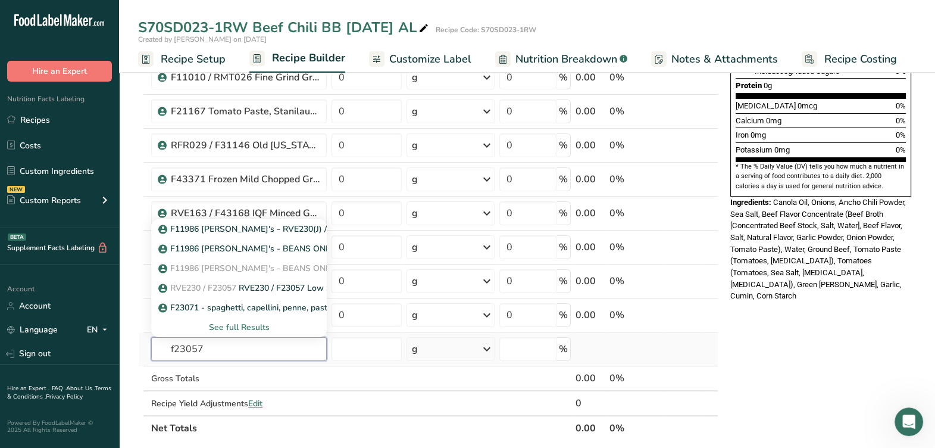
type input "f23057"
click at [252, 327] on div "See full Results" at bounding box center [239, 327] width 157 height 12
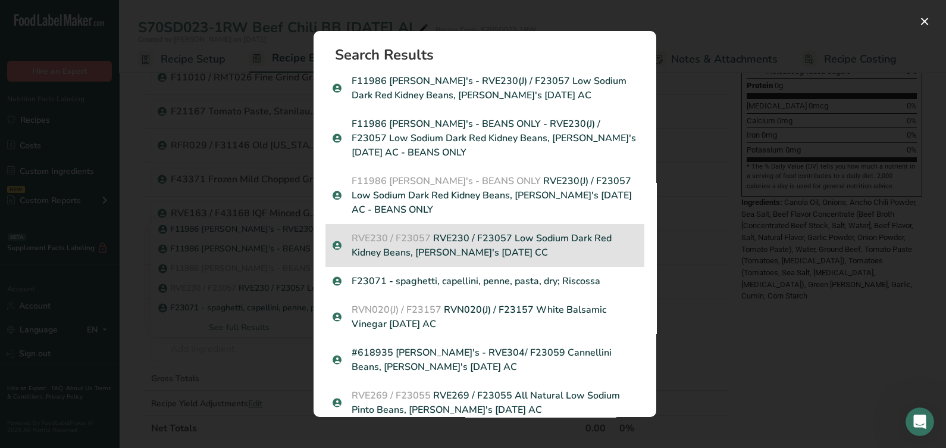
click at [514, 247] on p "RVE230 / F23057 RVE230 / F23057 Low Sodium Dark Red Kidney Beans, Furmano's 5-2…" at bounding box center [485, 245] width 305 height 29
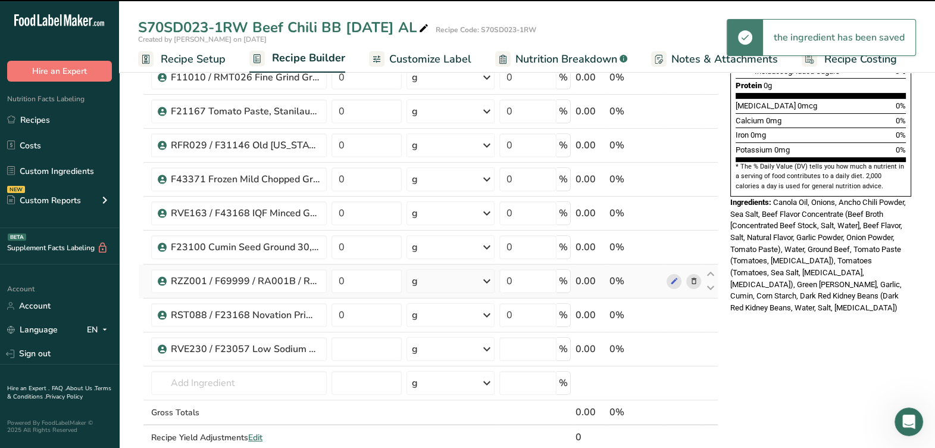
type input "0"
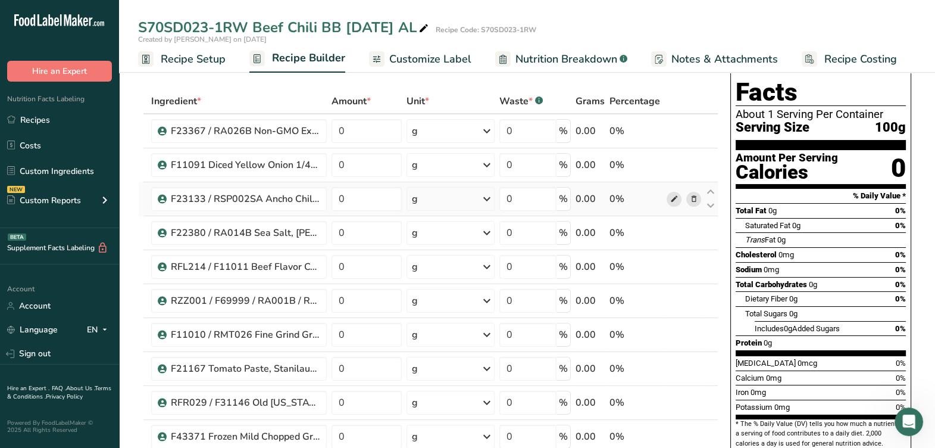
scroll to position [0, 0]
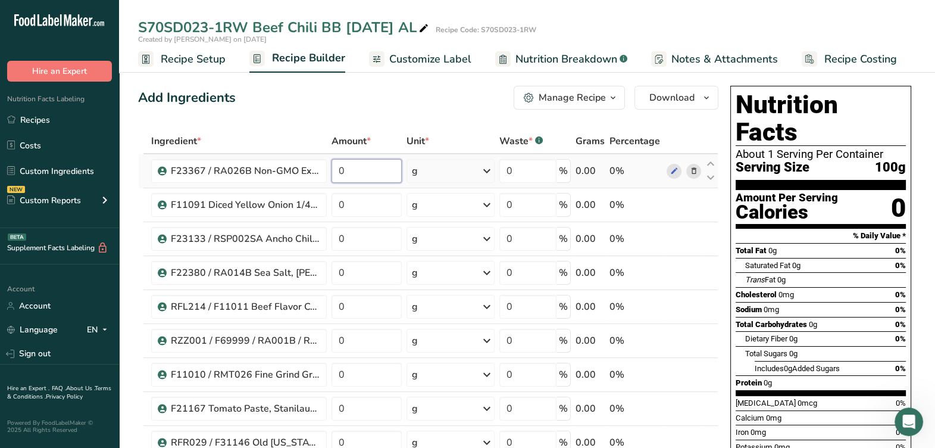
click at [369, 177] on input "0" at bounding box center [367, 171] width 70 height 24
type input "1.5"
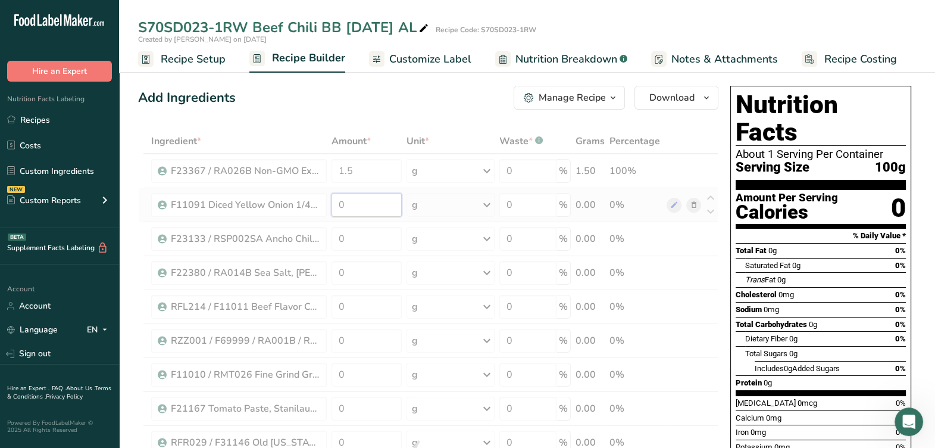
click at [365, 196] on div "Ingredient * Amount * Unit * Waste * .a-a{fill:#347362;}.b-a{fill:#fff;} Grams …" at bounding box center [428, 450] width 580 height 643
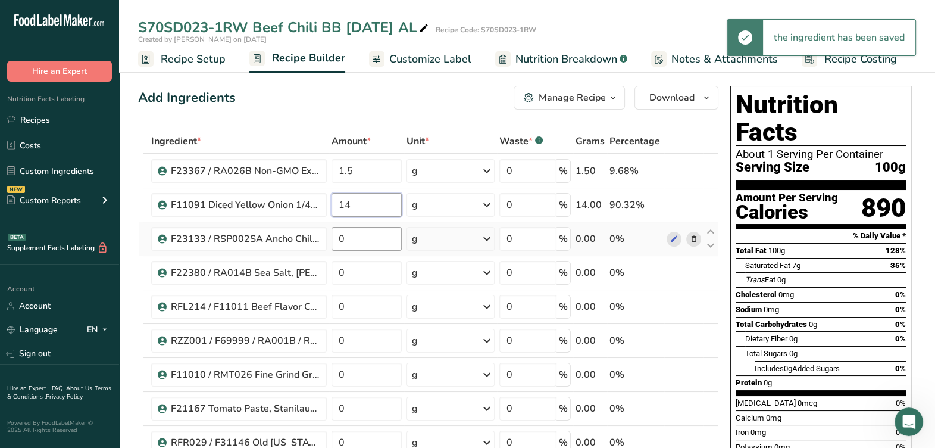
type input "14"
click at [390, 241] on div "Ingredient * Amount * Unit * Waste * .a-a{fill:#347362;}.b-a{fill:#fff;} Grams …" at bounding box center [428, 450] width 580 height 643
type input "2.2"
click at [382, 265] on div "Ingredient * Amount * Unit * Waste * .a-a{fill:#347362;}.b-a{fill:#fff;} Grams …" at bounding box center [428, 450] width 580 height 643
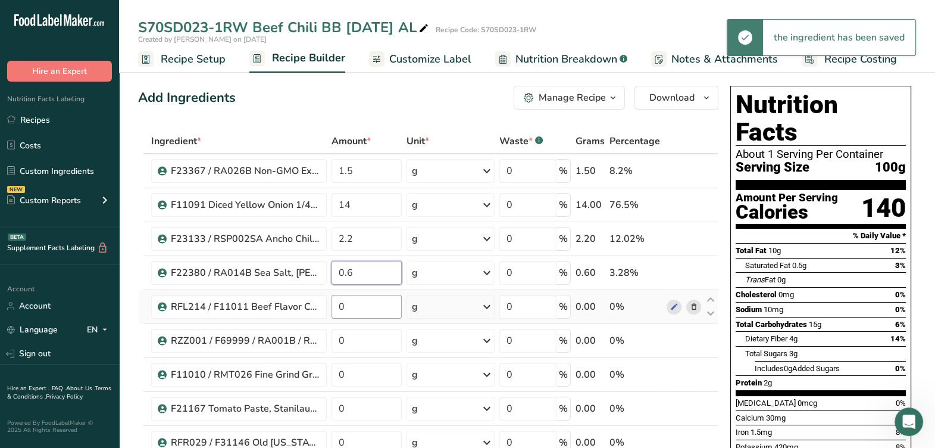
type input "0.6"
click at [382, 305] on div "Ingredient * Amount * Unit * Waste * .a-a{fill:#347362;}.b-a{fill:#fff;} Grams …" at bounding box center [428, 450] width 580 height 643
type input "0.5"
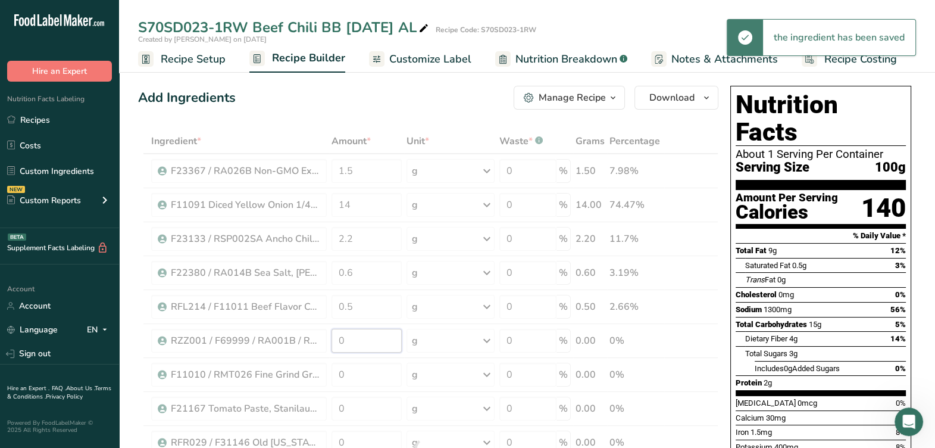
click at [367, 341] on div "Ingredient * Amount * Unit * Waste * .a-a{fill:#347362;}.b-a{fill:#fff;} Grams …" at bounding box center [428, 450] width 580 height 643
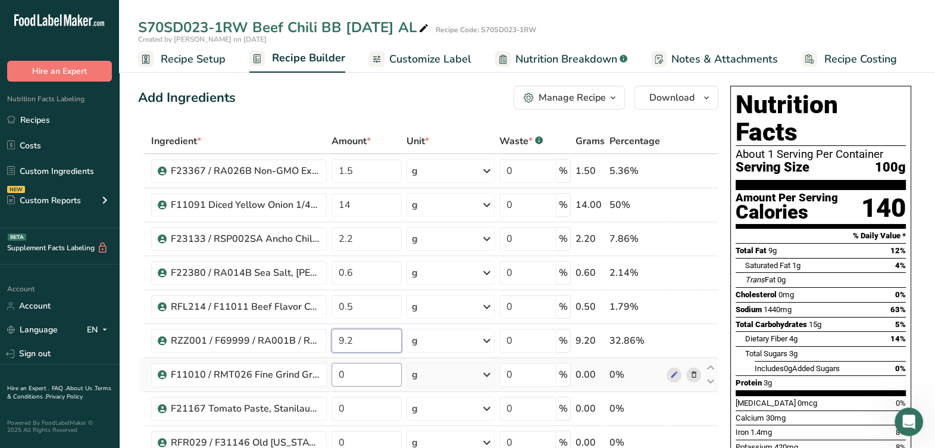
type input "9.2"
click at [374, 363] on div "Ingredient * Amount * Unit * Waste * .a-a{fill:#347362;}.b-a{fill:#fff;} Grams …" at bounding box center [428, 450] width 580 height 643
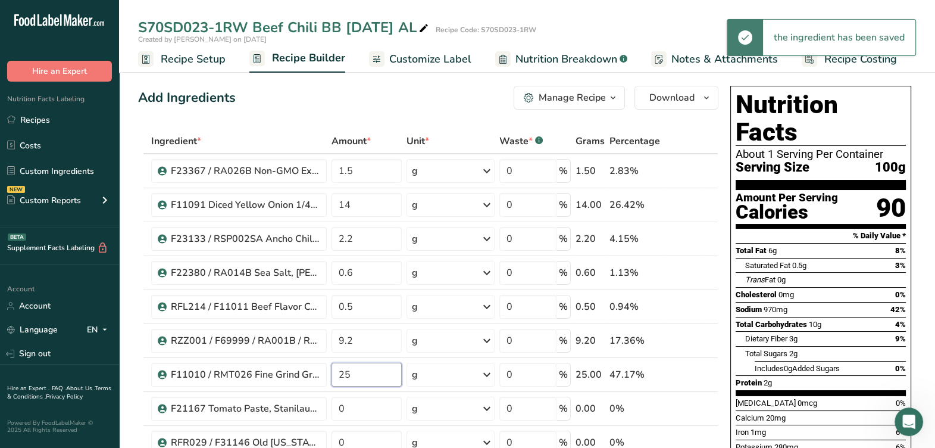
type input "25"
click at [826, 272] on div "Trans Fat 0g" at bounding box center [825, 279] width 161 height 15
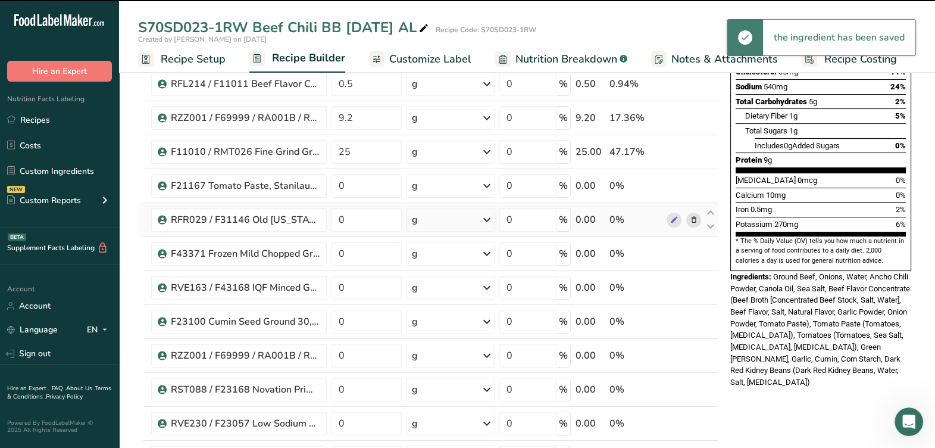
scroll to position [223, 0]
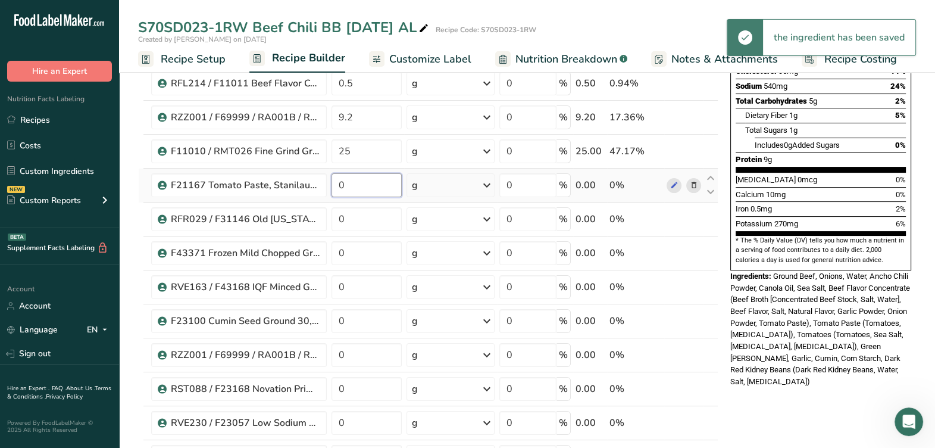
click at [365, 187] on input "0" at bounding box center [367, 185] width 70 height 24
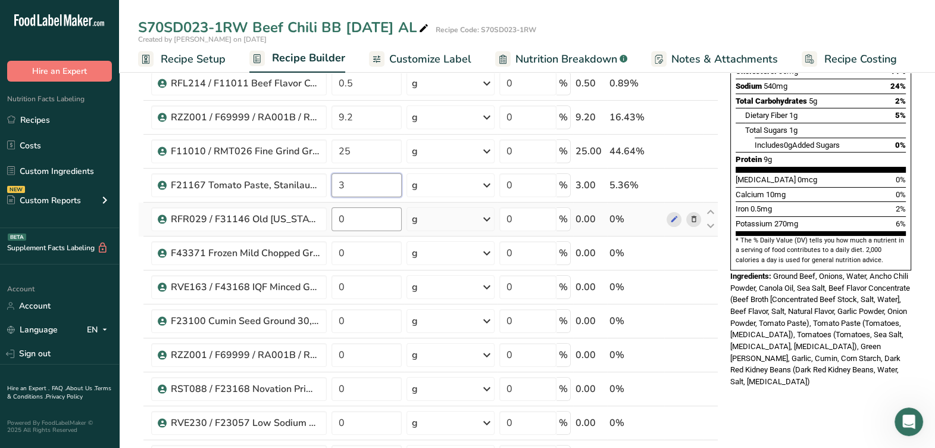
type input "3"
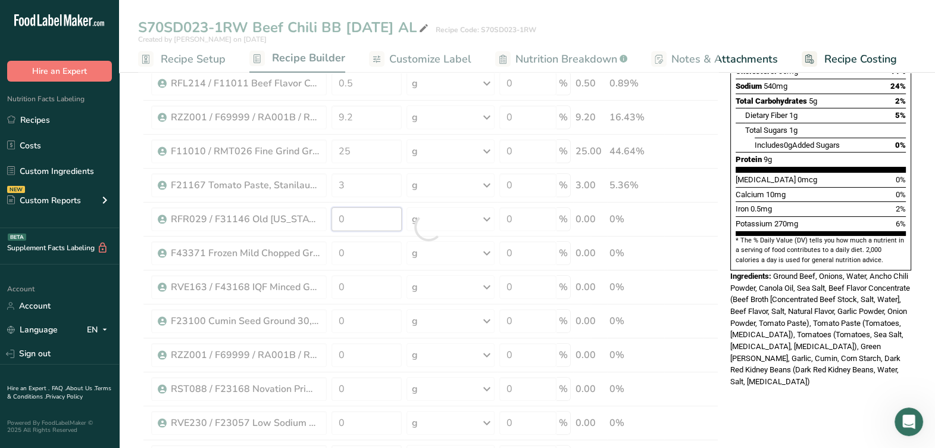
click at [370, 211] on div "Ingredient * Amount * Unit * Waste * .a-a{fill:#347362;}.b-a{fill:#fff;} Grams …" at bounding box center [428, 226] width 580 height 643
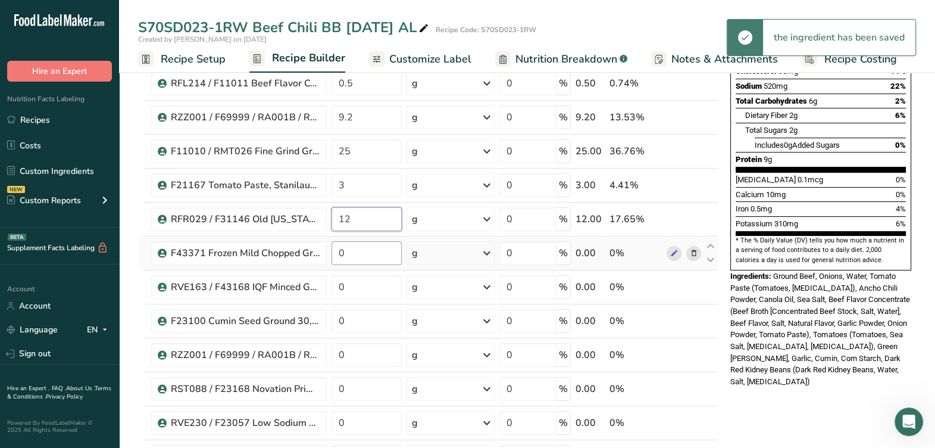
type input "12"
click at [383, 246] on div "Ingredient * Amount * Unit * Waste * .a-a{fill:#347362;}.b-a{fill:#fff;} Grams …" at bounding box center [428, 226] width 580 height 643
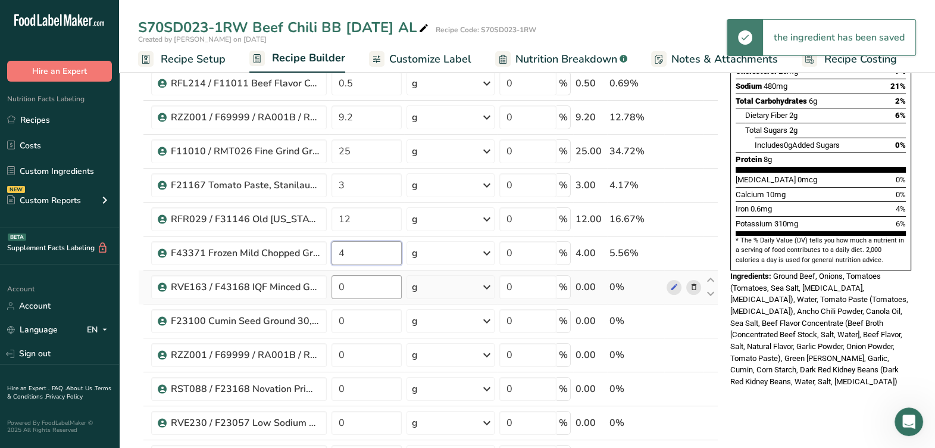
type input "4"
click at [381, 281] on div "Ingredient * Amount * Unit * Waste * .a-a{fill:#347362;}.b-a{fill:#fff;} Grams …" at bounding box center [428, 226] width 580 height 643
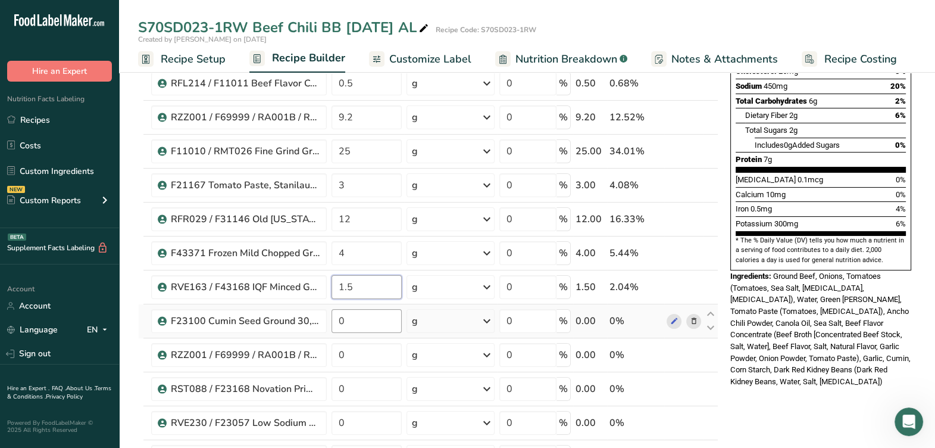
type input "1.5"
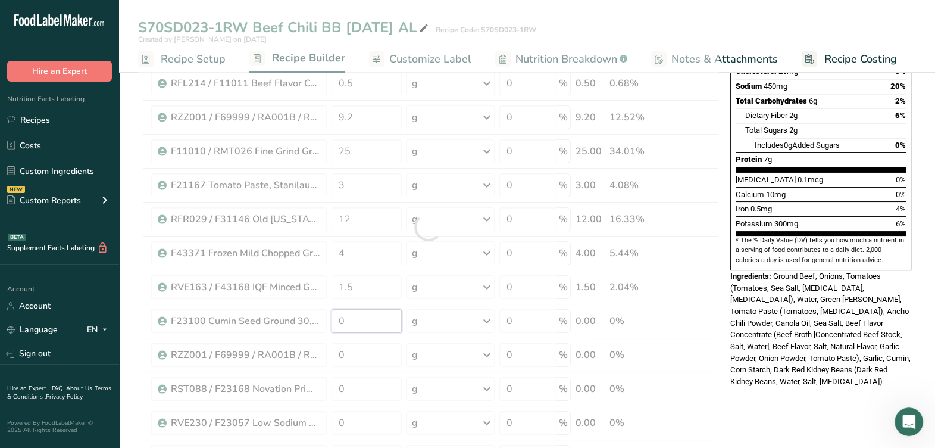
click at [374, 316] on div "Ingredient * Amount * Unit * Waste * .a-a{fill:#347362;}.b-a{fill:#fff;} Grams …" at bounding box center [428, 226] width 580 height 643
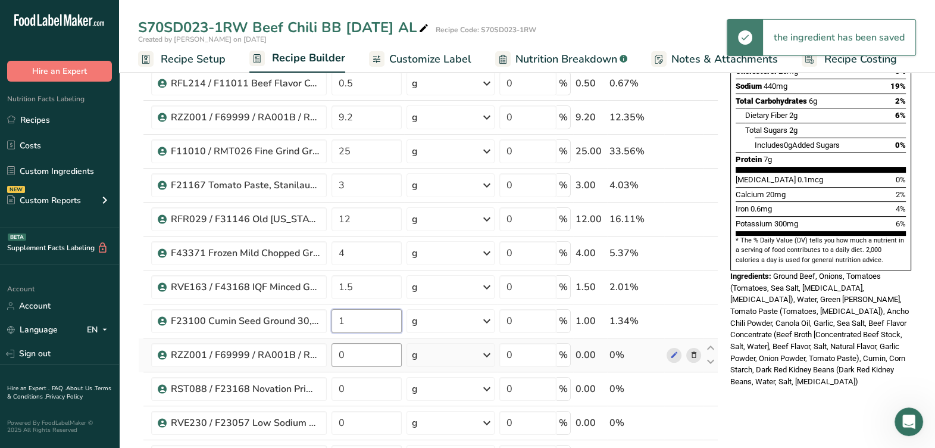
type input "1"
click at [381, 352] on div "Ingredient * Amount * Unit * Waste * .a-a{fill:#347362;}.b-a{fill:#fff;} Grams …" at bounding box center [428, 226] width 580 height 643
type input "2"
click at [367, 382] on div "Ingredient * Amount * Unit * Waste * .a-a{fill:#347362;}.b-a{fill:#fff;} Grams …" at bounding box center [428, 226] width 580 height 643
type input "1"
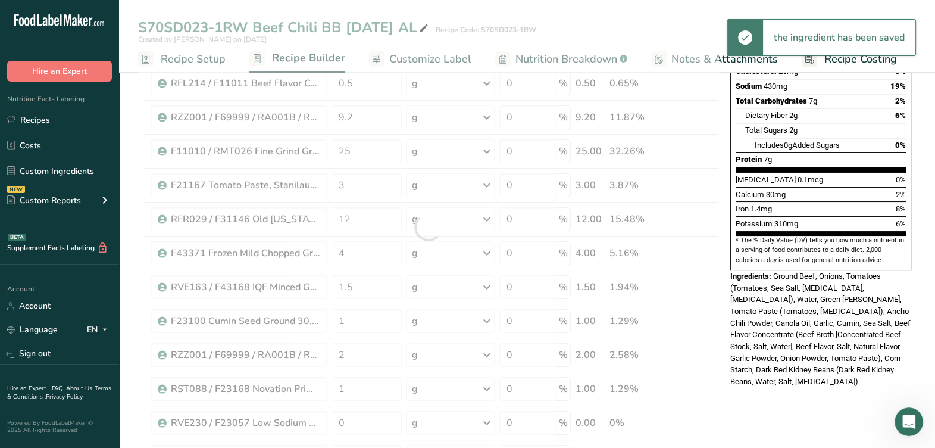
click at [851, 271] on span "Ground Beef, Onions, Tomatoes (Tomatoes, Sea Salt, Calcium Chloride, Citric Aci…" at bounding box center [820, 328] width 180 height 114
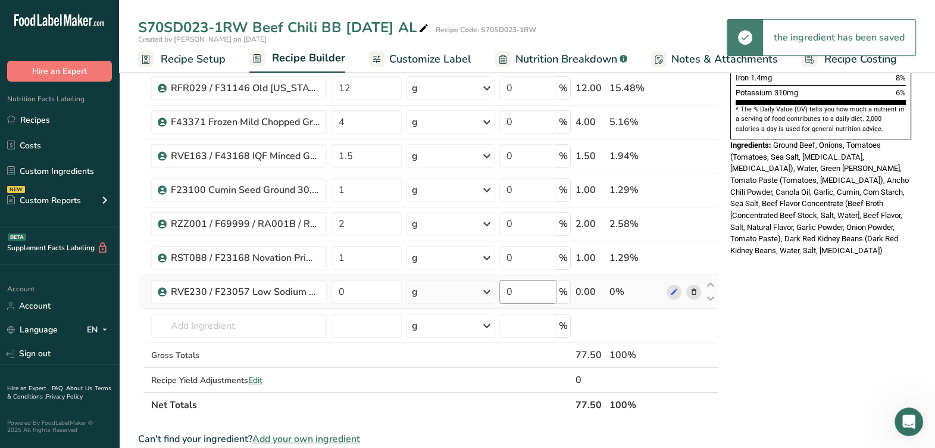
scroll to position [372, 0]
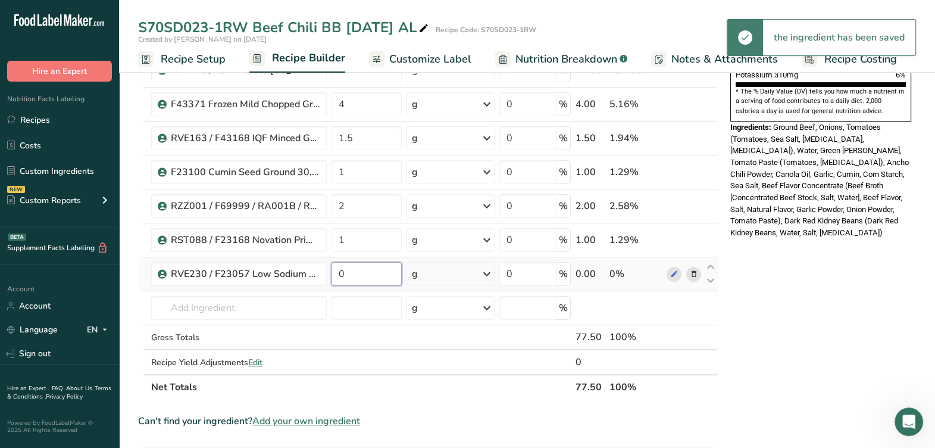
click at [345, 271] on input "0" at bounding box center [367, 274] width 70 height 24
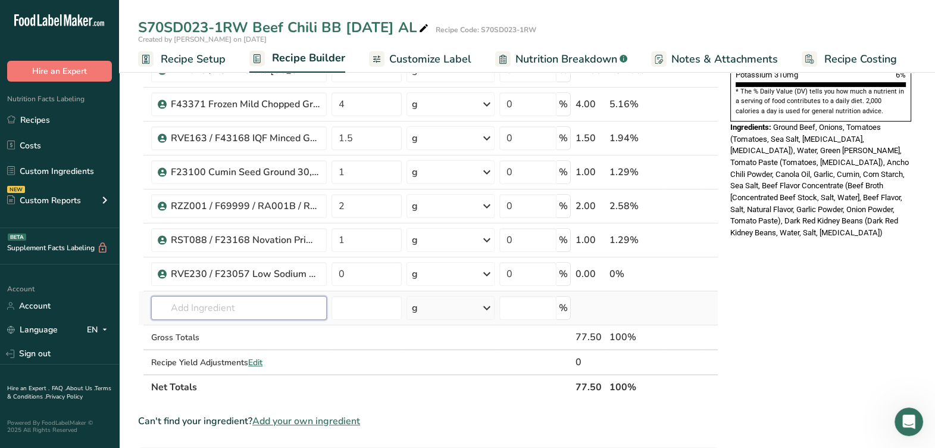
click at [282, 302] on div "Ingredient * Amount * Unit * Waste * .a-a{fill:#347362;}.b-a{fill:#fff;} Grams …" at bounding box center [428, 78] width 580 height 643
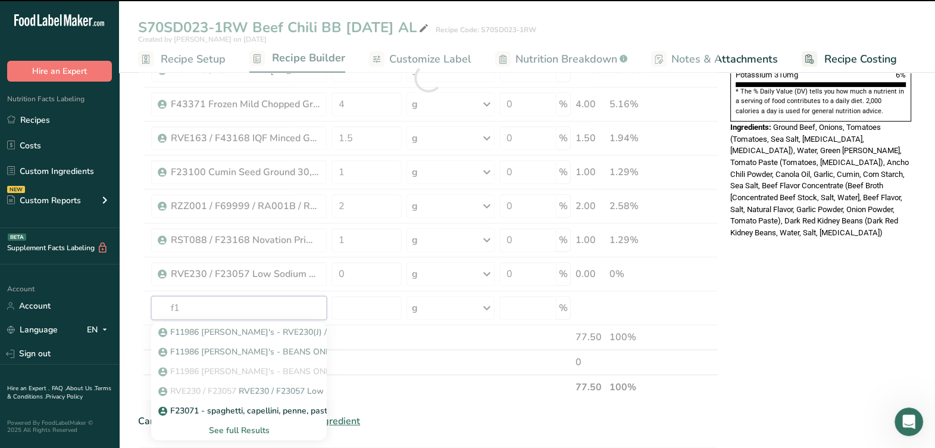
type input "f12"
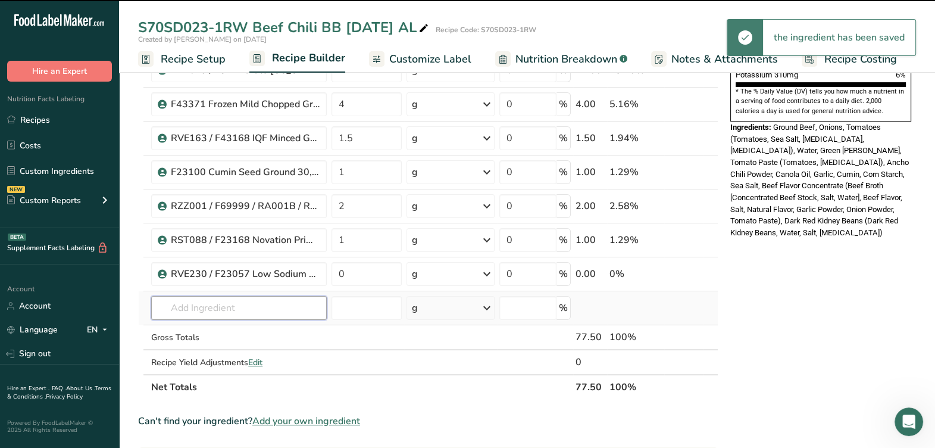
type input "3"
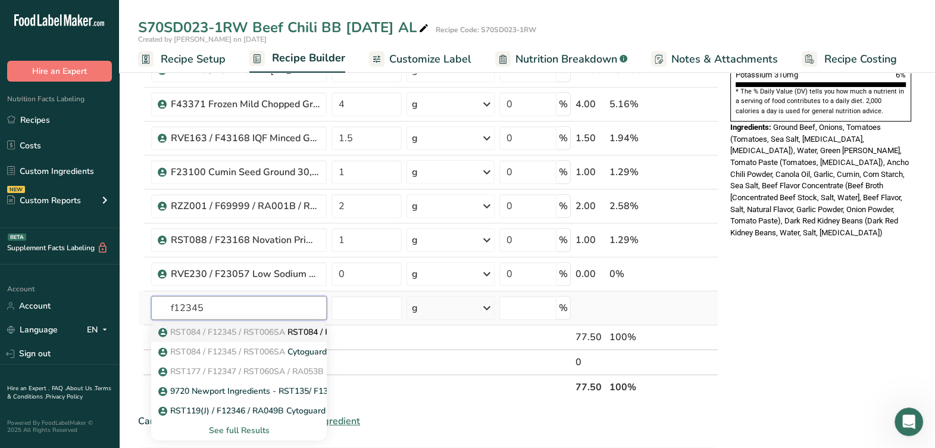
type input "RST084 / F12345 / RST006SA CytoGuard Stat-N Plus, A&B [DATE] CC"
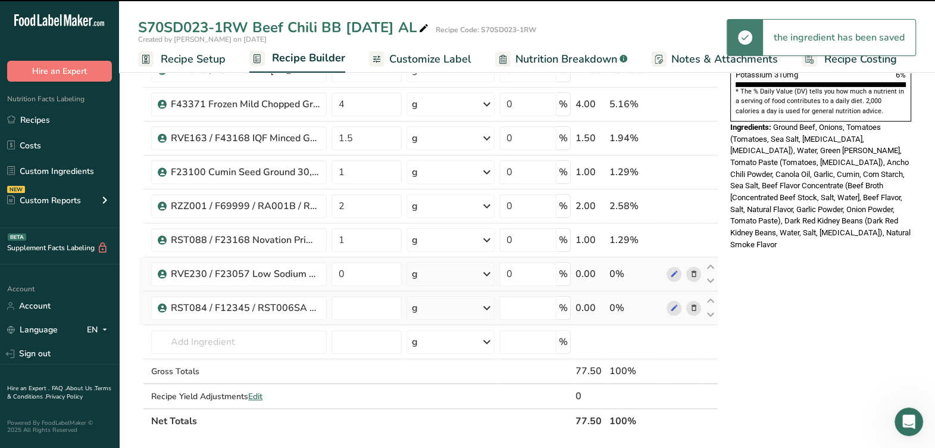
type input "0"
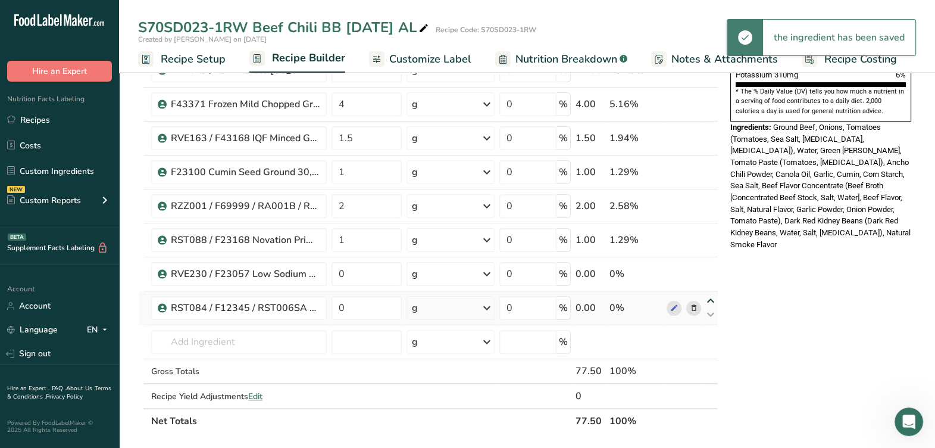
click at [712, 301] on icon at bounding box center [711, 300] width 14 height 9
click at [387, 274] on input "0" at bounding box center [367, 274] width 70 height 24
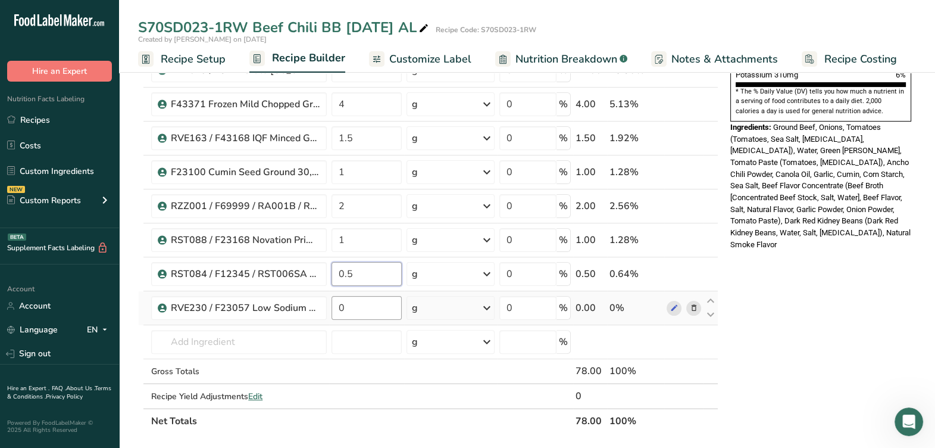
type input "0.5"
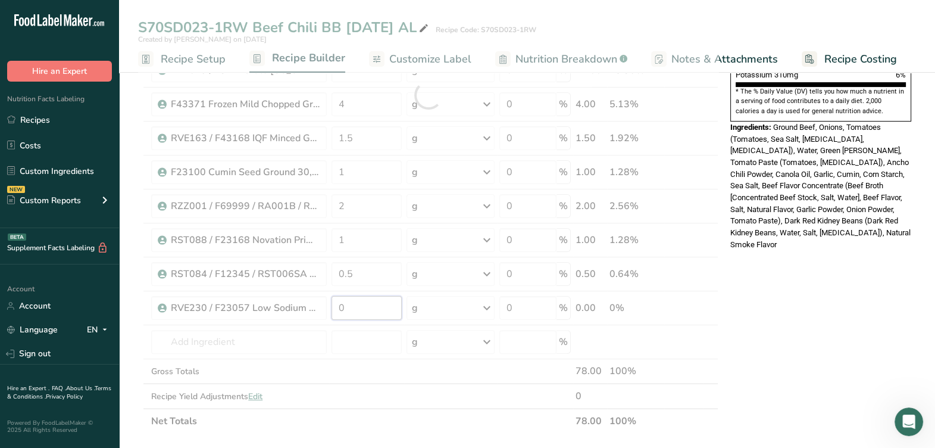
click at [386, 301] on div "Ingredient * Amount * Unit * Waste * .a-a{fill:#347362;}.b-a{fill:#fff;} Grams …" at bounding box center [428, 95] width 580 height 677
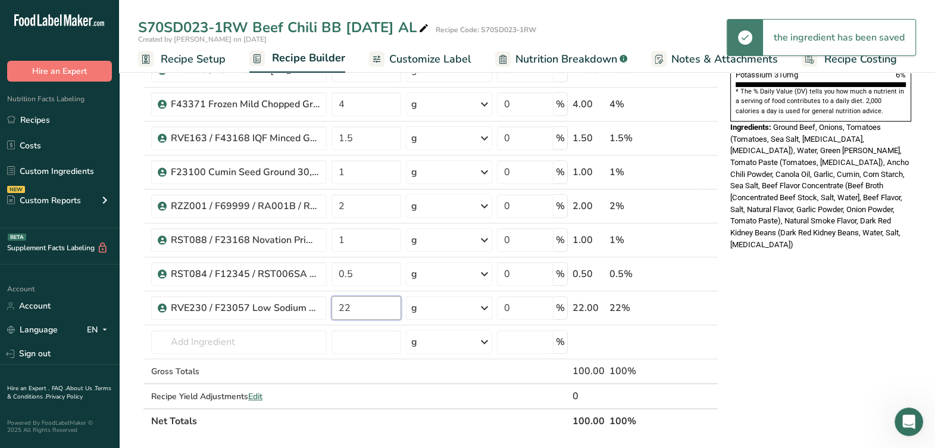
type input "22"
click at [870, 273] on div "Nutrition Facts About 1 Serving Per Container Serving Size 100g Amount Per Serv…" at bounding box center [821, 288] width 190 height 1158
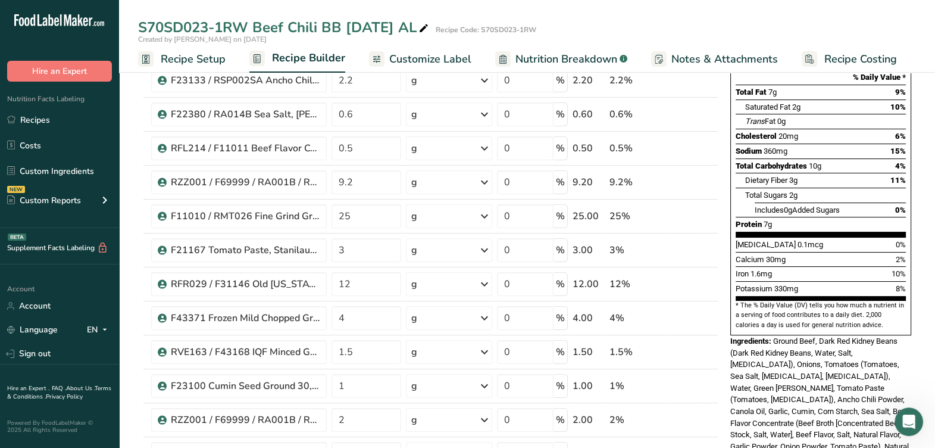
scroll to position [0, 0]
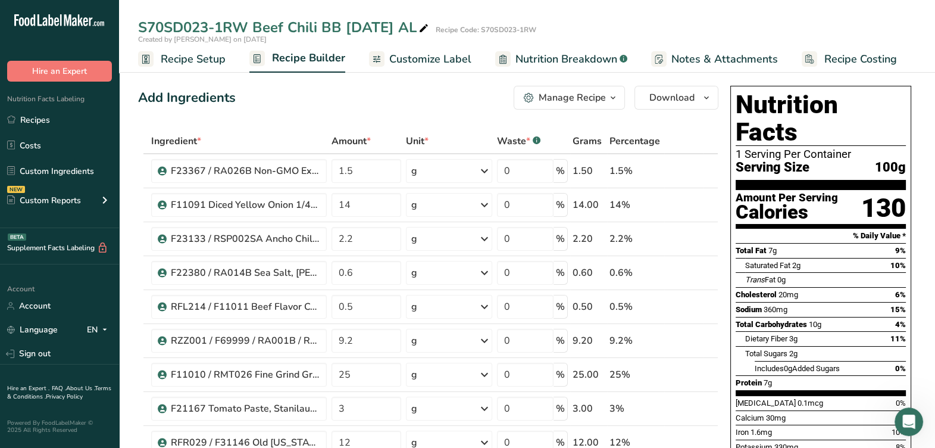
click at [613, 98] on icon "button" at bounding box center [613, 97] width 10 height 15
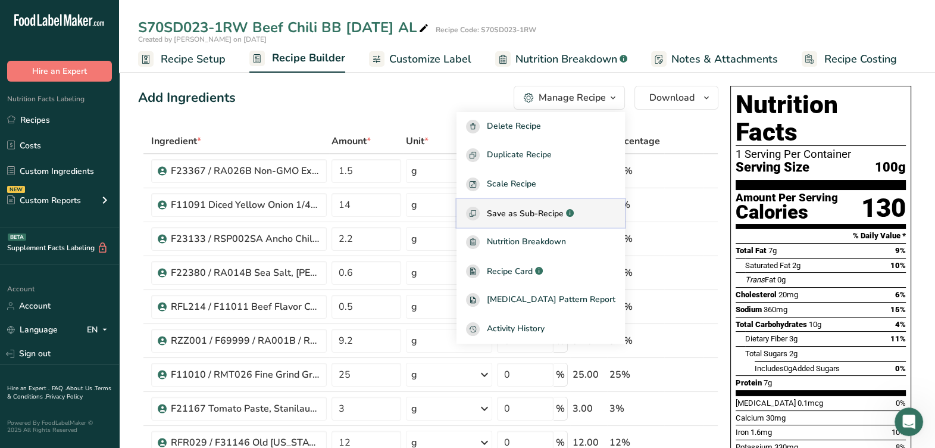
click at [543, 211] on span "Save as Sub-Recipe" at bounding box center [525, 213] width 77 height 12
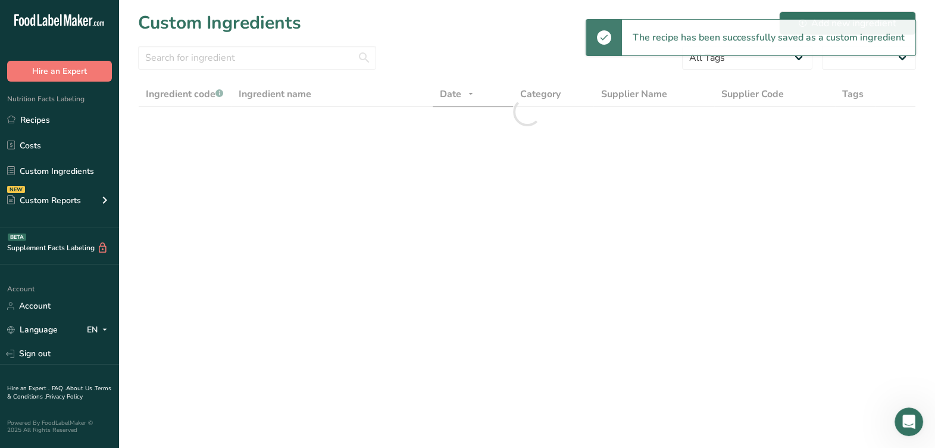
select select "30"
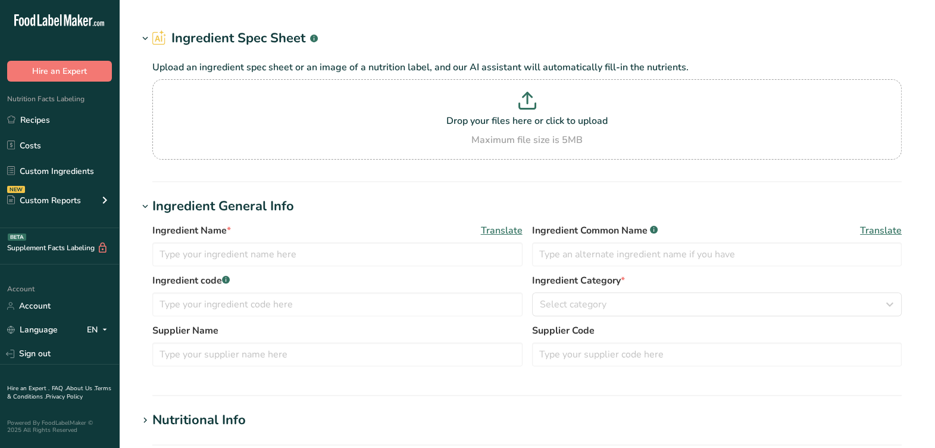
type input "RSP194J / RSP002SA Ancho Chile Powder, Woodland Foods [DATE] AC"
type input "Ancho Chile Powder"
type input "D17 Woodland Foods"
type input "RSP002SA Ancho Chili Powder, Woodland Foods [DATE] AL"
type input "Ancho Chili Powder"
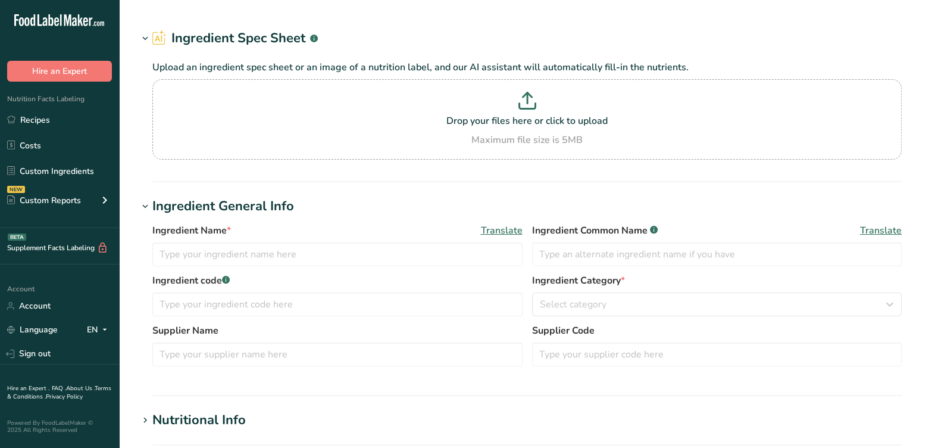
type input "RSP002SA"
type input "Woodland Foods"
type input "D17I"
type input "RSP002SA Ancho Chili Powder, Woodland Foods [DATE] AL"
type input "Ancho Chili Powder"
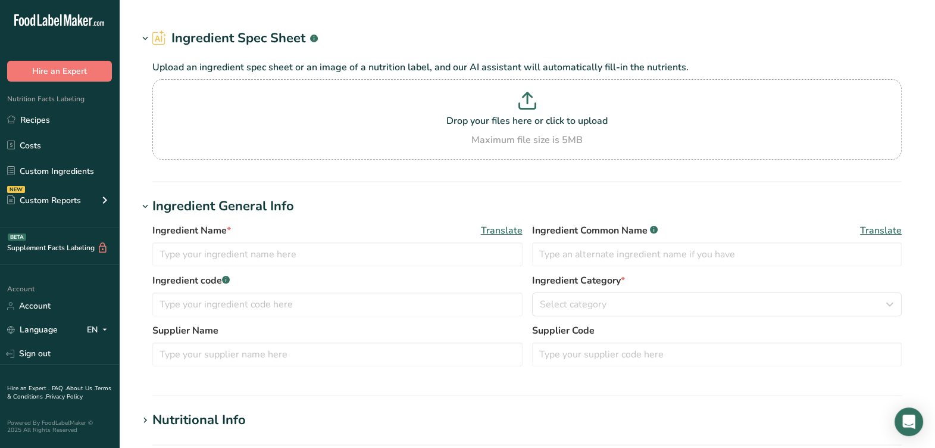
type input "RSP002SA"
type input "Woodland Foods"
type input "D17I"
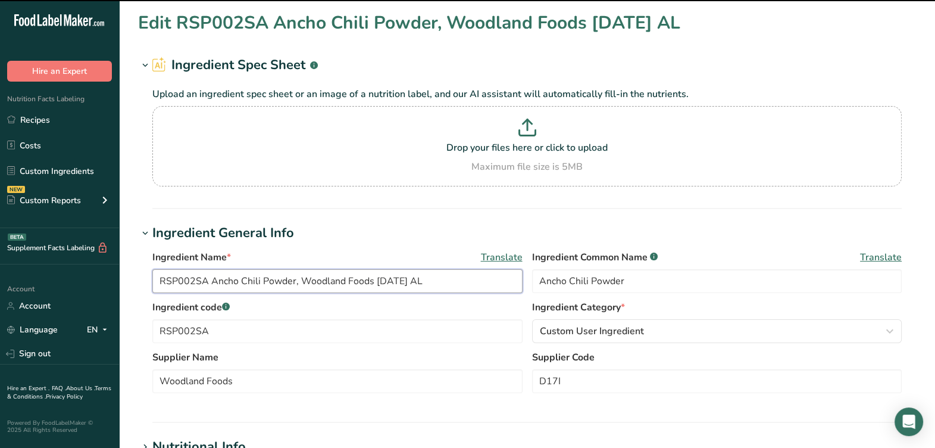
drag, startPoint x: 163, startPoint y: 280, endPoint x: 323, endPoint y: 290, distance: 159.8
click at [162, 280] on input "RSP002SA Ancho Chili Powder, Woodland Foods [DATE] AL" at bounding box center [337, 281] width 370 height 24
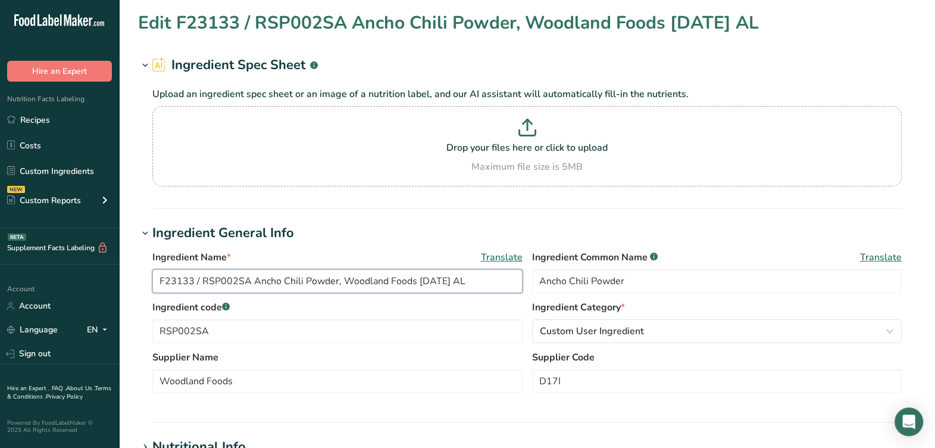
click at [207, 282] on input "F23133 / RSP002SA Ancho Chili Powder, Woodland Foods [DATE] AL" at bounding box center [337, 281] width 370 height 24
drag, startPoint x: 250, startPoint y: 285, endPoint x: 112, endPoint y: 301, distance: 138.9
click at [112, 301] on div ".a-20{fill:#fff;} Hire an Expert Nutrition Facts Labeling Recipes Costs Custom …" at bounding box center [467, 456] width 935 height 912
type input "F23133 / RSP002SA Ancho Chili Powder, Woodland Foods [DATE] AL"
click at [202, 229] on div "Ingredient General Info" at bounding box center [223, 233] width 142 height 20
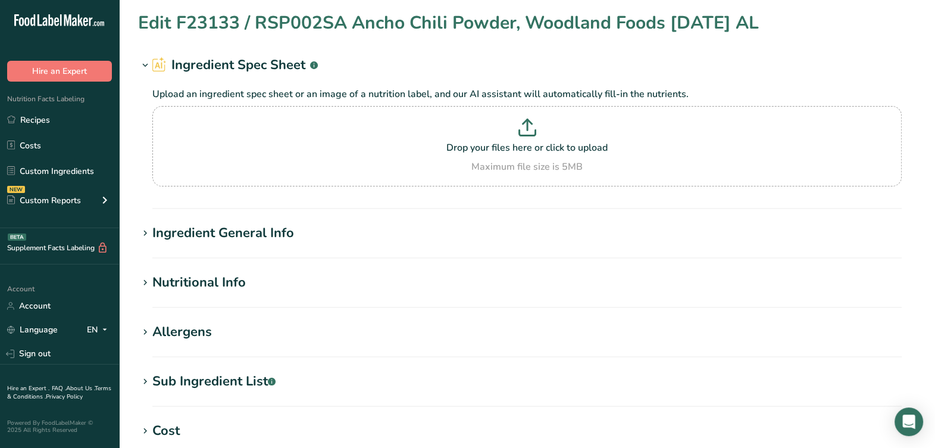
click at [201, 229] on div "Ingredient General Info" at bounding box center [223, 233] width 142 height 20
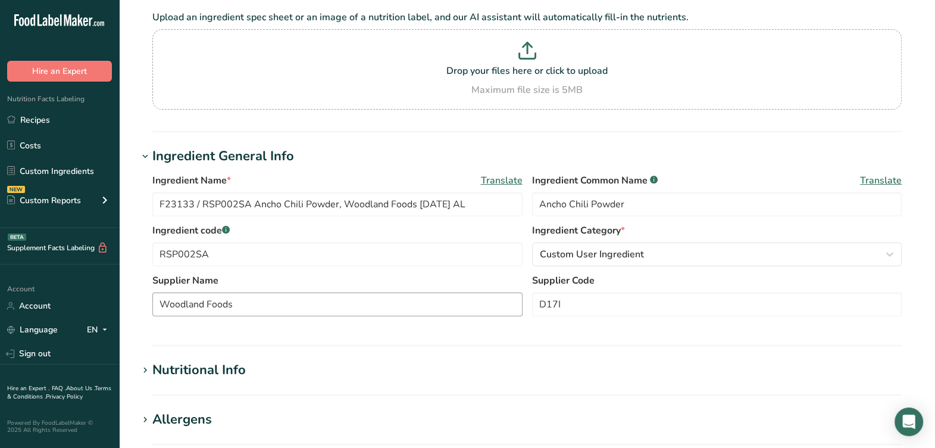
scroll to position [148, 0]
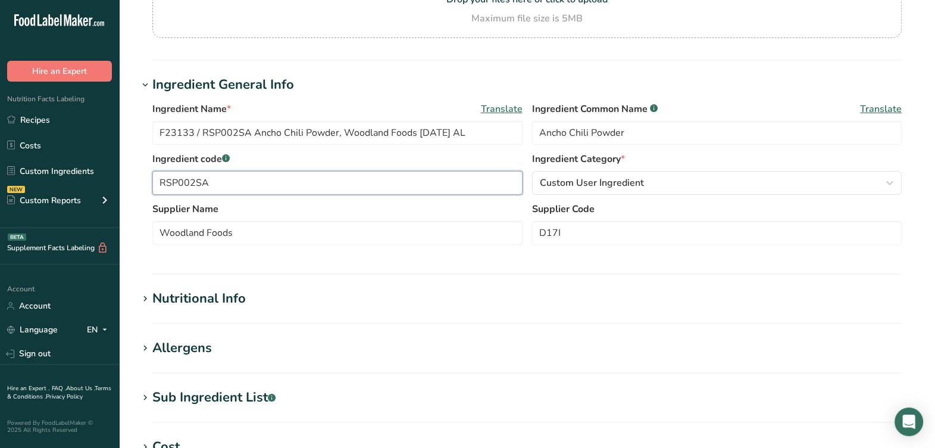
drag, startPoint x: 251, startPoint y: 192, endPoint x: 177, endPoint y: 196, distance: 73.9
click at [134, 188] on section "Edit F23133 / RSP002SA Ancho Chili Powder, Woodland Foods [DATE] AL Ingredient …" at bounding box center [527, 289] width 816 height 874
paste input "F23133 / RSP002SA"
type input "F23133 / RSP002SA"
click at [455, 265] on section "Ingredient General Info Ingredient Name * Translate F23133 / RSP002SA Ancho Chi…" at bounding box center [527, 174] width 778 height 199
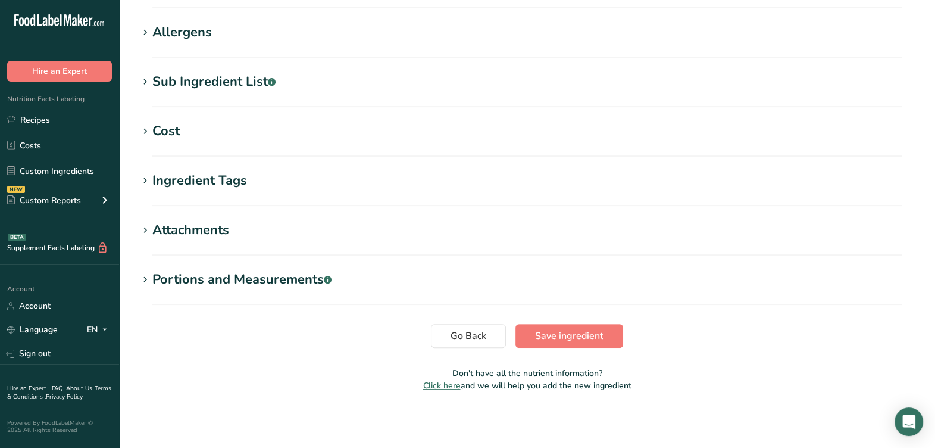
click at [599, 342] on button "Save ingredient" at bounding box center [569, 336] width 108 height 24
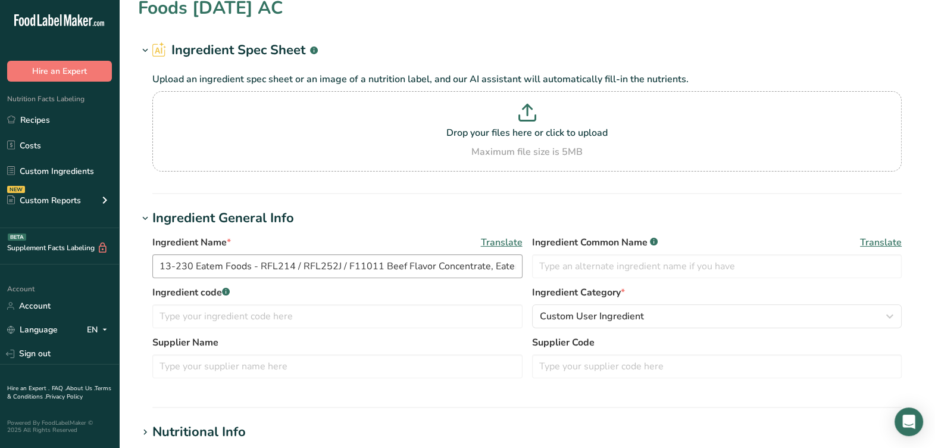
scroll to position [74, 0]
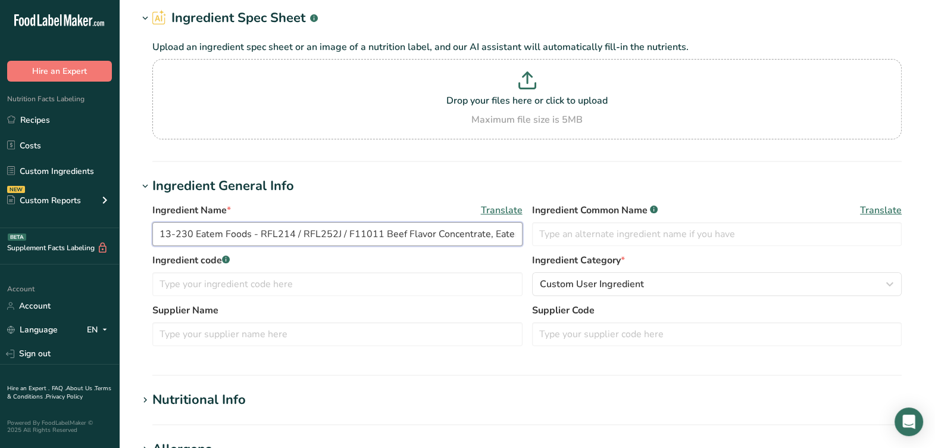
click at [347, 233] on input "13-230 Eatem Foods - RFL214 / RFL252J / F11011 Beef Flavor Concentrate, Eatem F…" at bounding box center [337, 234] width 370 height 24
drag, startPoint x: 188, startPoint y: 230, endPoint x: 125, endPoint y: 240, distance: 64.0
click at [121, 242] on section "Edit 13-230 Eatem Foods - RFL214 / F11011 Beef Flavor Concentrate, Eatem Foods …" at bounding box center [527, 376] width 816 height 901
drag, startPoint x: 189, startPoint y: 233, endPoint x: 148, endPoint y: 244, distance: 42.6
click at [148, 244] on div "Ingredient Name * Translate 13-230 Eatem Foods - RFL214 / F11011 Beef Flavor Co…" at bounding box center [527, 278] width 778 height 164
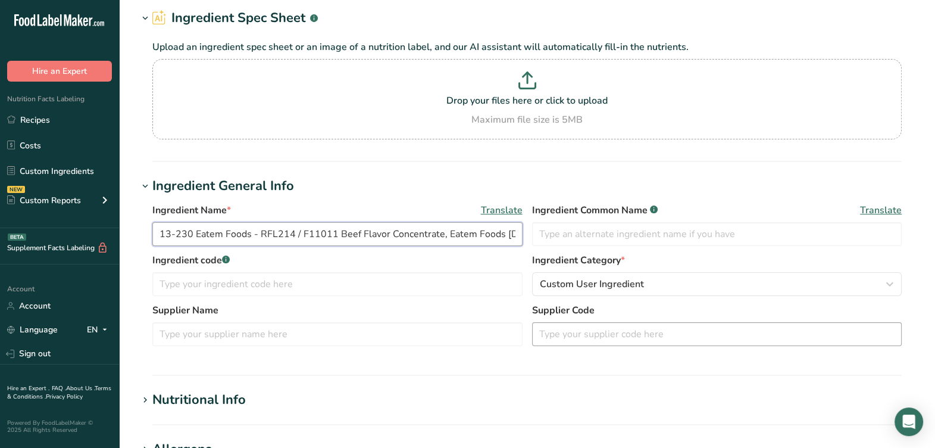
type input "13-230 Eatem Foods - RFL214 / F11011 Beef Flavor Concentrate, Eatem Foods [DATE…"
click at [557, 343] on input "text" at bounding box center [717, 334] width 370 height 24
paste input "13-230"
type input "13-230"
drag, startPoint x: 196, startPoint y: 235, endPoint x: 248, endPoint y: 241, distance: 52.1
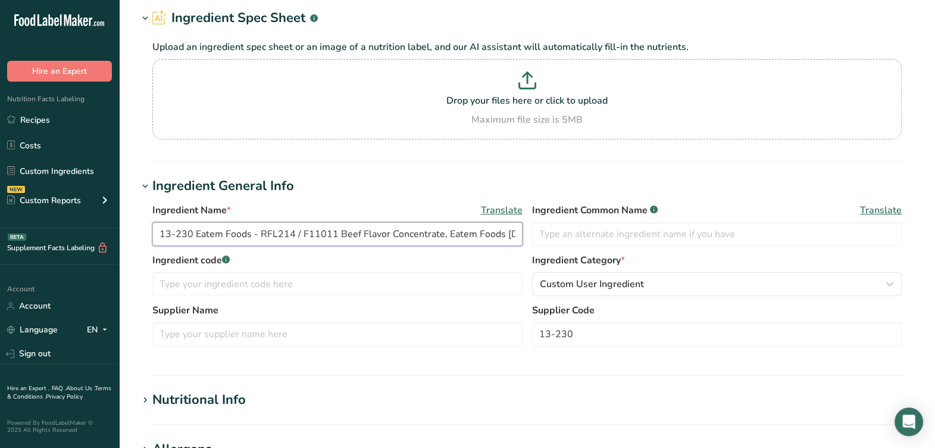
click at [248, 241] on input "13-230 Eatem Foods - RFL214 / F11011 Beef Flavor Concentrate, Eatem Foods [DATE…" at bounding box center [337, 234] width 370 height 24
click at [253, 336] on input "text" at bounding box center [337, 334] width 370 height 24
paste input "Eatem Foods"
type input "Eatem Foods"
drag, startPoint x: 301, startPoint y: 236, endPoint x: 334, endPoint y: 232, distance: 33.7
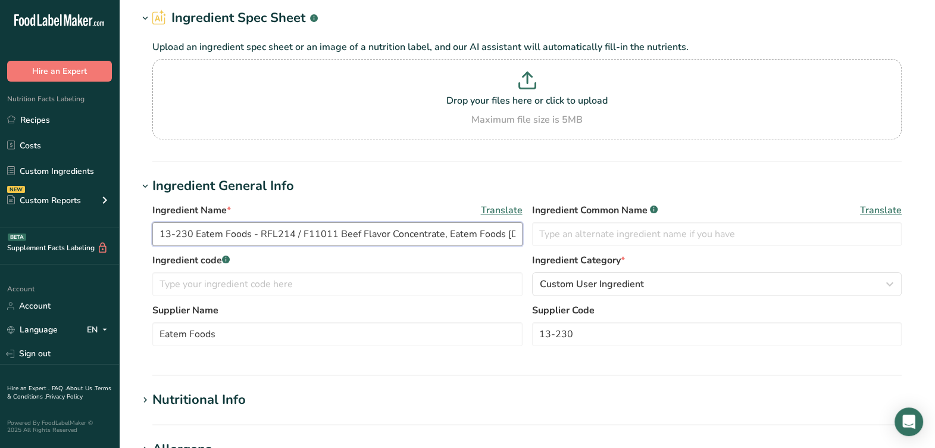
click at [334, 232] on input "13-230 Eatem Foods - RFL214 / F11011 Beef Flavor Concentrate, Eatem Foods [DATE…" at bounding box center [337, 234] width 370 height 24
click at [270, 283] on input "text" at bounding box center [337, 284] width 370 height 24
paste input "RFL214 / F11011"
type input "RFL214 / F11011"
drag, startPoint x: 262, startPoint y: 233, endPoint x: 136, endPoint y: 242, distance: 126.5
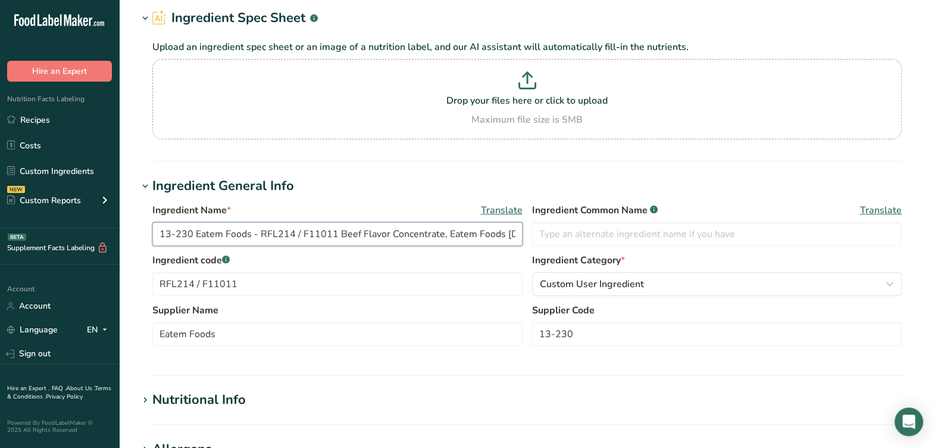
click at [136, 242] on section "Edit 13-230 Eatem Foods - RFL214 / F11011 Beef Flavor Concentrate, Eatem Foods …" at bounding box center [527, 376] width 816 height 901
type input "RFL214 / F11011 Beef Flavor Concentrate, Eatem Foods [DATE] AC"
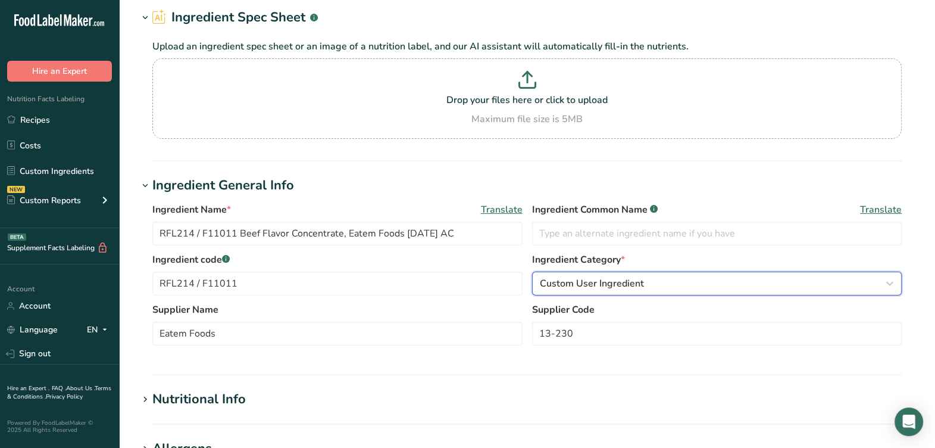
click at [708, 286] on div "Custom User Ingredient" at bounding box center [714, 283] width 348 height 14
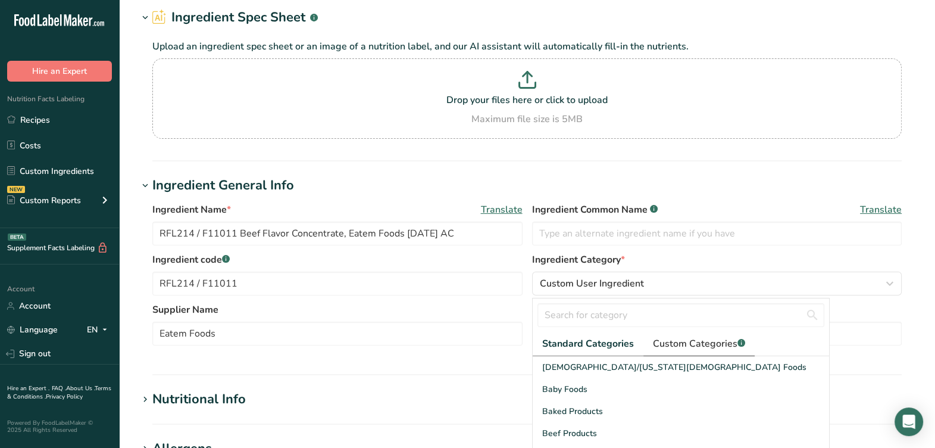
click at [709, 335] on link "Custom Categories .a-a{fill:#347362;}.b-a{fill:#fff;}" at bounding box center [698, 344] width 111 height 24
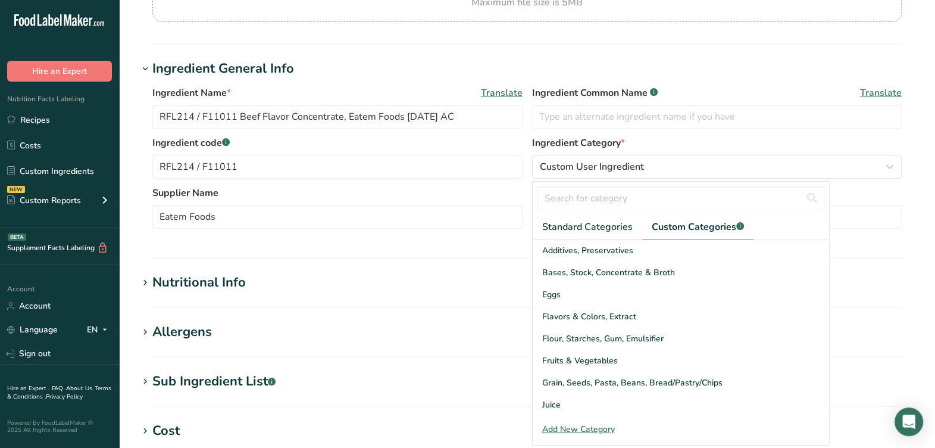
scroll to position [196, 0]
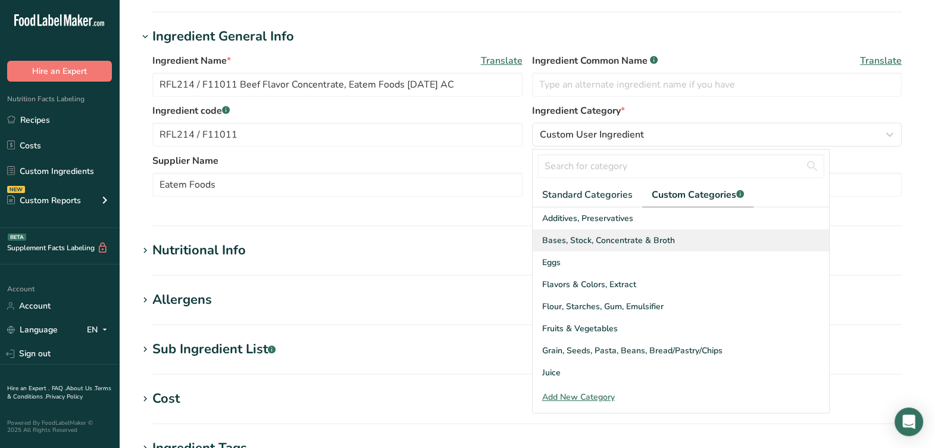
click at [602, 245] on span "Bases, Stock, Concentrate & Broth" at bounding box center [608, 240] width 133 height 12
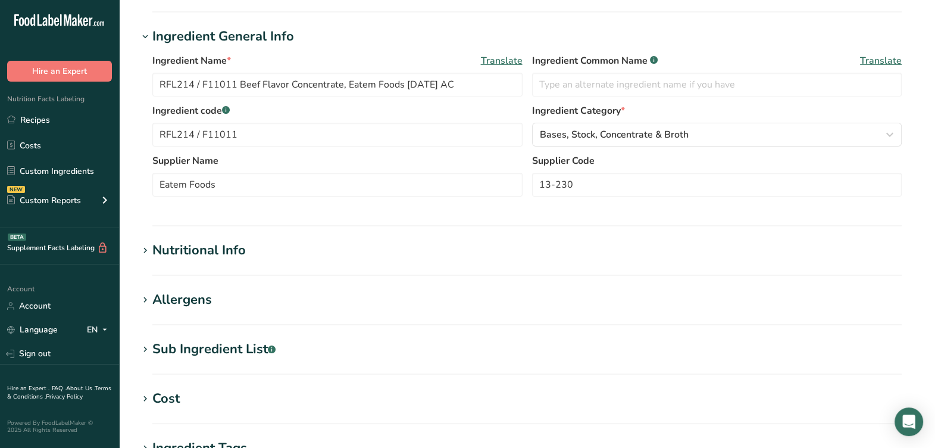
click at [558, 209] on div "Ingredient Name * Translate RFL214 / F11011 Beef Flavor Concentrate, Eatem Food…" at bounding box center [527, 128] width 778 height 164
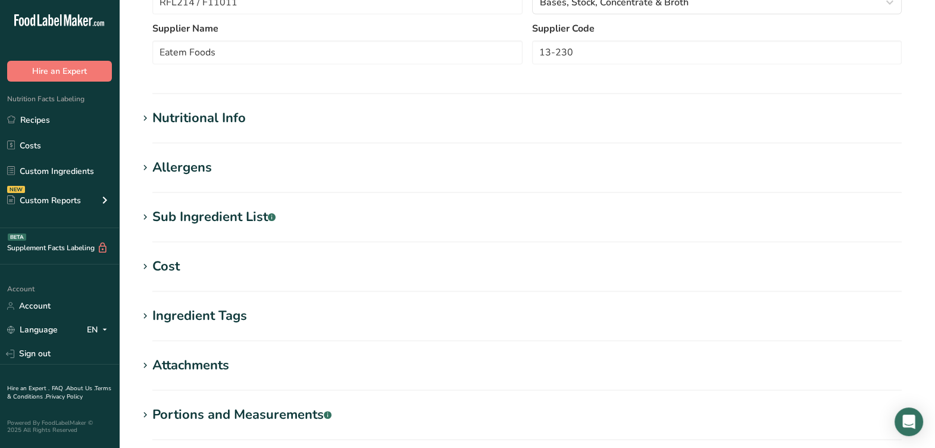
scroll to position [345, 0]
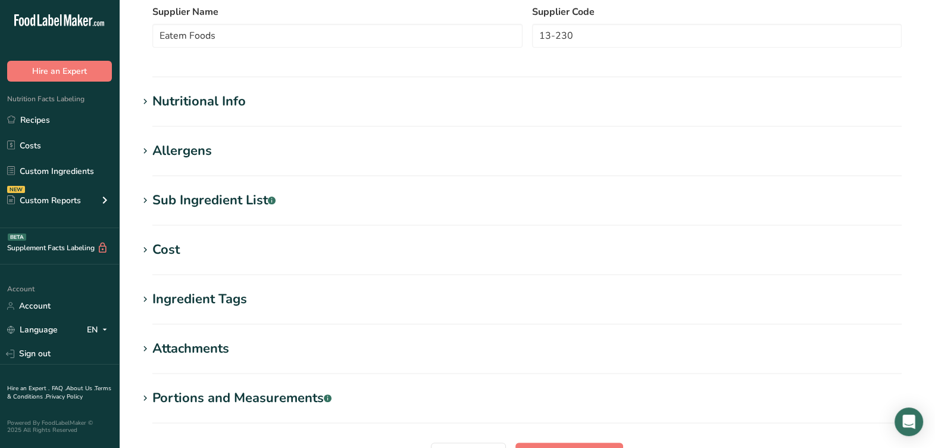
click at [259, 199] on div "Sub Ingredient List .a-a{fill:#347362;}.b-a{fill:#fff;}" at bounding box center [213, 200] width 123 height 20
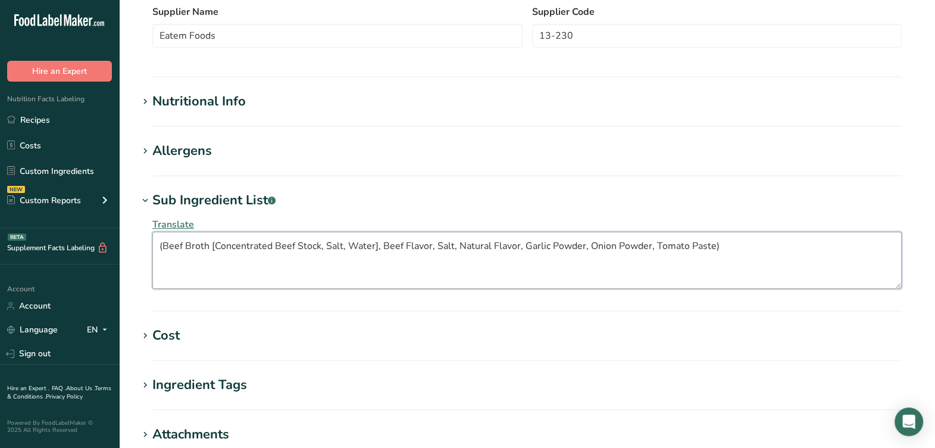
click at [718, 250] on textarea "(Beef Broth [Concentrated Beef Stock, Salt, Water], Beef Flavor, Salt, Natural …" at bounding box center [526, 260] width 749 height 57
click at [163, 249] on textarea "(Beef Broth [Concentrated Beef Stock, Salt, Water], Beef Flavor, Salt, Natural …" at bounding box center [526, 260] width 749 height 57
type textarea "Beef Broth [Concentrated Beef Stock, Salt, Water], Beef Flavor, Salt, Natural F…"
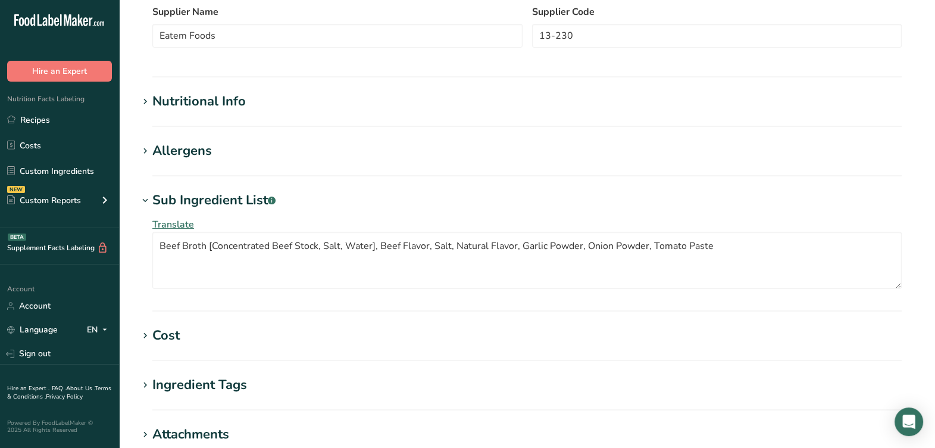
click at [288, 227] on div "Translate Beef Broth [Concentrated Beef Stock, Salt, Water], Beef Flavor, Salt,…" at bounding box center [527, 253] width 778 height 86
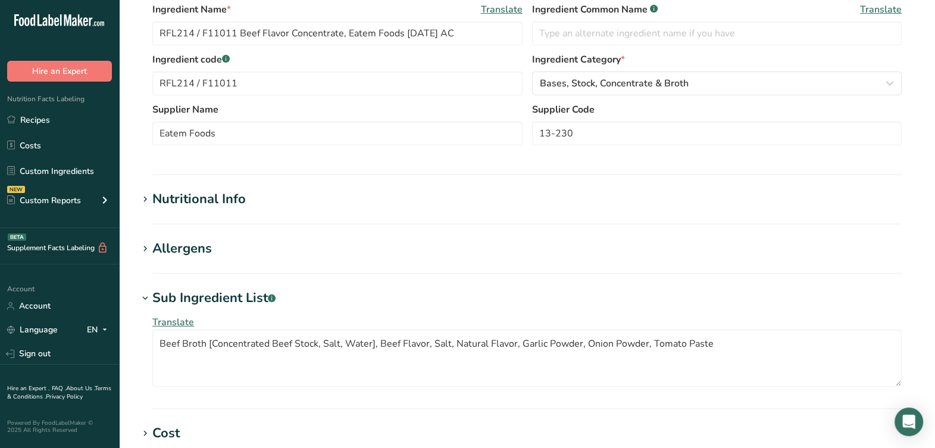
scroll to position [0, 0]
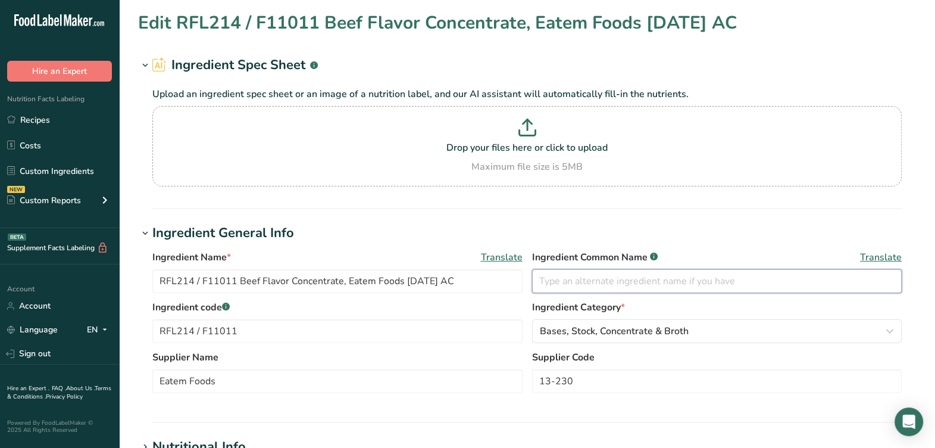
click at [609, 281] on input "text" at bounding box center [717, 281] width 370 height 24
type input "Beef Flavor Concentrate"
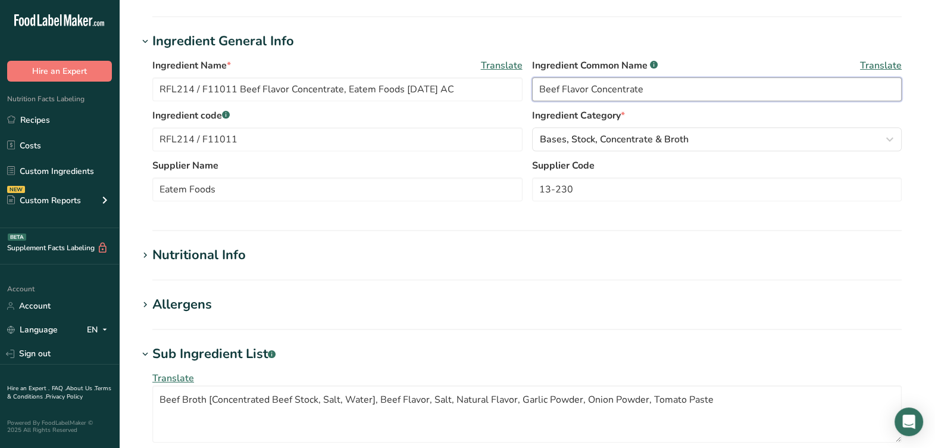
scroll to position [297, 0]
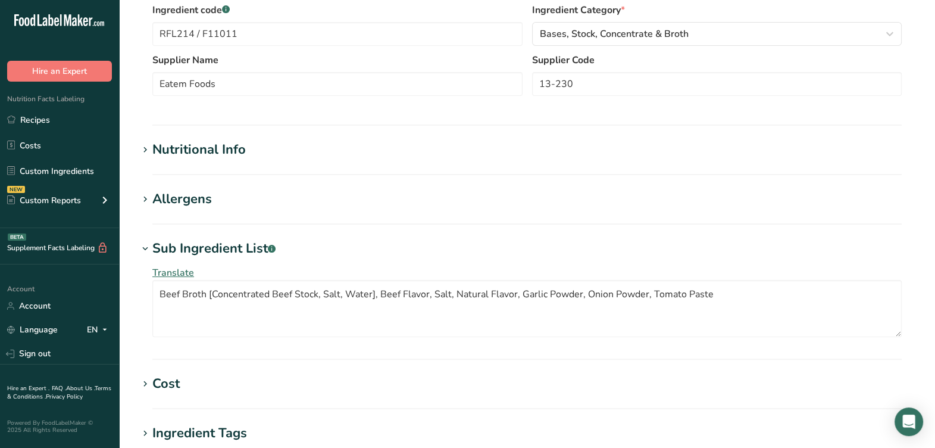
click at [239, 150] on div "Nutritional Info" at bounding box center [198, 150] width 93 height 20
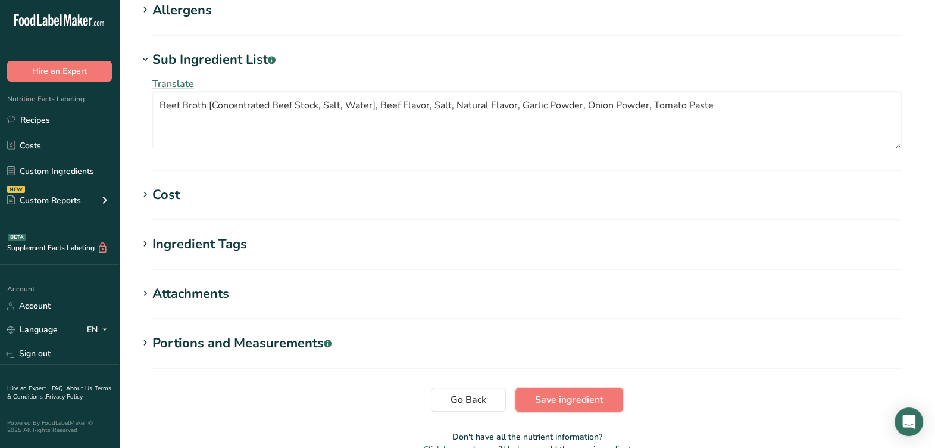
click at [557, 387] on button "Save ingredient" at bounding box center [569, 399] width 108 height 24
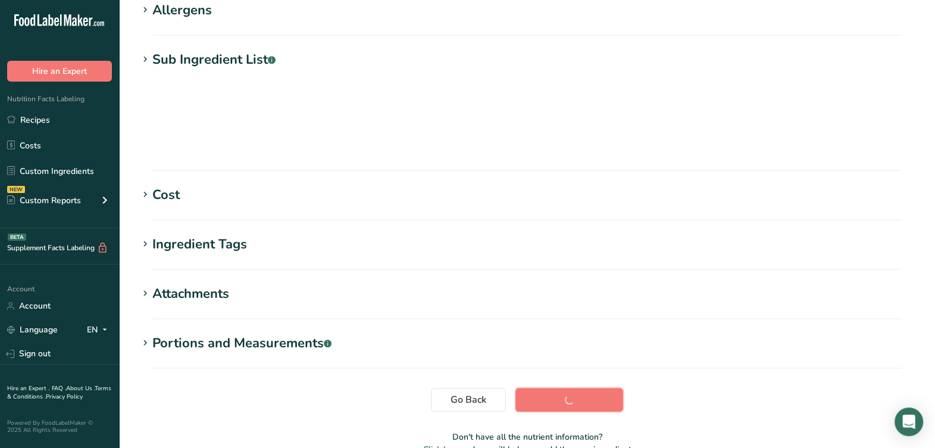
scroll to position [182, 0]
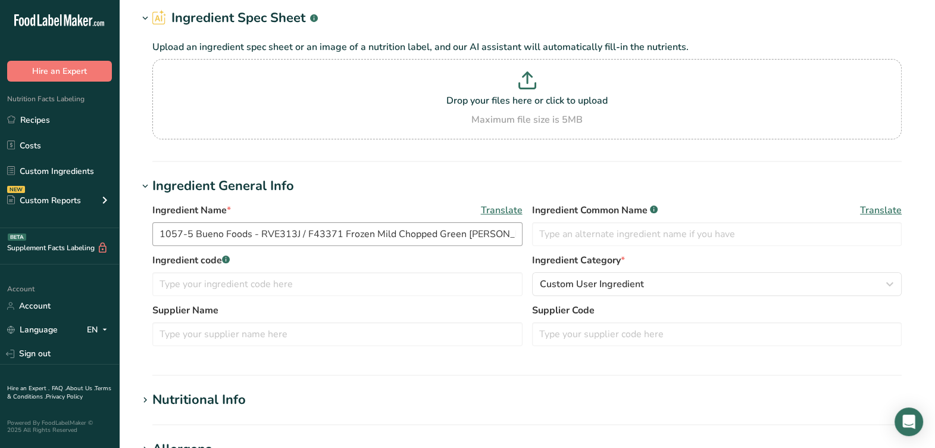
scroll to position [148, 0]
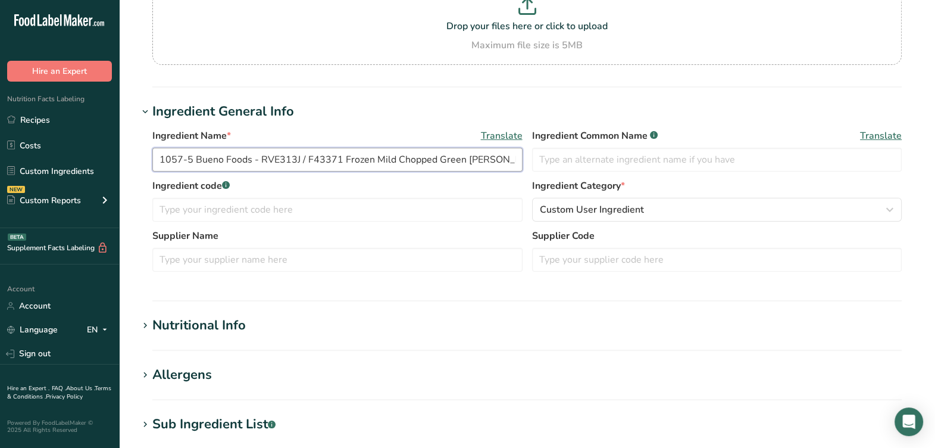
click at [306, 161] on input "1057-5 Bueno Foods - RVE313J / F43371 Frozen Mild Chopped Green [PERSON_NAME], …" at bounding box center [337, 160] width 370 height 24
drag, startPoint x: 190, startPoint y: 158, endPoint x: 208, endPoint y: 215, distance: 60.4
click at [136, 162] on section "Edit 1057-5 Bueno Foods - F43371 Frozen Mild Chopped Green Chiles, Bueno Foods …" at bounding box center [527, 302] width 816 height 901
type input "1057-5 Bueno Foods - F43371 Frozen Mild Chopped Green Chiles, Bueno Foods 07-10…"
drag, startPoint x: 256, startPoint y: 262, endPoint x: 479, endPoint y: 245, distance: 223.9
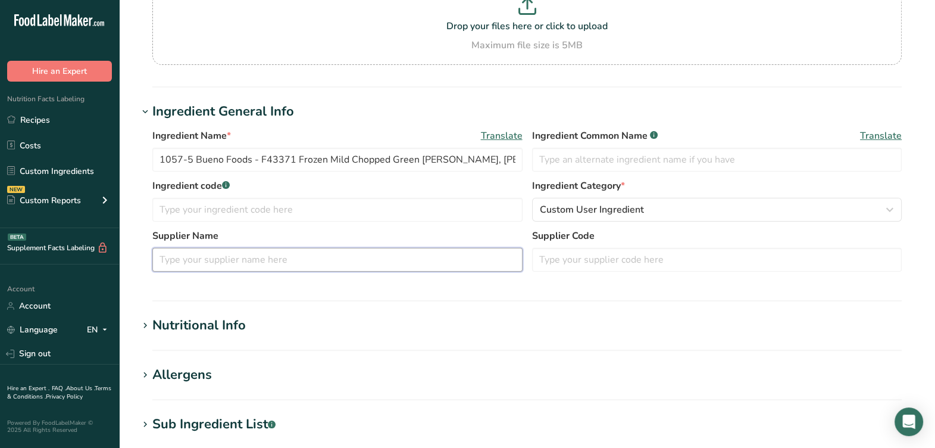
click at [258, 261] on input "text" at bounding box center [337, 260] width 370 height 24
click at [598, 256] on input "text" at bounding box center [717, 260] width 370 height 24
paste input "1057-5"
type input "1057-5"
drag, startPoint x: 260, startPoint y: 161, endPoint x: 289, endPoint y: 166, distance: 29.7
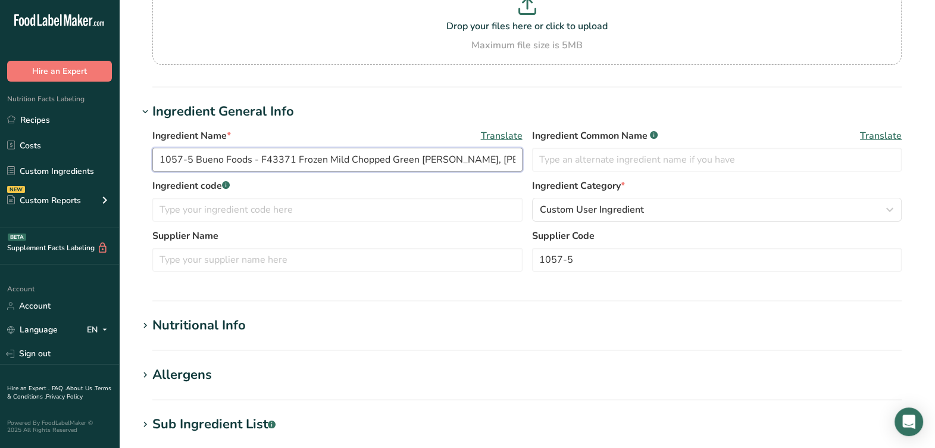
click at [295, 159] on input "1057-5 Bueno Foods - F43371 Frozen Mild Chopped Green Chiles, Bueno Foods 07-10…" at bounding box center [337, 160] width 370 height 24
click at [275, 212] on input "text" at bounding box center [337, 210] width 370 height 24
paste input "F43371"
type input "F43371"
drag, startPoint x: 195, startPoint y: 158, endPoint x: 250, endPoint y: 162, distance: 54.9
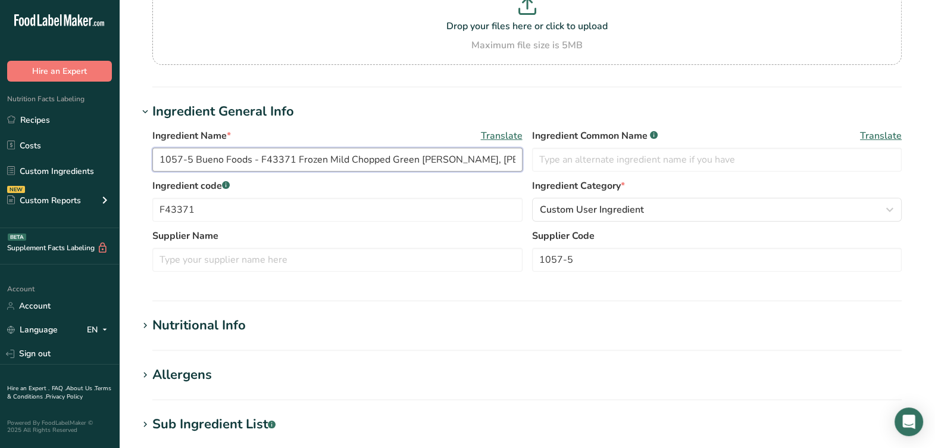
click at [250, 160] on input "1057-5 Bueno Foods - F43371 Frozen Mild Chopped Green Chiles, Bueno Foods 07-10…" at bounding box center [337, 160] width 370 height 24
click at [290, 255] on input "text" at bounding box center [337, 260] width 370 height 24
paste input "Bueno Foods"
type input "Bueno Foods"
drag, startPoint x: 258, startPoint y: 161, endPoint x: 164, endPoint y: 164, distance: 94.1
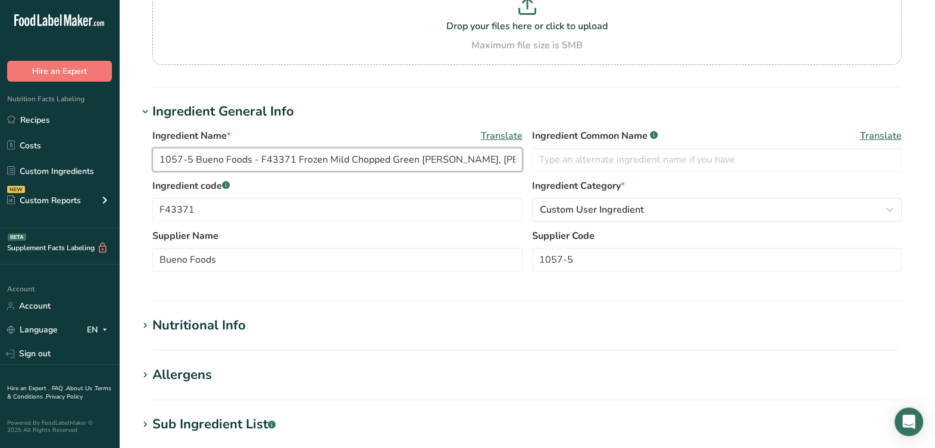
click at [164, 164] on input "1057-5 Bueno Foods - F43371 Frozen Mild Chopped Green Chiles, Bueno Foods 07-10…" at bounding box center [337, 160] width 370 height 24
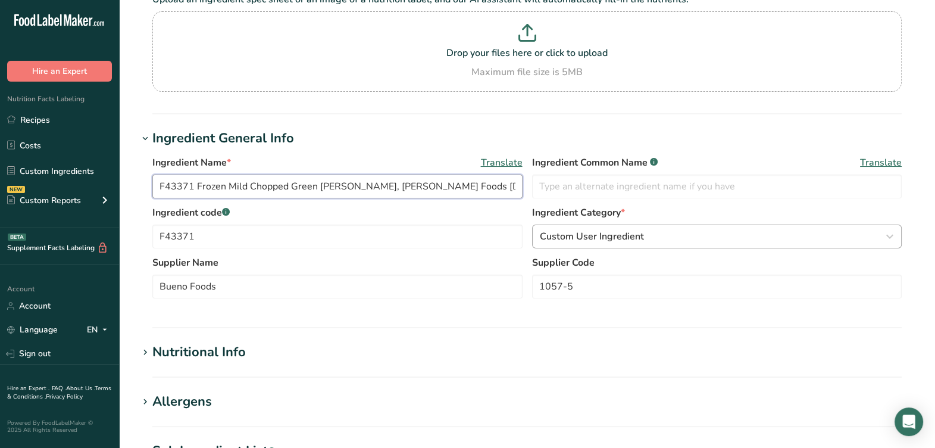
type input "F43371 Frozen Mild Chopped Green Chiles, Bueno Foods 07-10-19 AC"
click at [646, 224] on button "Custom User Ingredient" at bounding box center [717, 236] width 370 height 24
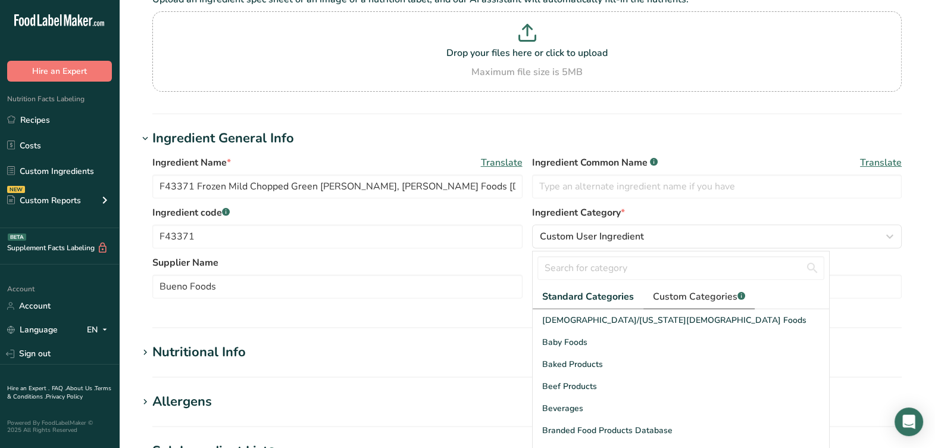
click at [676, 289] on span "Custom Categories .a-a{fill:#347362;}.b-a{fill:#fff;}" at bounding box center [699, 296] width 92 height 14
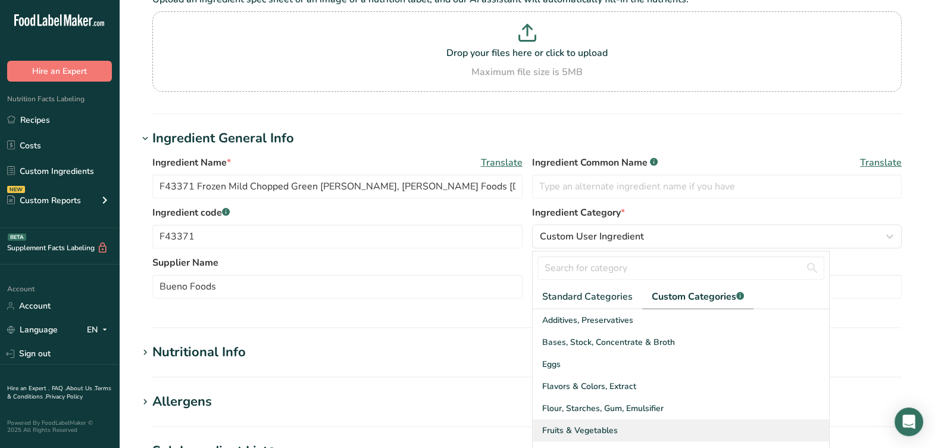
click at [609, 424] on span "Fruits & Vegetables" at bounding box center [580, 430] width 76 height 12
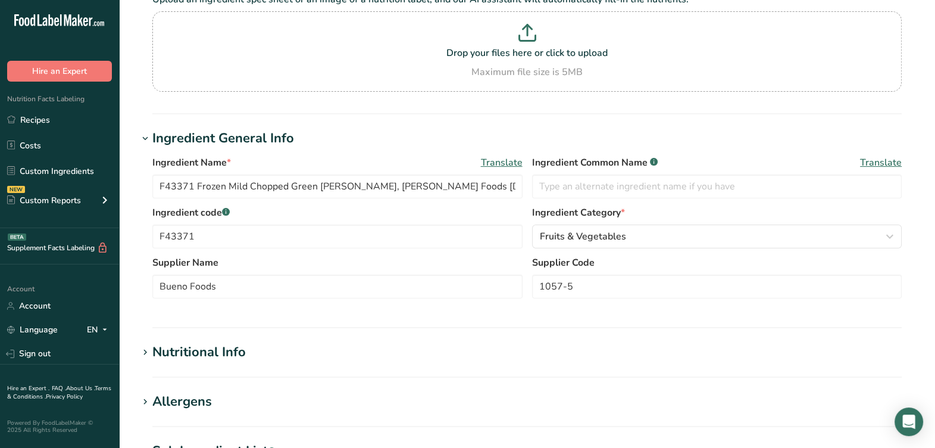
click at [561, 293] on section "Ingredient General Info Ingredient Name * Translate F43371 Frozen Mild Chopped …" at bounding box center [527, 228] width 778 height 199
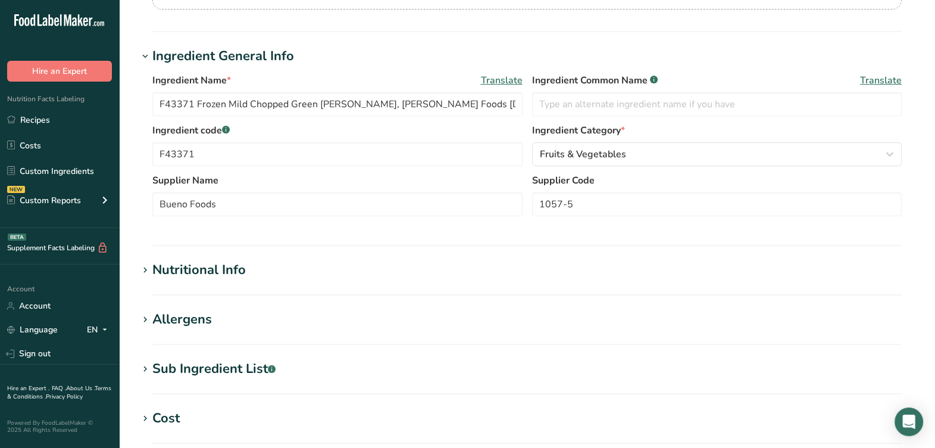
scroll to position [345, 0]
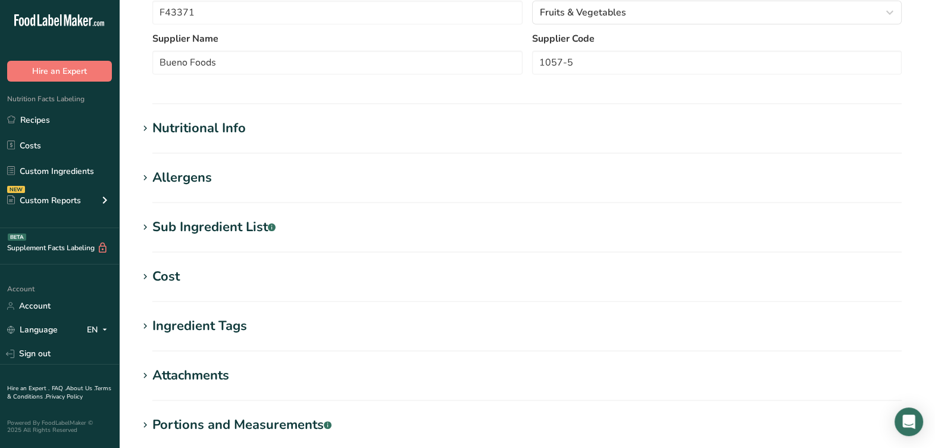
click at [212, 118] on div "Nutritional Info" at bounding box center [198, 128] width 93 height 20
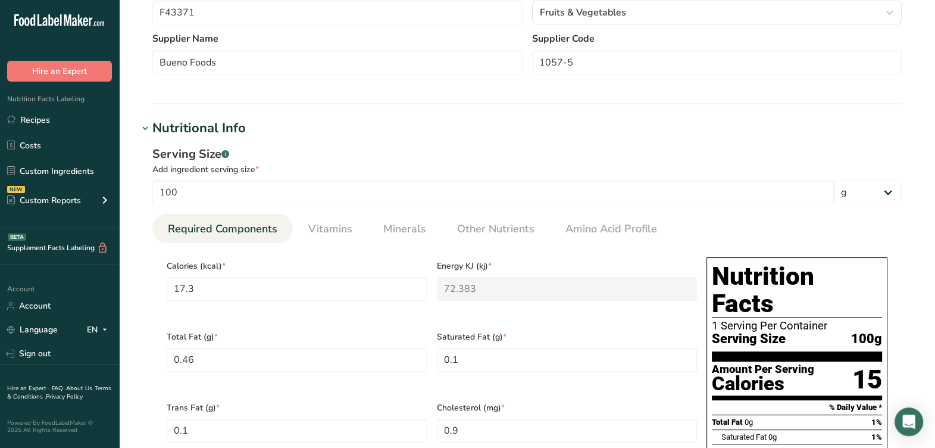
click at [361, 282] on div "Calories (kcal) * 17.3" at bounding box center [297, 287] width 270 height 71
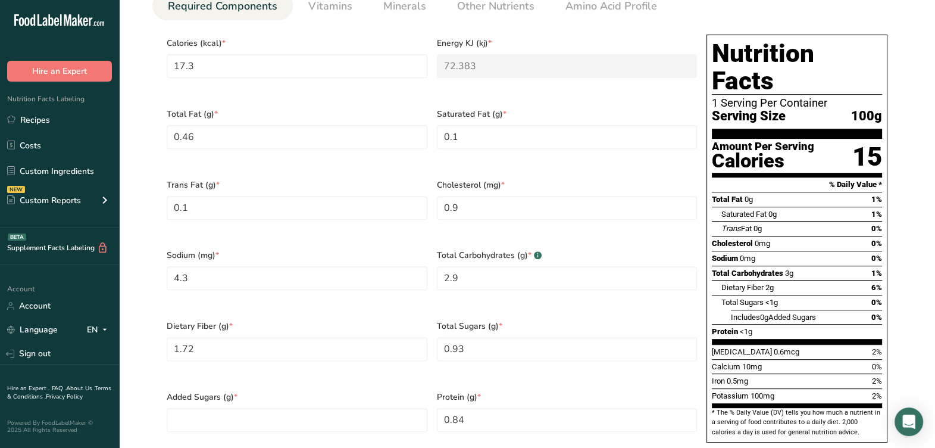
scroll to position [717, 0]
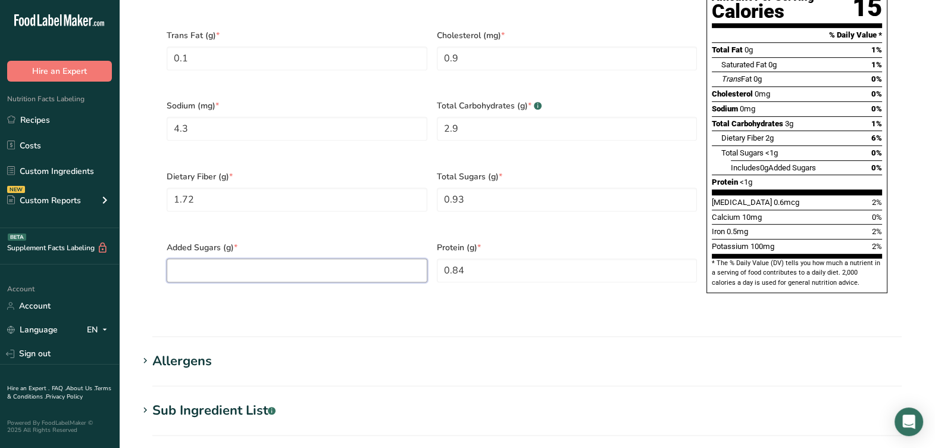
click at [317, 258] on Sugars "number" at bounding box center [297, 270] width 261 height 24
type Sugars "0"
click at [237, 401] on div "Sub Ingredient List .a-a{fill:#347362;}.b-a{fill:#fff;}" at bounding box center [213, 411] width 123 height 20
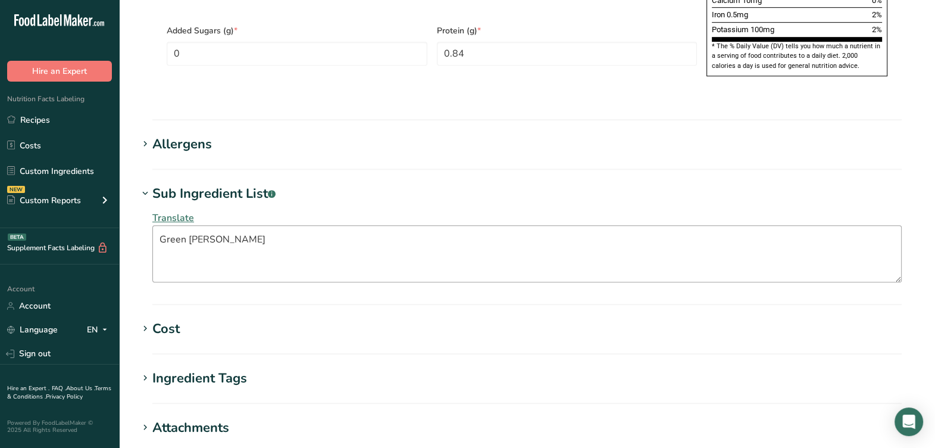
scroll to position [940, 0]
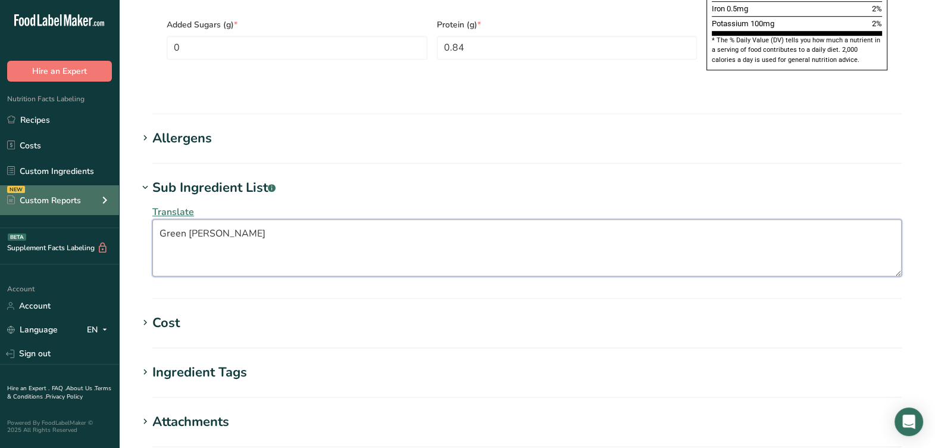
drag, startPoint x: 312, startPoint y: 206, endPoint x: 71, endPoint y: 187, distance: 241.2
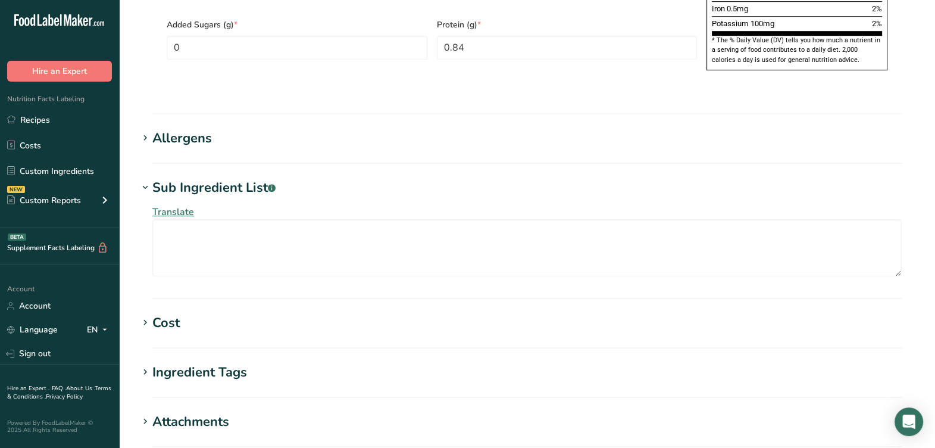
drag, startPoint x: 375, startPoint y: 236, endPoint x: 383, endPoint y: 232, distance: 9.3
click at [376, 236] on section "Sub Ingredient List .a-a{fill:#347362;}.b-a{fill:#fff;} Translate" at bounding box center [527, 238] width 778 height 121
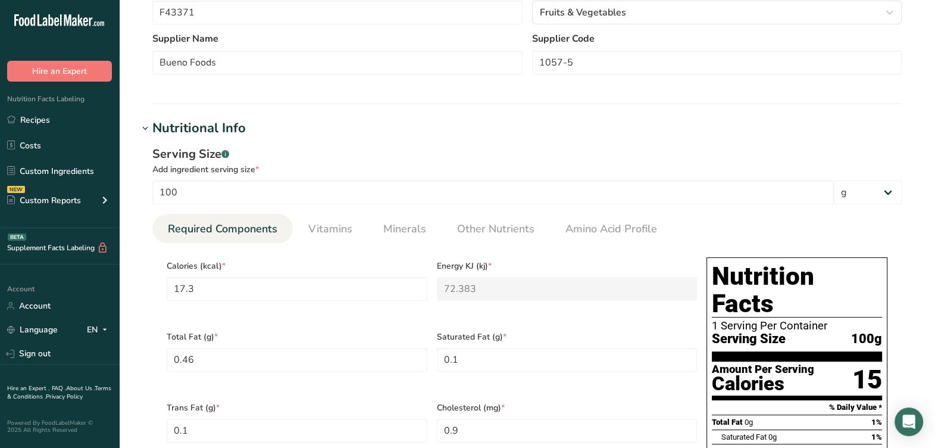
scroll to position [48, 0]
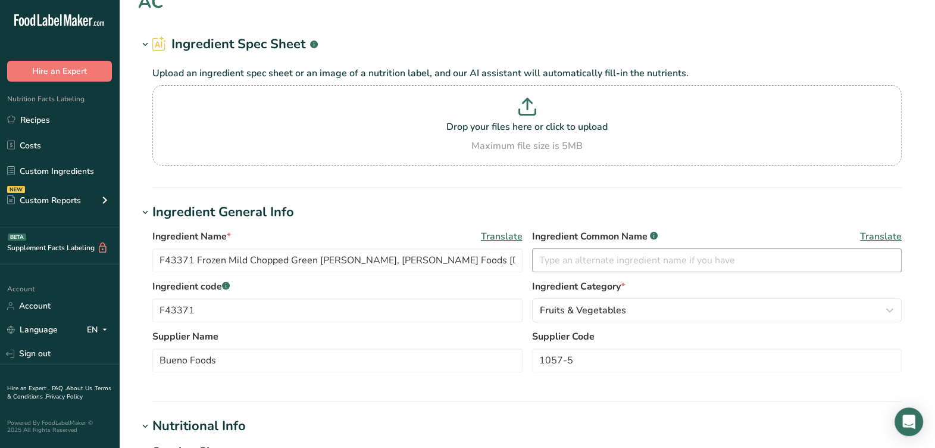
drag, startPoint x: 673, startPoint y: 175, endPoint x: 644, endPoint y: 224, distance: 57.1
click at [668, 202] on h1 "Ingredient General Info" at bounding box center [527, 212] width 778 height 20
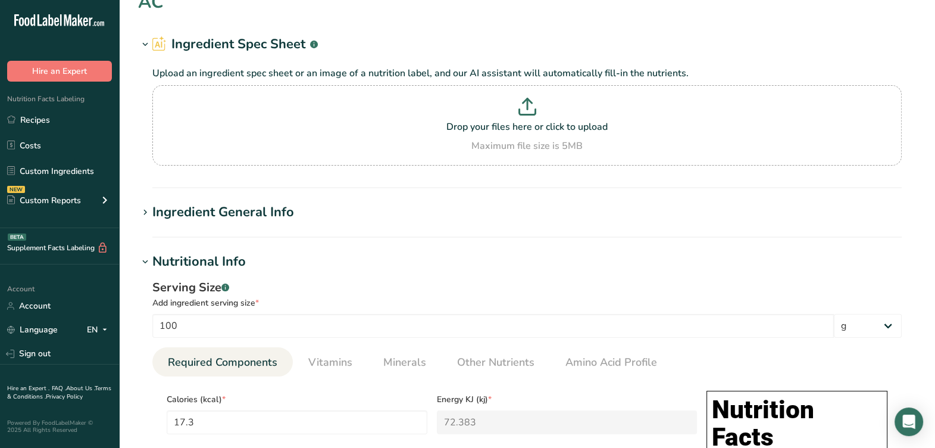
click at [534, 202] on section "Ingredient General Info Ingredient Name * Translate F43371 Frozen Mild Chopped …" at bounding box center [527, 219] width 778 height 35
drag, startPoint x: 315, startPoint y: 180, endPoint x: 304, endPoint y: 186, distance: 12.8
click at [305, 202] on h1 "Ingredient General Info" at bounding box center [527, 212] width 778 height 20
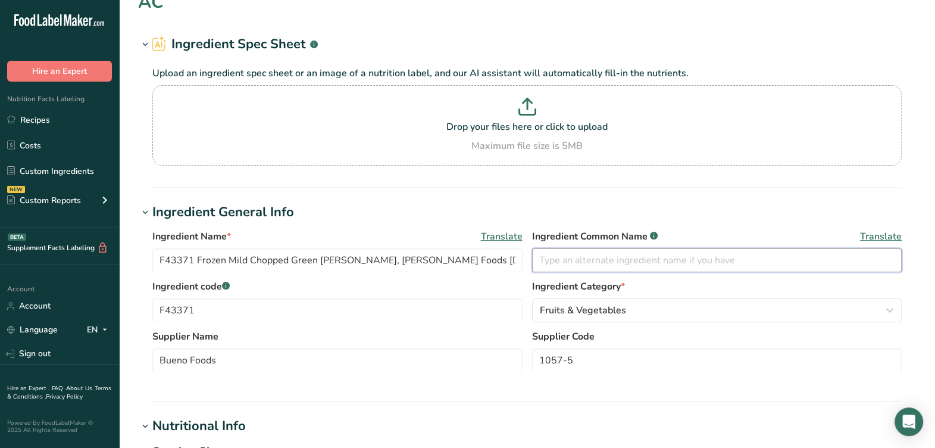
click at [628, 248] on input "text" at bounding box center [717, 260] width 370 height 24
paste input "Green Chiles"
type input "Green Chiles"
click at [459, 279] on label "Ingredient code .a-a{fill:#347362;}.b-a{fill:#fff;}" at bounding box center [337, 286] width 370 height 14
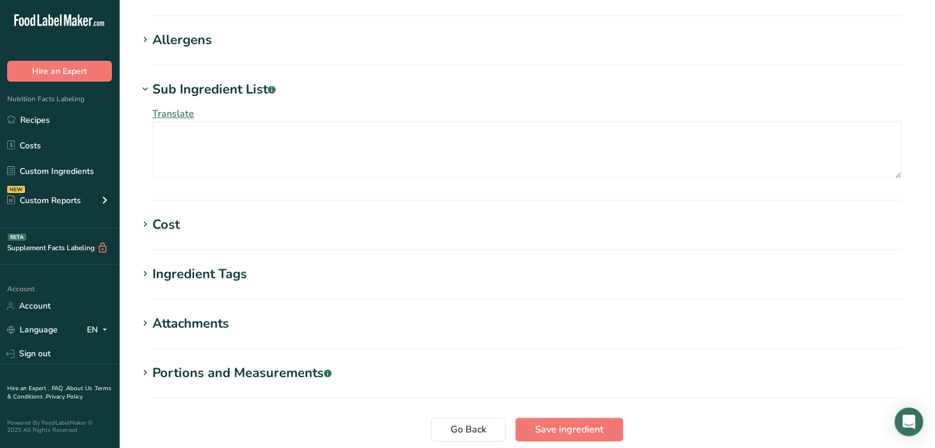
scroll to position [1075, 0]
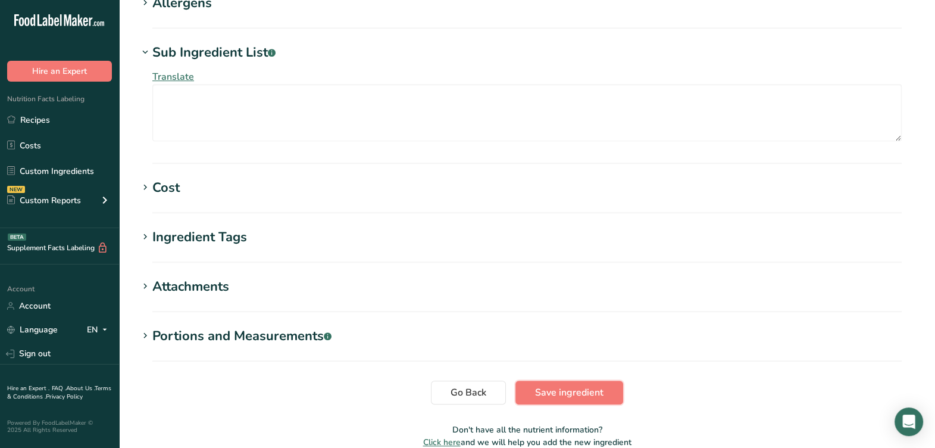
click at [596, 380] on button "Save ingredient" at bounding box center [569, 392] width 108 height 24
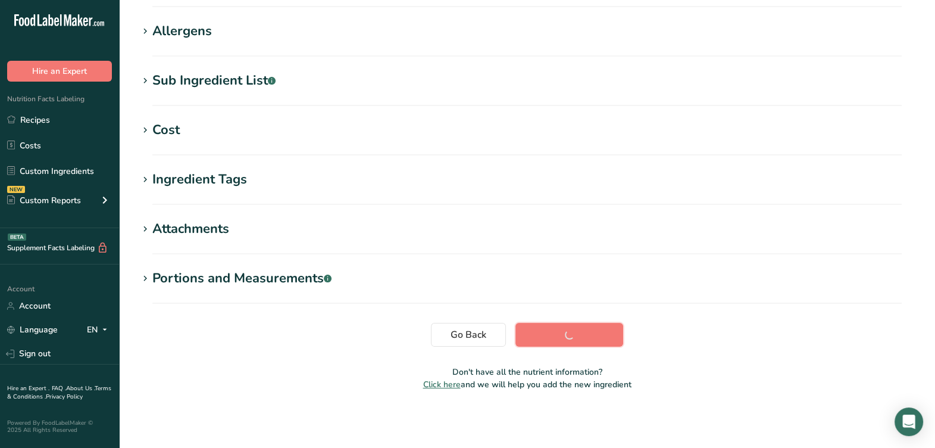
scroll to position [182, 0]
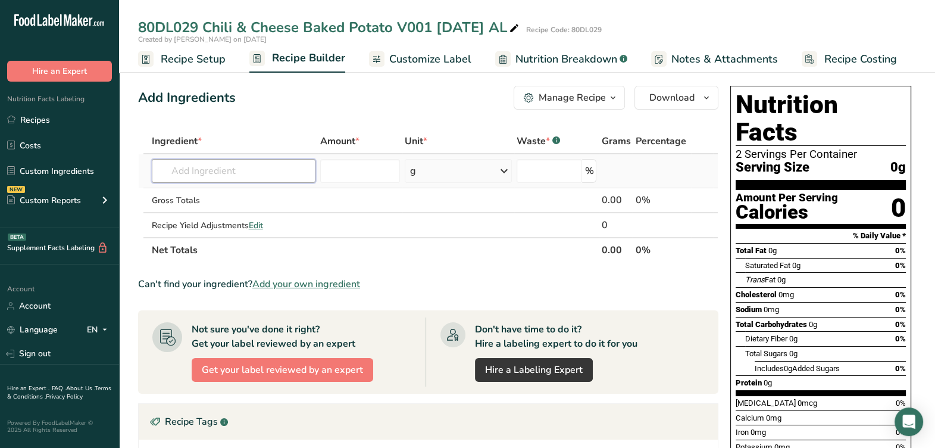
click at [283, 164] on input "text" at bounding box center [234, 171] width 164 height 24
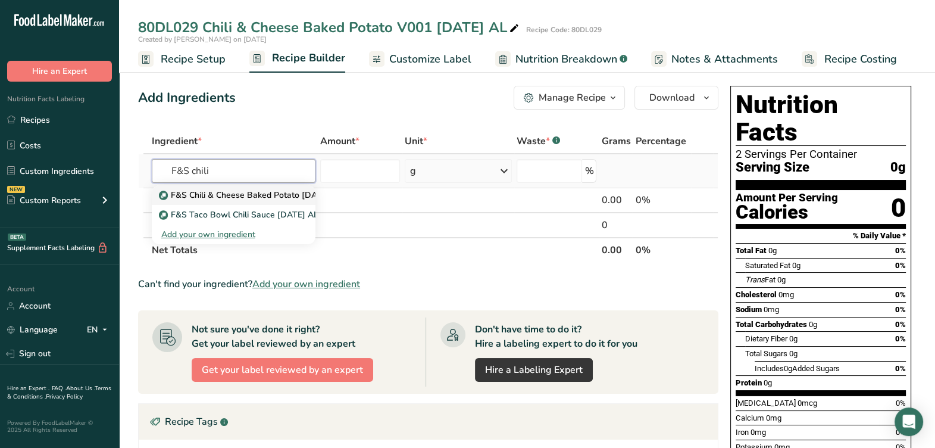
type input "F&S Chili & Cheese Baked Potato [DATE] AL"
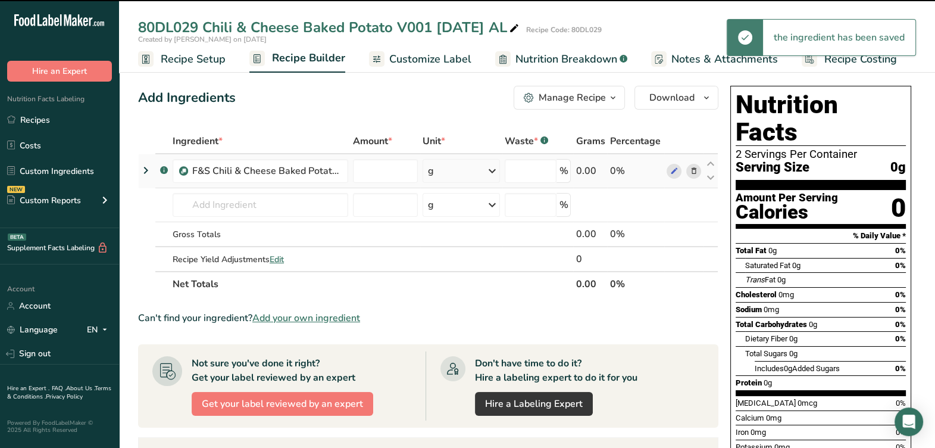
type input "0"
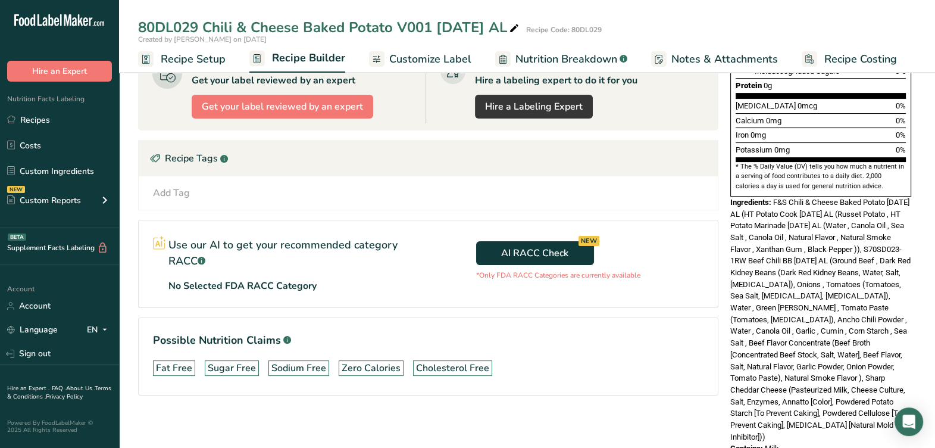
scroll to position [299, 0]
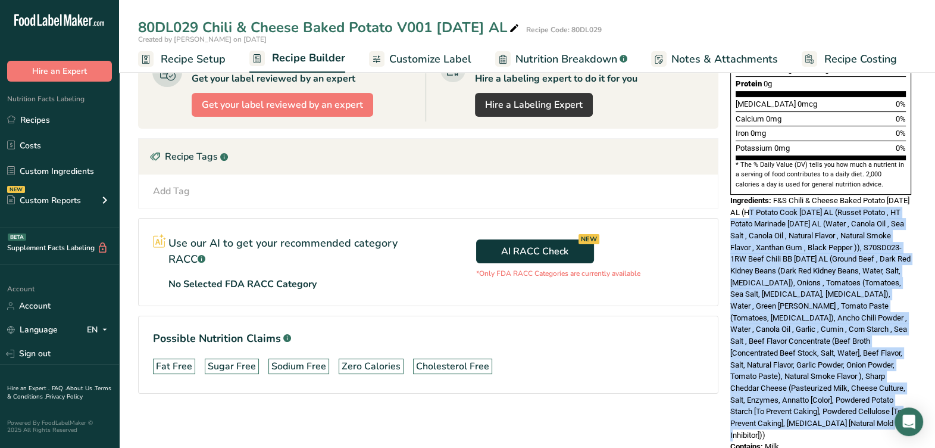
drag, startPoint x: 758, startPoint y: 184, endPoint x: 812, endPoint y: 399, distance: 221.7
click at [812, 399] on div "Ingredients: F&S Chili & Cheese Baked Potato [DATE] AL (HT Potato Cook [DATE] A…" at bounding box center [820, 318] width 181 height 246
copy span "HT Potato Cook [DATE] AL (Russet Potato , HT Potato Marinade [DATE] AL (Water ,…"
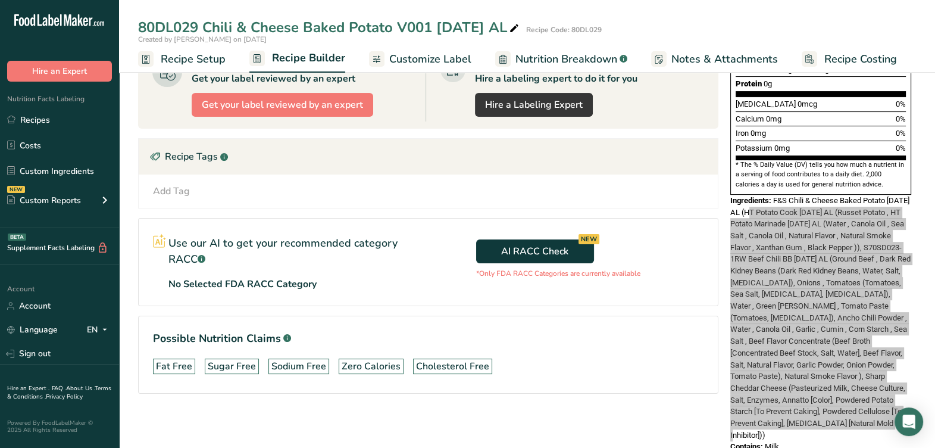
scroll to position [0, 0]
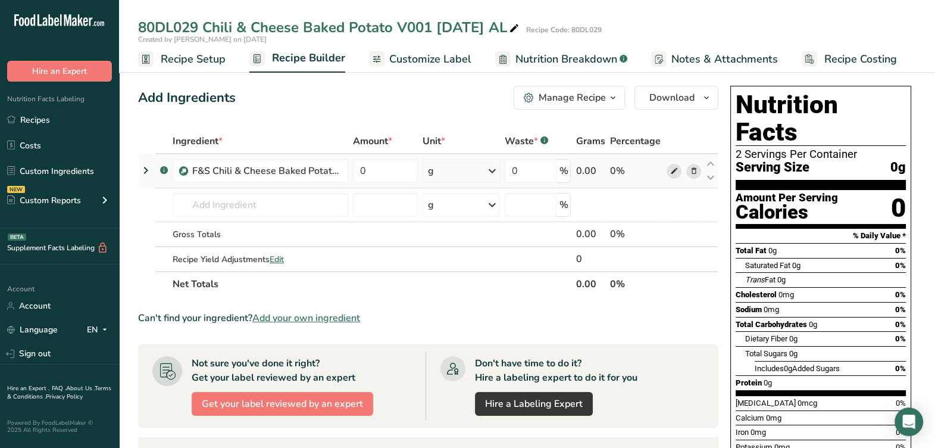
click at [673, 171] on icon at bounding box center [674, 171] width 8 height 12
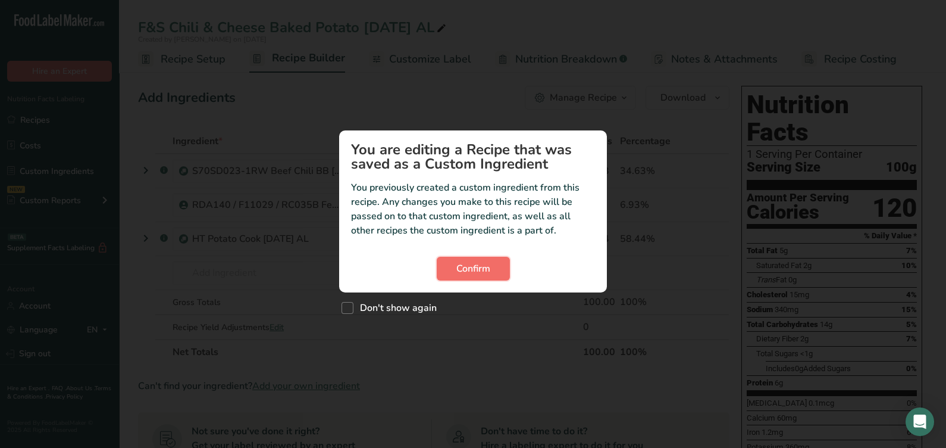
click at [485, 272] on span "Confirm" at bounding box center [474, 268] width 34 height 14
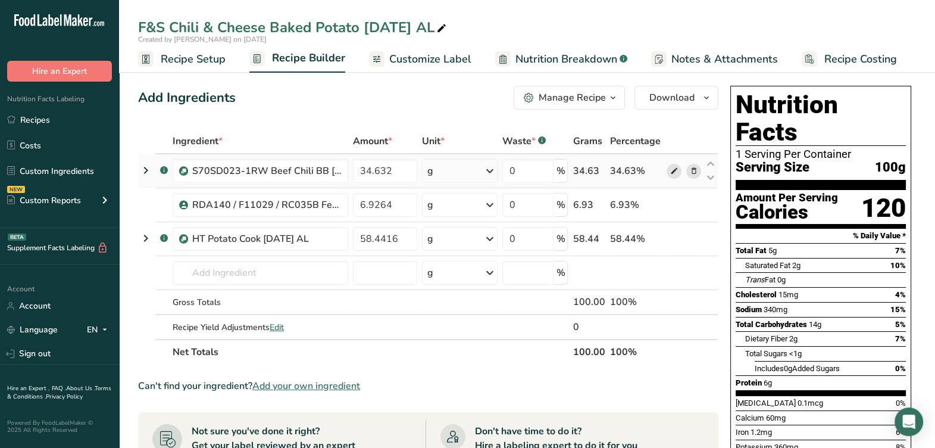
click at [674, 174] on icon at bounding box center [674, 171] width 8 height 12
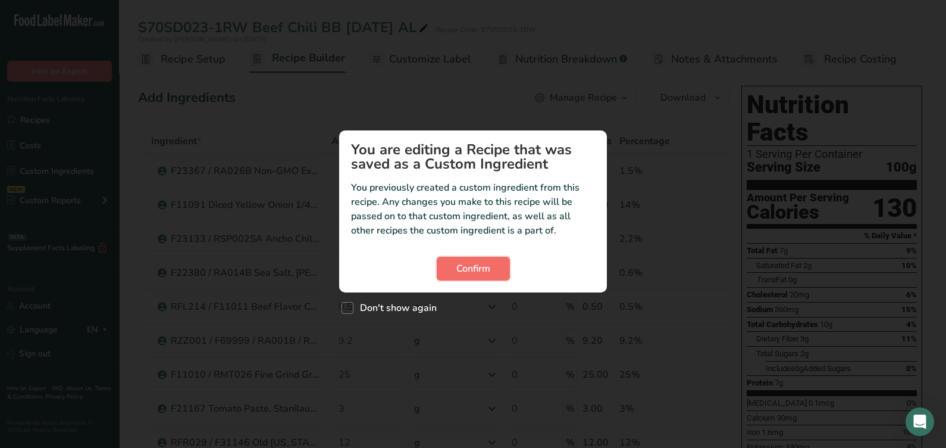
click at [489, 262] on span "Confirm" at bounding box center [474, 268] width 34 height 14
